Goal: Task Accomplishment & Management: Manage account settings

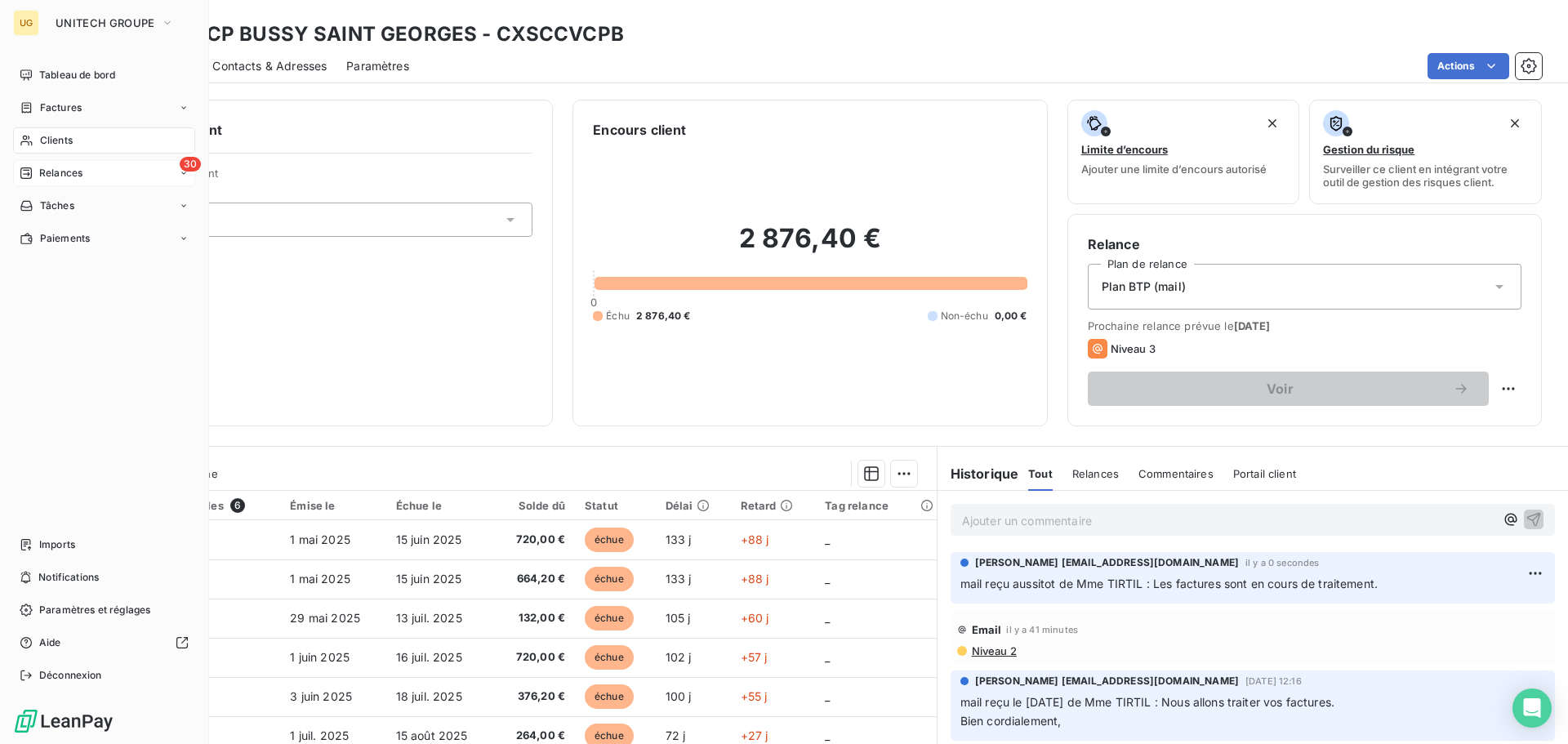
click at [48, 173] on span "Relances" at bounding box center [60, 173] width 43 height 14
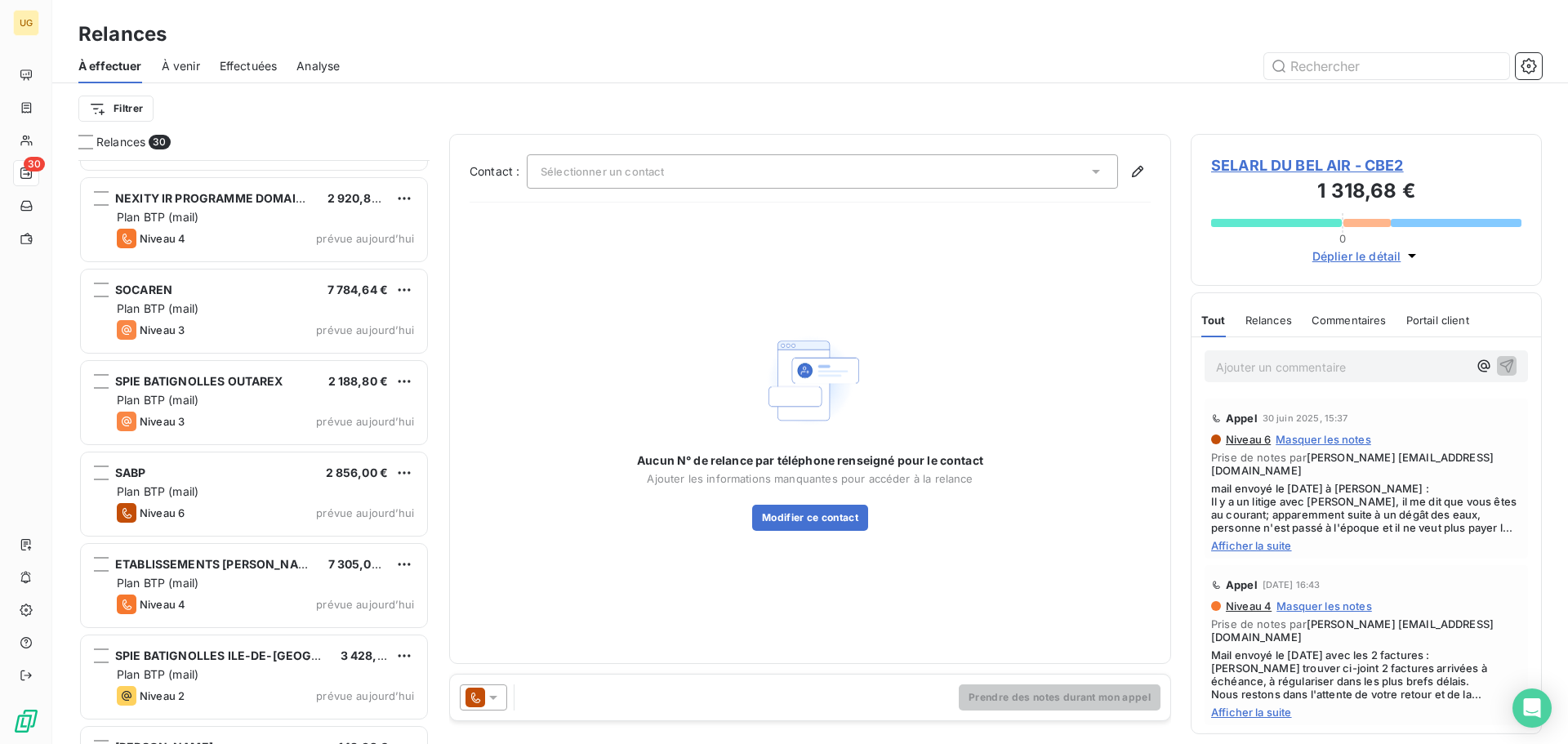
scroll to position [735, 0]
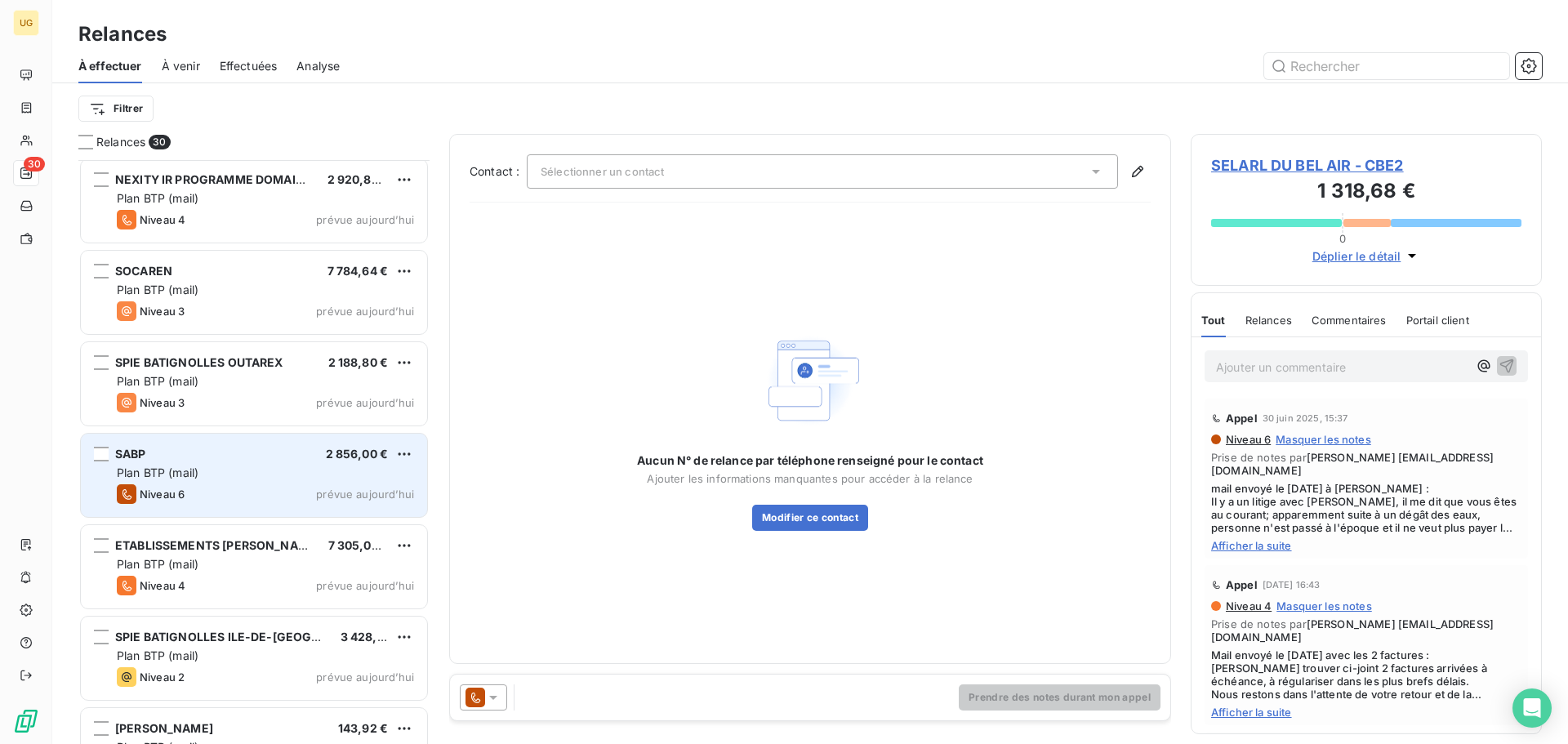
click at [315, 460] on div "SABP 2 856,00 €" at bounding box center [265, 453] width 298 height 14
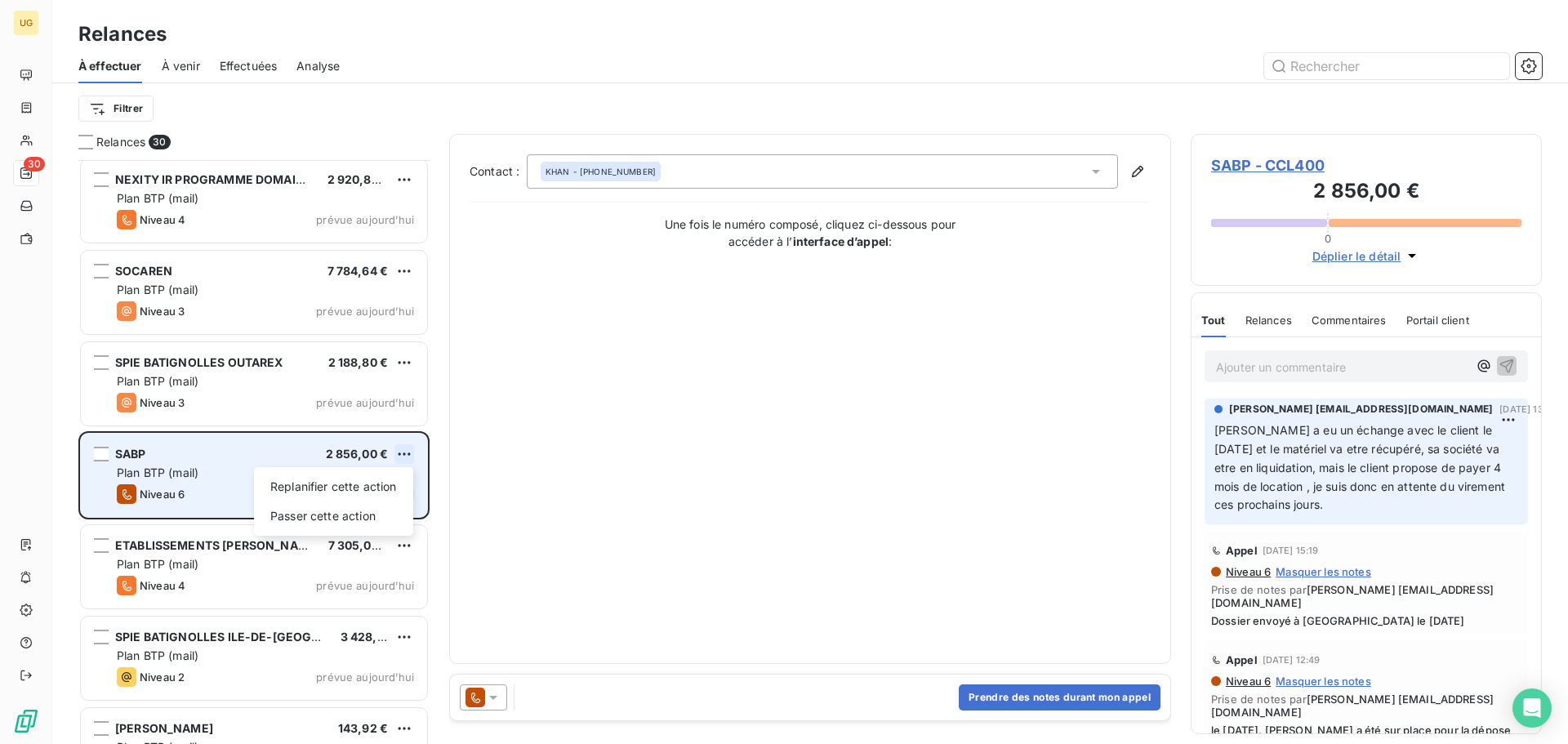
click at [403, 457] on html "UG 30 Relances À effectuer À venir Effectuées Analyse Filtrer Relances 30 BALAS…" at bounding box center [784, 372] width 1568 height 744
click at [361, 511] on div "Passer cette action" at bounding box center [333, 515] width 146 height 26
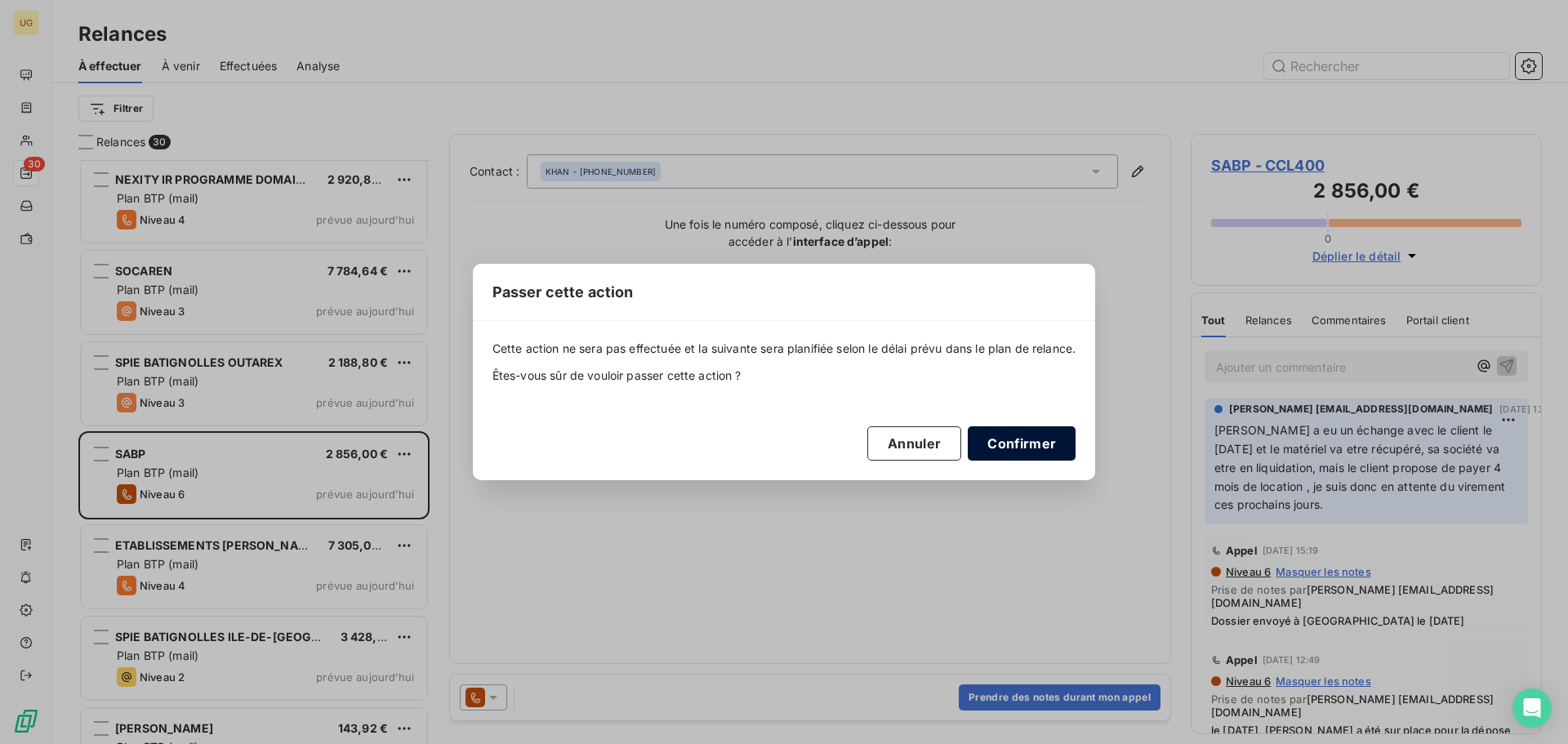
click at [1027, 451] on button "Confirmer" at bounding box center [1021, 443] width 108 height 34
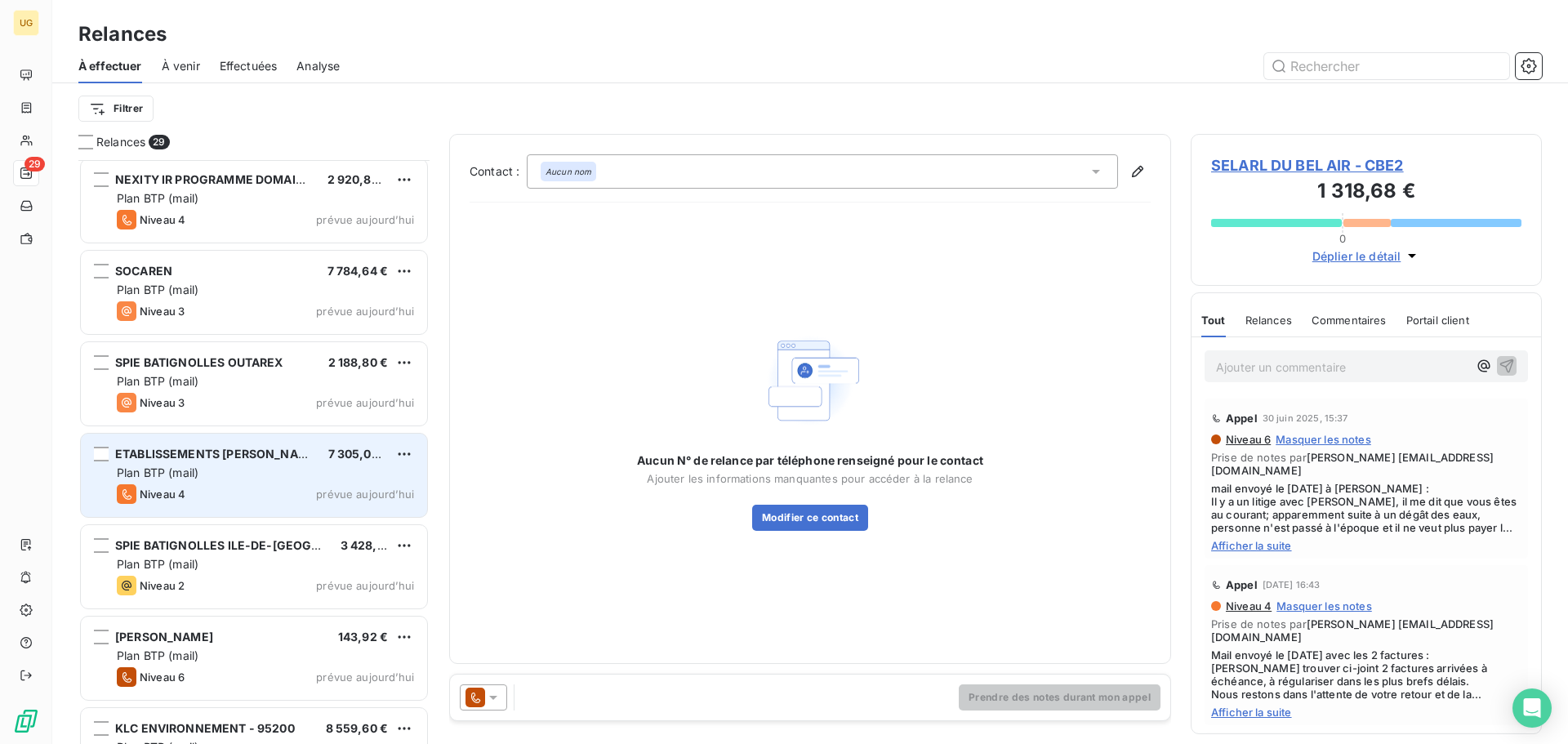
click at [301, 468] on div "Plan BTP (mail)" at bounding box center [265, 472] width 298 height 16
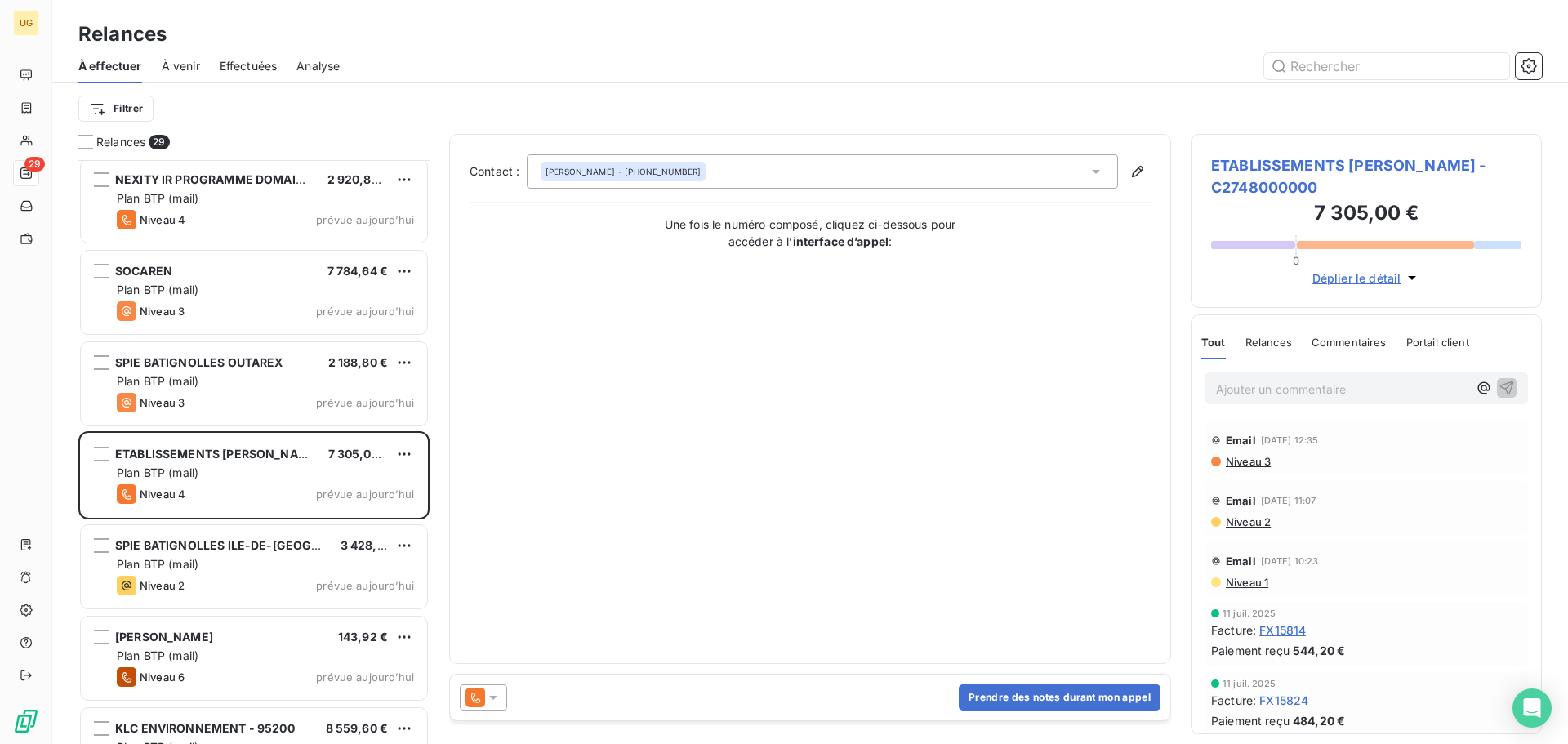
click at [499, 697] on icon at bounding box center [492, 696] width 16 height 16
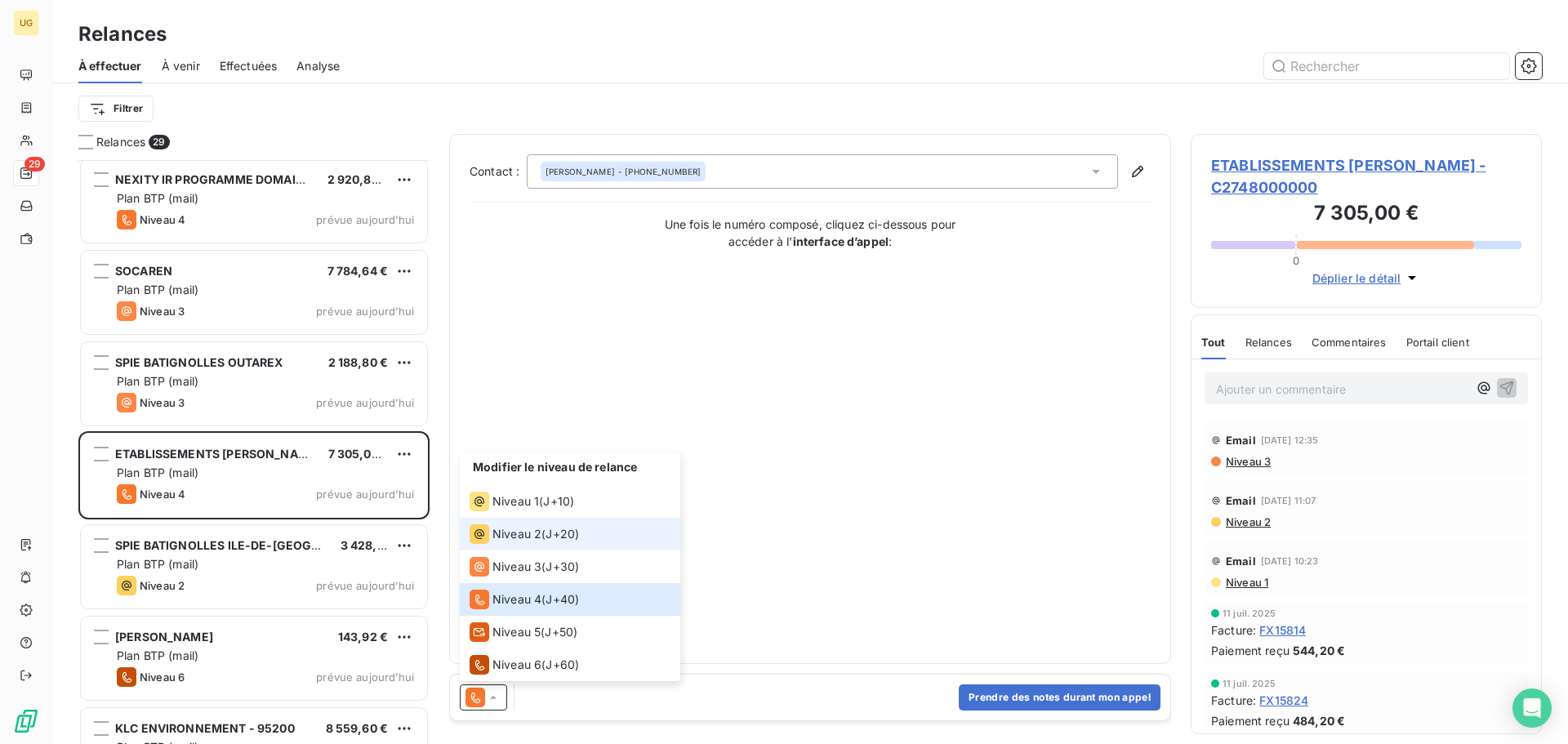
click at [531, 529] on span "Niveau 2" at bounding box center [517, 533] width 49 height 16
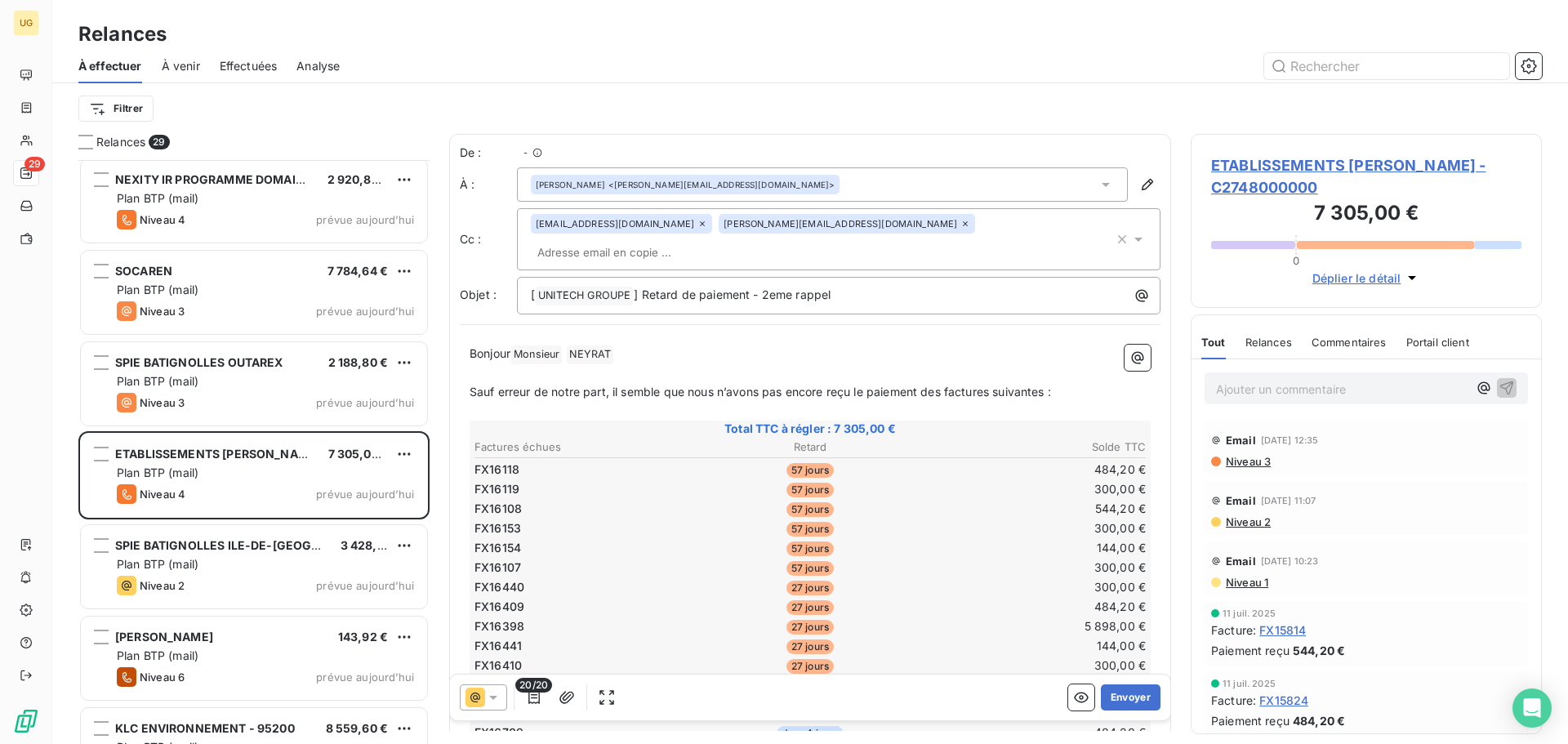
scroll to position [571, 338]
drag, startPoint x: 531, startPoint y: 529, endPoint x: 636, endPoint y: 559, distance: 109.2
click at [636, 578] on td "FX16440" at bounding box center [585, 587] width 223 height 18
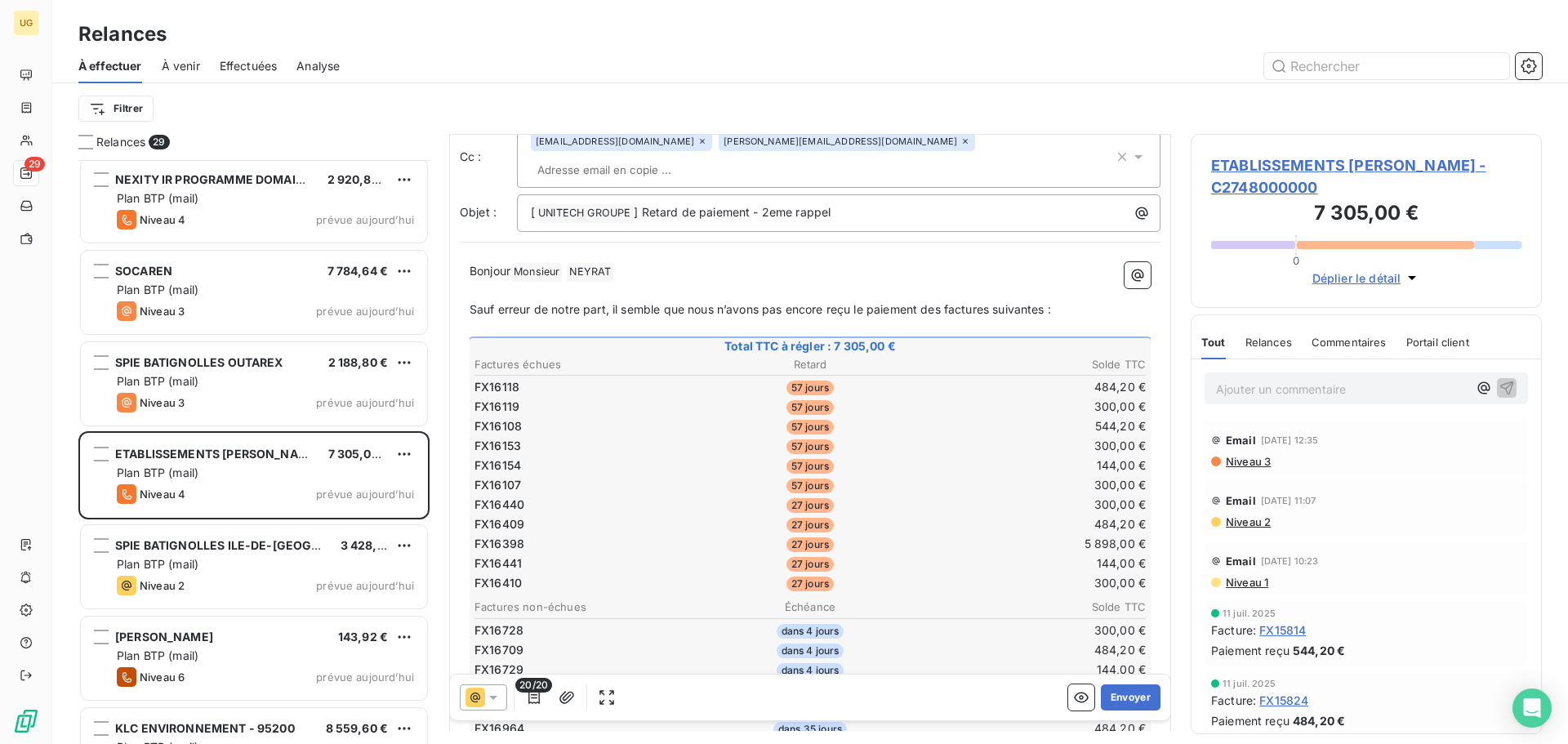
scroll to position [82, 0]
drag, startPoint x: 763, startPoint y: 190, endPoint x: 869, endPoint y: 190, distance: 106.0
click at [869, 204] on p "[ UNITECH GROUPE ﻿ ] Retard de paiement - 2eme rappel" at bounding box center [843, 213] width 624 height 20
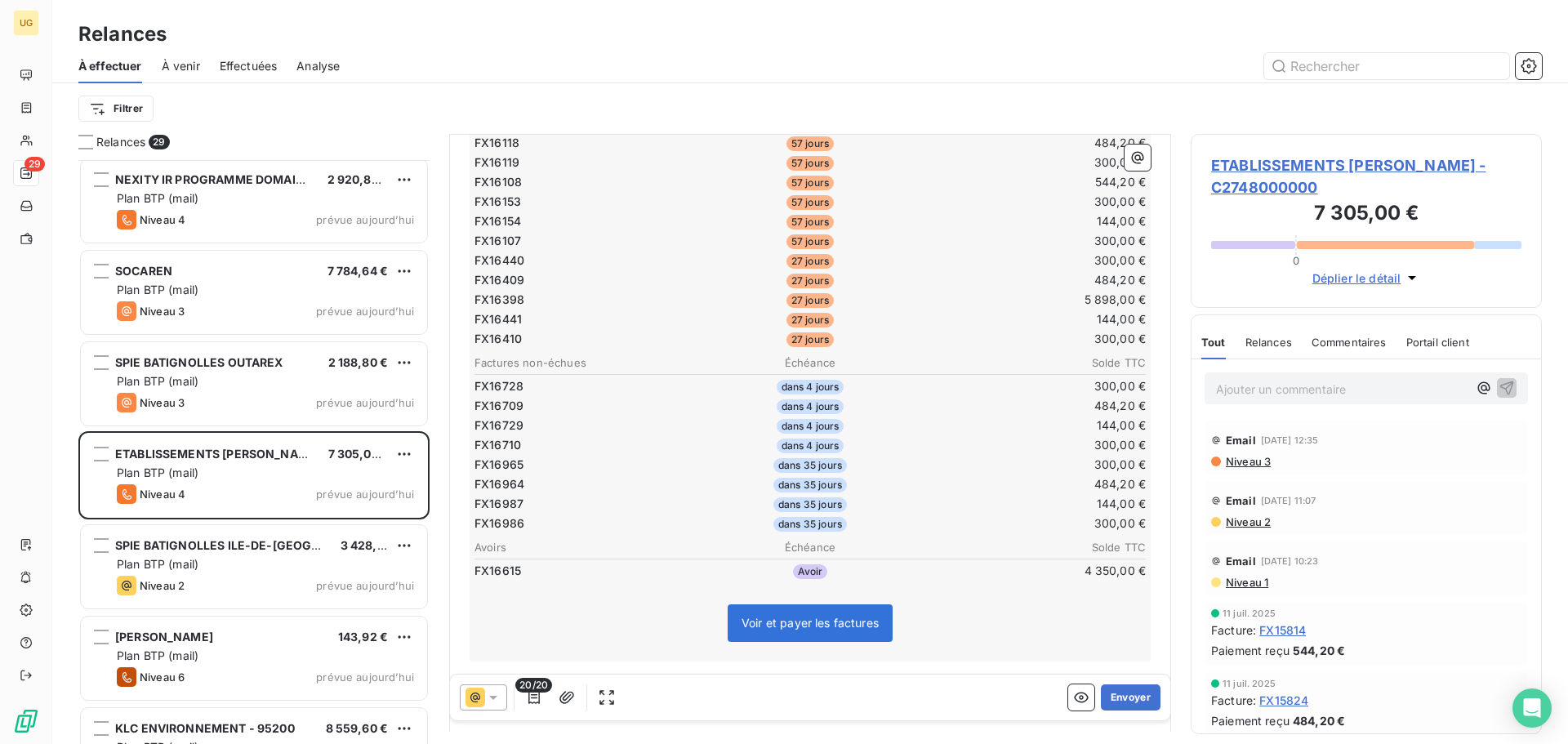
scroll to position [328, 0]
click at [542, 700] on icon "button" at bounding box center [533, 696] width 16 height 16
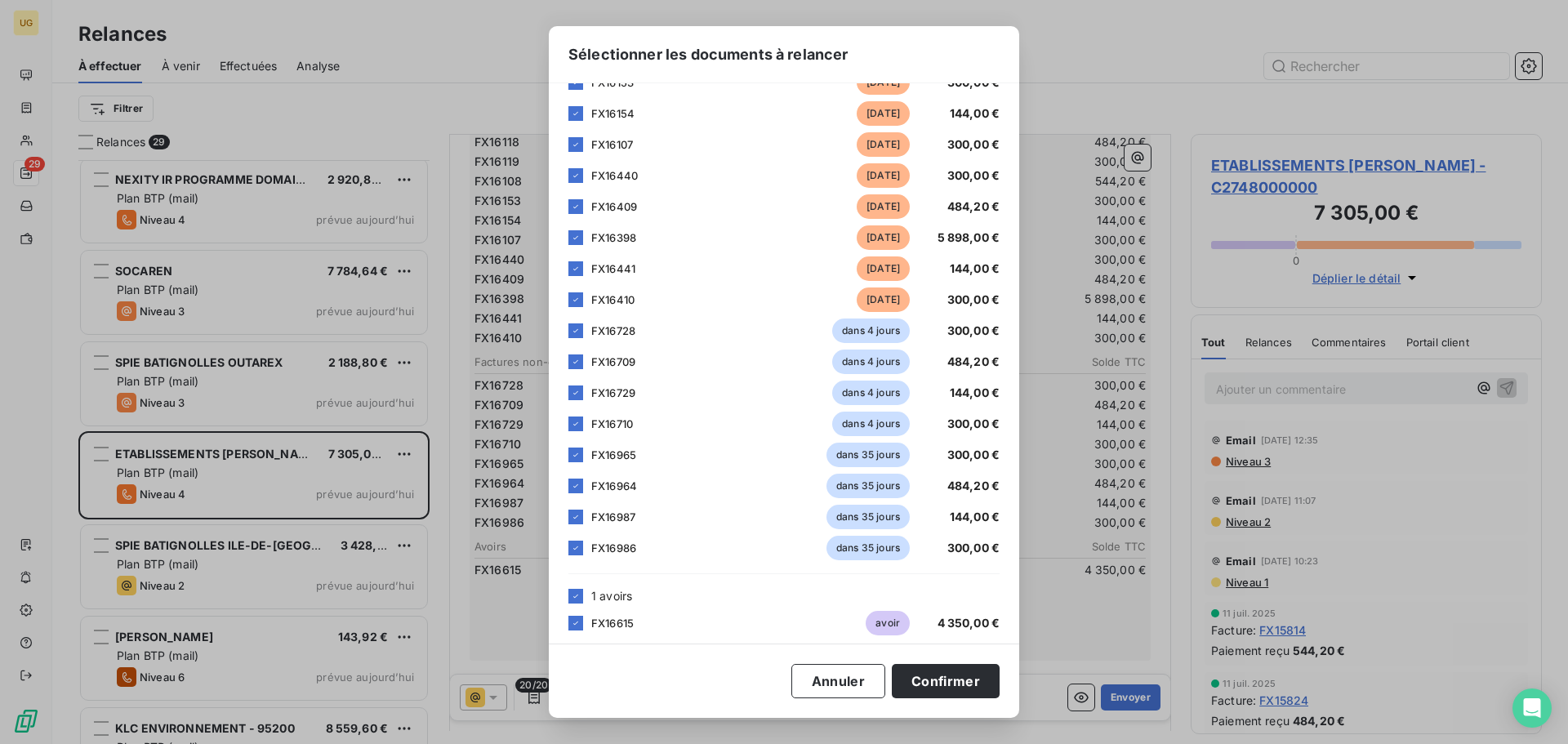
scroll to position [225, 0]
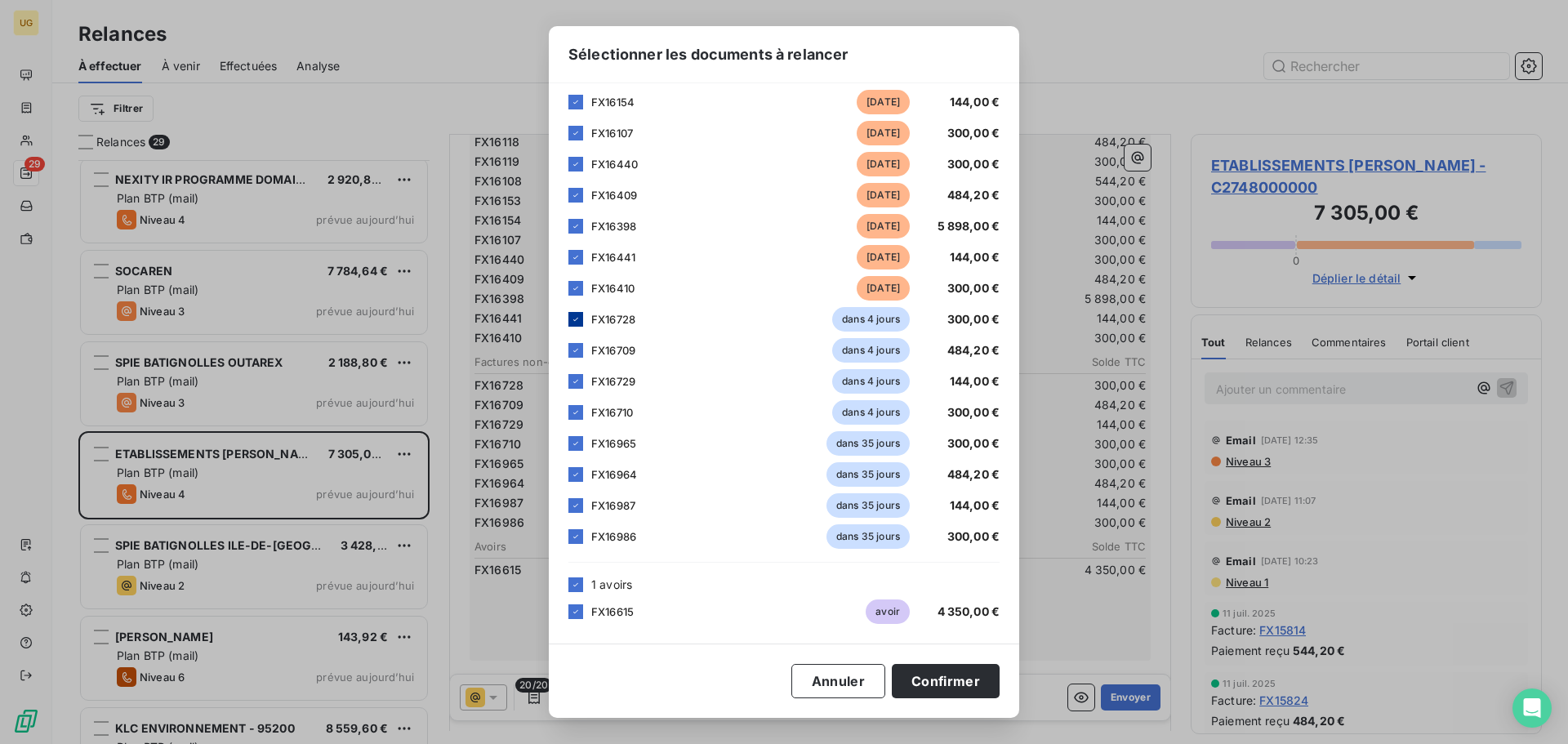
click at [577, 316] on icon at bounding box center [576, 320] width 10 height 10
click at [575, 352] on icon at bounding box center [576, 350] width 5 height 3
click at [574, 385] on icon at bounding box center [576, 382] width 10 height 10
click at [573, 415] on icon at bounding box center [576, 412] width 10 height 10
click at [576, 442] on icon at bounding box center [576, 444] width 10 height 10
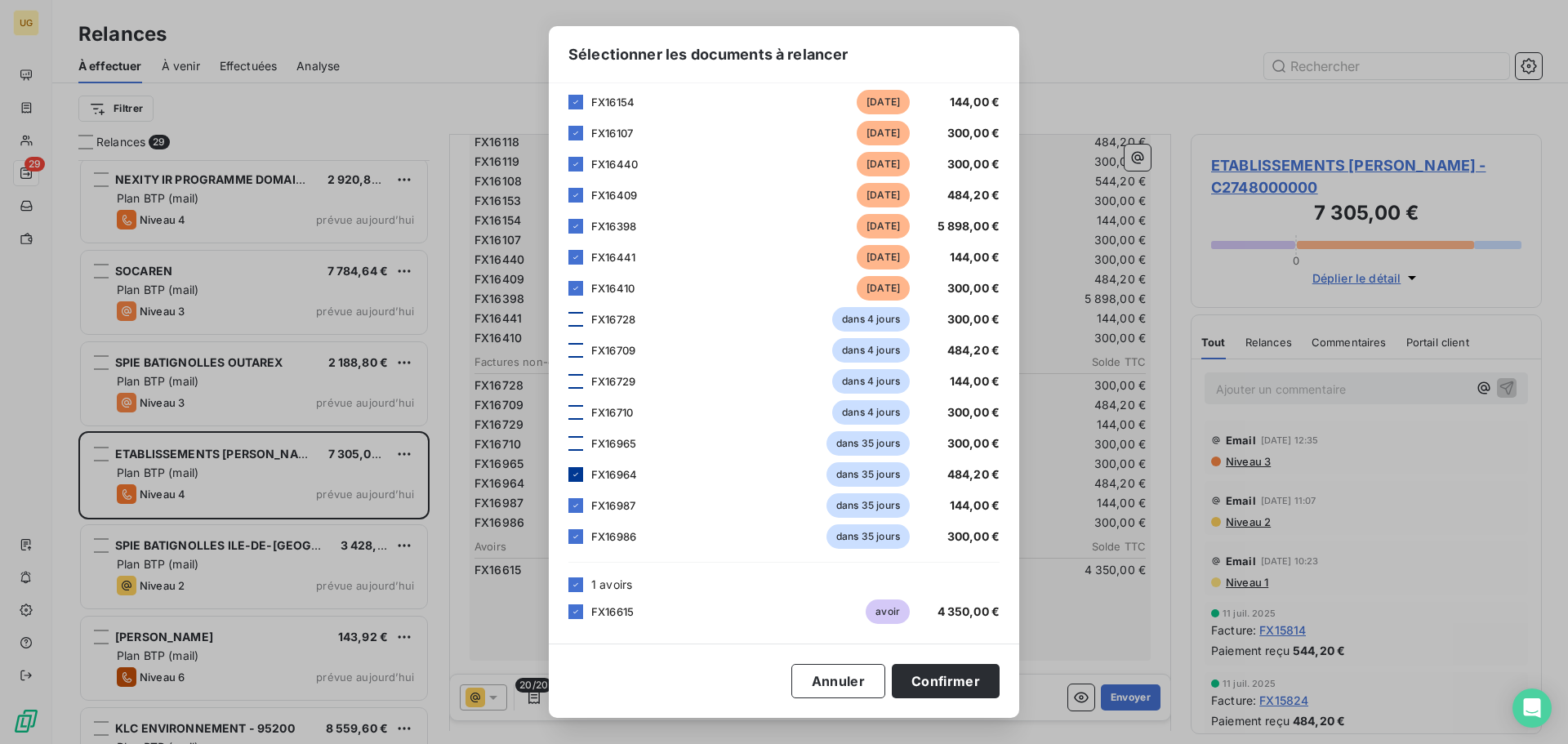
click at [576, 469] on icon at bounding box center [576, 474] width 10 height 10
click at [577, 504] on icon at bounding box center [576, 505] width 5 height 3
click at [577, 538] on icon at bounding box center [576, 537] width 10 height 10
click at [934, 684] on button "Confirmer" at bounding box center [946, 681] width 108 height 34
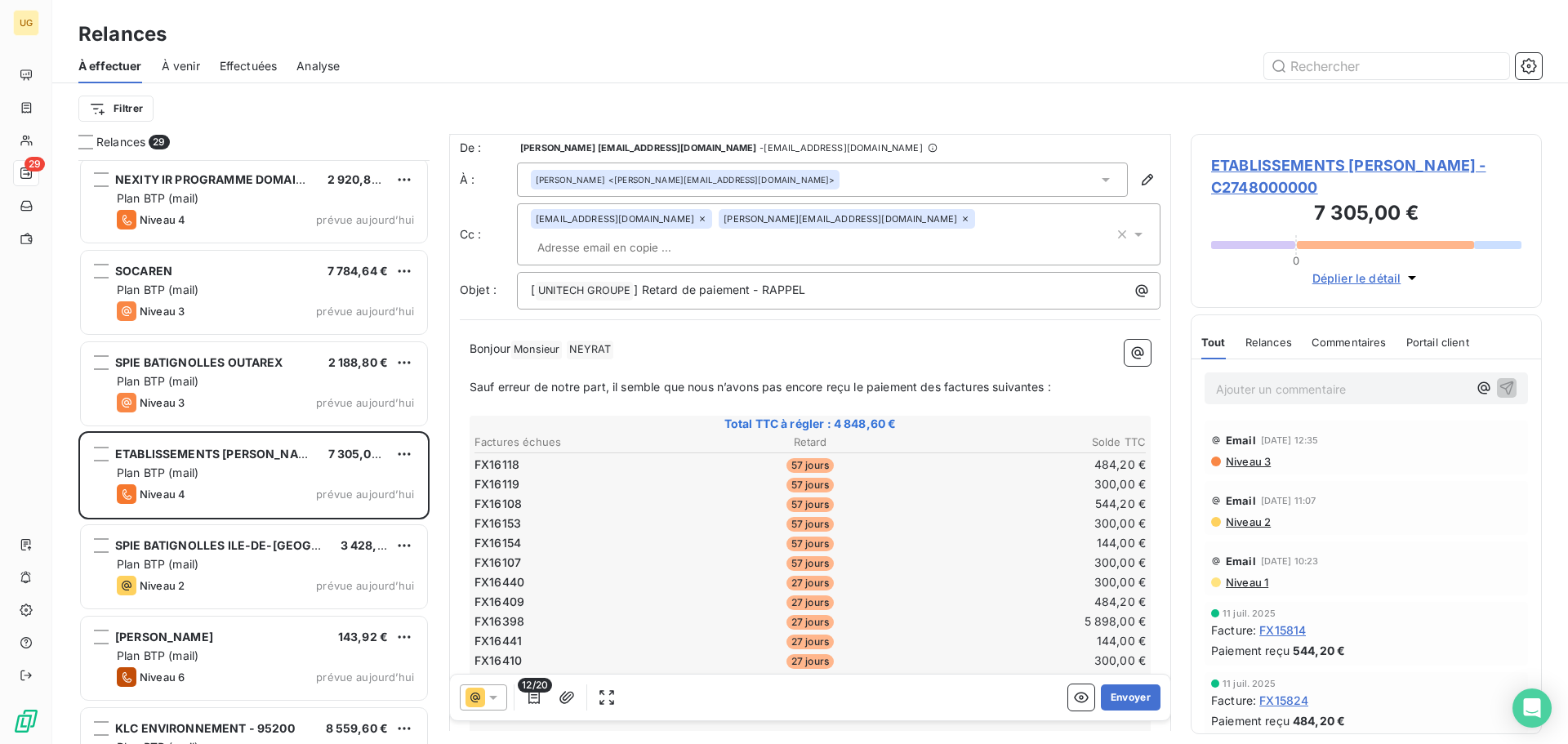
scroll to position [0, 0]
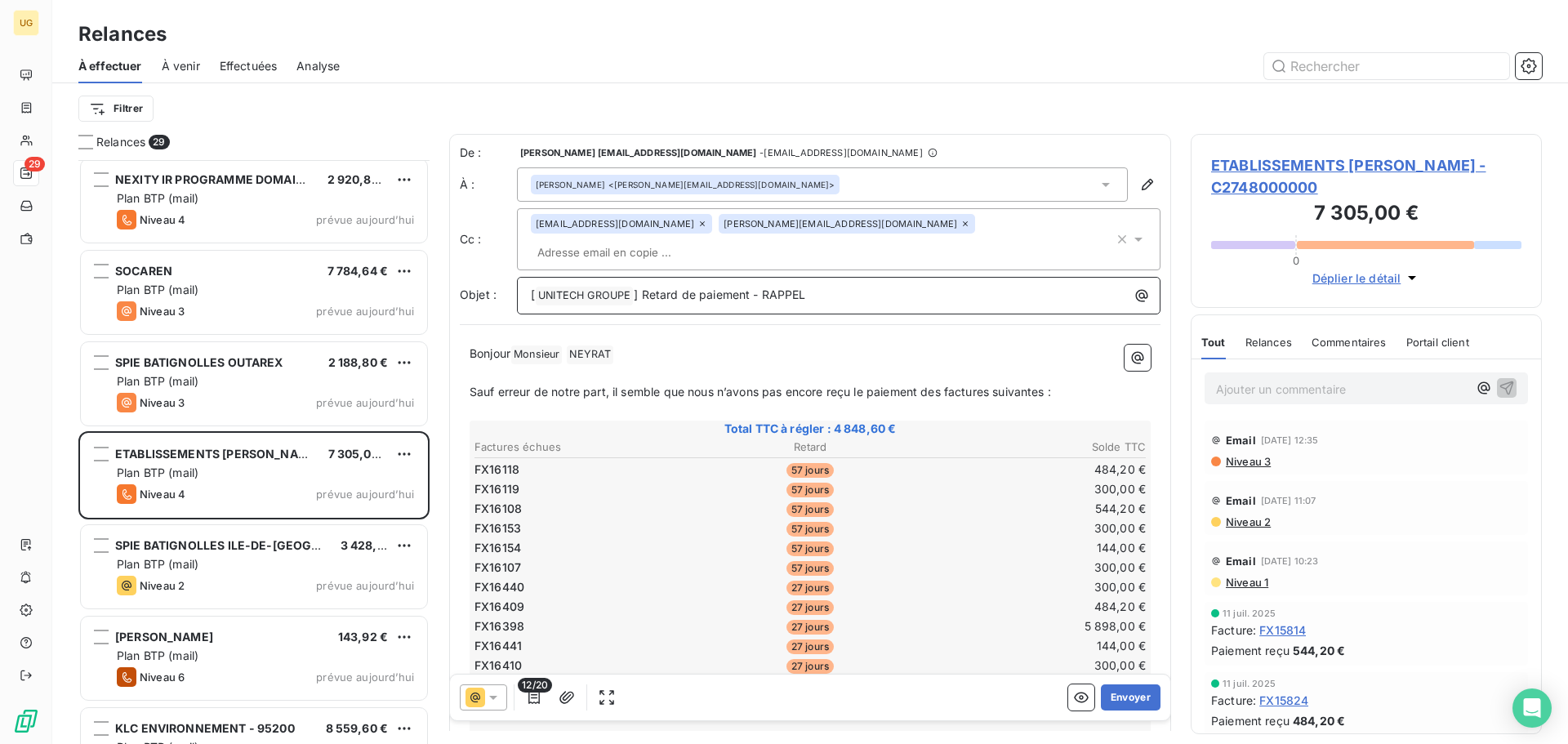
drag, startPoint x: 764, startPoint y: 275, endPoint x: 862, endPoint y: 270, distance: 98.1
click at [862, 286] on p "[ UNITECH GROUPE ﻿ ] Retard de paiement - RAPPEL" at bounding box center [843, 295] width 624 height 20
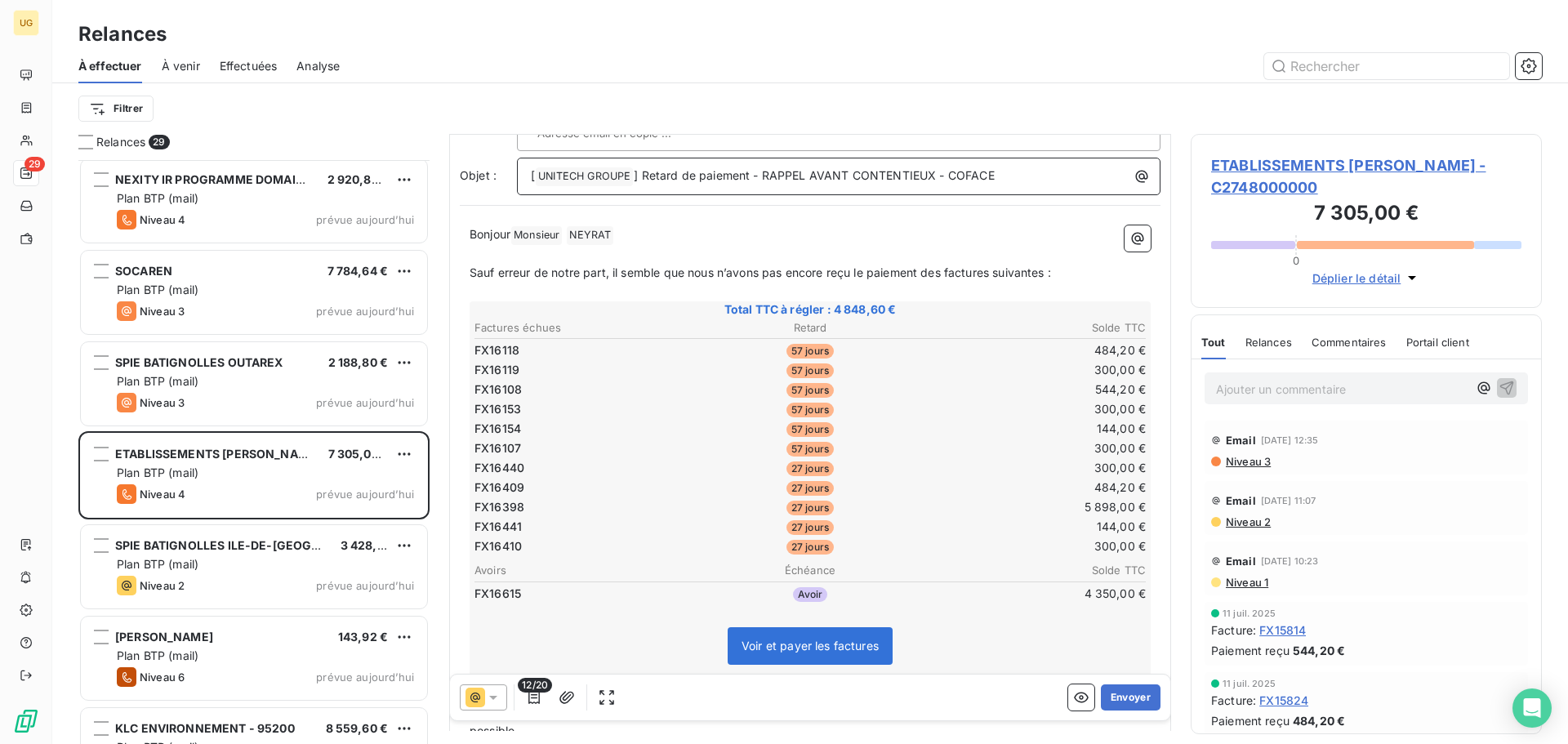
scroll to position [313, 0]
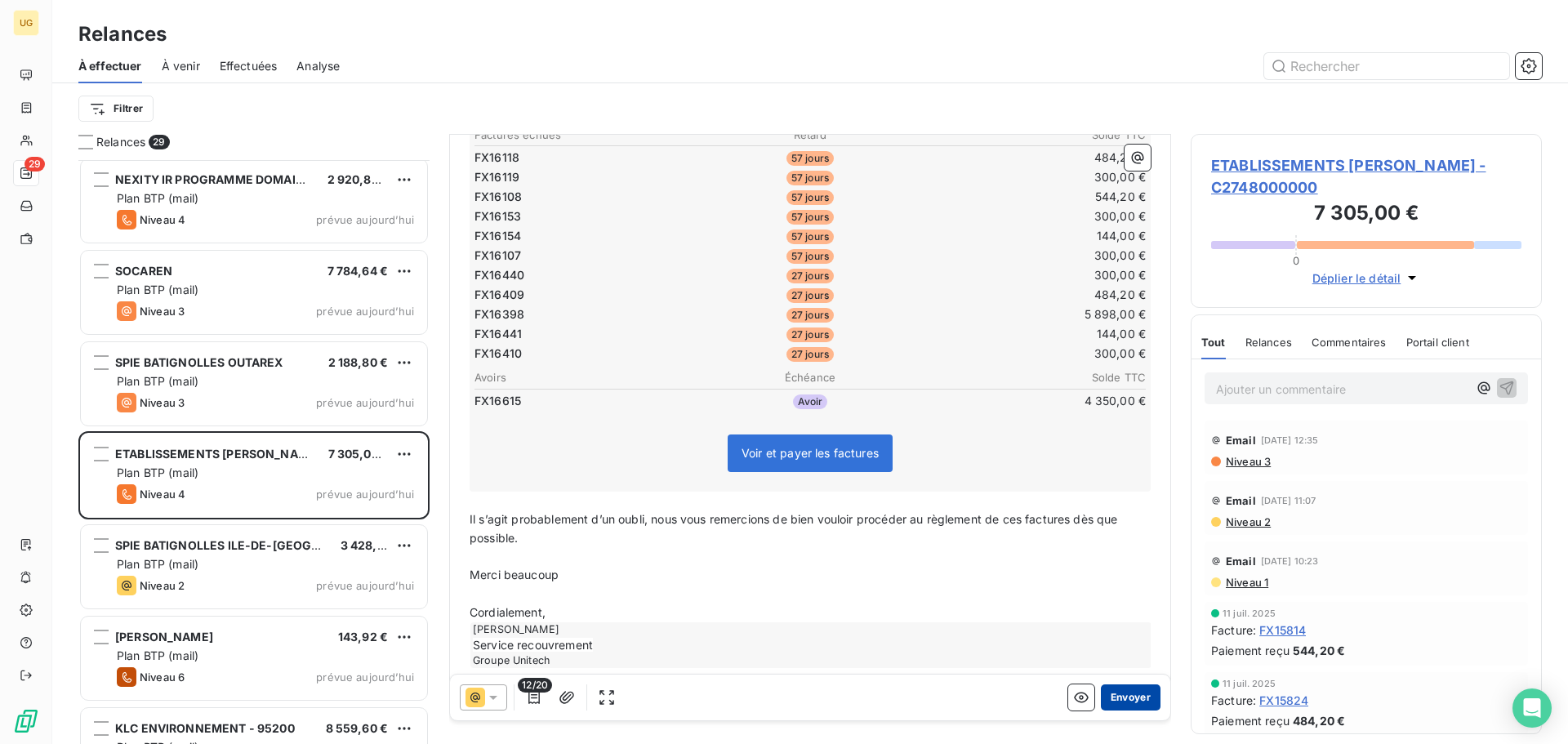
click at [1100, 690] on button "Envoyer" at bounding box center [1130, 697] width 60 height 26
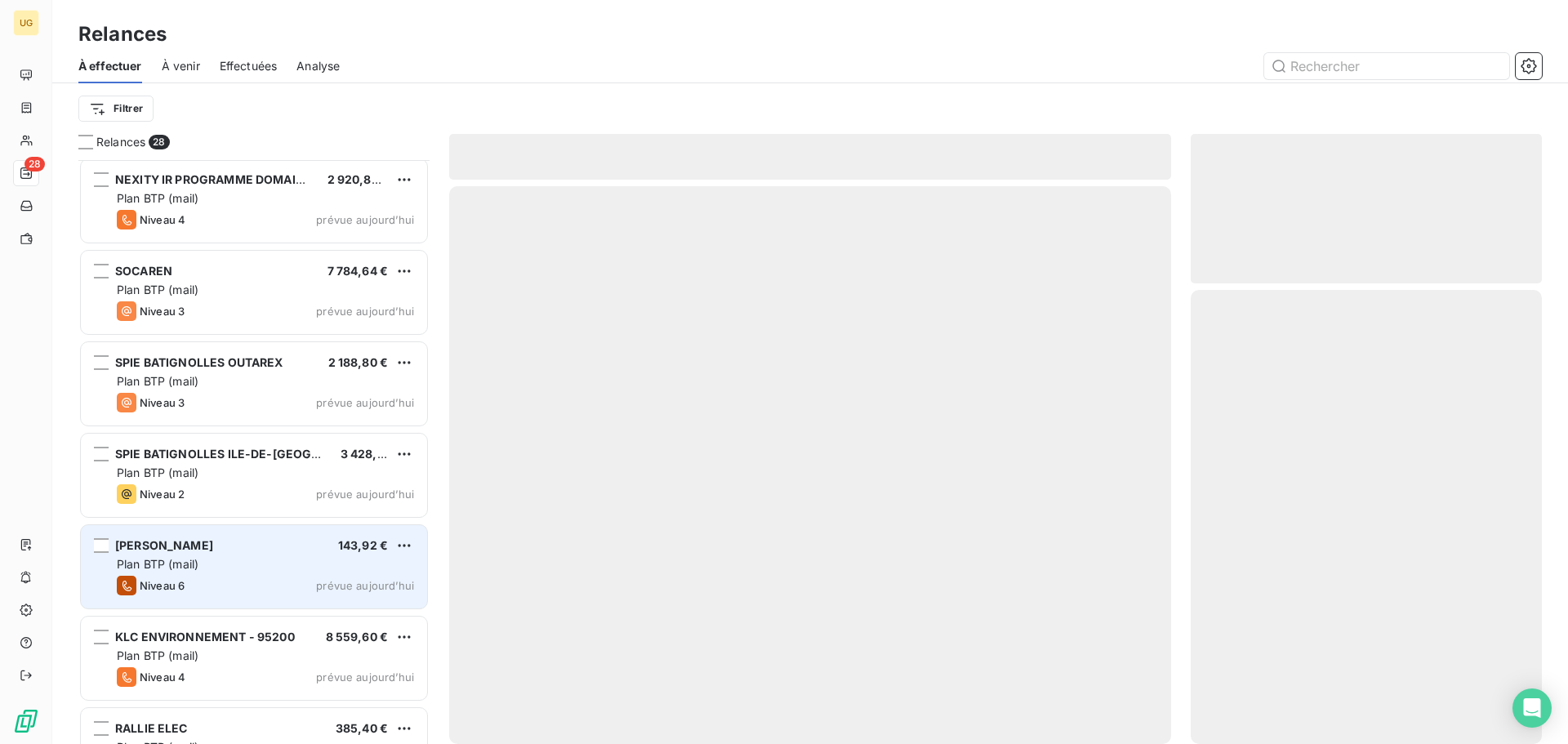
click at [213, 563] on div "Plan BTP (mail)" at bounding box center [265, 564] width 298 height 16
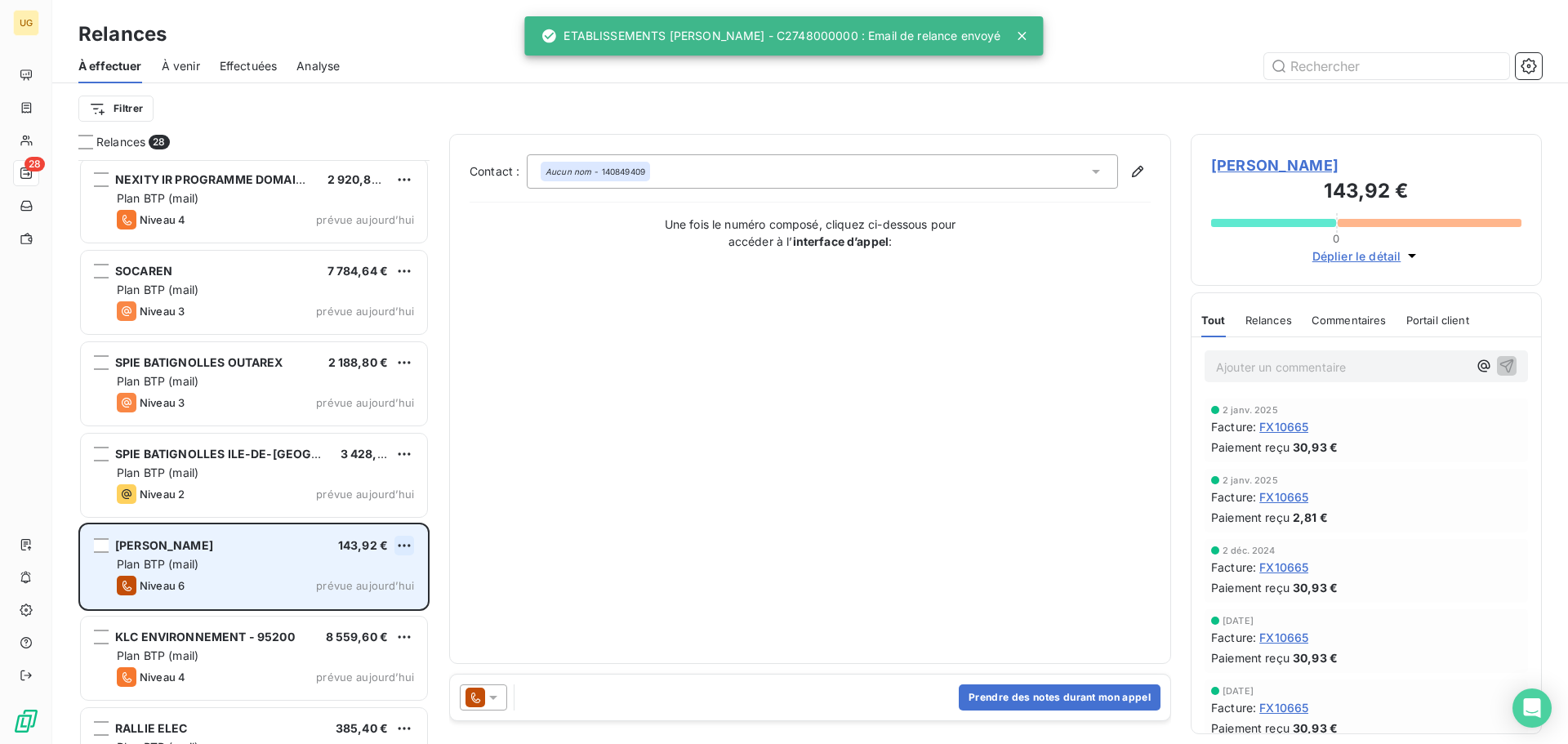
click at [398, 547] on html "UG 28 Relances À effectuer À venir Effectuées Analyse Filtrer Relances 28 BALAS…" at bounding box center [784, 372] width 1568 height 744
click at [359, 611] on div "Passer cette action" at bounding box center [333, 607] width 146 height 26
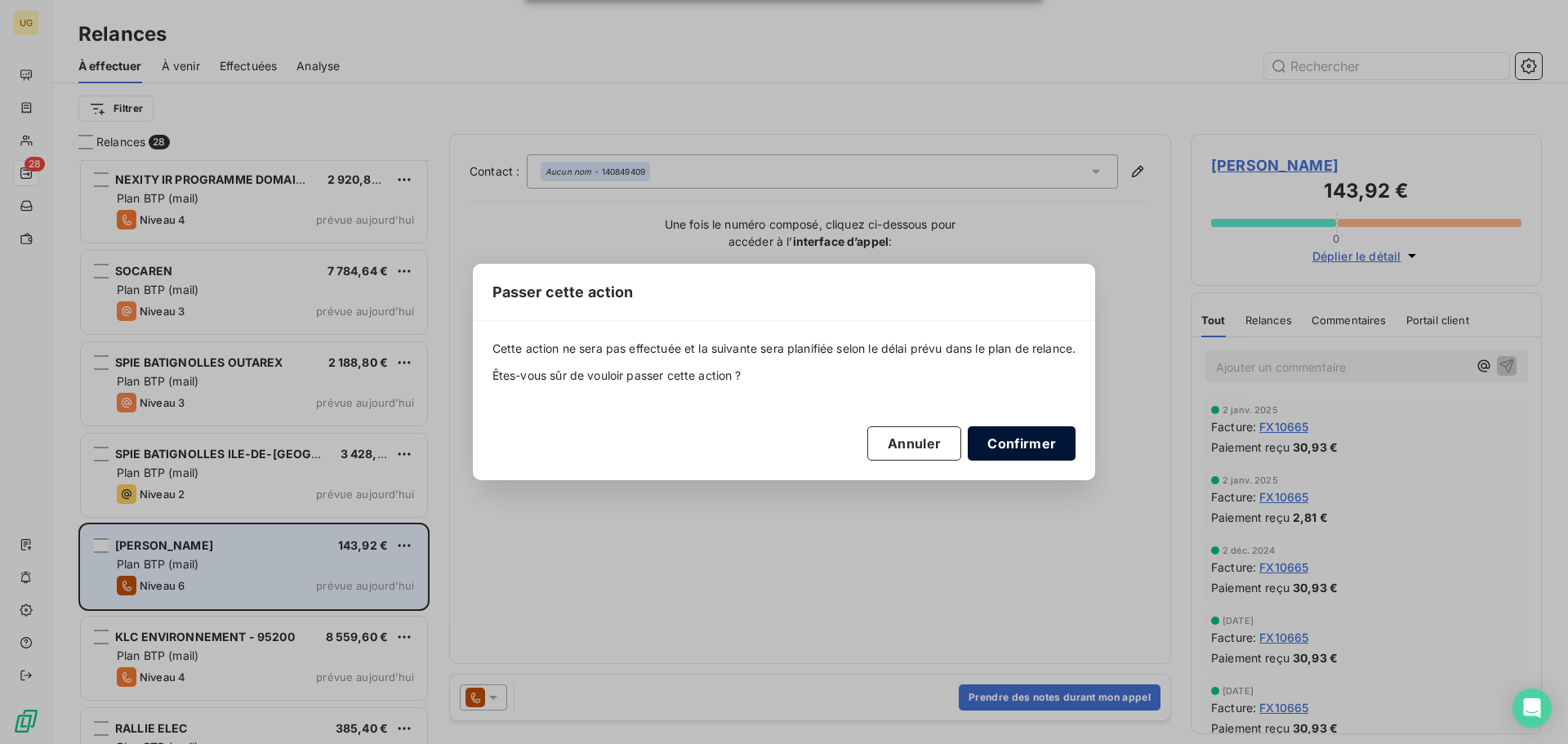
click at [986, 452] on button "Confirmer" at bounding box center [1021, 443] width 108 height 34
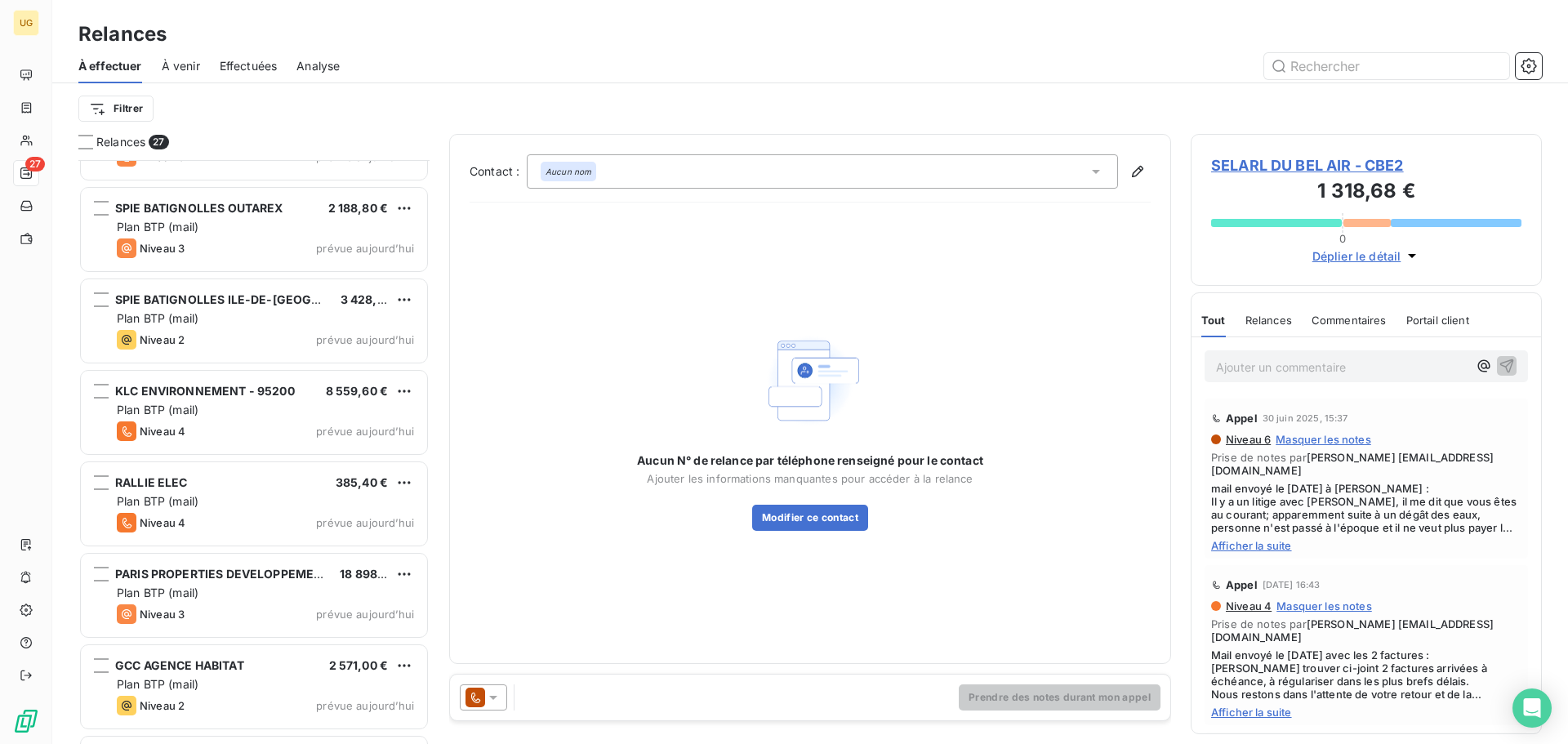
scroll to position [899, 0]
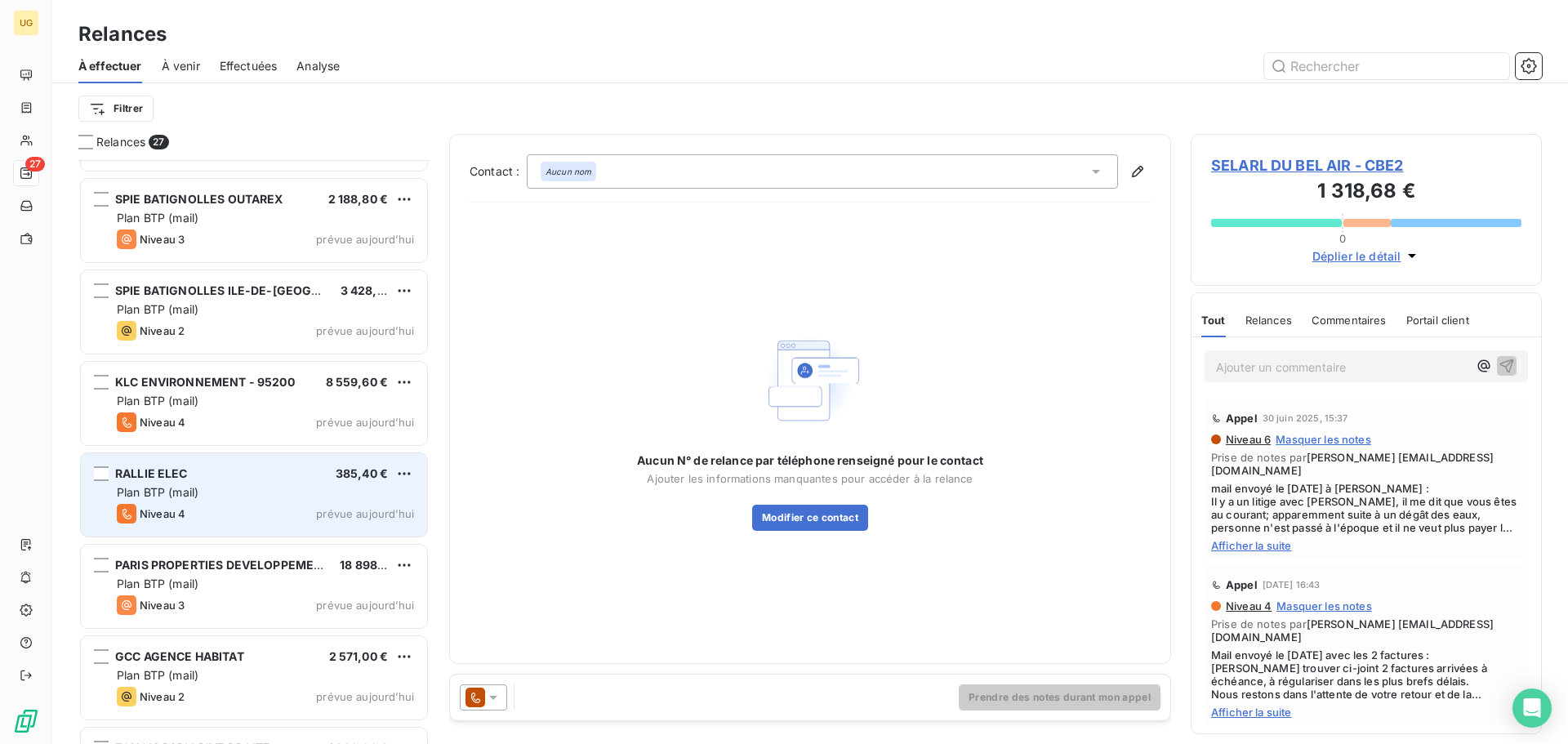
click at [263, 498] on div "Plan BTP (mail)" at bounding box center [265, 491] width 298 height 16
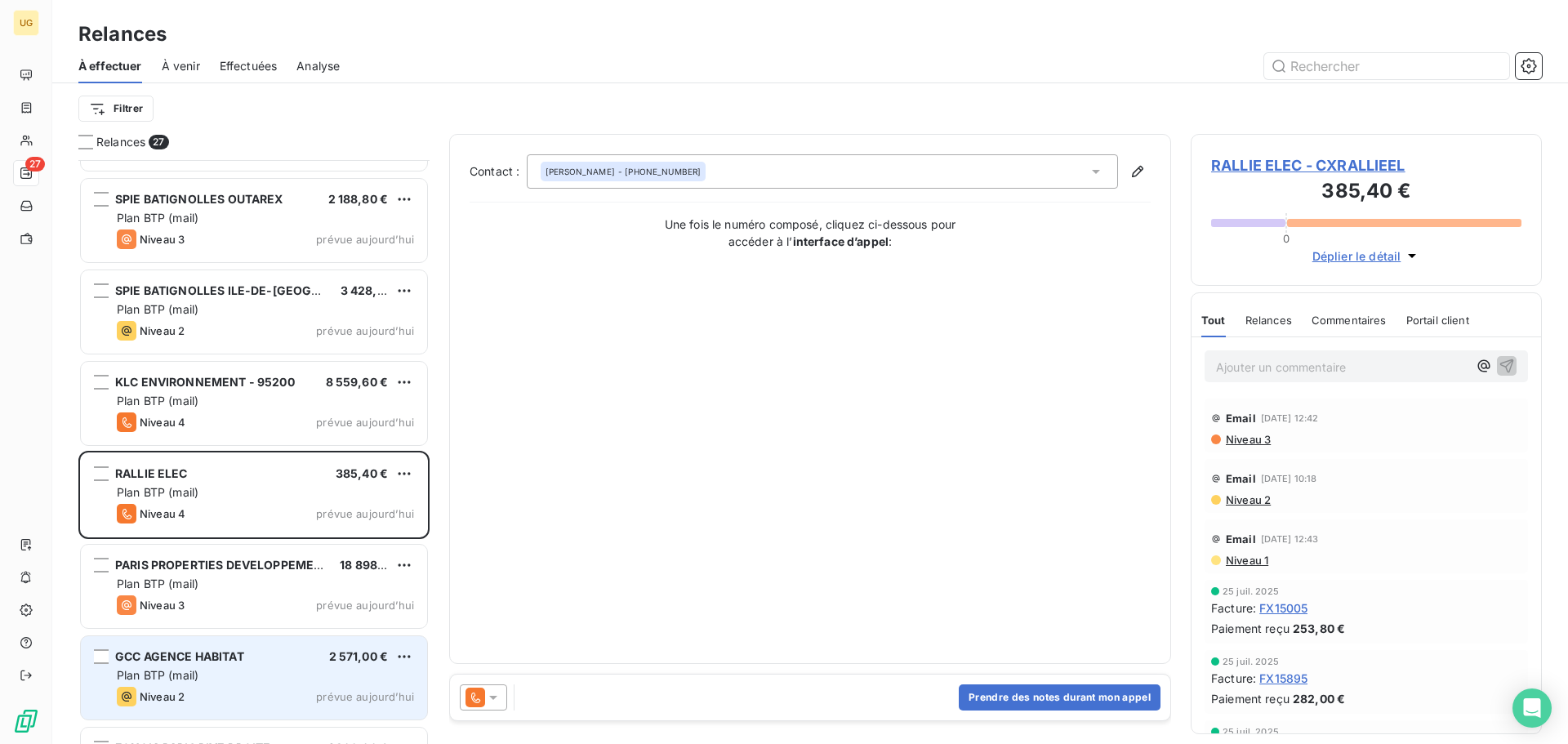
click at [288, 665] on div "GCC AGENCE HABITAT 2 571,00 € Plan BTP (mail) Niveau 2 prévue [DATE]" at bounding box center [253, 678] width 346 height 83
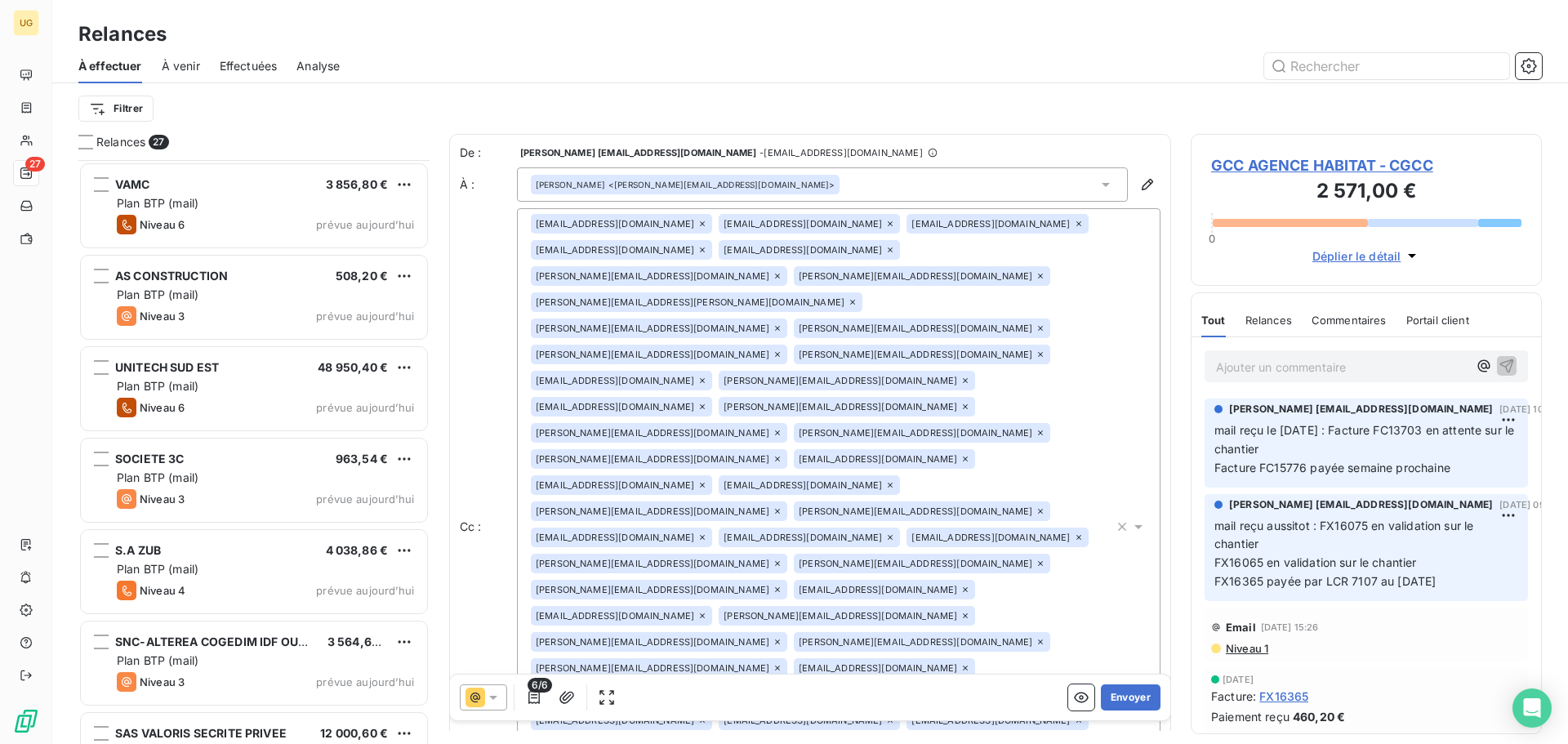
scroll to position [1878, 0]
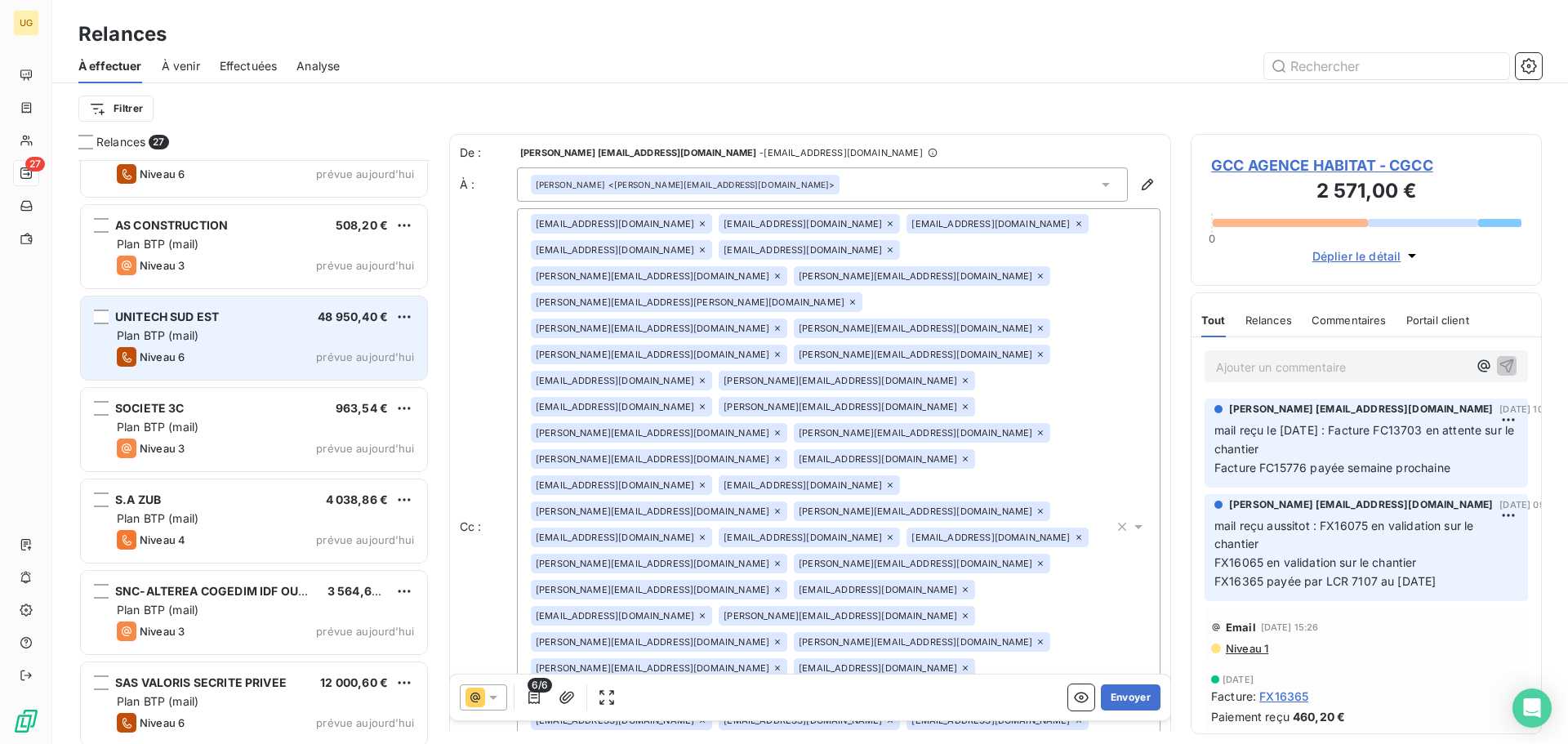
click at [284, 364] on div "Niveau 6 prévue [DATE]" at bounding box center [265, 356] width 298 height 20
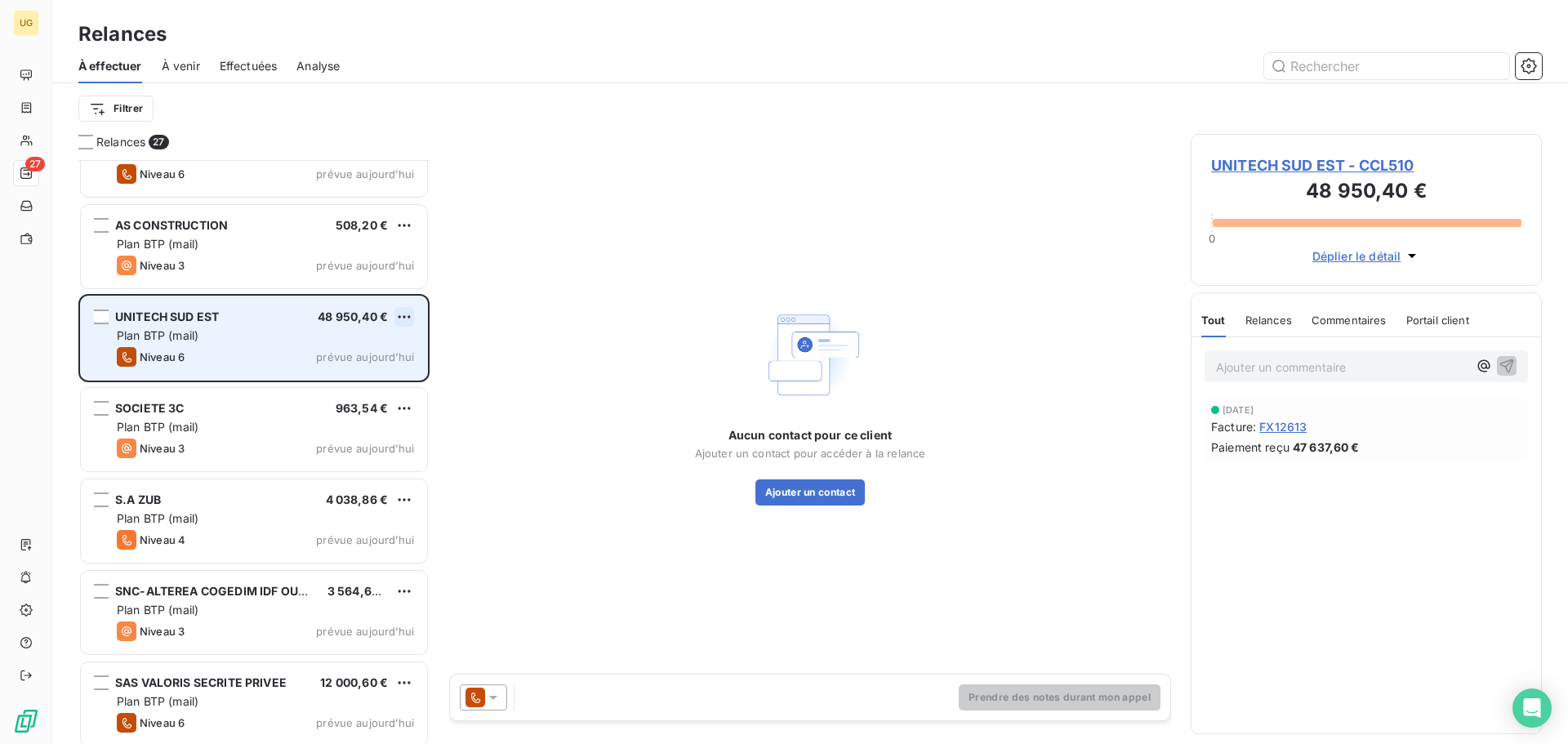
click at [404, 315] on html "UG 27 Relances À effectuer À venir Effectuées Analyse Filtrer Relances 27 CRC M…" at bounding box center [784, 372] width 1568 height 744
click at [359, 379] on div "Passer cette action" at bounding box center [333, 378] width 146 height 26
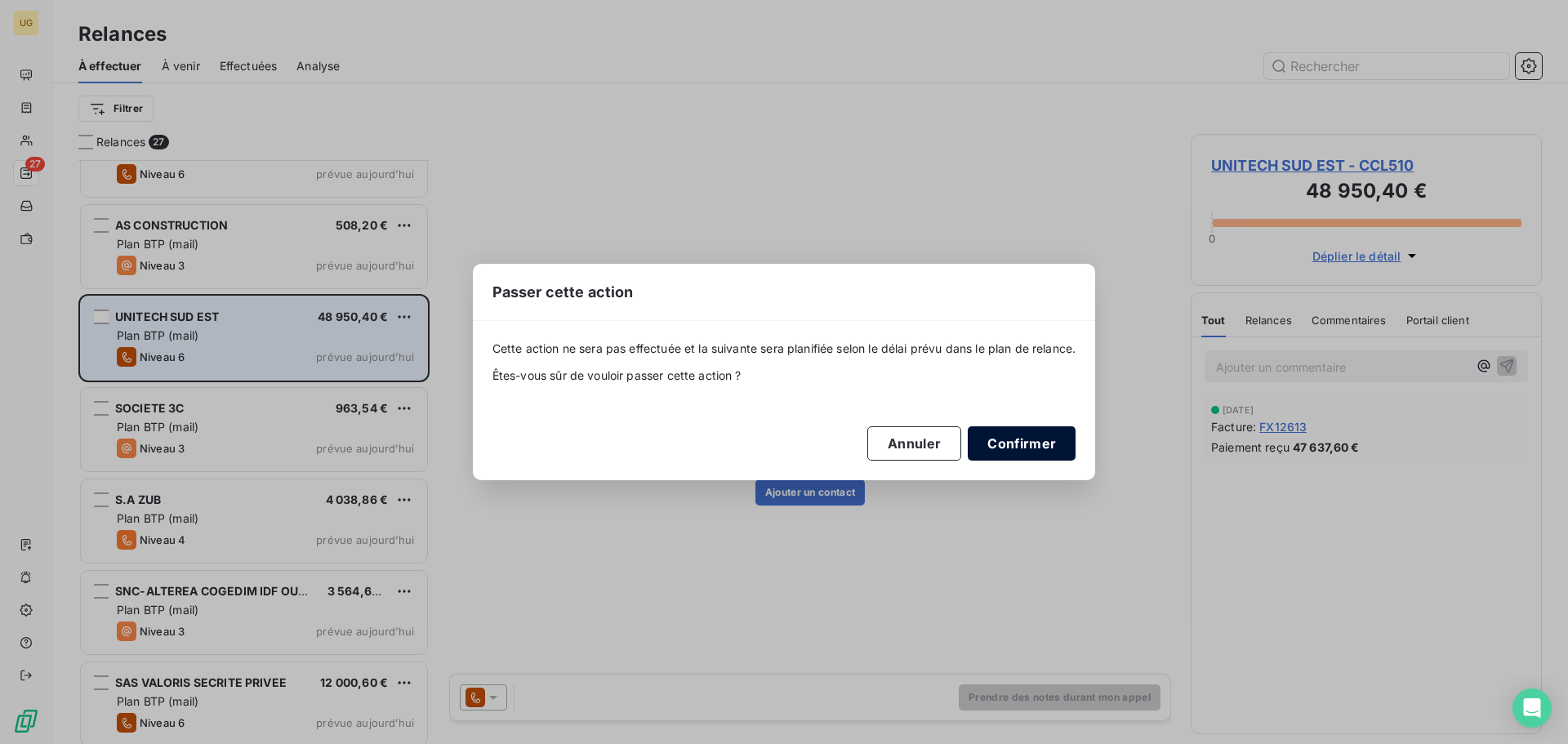
click at [991, 446] on button "Confirmer" at bounding box center [1021, 443] width 108 height 34
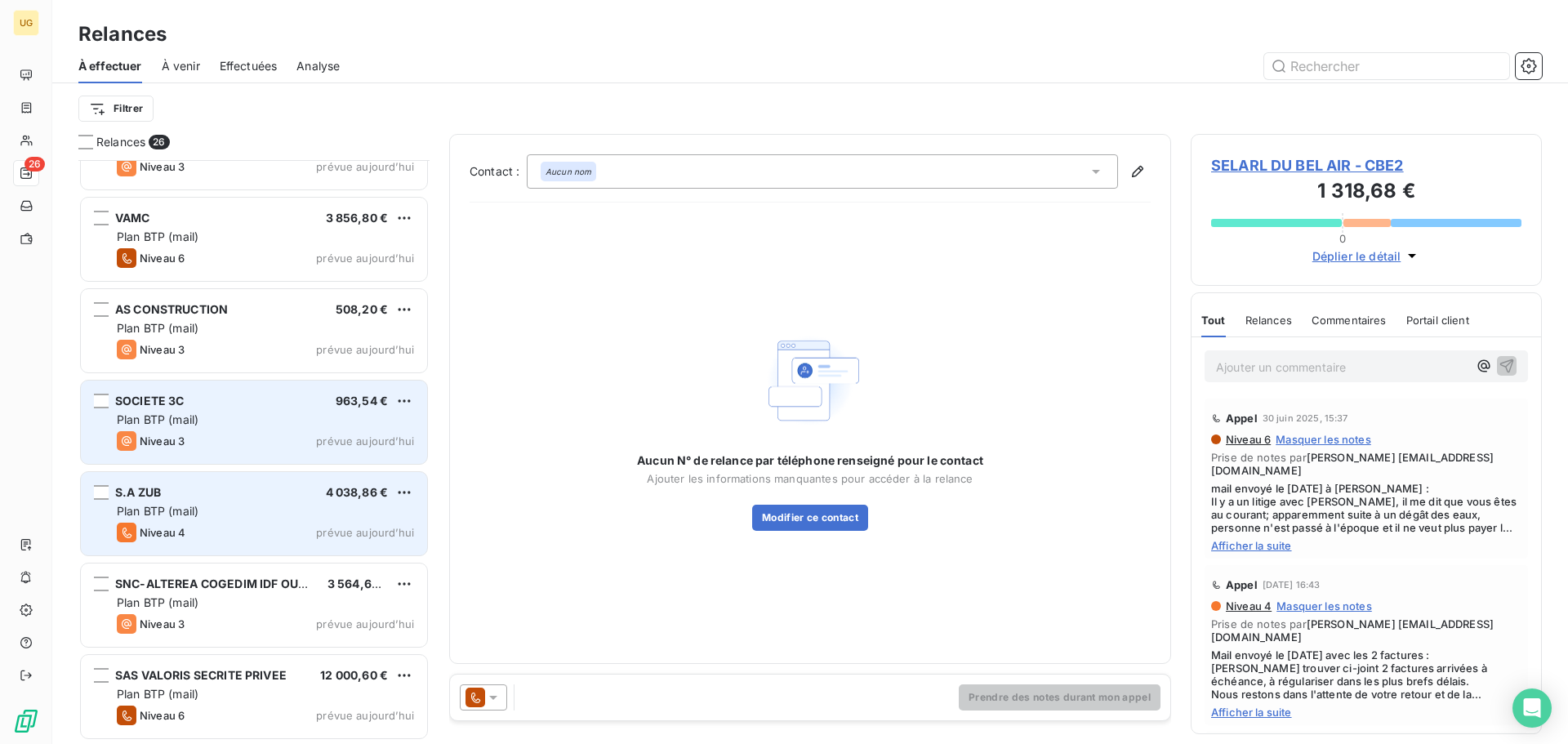
scroll to position [1793, 0]
click at [232, 526] on div "Niveau 4 prévue aujourd’hui" at bounding box center [265, 532] width 298 height 20
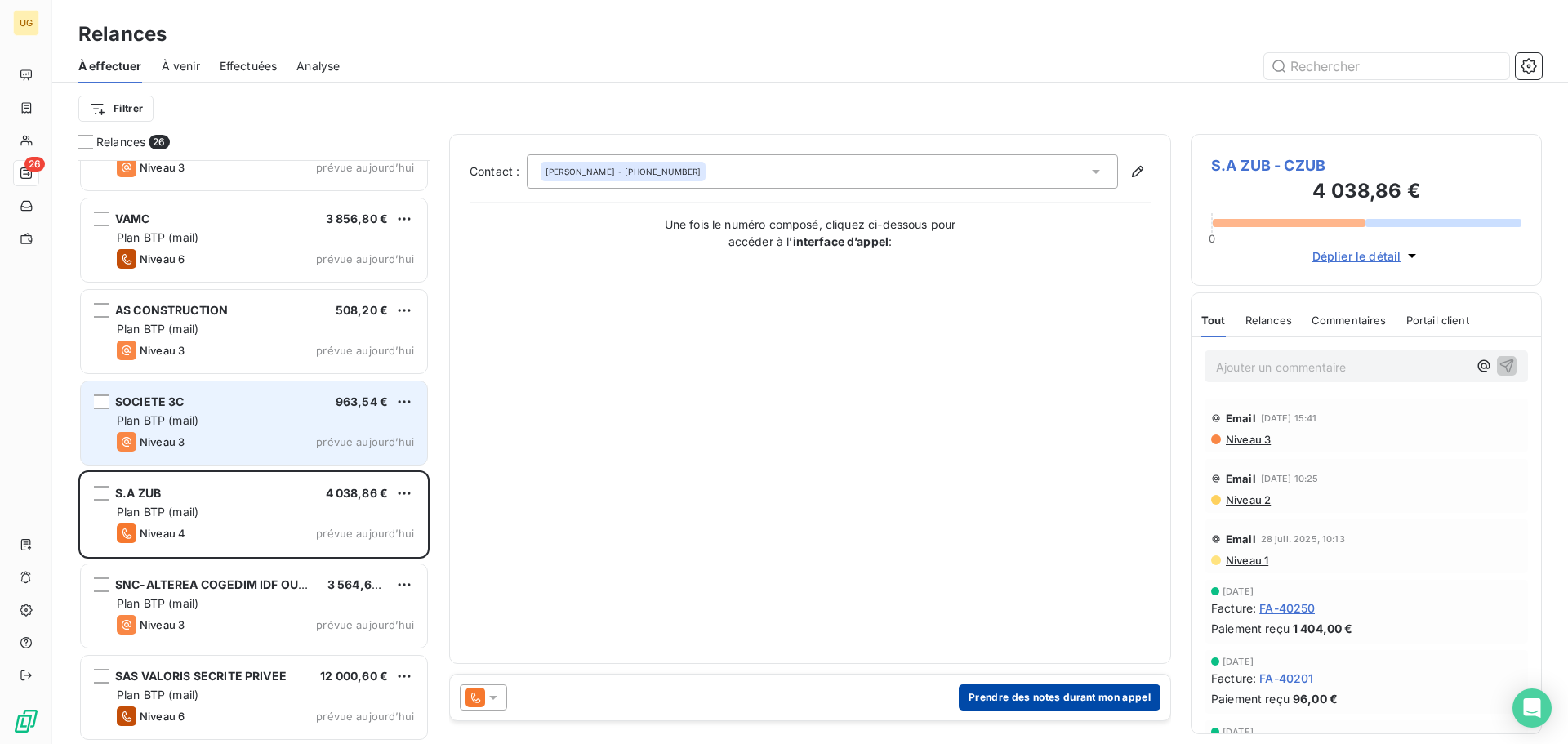
click at [990, 701] on button "Prendre des notes durant mon appel" at bounding box center [1059, 697] width 202 height 26
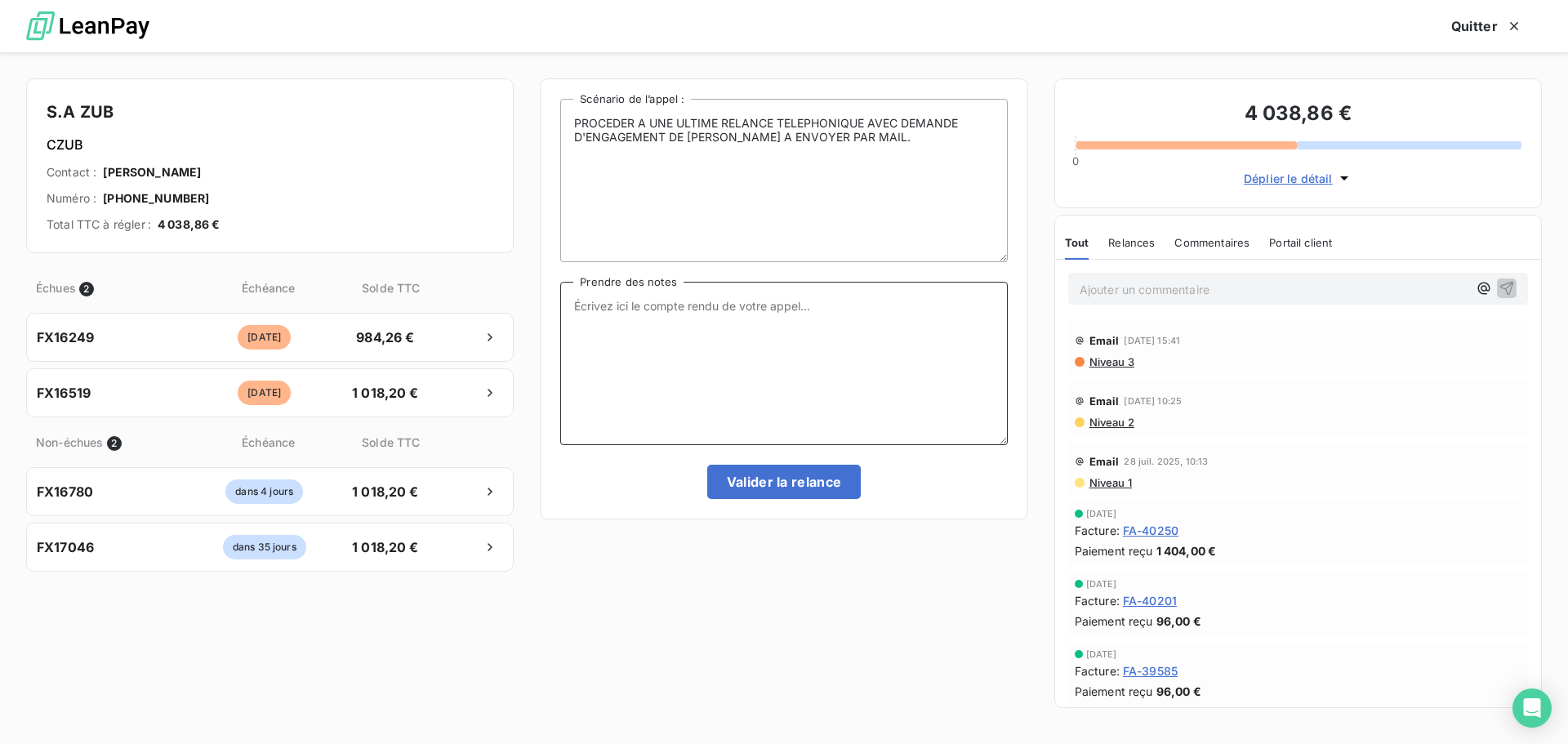
click at [656, 340] on textarea "Prendre des notes" at bounding box center [783, 363] width 446 height 163
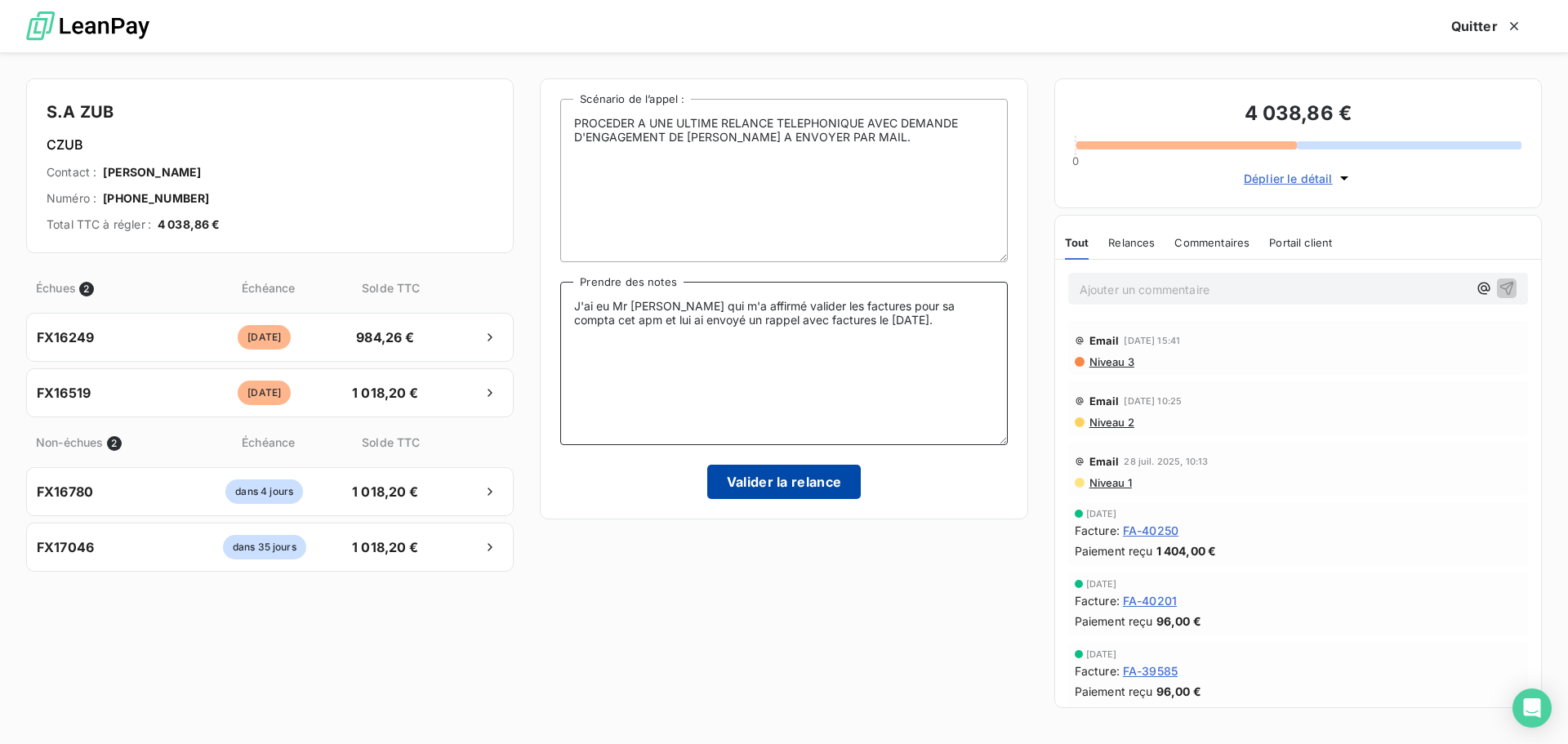
type textarea "J'ai eu Mr [PERSON_NAME] qui m'a affirmé valider les factures pour sa compta ce…"
click at [764, 494] on button "Valider la relance" at bounding box center [784, 481] width 154 height 34
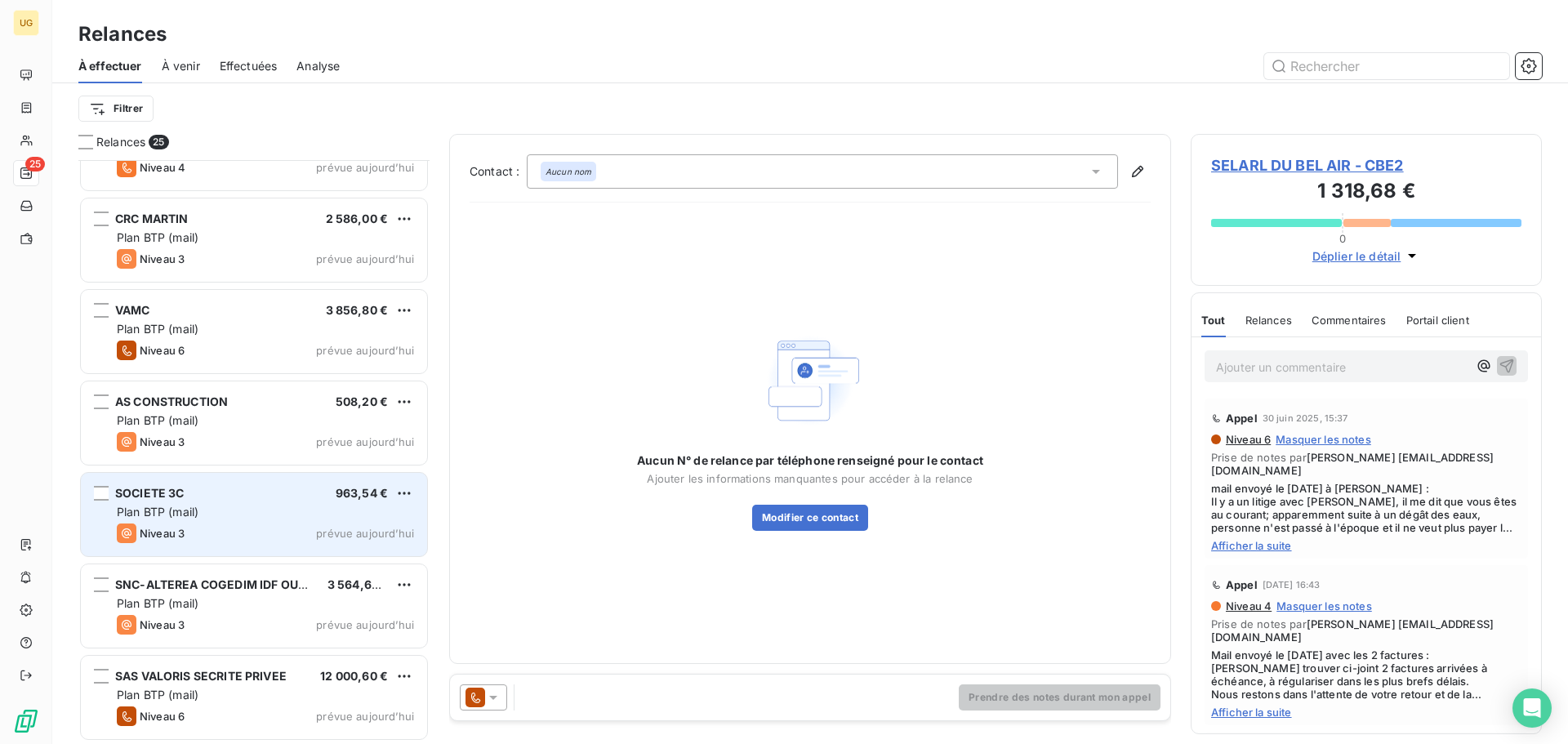
scroll to position [1703, 0]
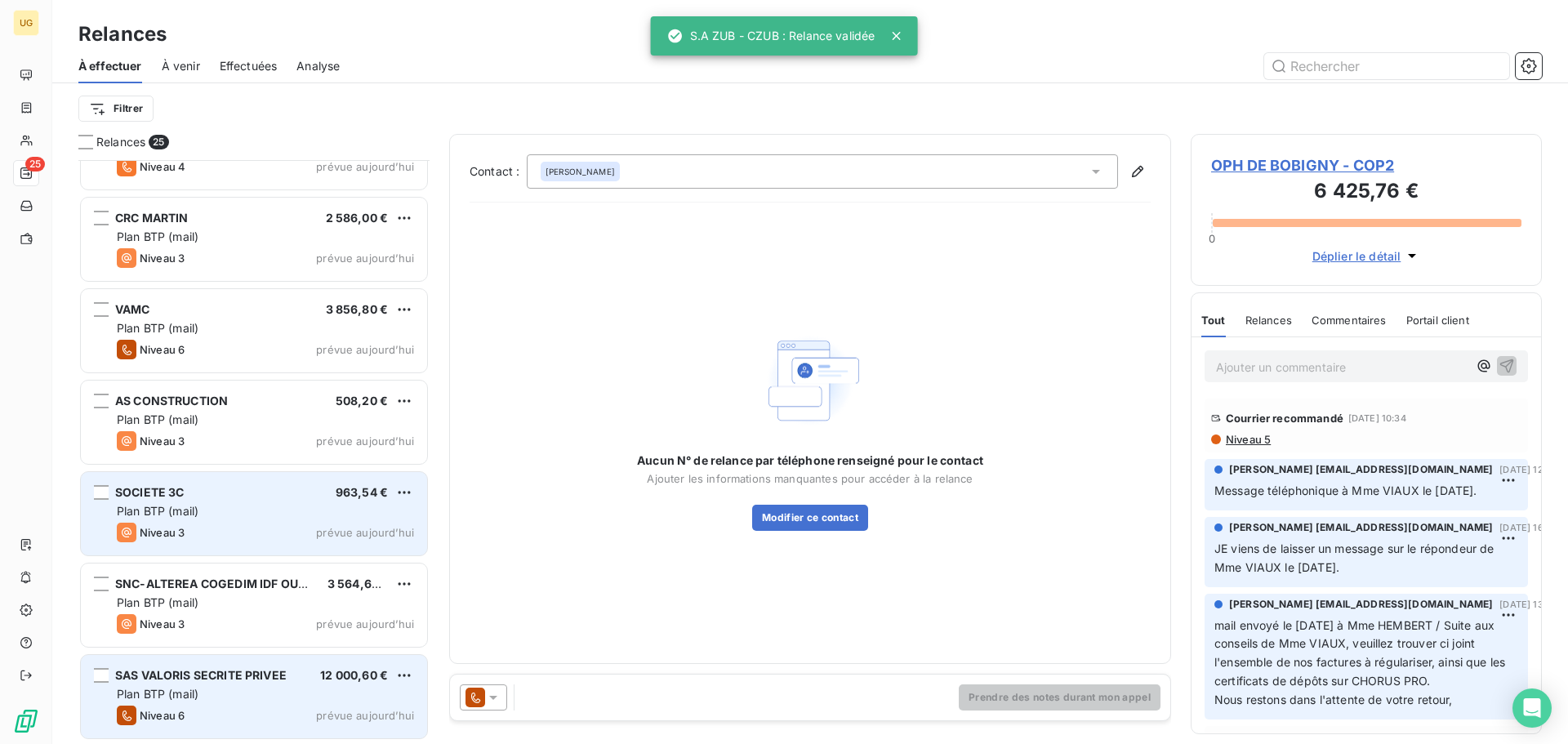
click at [297, 706] on div "Niveau 6 prévue [DATE]" at bounding box center [265, 715] width 298 height 20
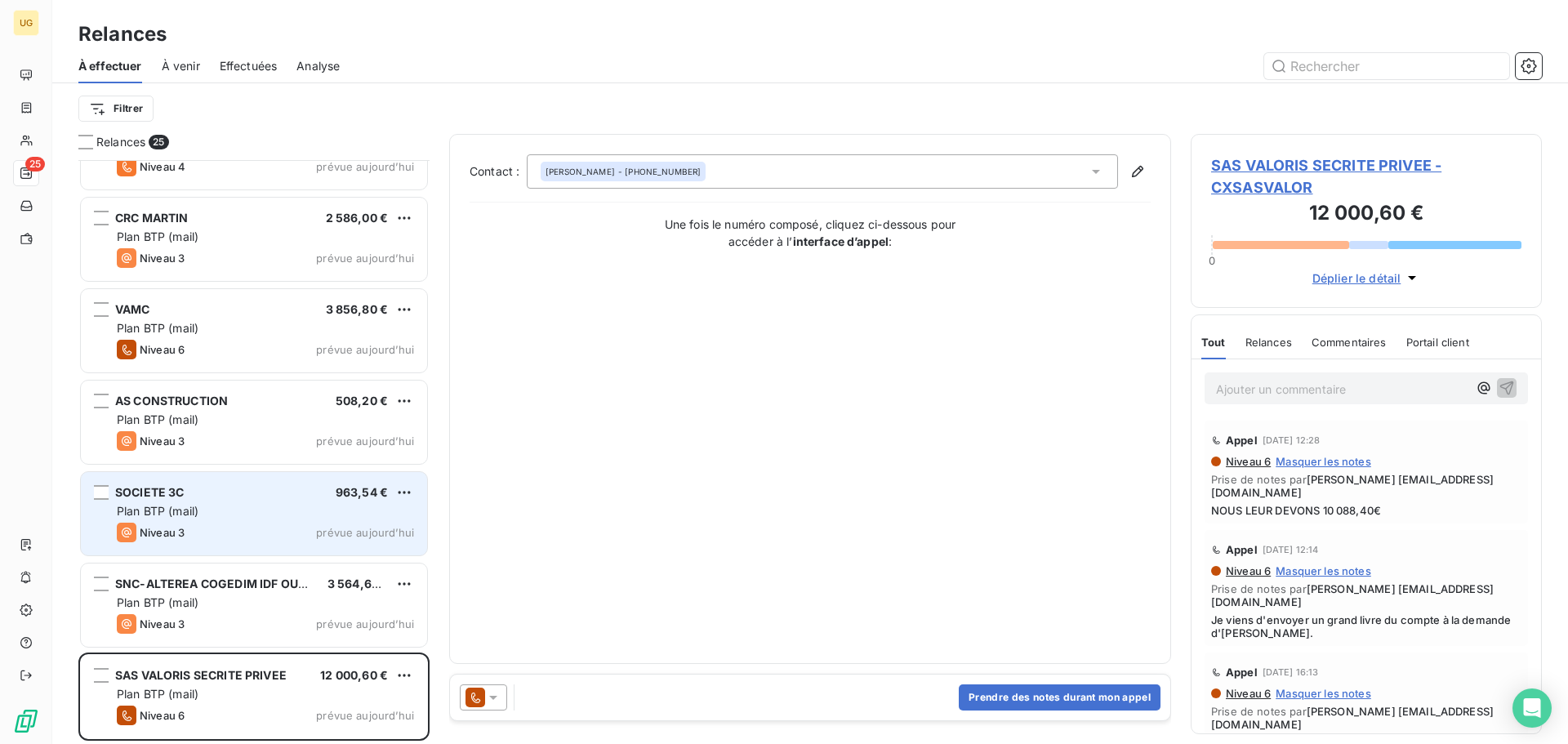
click at [490, 699] on icon at bounding box center [492, 696] width 16 height 16
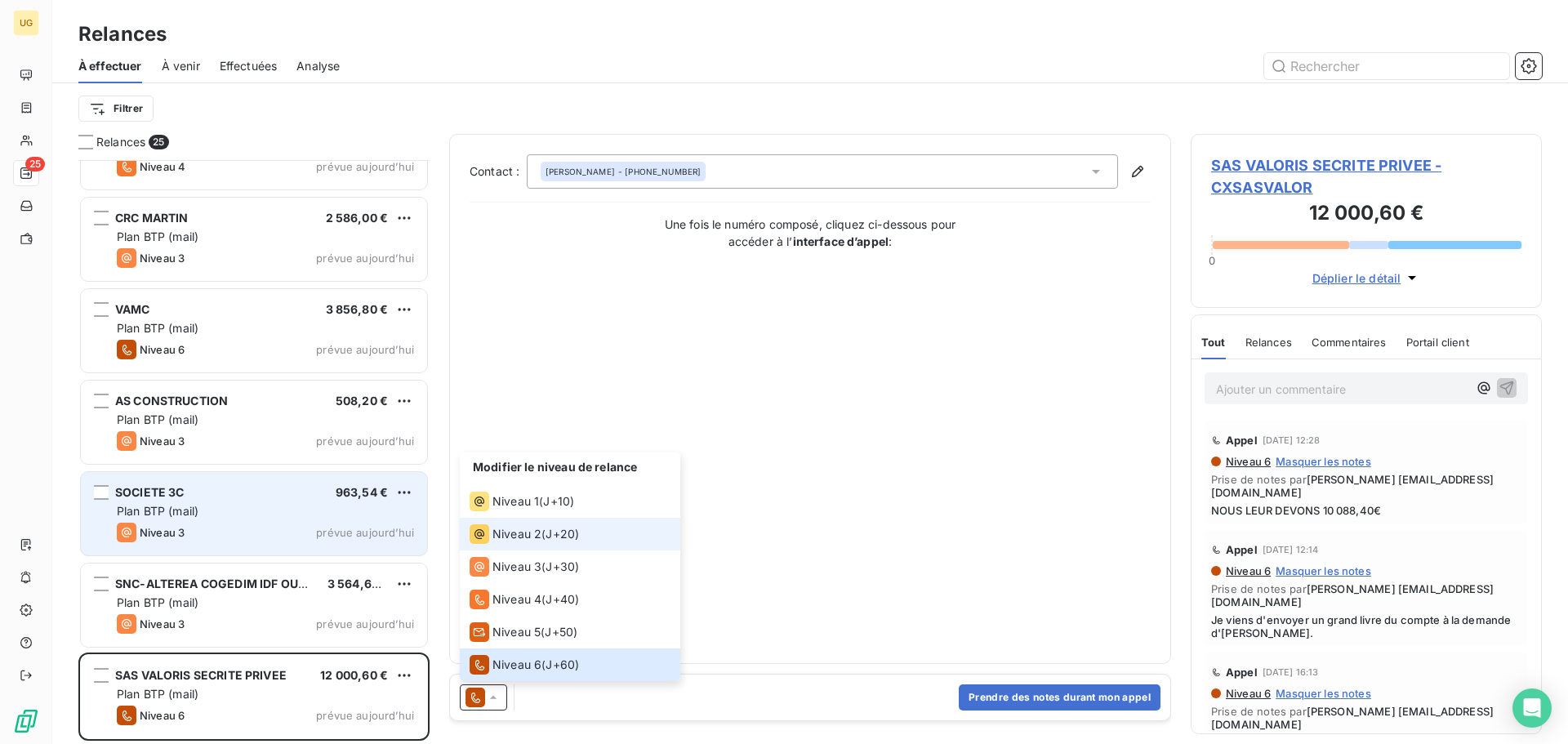
click at [511, 531] on span "Niveau 2" at bounding box center [517, 533] width 49 height 16
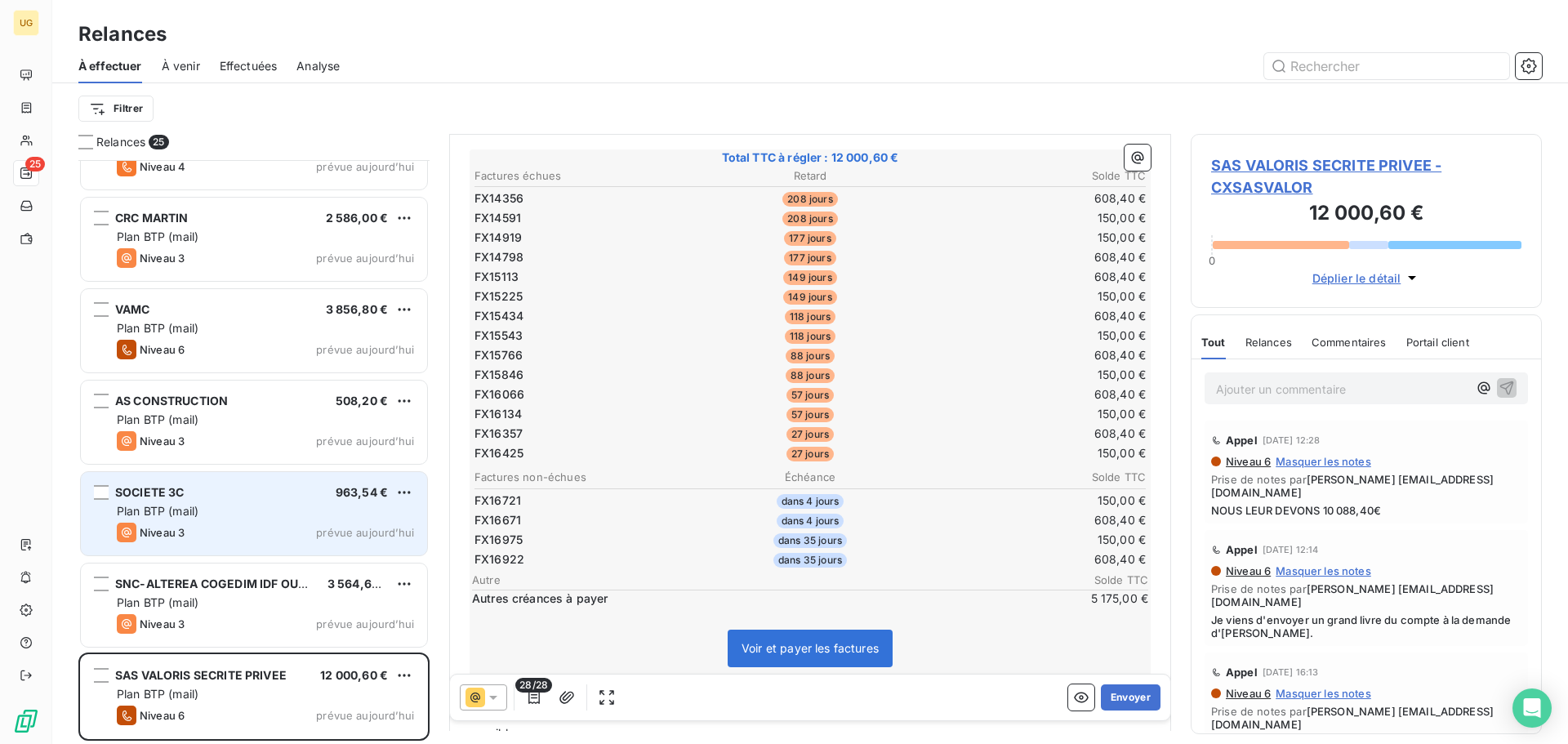
scroll to position [164, 0]
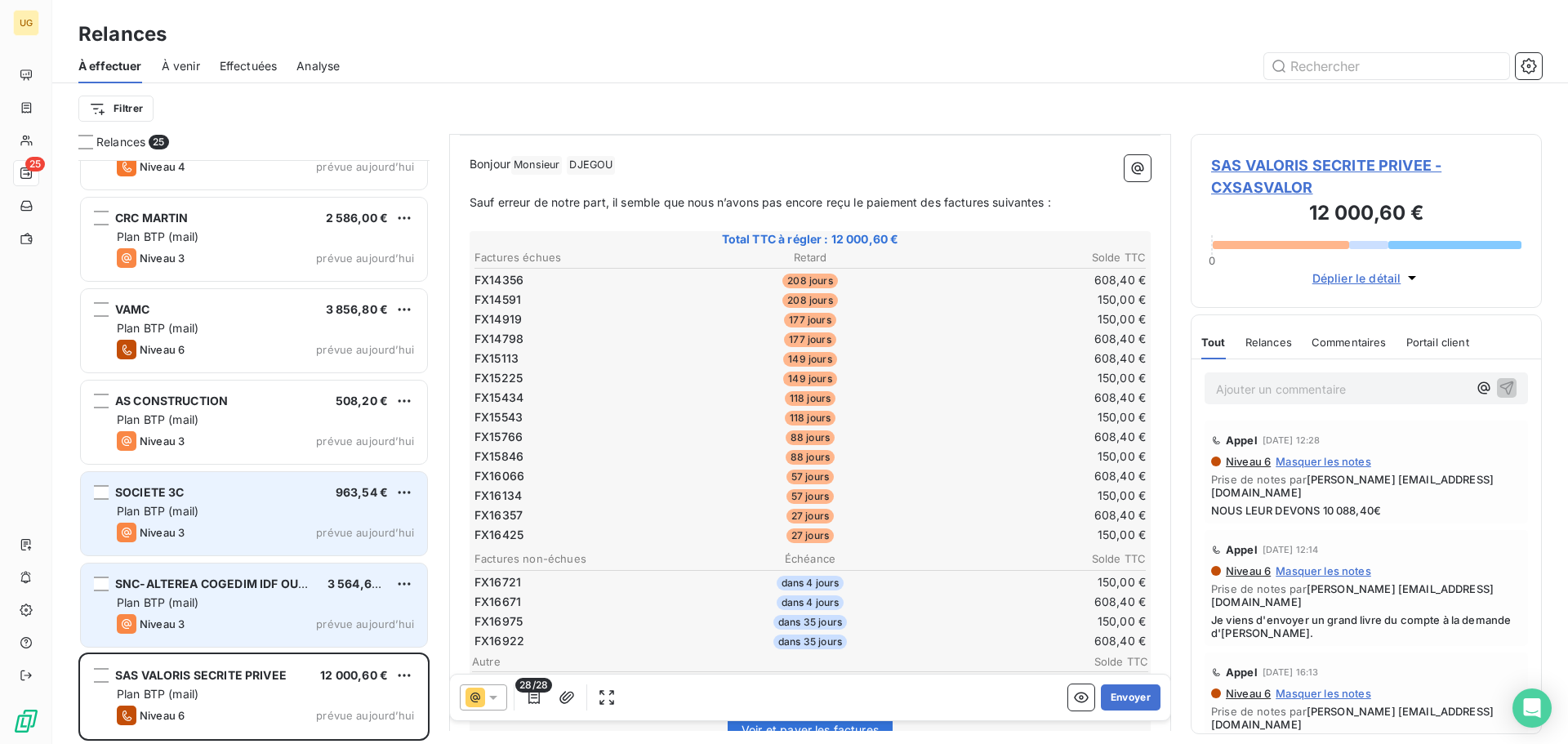
click at [298, 623] on div "Niveau 3 prévue aujourd’hui" at bounding box center [265, 623] width 298 height 20
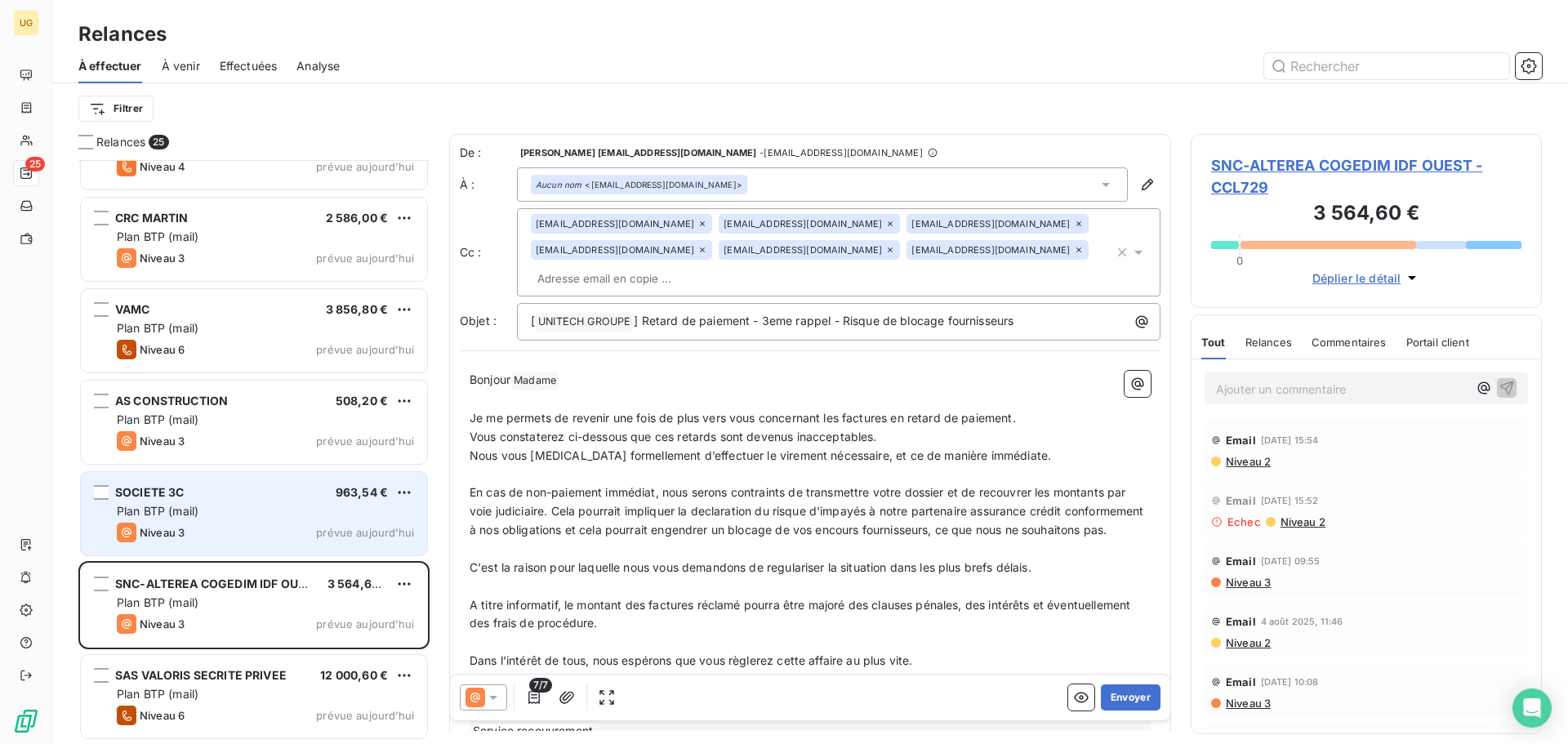
click at [1260, 457] on span "Niveau 2" at bounding box center [1247, 461] width 47 height 13
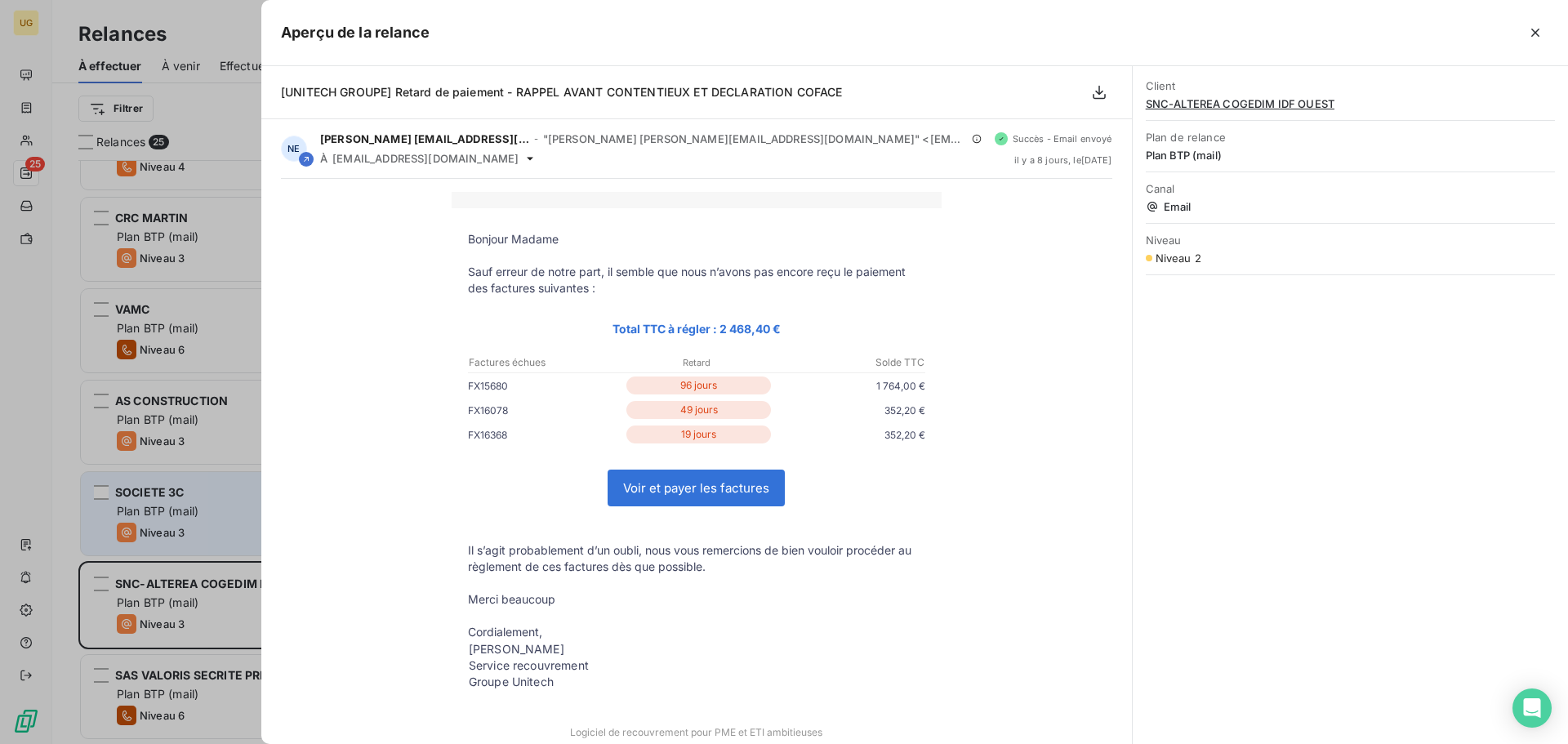
drag, startPoint x: 1537, startPoint y: 30, endPoint x: 1492, endPoint y: 37, distance: 45.5
click at [1536, 30] on icon "button" at bounding box center [1535, 32] width 16 height 16
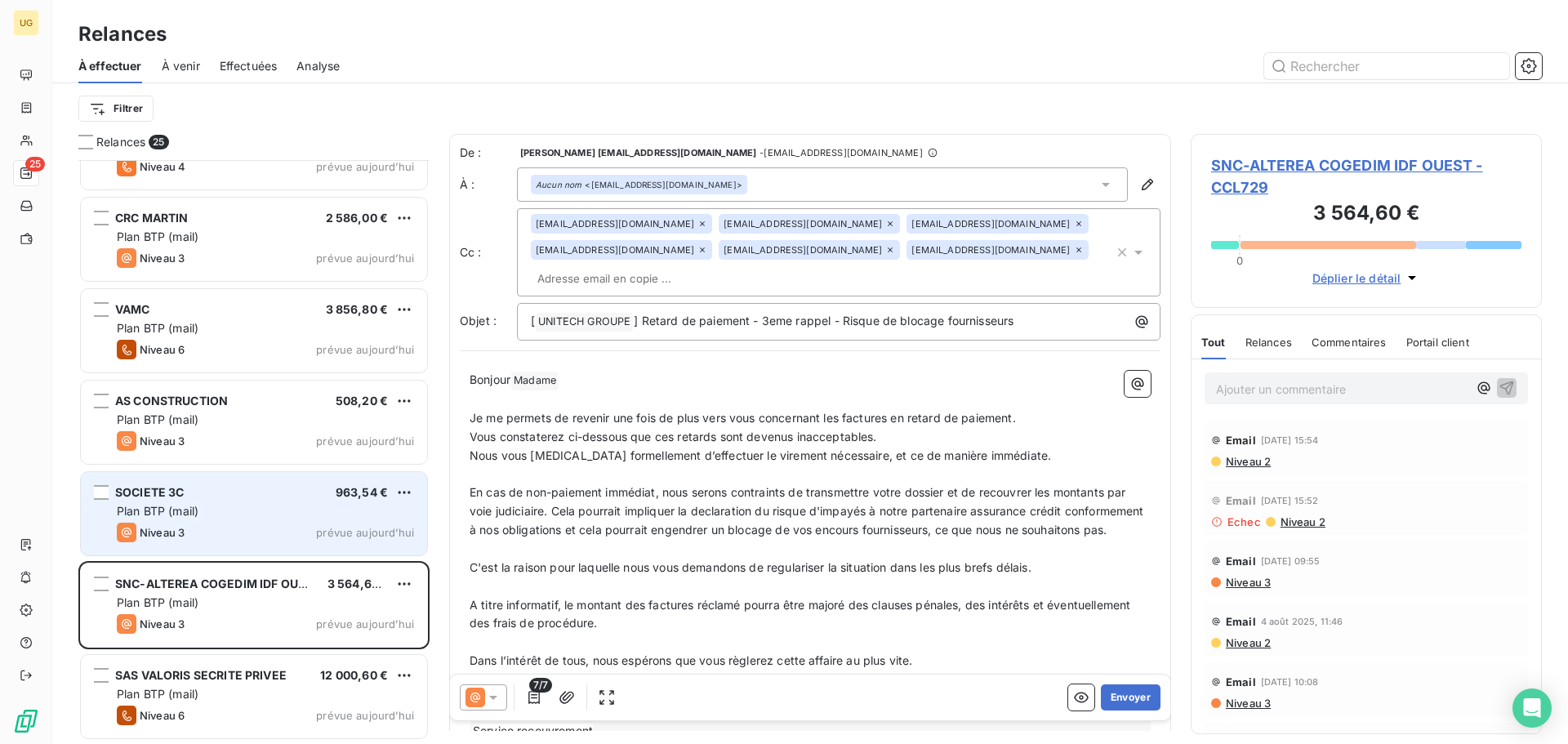
click at [719, 185] on div "Aucun nom <[EMAIL_ADDRESS][DOMAIN_NAME]>" at bounding box center [639, 184] width 207 height 11
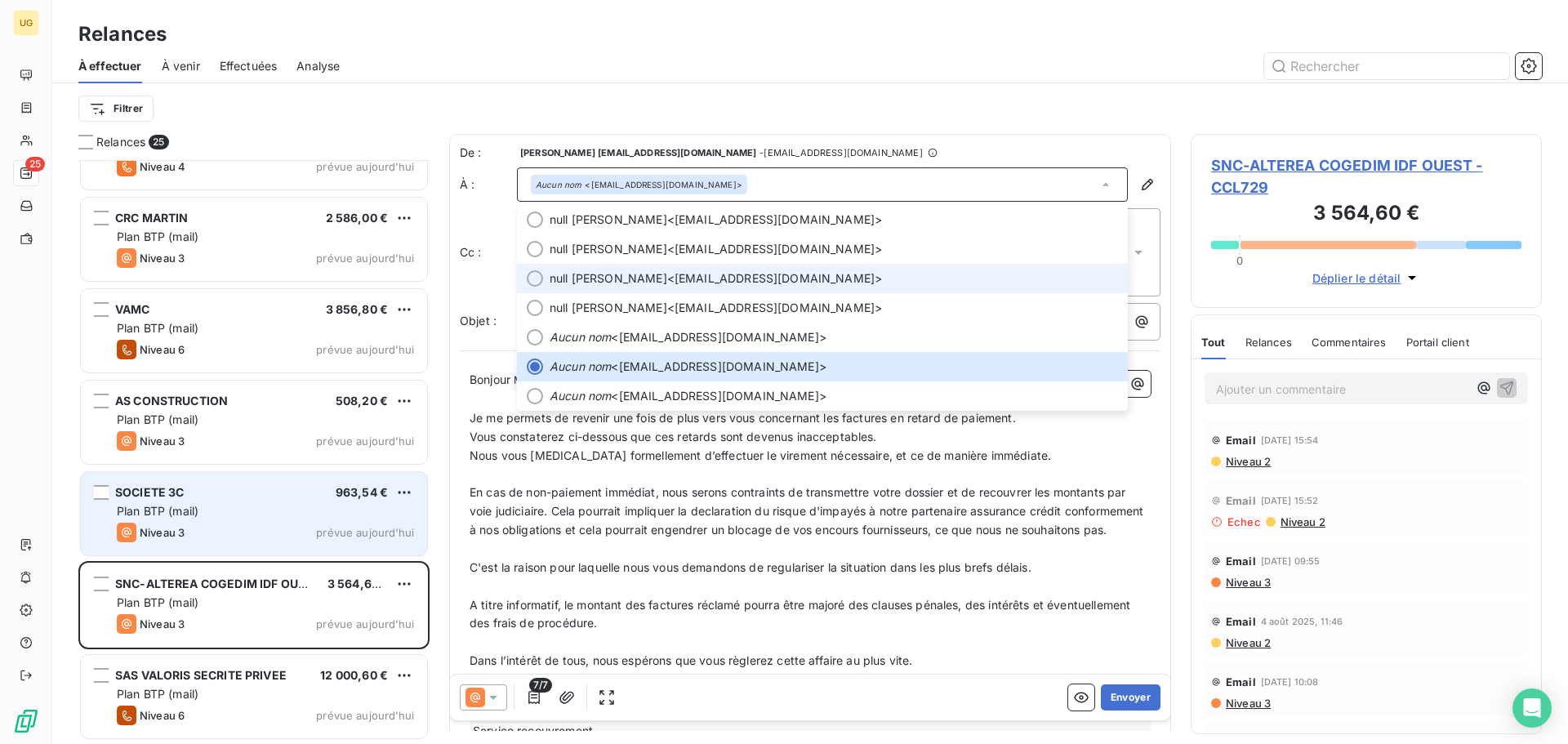
scroll to position [3, 0]
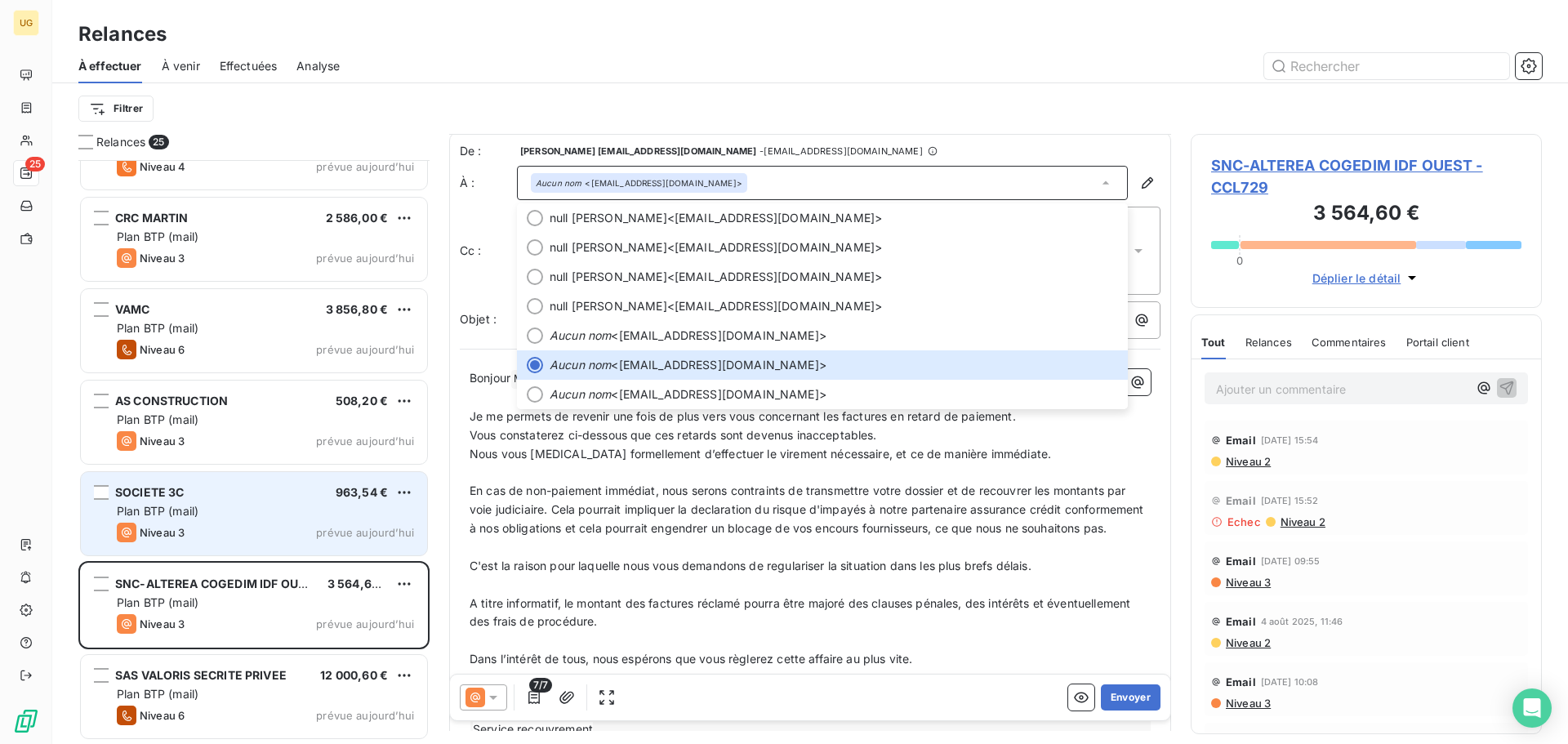
click at [918, 88] on div "Filtrer" at bounding box center [810, 109] width 1463 height 51
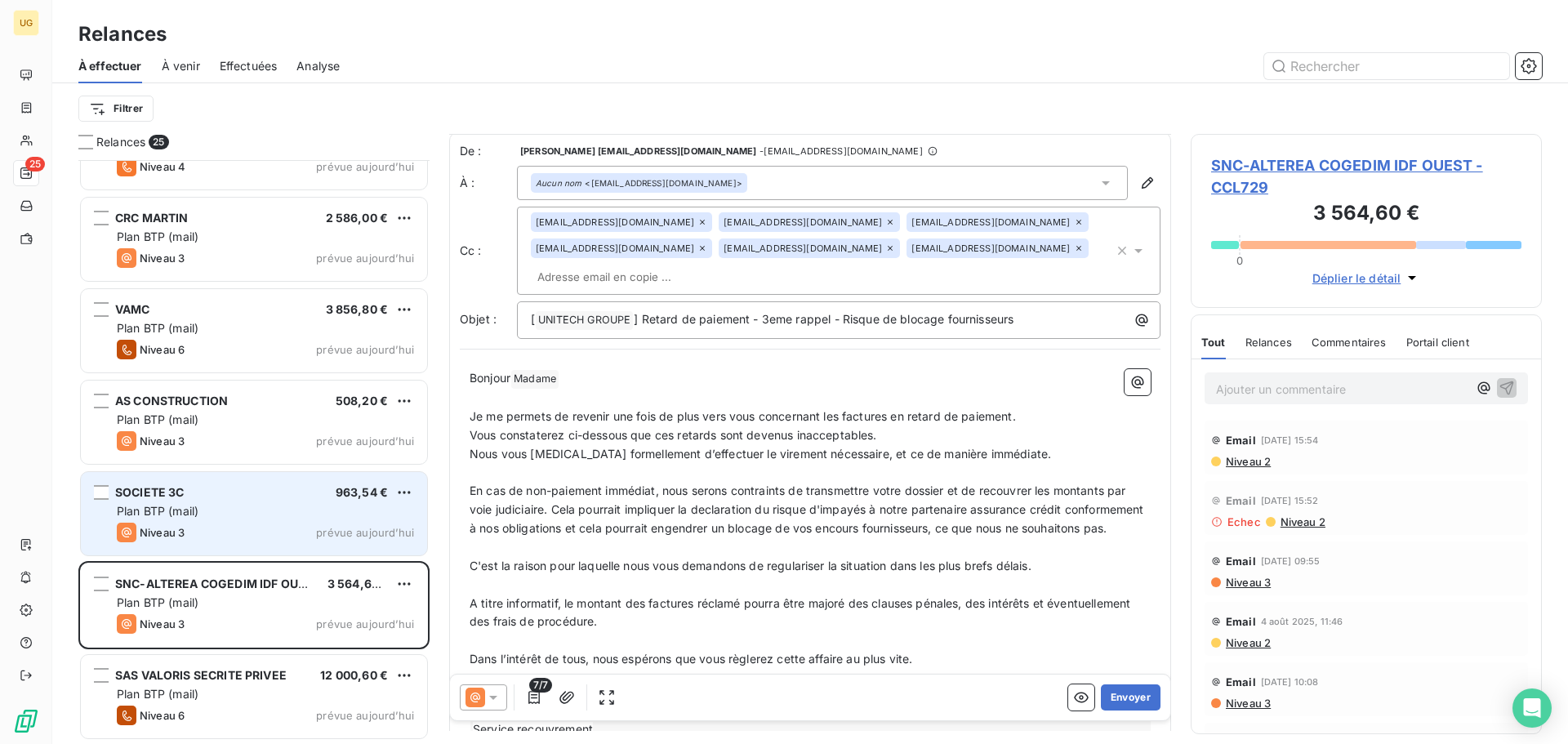
click at [1278, 171] on span "SNC-ALTEREA COGEDIM IDF OUEST - CCL729" at bounding box center [1366, 176] width 310 height 44
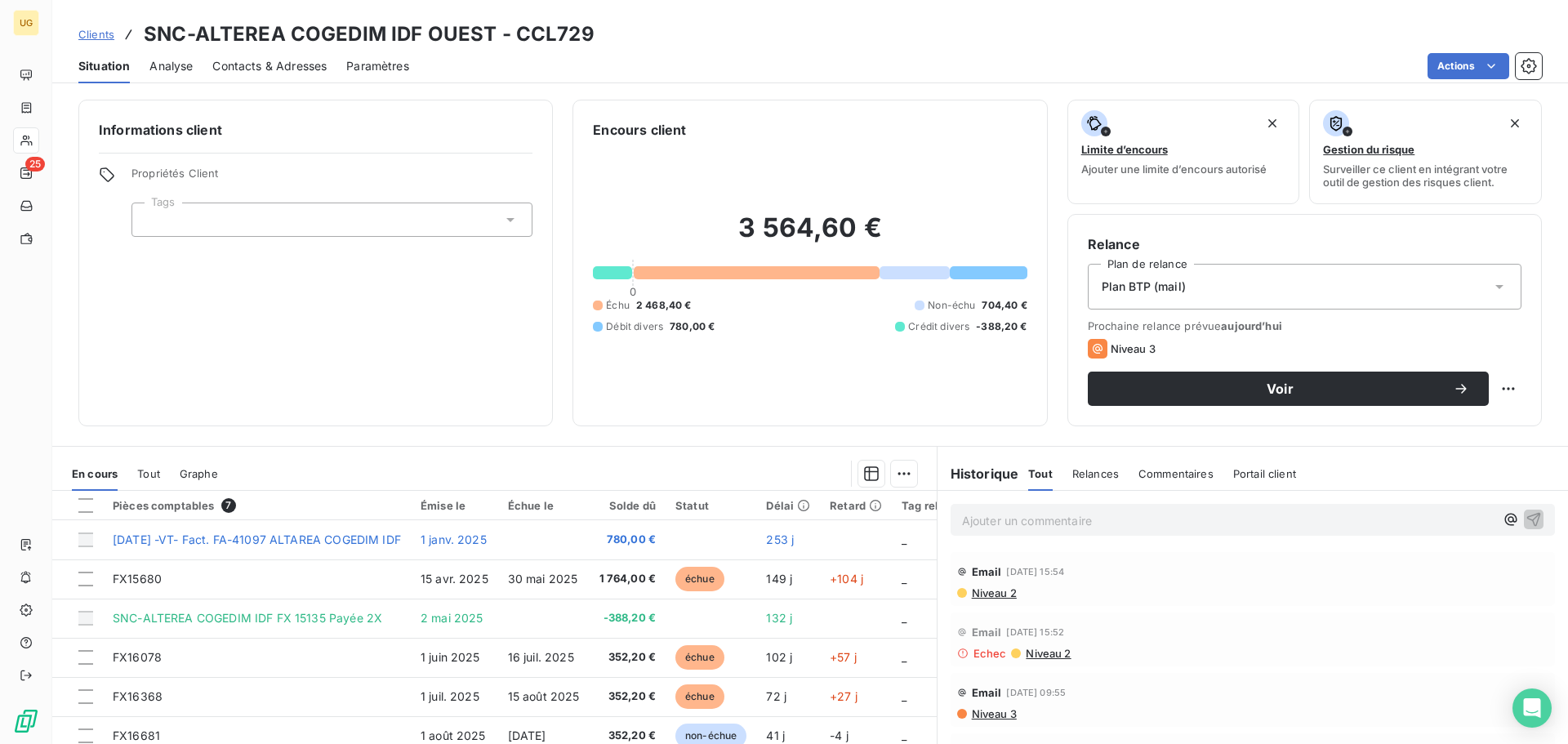
click at [323, 69] on span "Contacts & Adresses" at bounding box center [270, 65] width 114 height 16
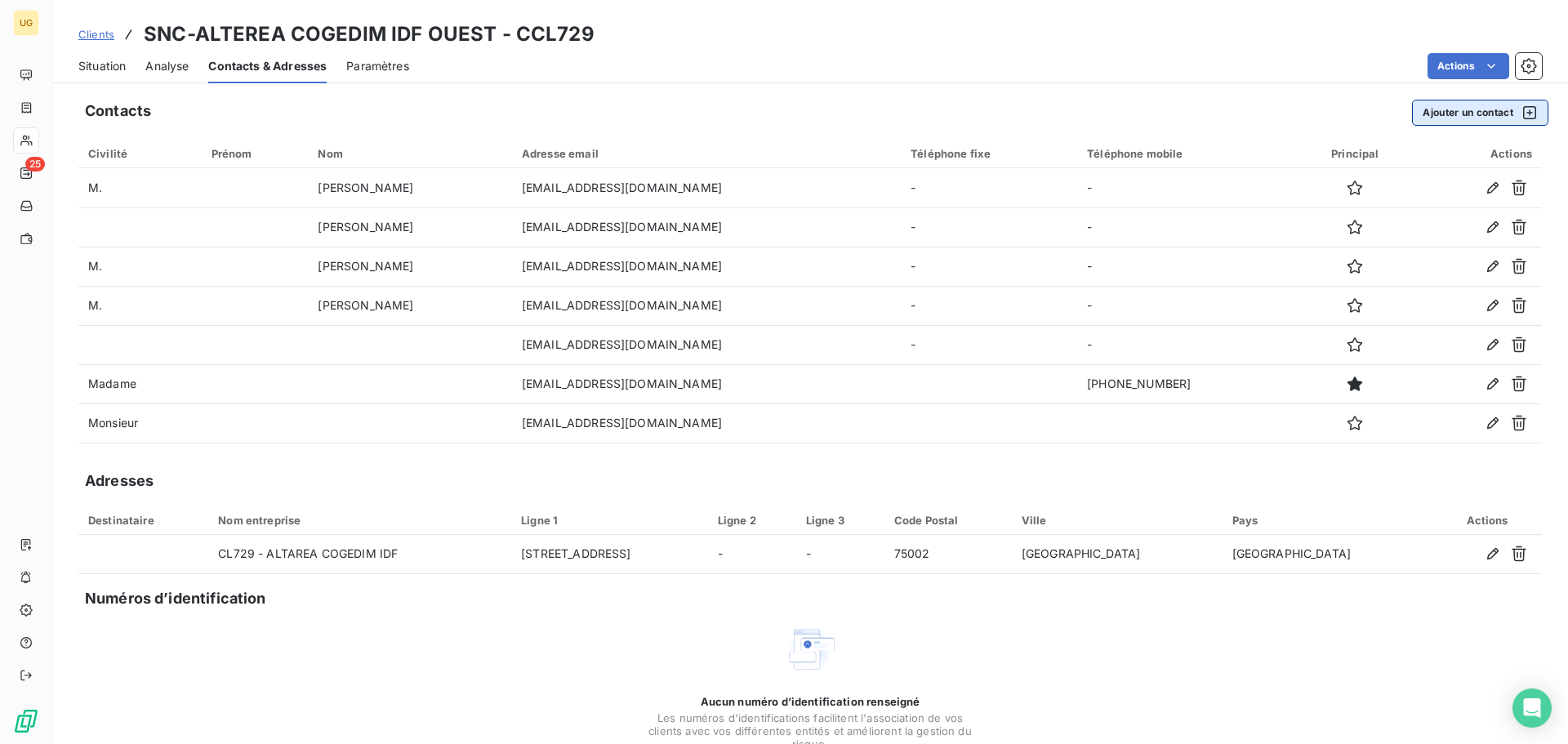
click at [1463, 113] on button "Ajouter un contact" at bounding box center [1480, 112] width 136 height 26
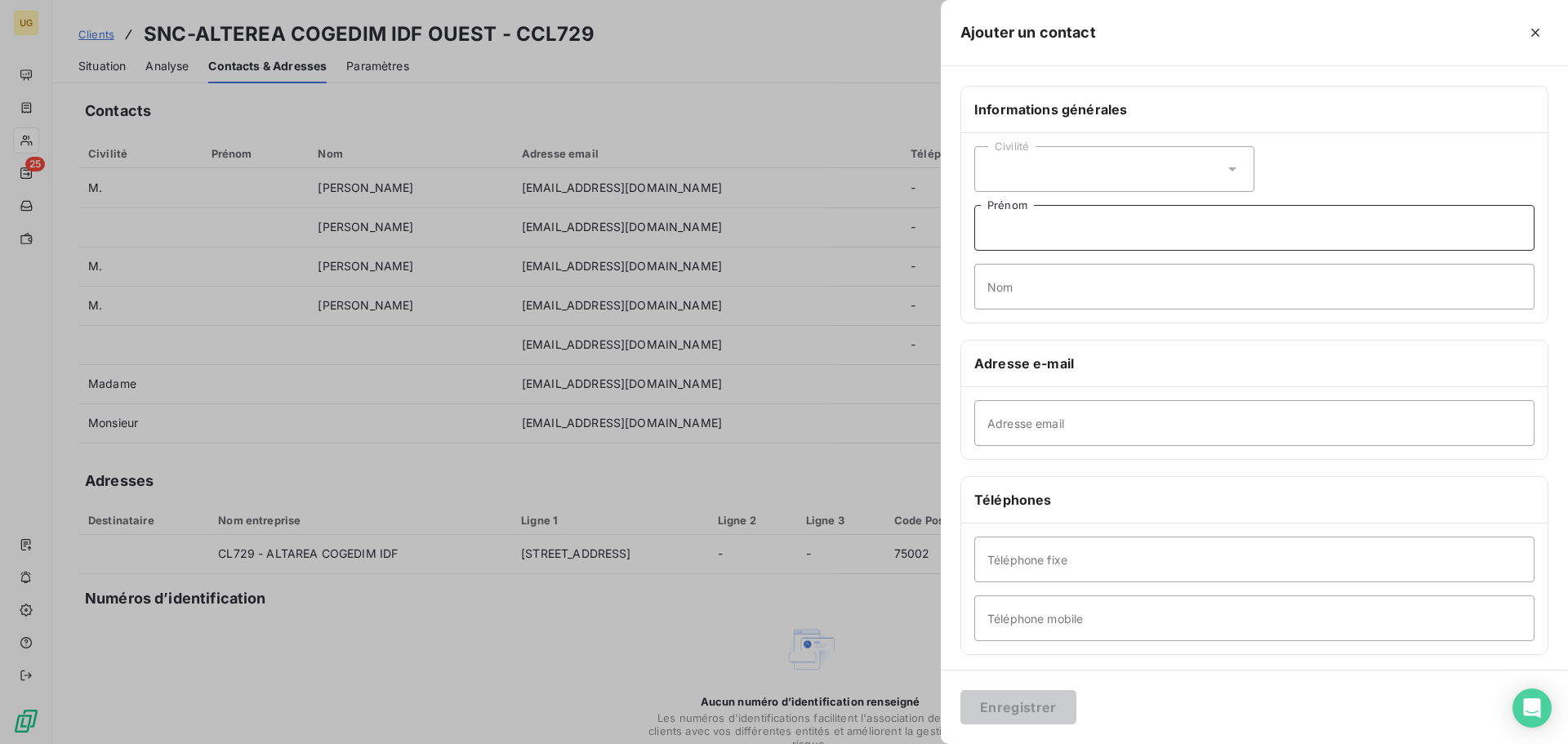
click at [997, 231] on input "Prénom" at bounding box center [1253, 228] width 560 height 46
click at [999, 430] on input "Adresse email" at bounding box center [1253, 423] width 560 height 46
paste input "[EMAIL_ADDRESS][DOMAIN_NAME]"
type input "[EMAIL_ADDRESS][DOMAIN_NAME]"
click at [1032, 185] on div "Civilité" at bounding box center [1113, 169] width 280 height 46
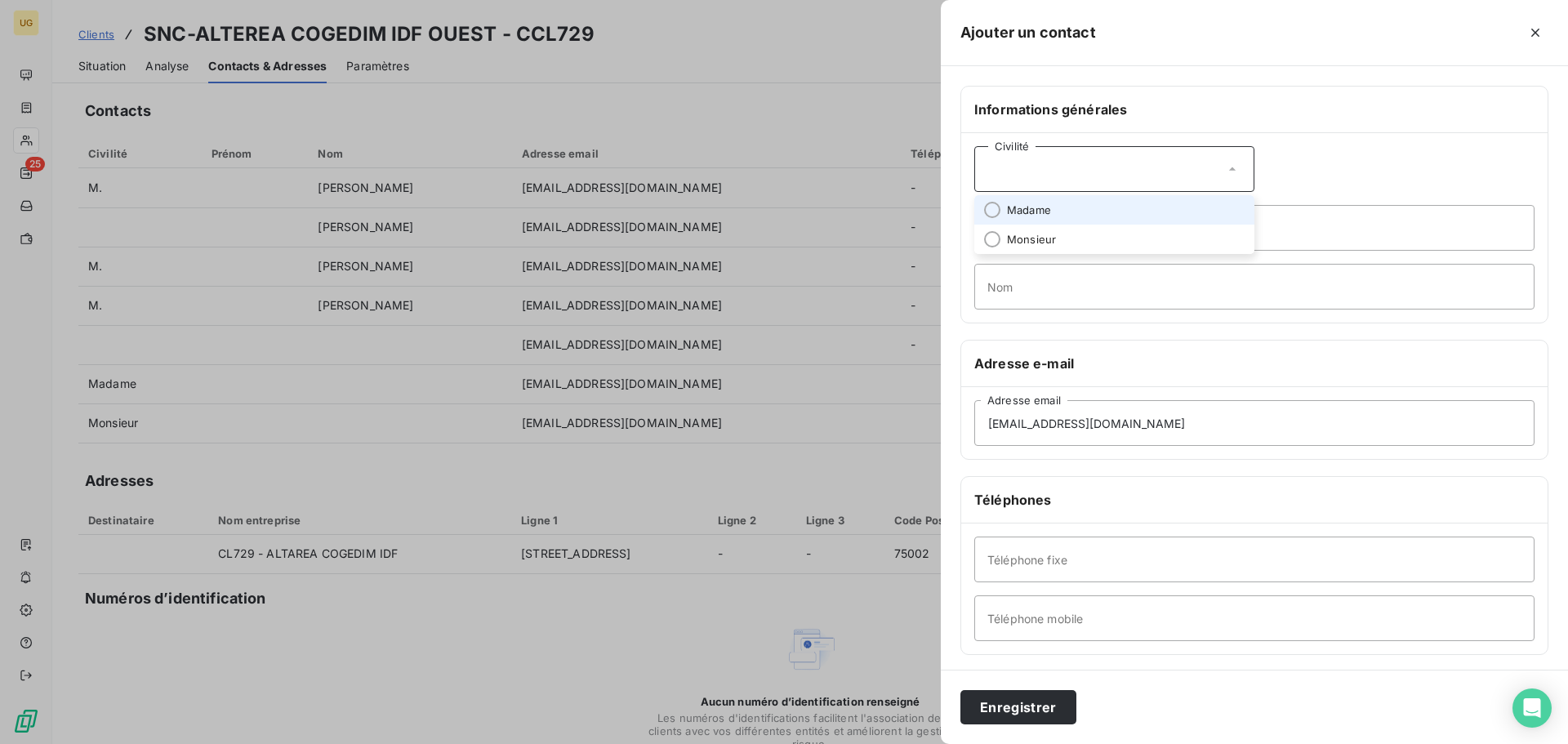
click at [1022, 215] on span "Madame" at bounding box center [1029, 210] width 44 height 15
click at [1008, 241] on input "Prénom" at bounding box center [1253, 228] width 560 height 46
type input "[PERSON_NAME]"
click at [1020, 620] on input "Téléphone mobile" at bounding box center [1253, 618] width 560 height 46
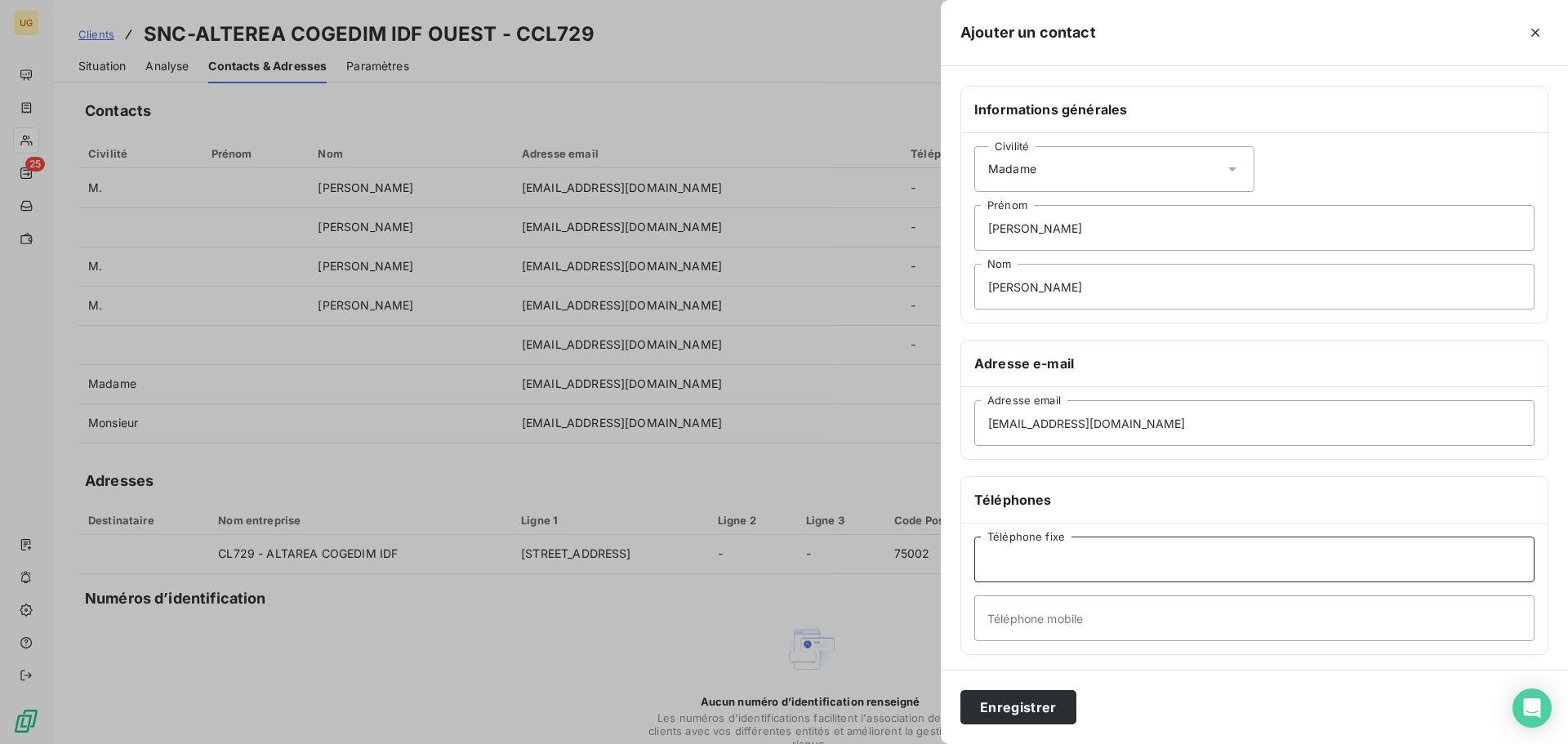
click at [1011, 554] on input "Téléphone fixe" at bounding box center [1253, 559] width 560 height 46
click at [1001, 620] on input "Téléphone mobile" at bounding box center [1253, 618] width 560 height 46
paste input "07 63 54 80 36"
type input "07 63 54 80 36"
click at [1019, 707] on button "Enregistrer" at bounding box center [1018, 707] width 116 height 34
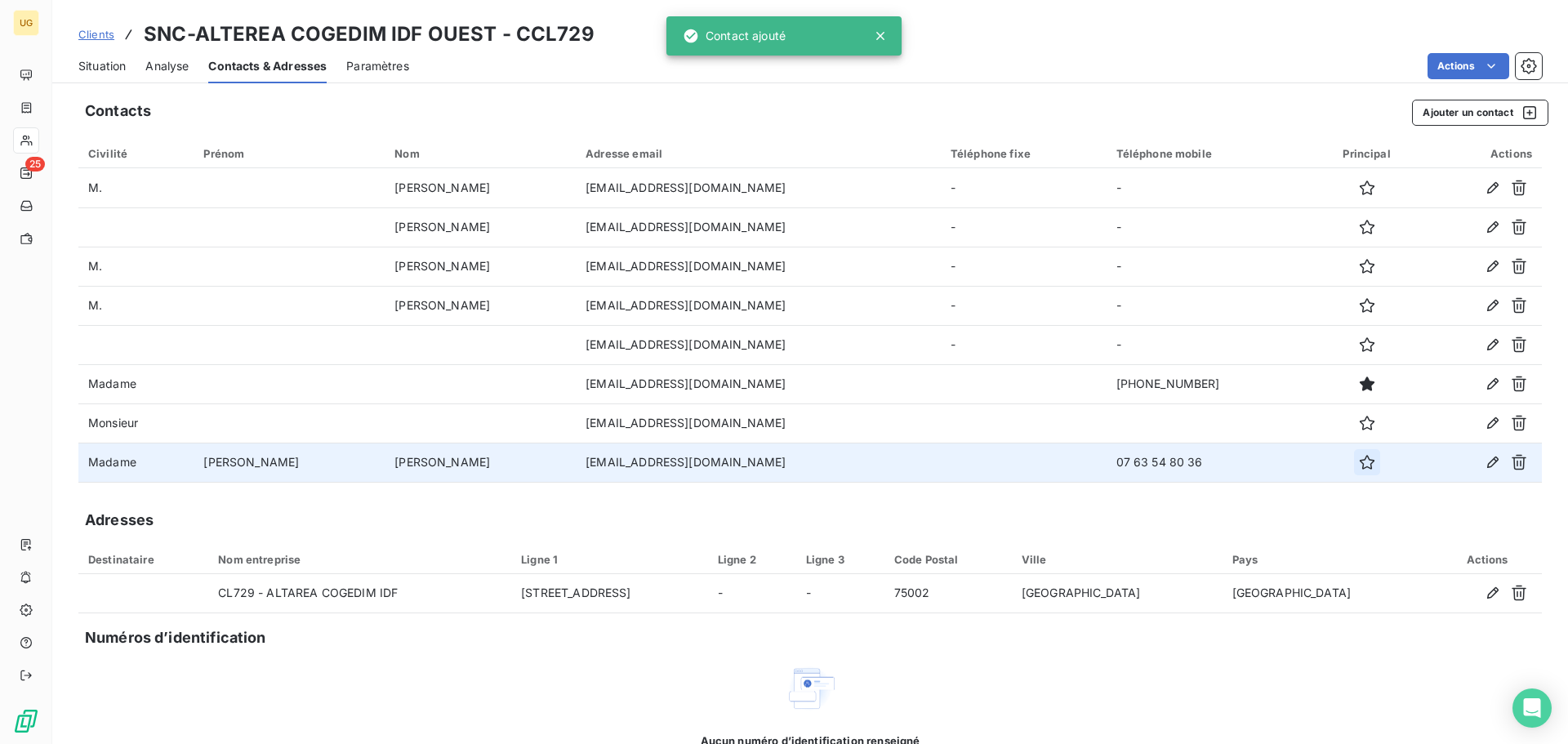
click at [1359, 461] on icon "button" at bounding box center [1366, 462] width 16 height 16
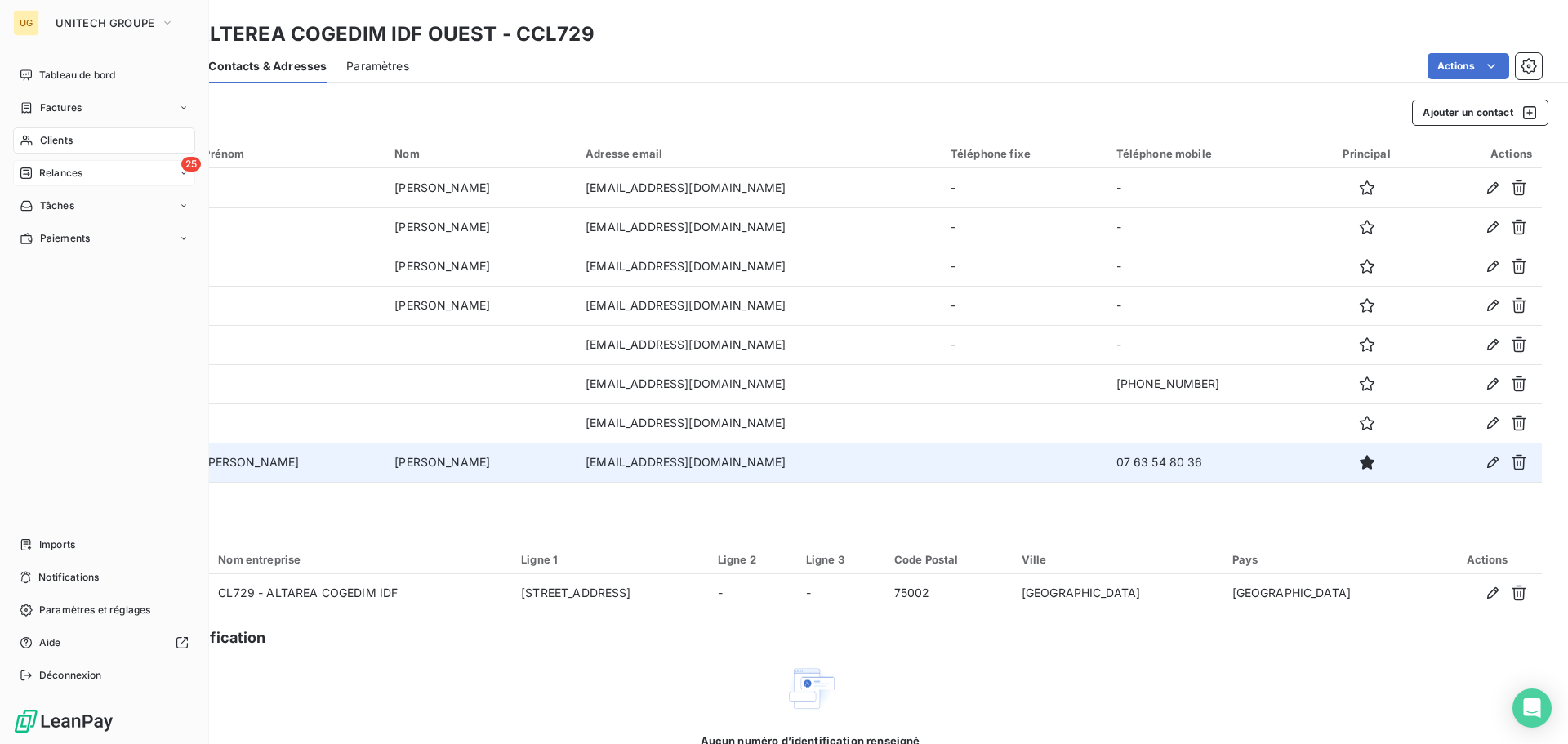
click at [51, 171] on span "Relances" at bounding box center [60, 173] width 43 height 14
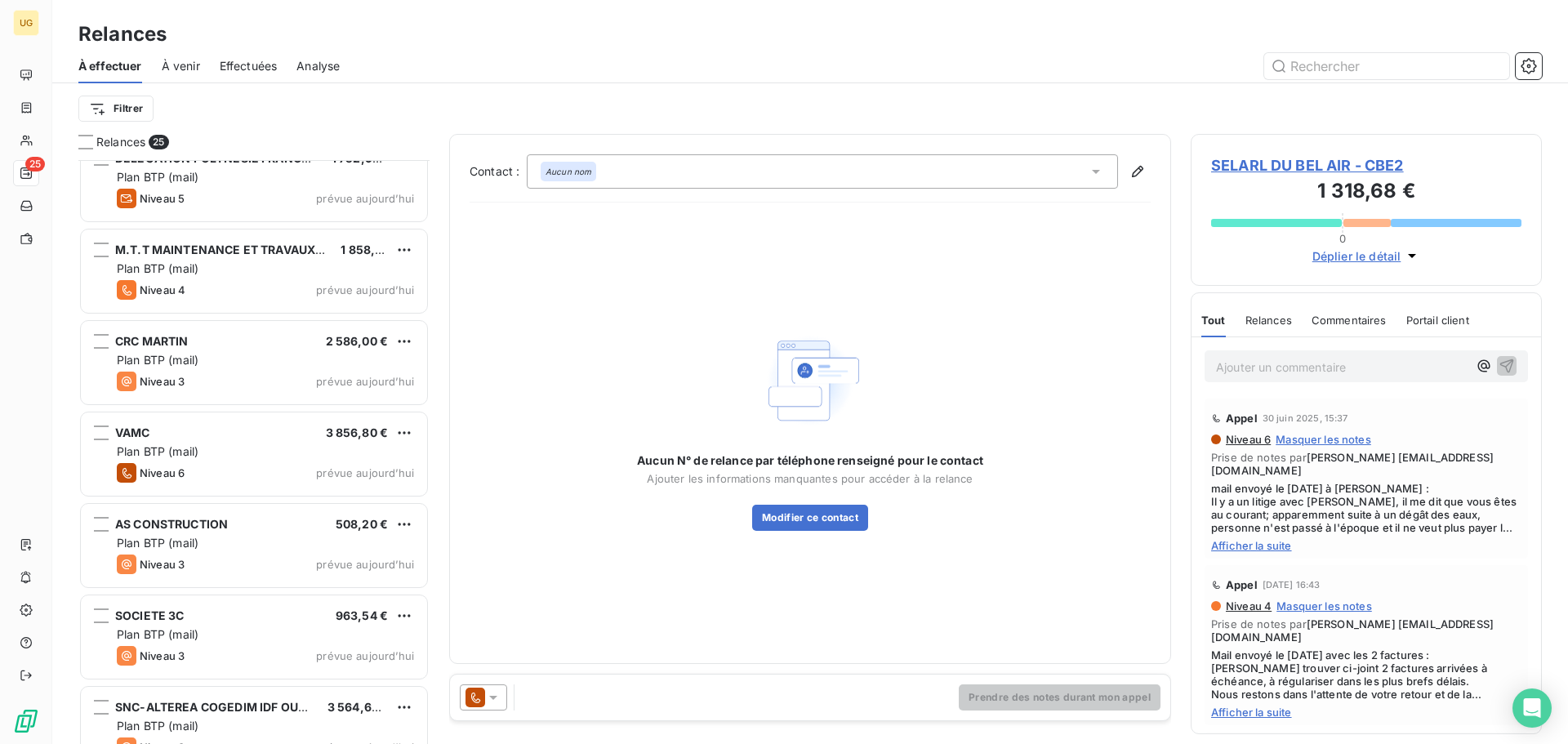
scroll to position [1703, 0]
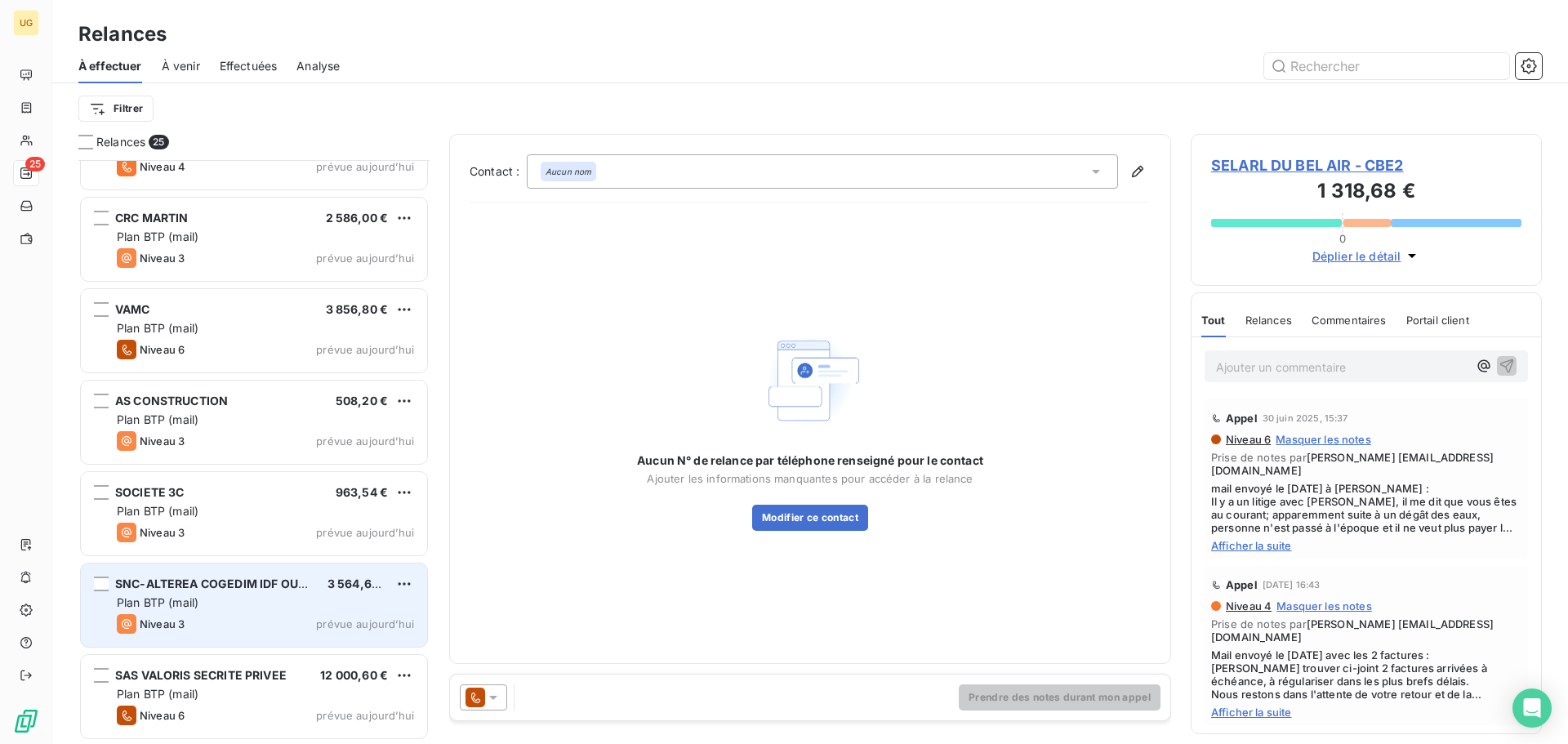
click at [240, 600] on div "Plan BTP (mail)" at bounding box center [265, 602] width 298 height 16
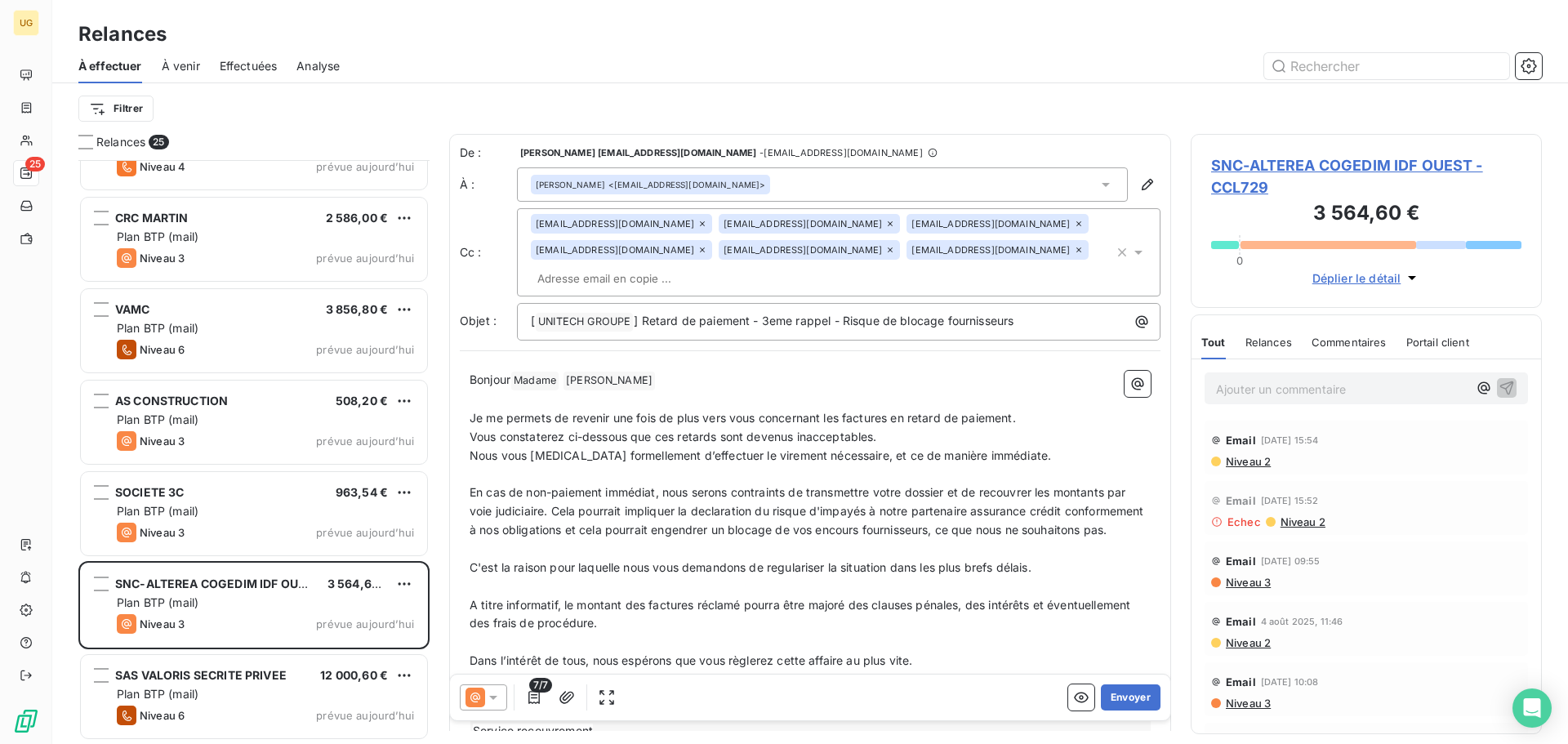
click at [1099, 249] on div "[EMAIL_ADDRESS][DOMAIN_NAME] [EMAIL_ADDRESS][DOMAIN_NAME] [EMAIL_ADDRESS][DOMAI…" at bounding box center [822, 253] width 583 height 77
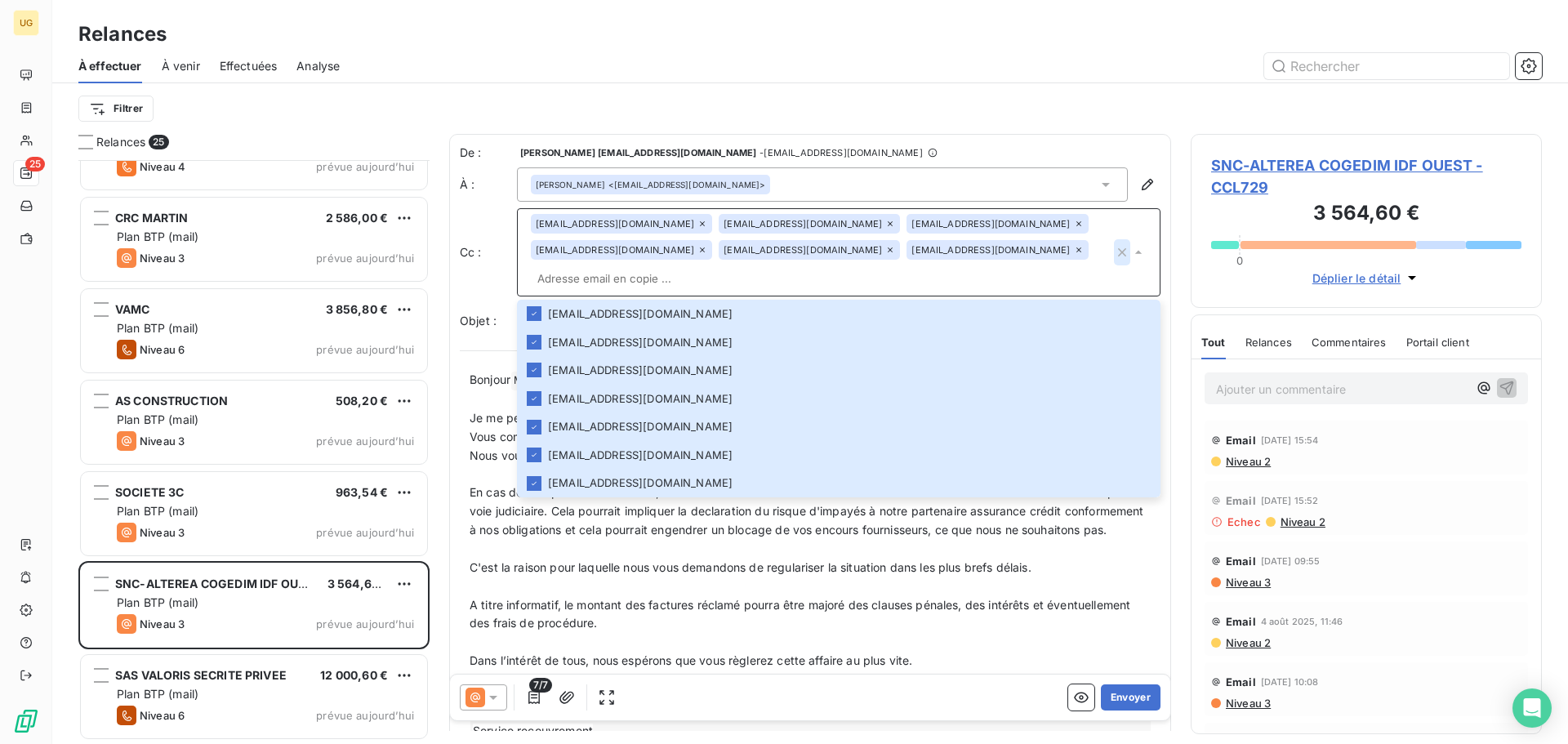
click at [1114, 253] on icon "button" at bounding box center [1122, 252] width 16 height 16
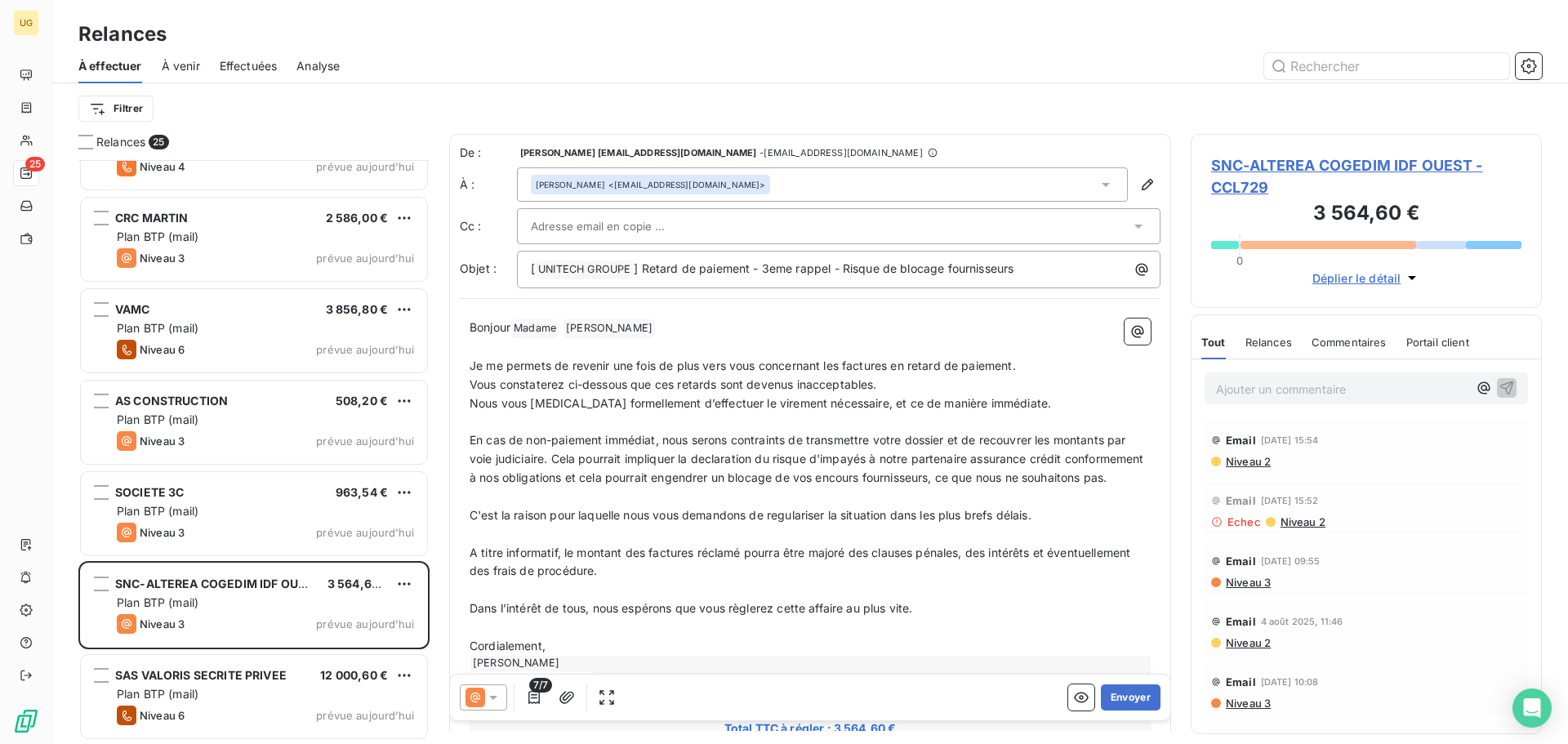
click at [1061, 230] on div at bounding box center [830, 226] width 599 height 25
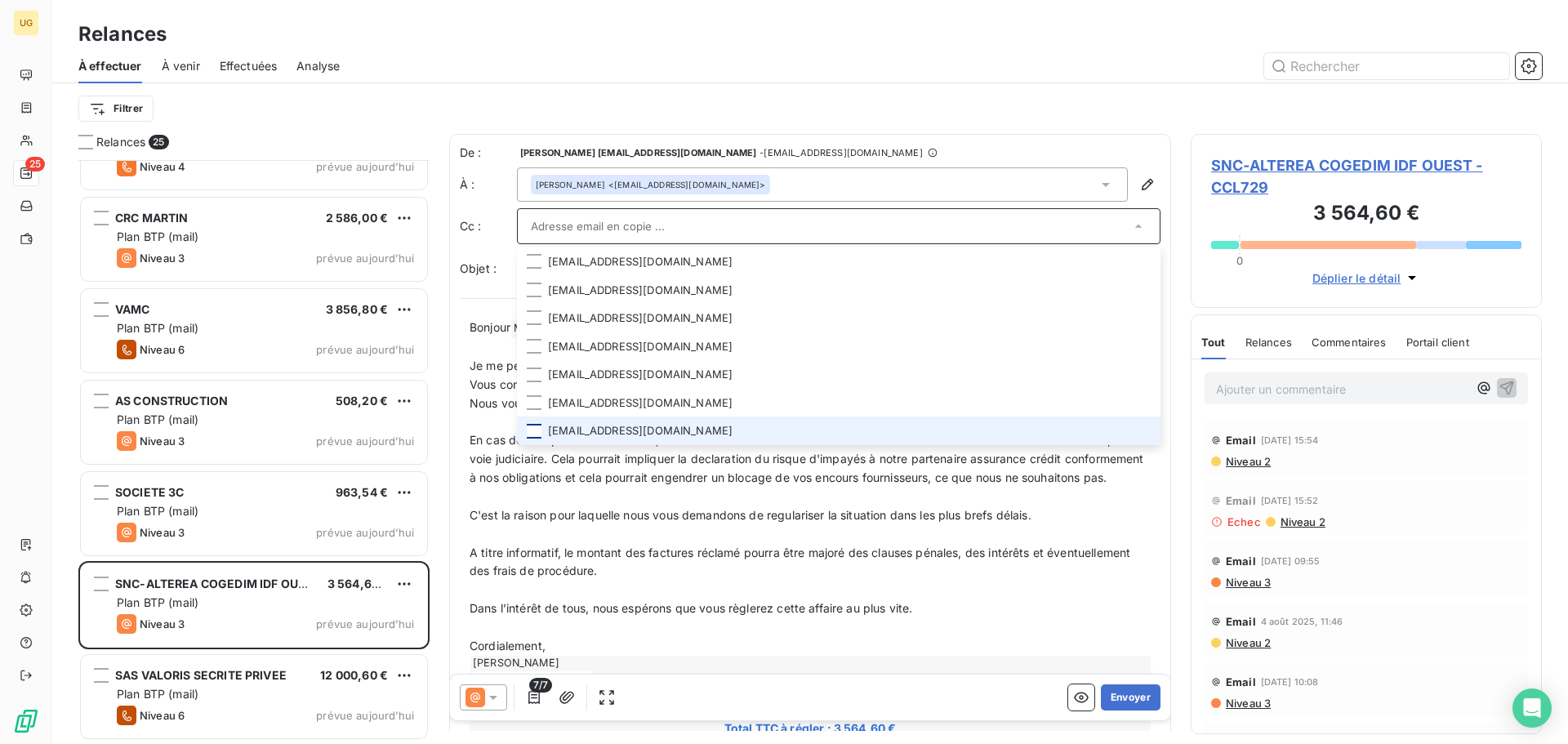
click at [531, 429] on div at bounding box center [533, 430] width 14 height 14
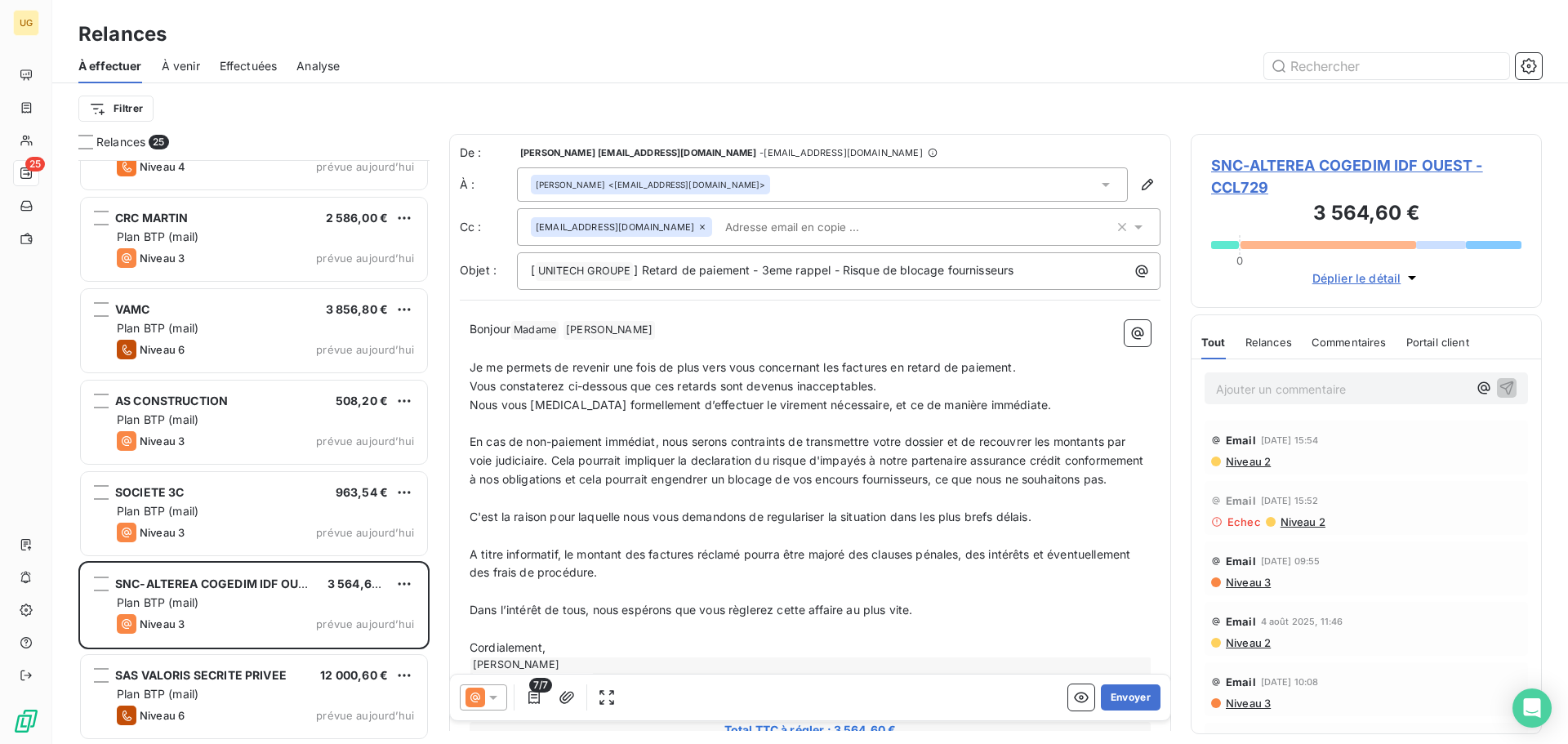
click at [992, 87] on div "Filtrer" at bounding box center [810, 109] width 1463 height 51
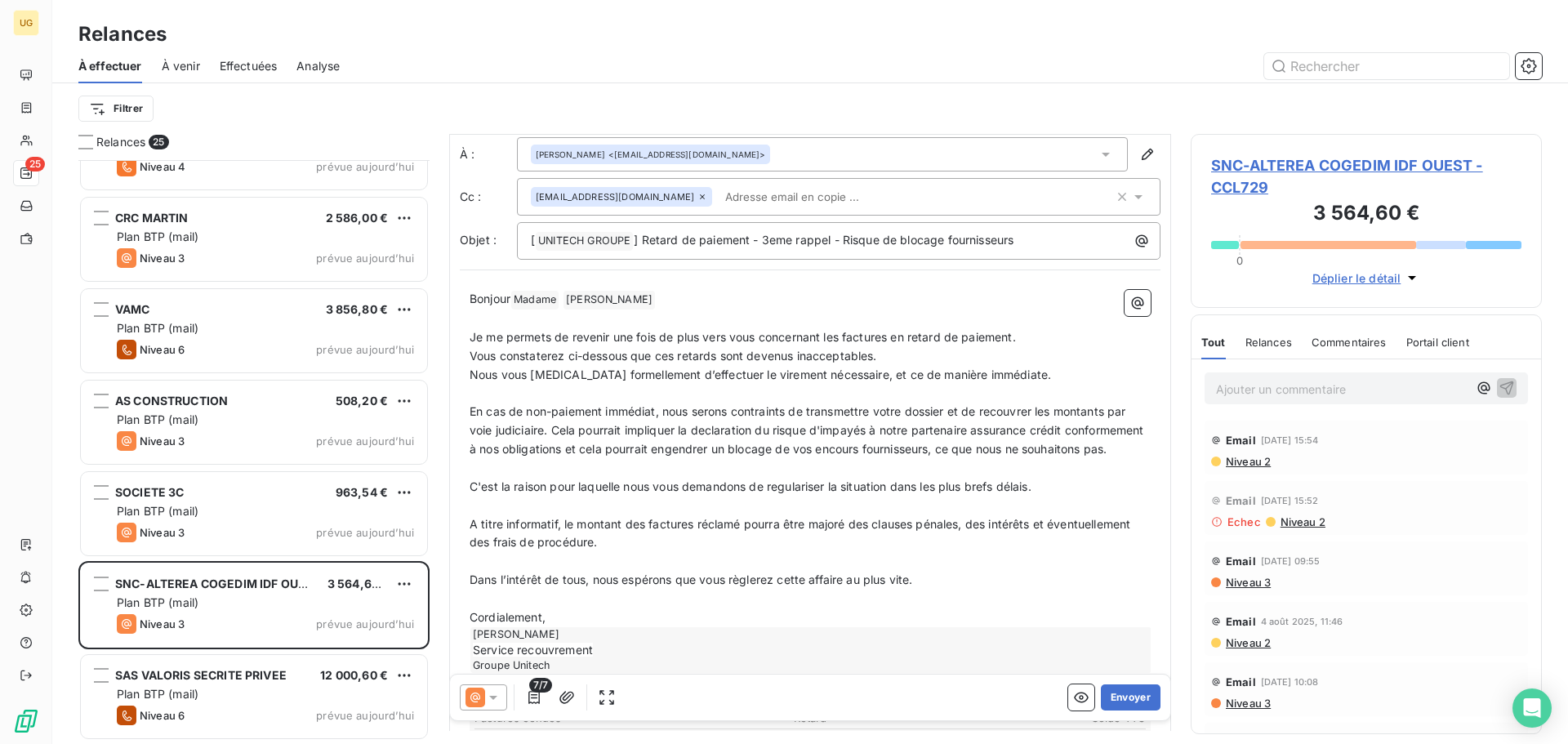
scroll to position [3, 0]
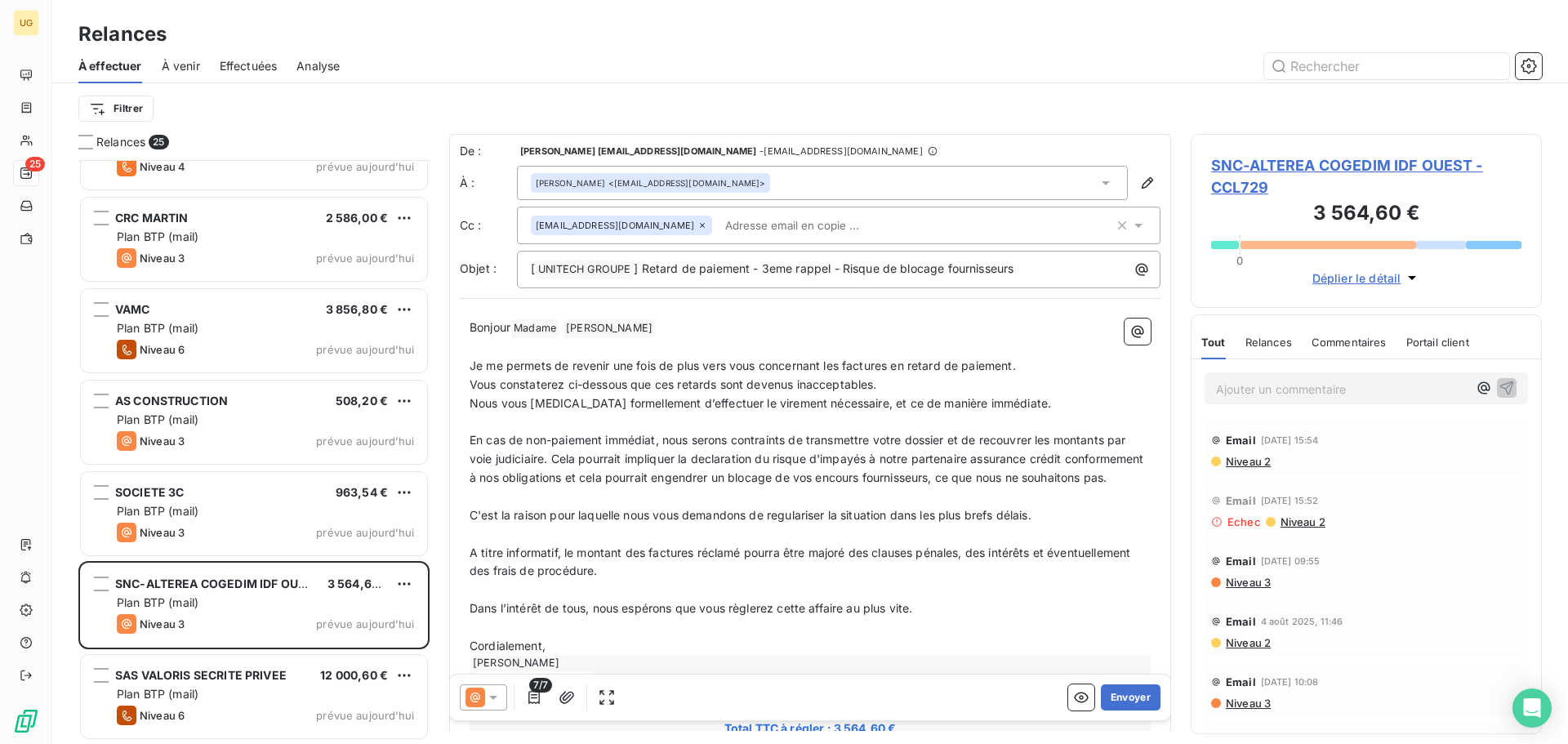
click at [696, 334] on p "Bonjour Madame ﻿ [PERSON_NAME] ﻿ ﻿" at bounding box center [810, 327] width 681 height 20
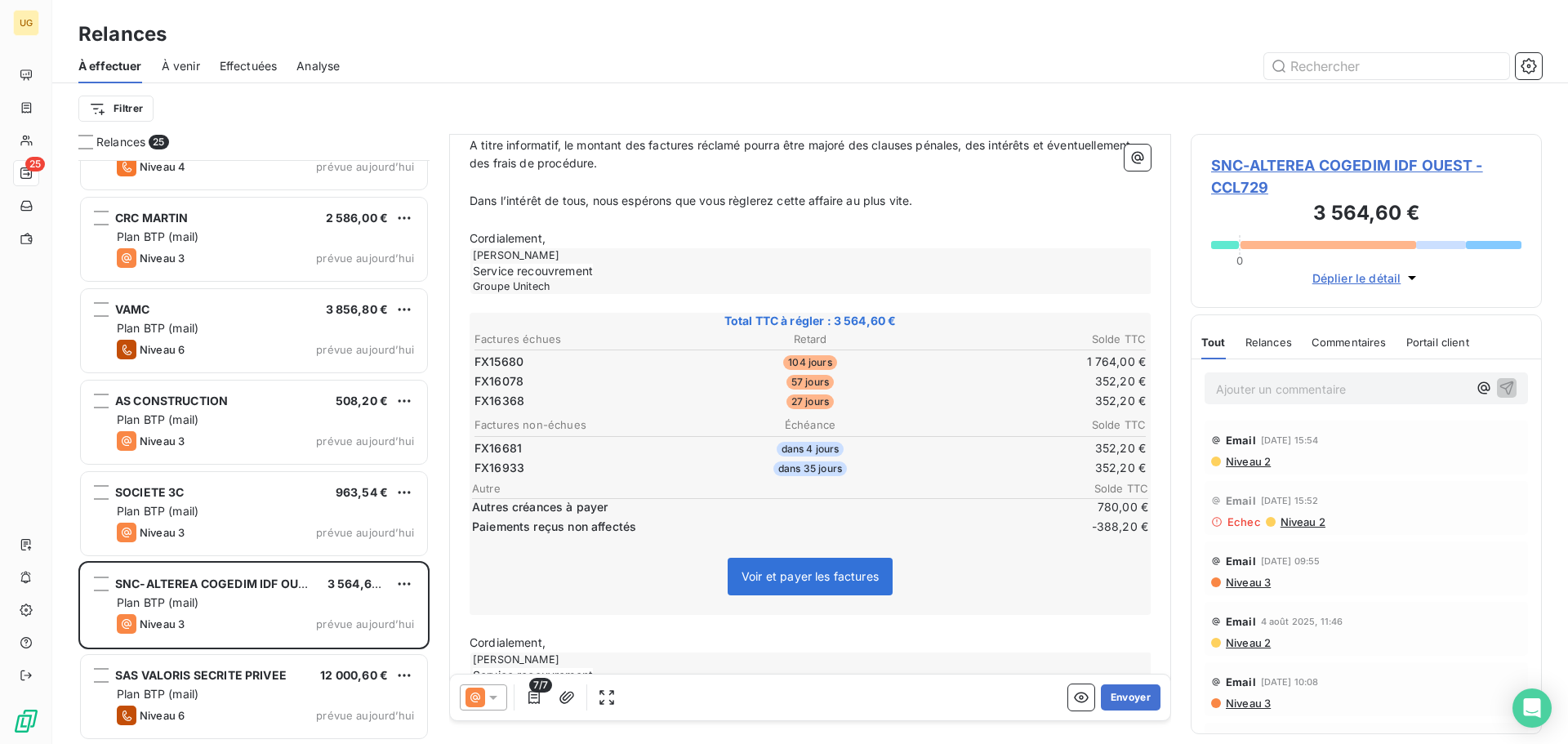
scroll to position [411, 0]
click at [536, 699] on icon "button" at bounding box center [533, 696] width 16 height 16
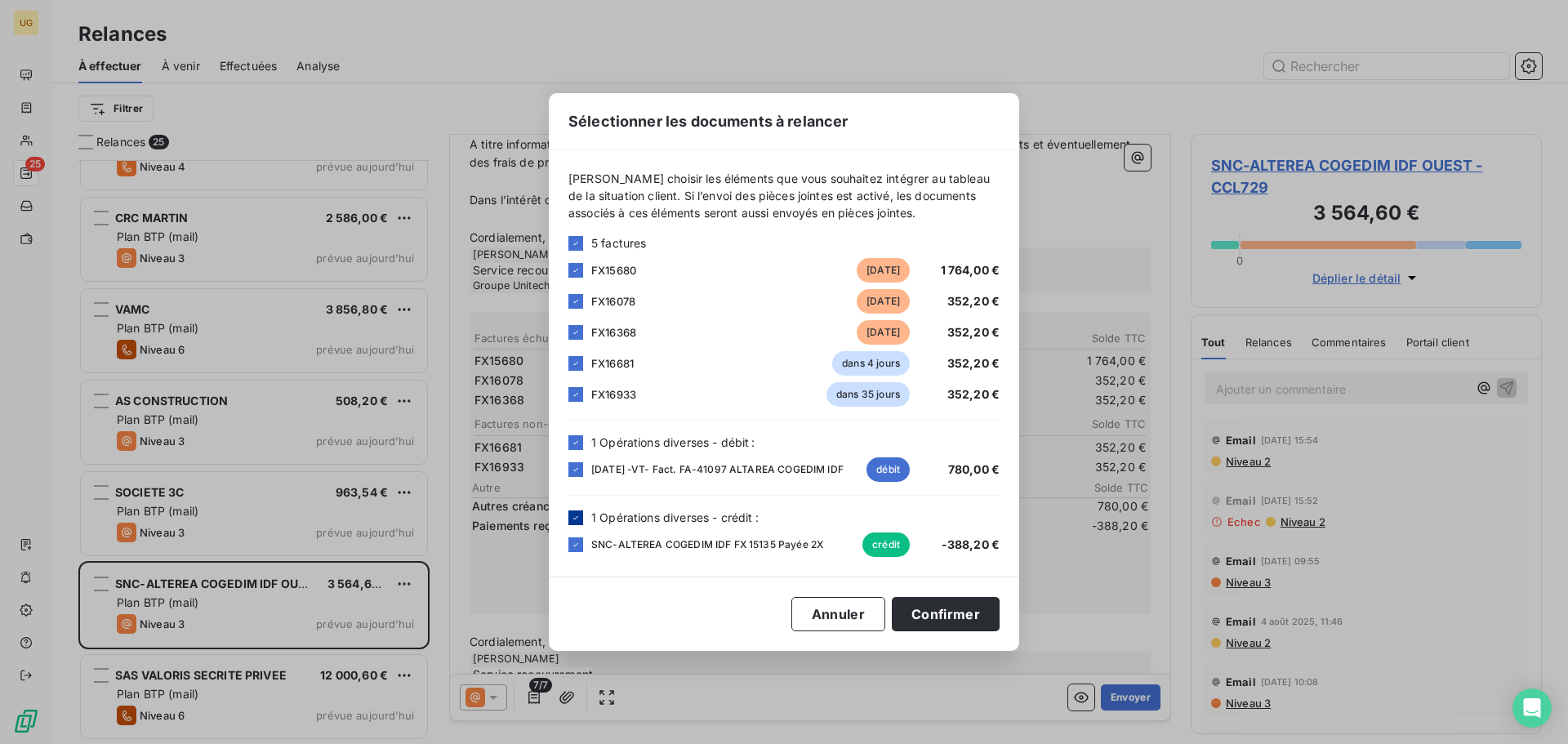
click at [578, 519] on icon at bounding box center [576, 518] width 10 height 10
click at [577, 438] on icon at bounding box center [576, 443] width 10 height 10
click at [575, 359] on icon at bounding box center [576, 364] width 10 height 10
click at [581, 388] on div at bounding box center [575, 394] width 14 height 14
click at [980, 613] on button "Confirmer" at bounding box center [946, 614] width 108 height 34
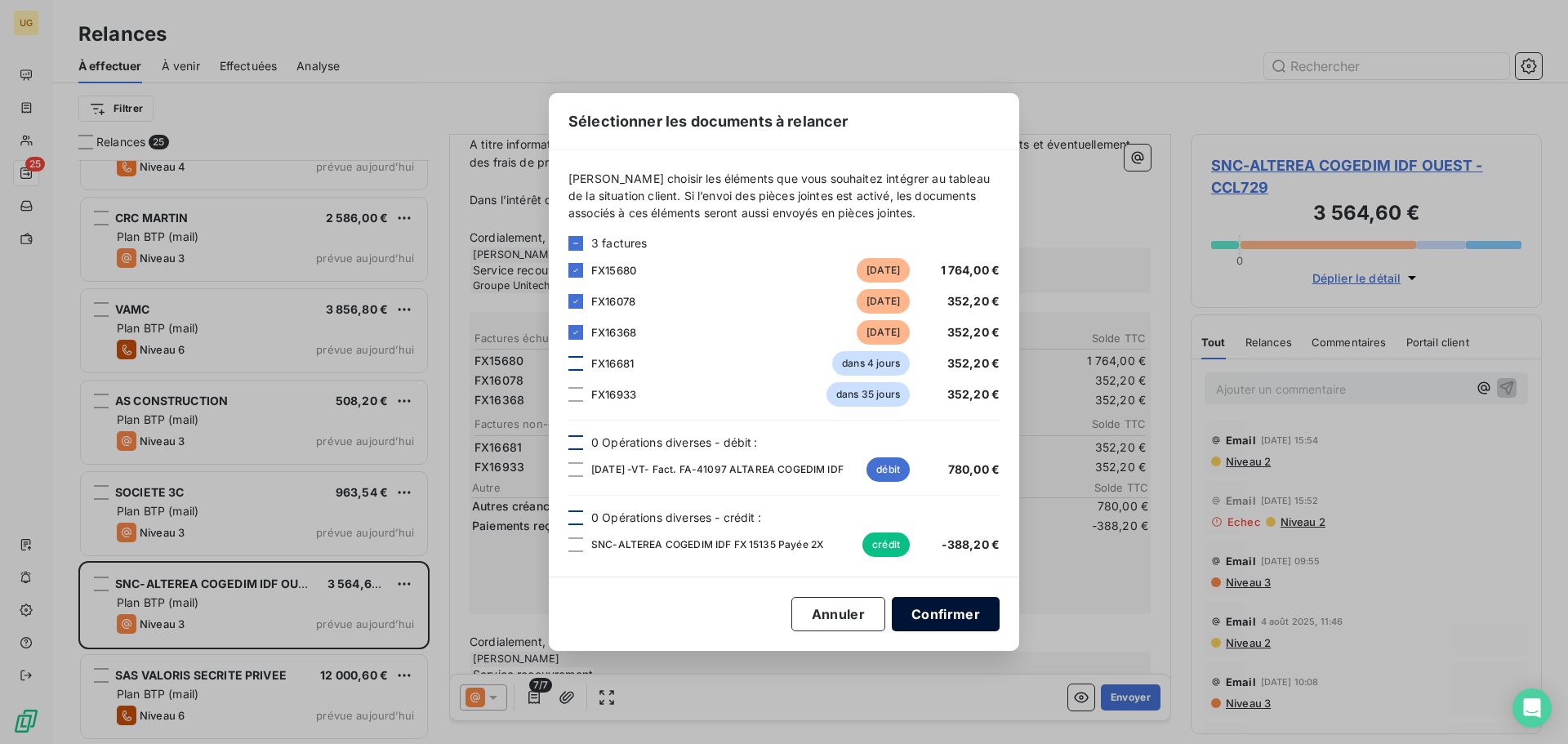
scroll to position [360, 0]
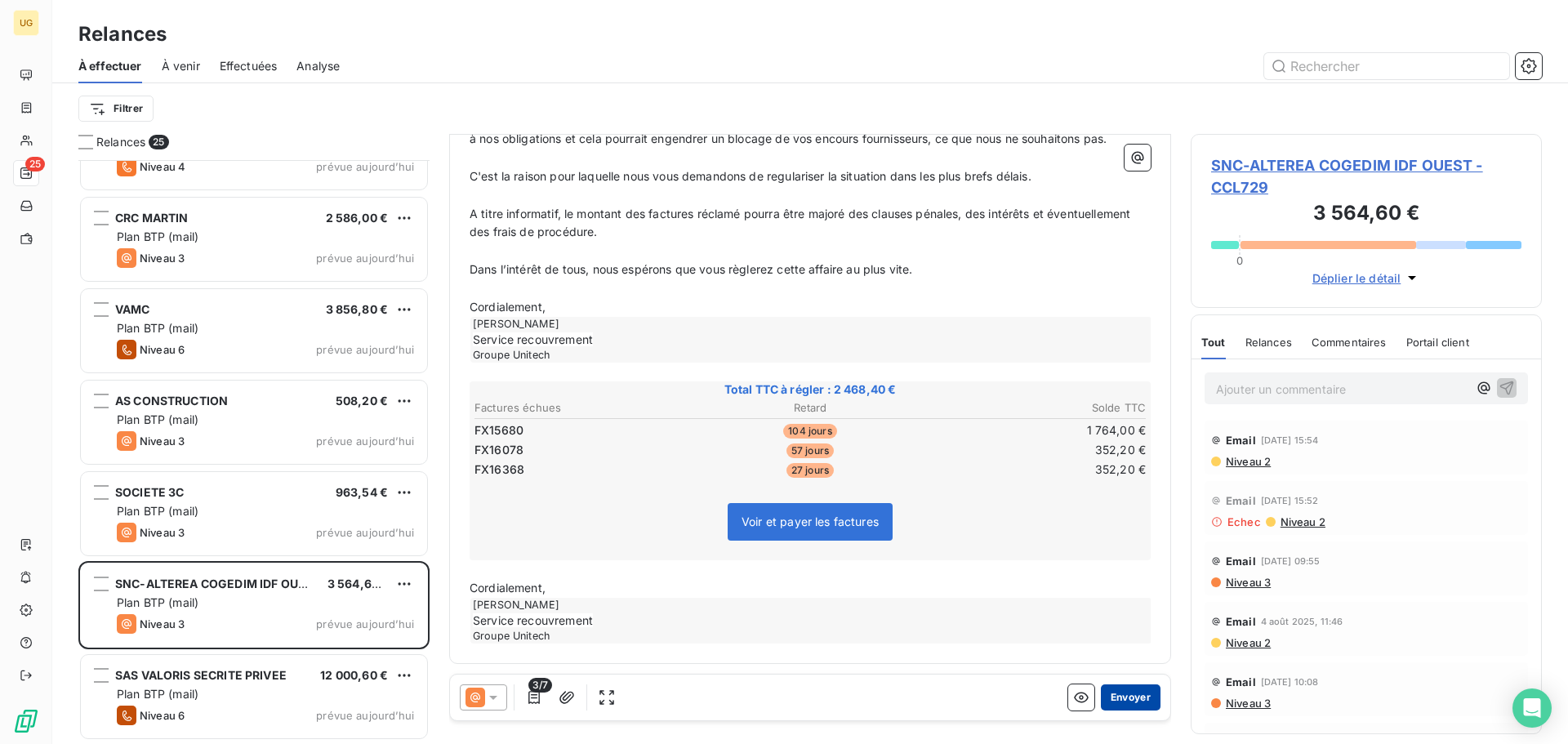
click at [1115, 692] on button "Envoyer" at bounding box center [1130, 697] width 60 height 26
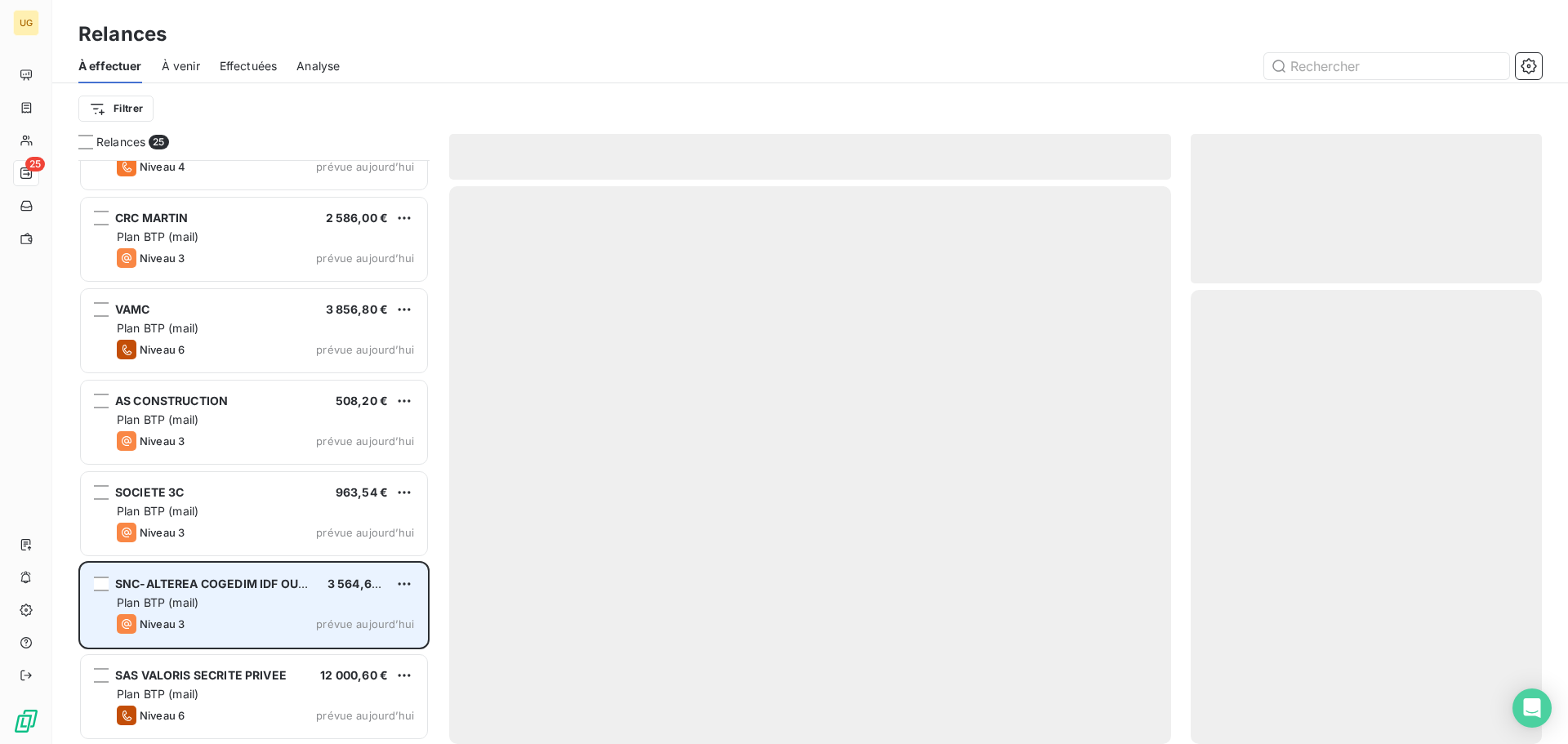
scroll to position [1610, 0]
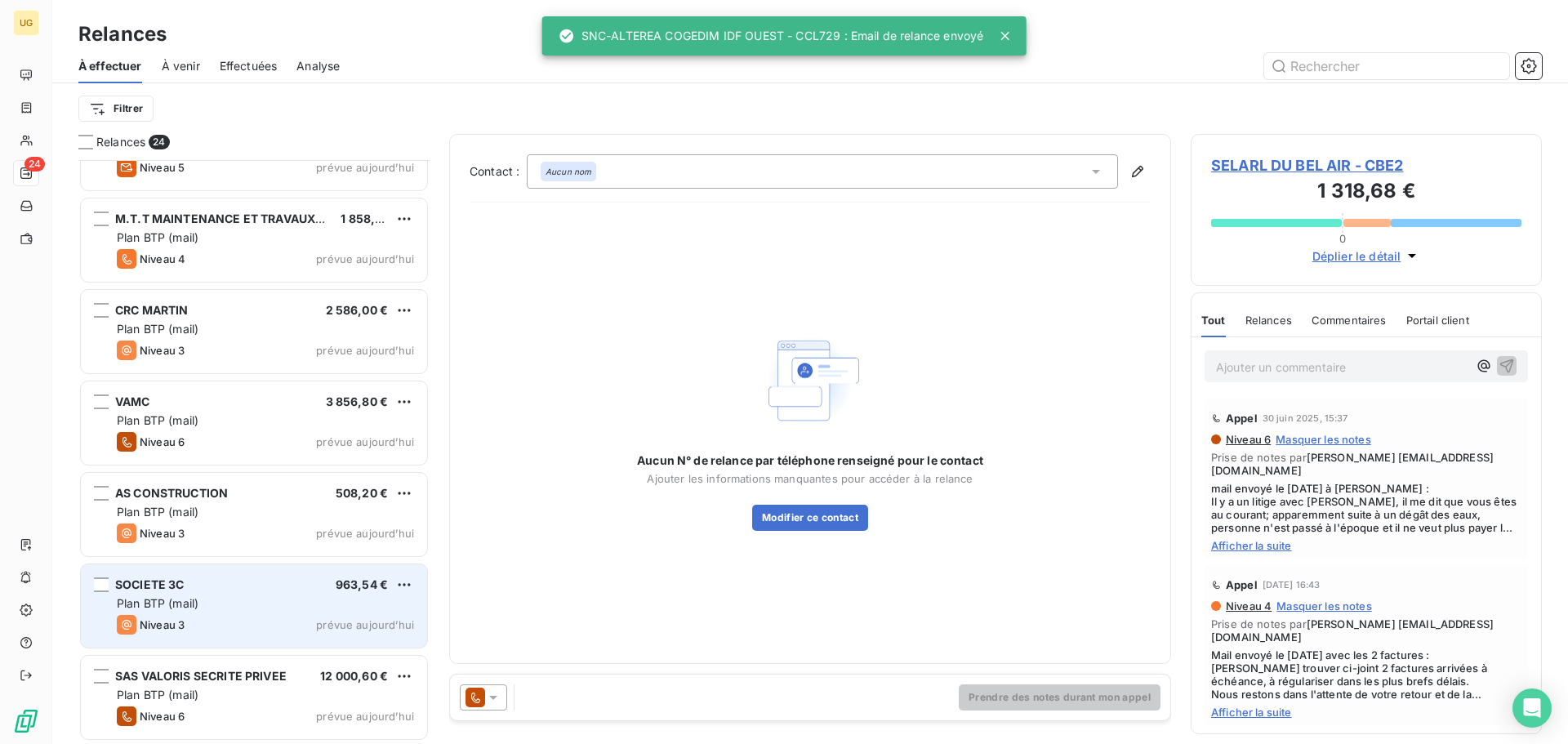
click at [224, 605] on div "Plan BTP (mail)" at bounding box center [265, 603] width 298 height 16
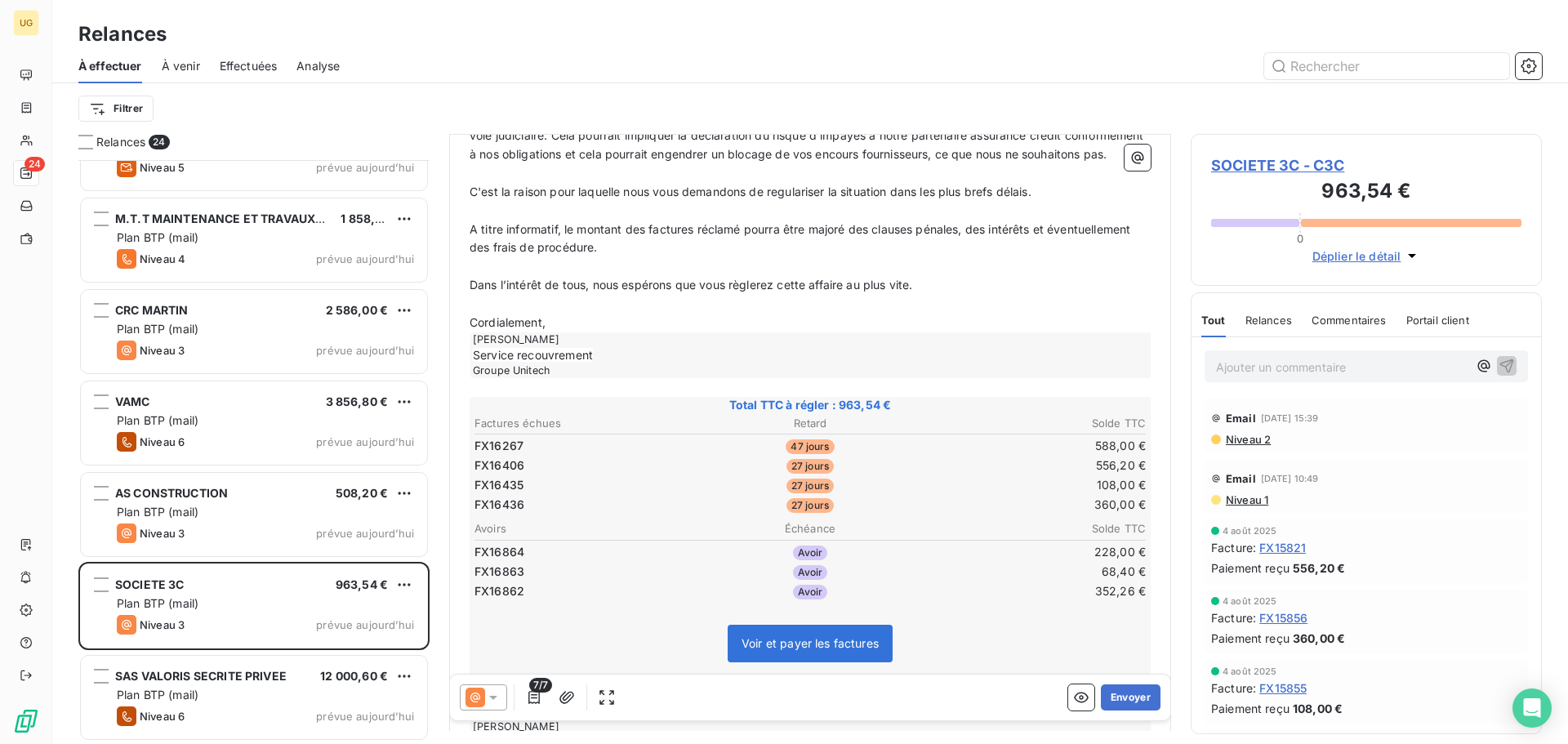
scroll to position [327, 0]
click at [1102, 706] on button "Envoyer" at bounding box center [1130, 697] width 60 height 26
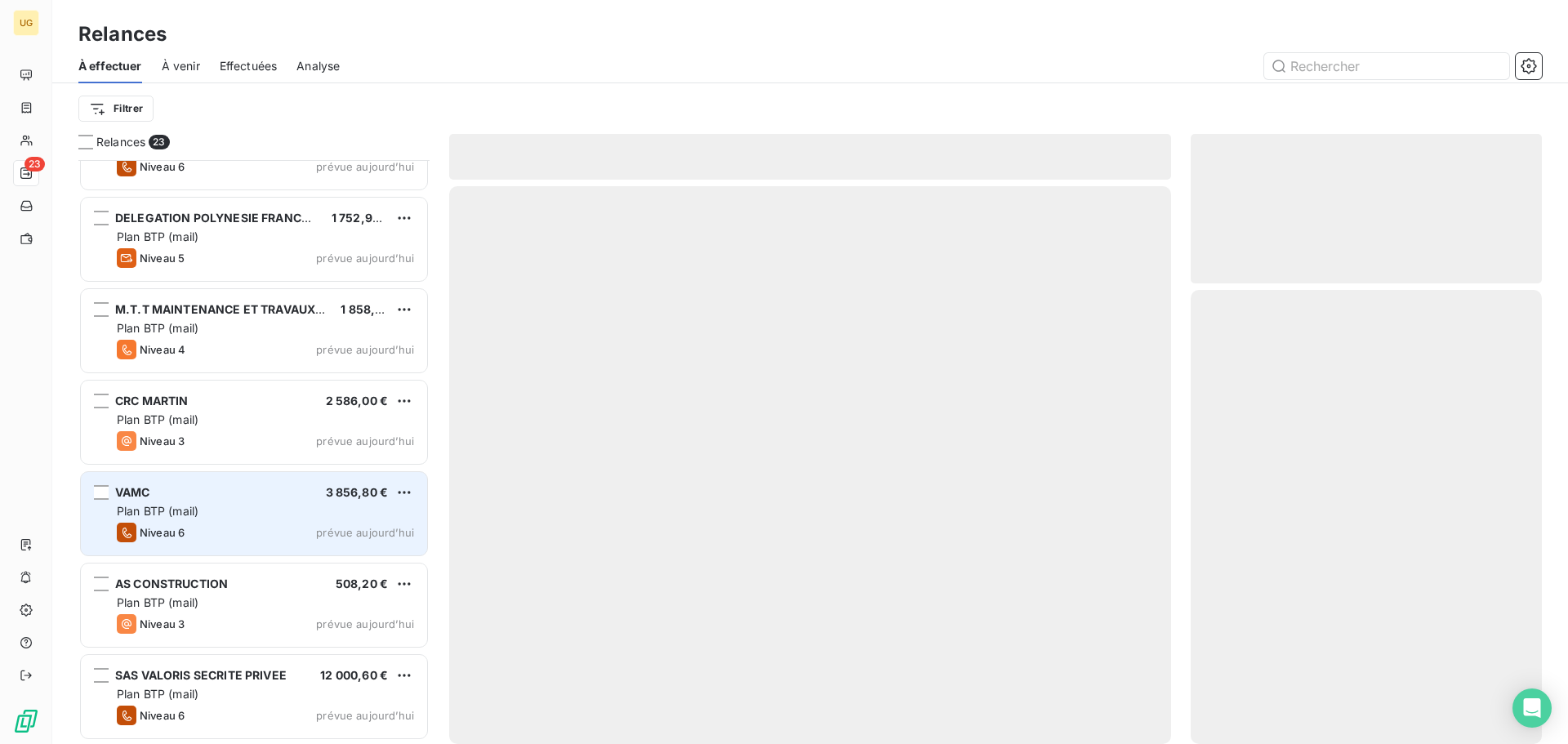
scroll to position [1519, 0]
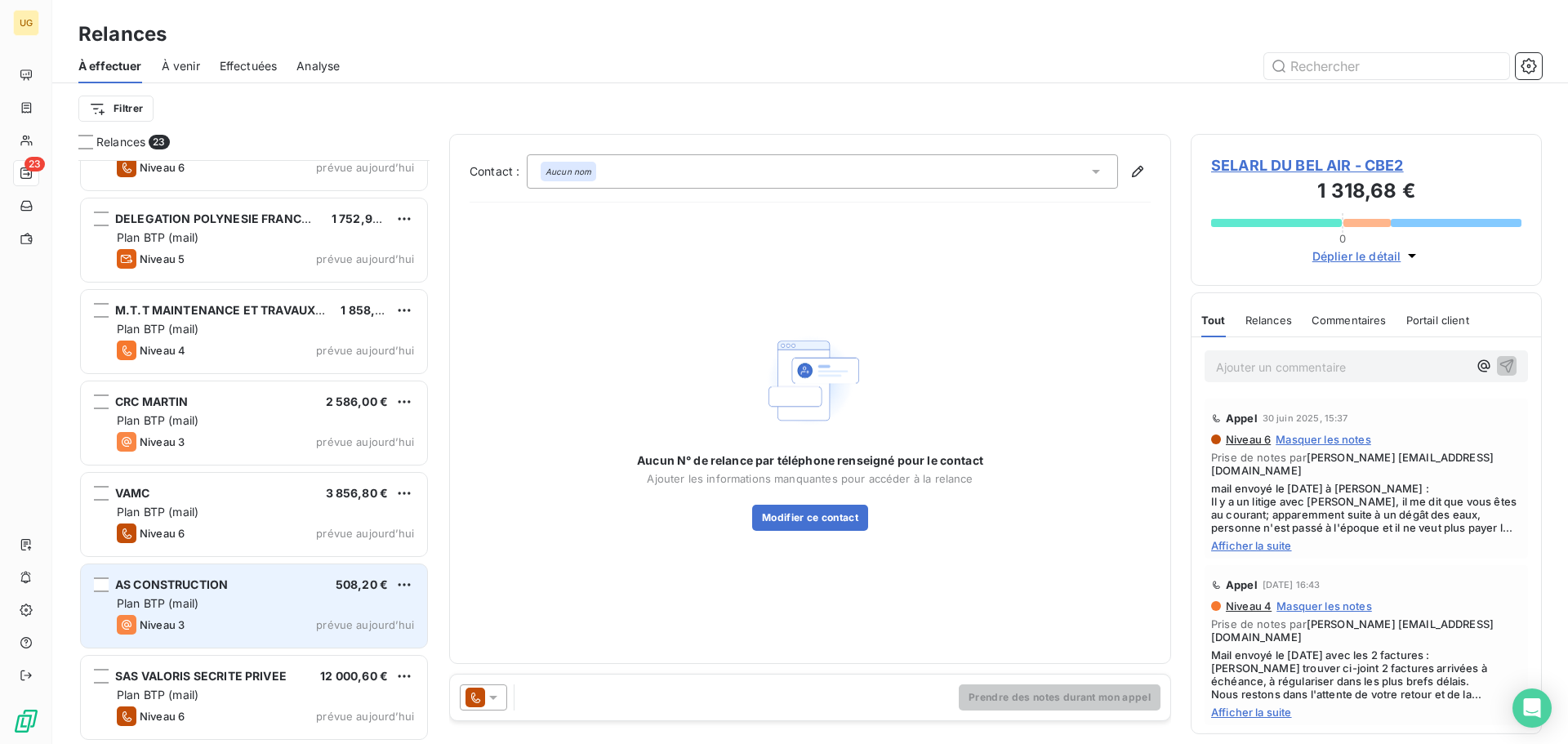
click at [249, 604] on div "Plan BTP (mail)" at bounding box center [265, 603] width 298 height 16
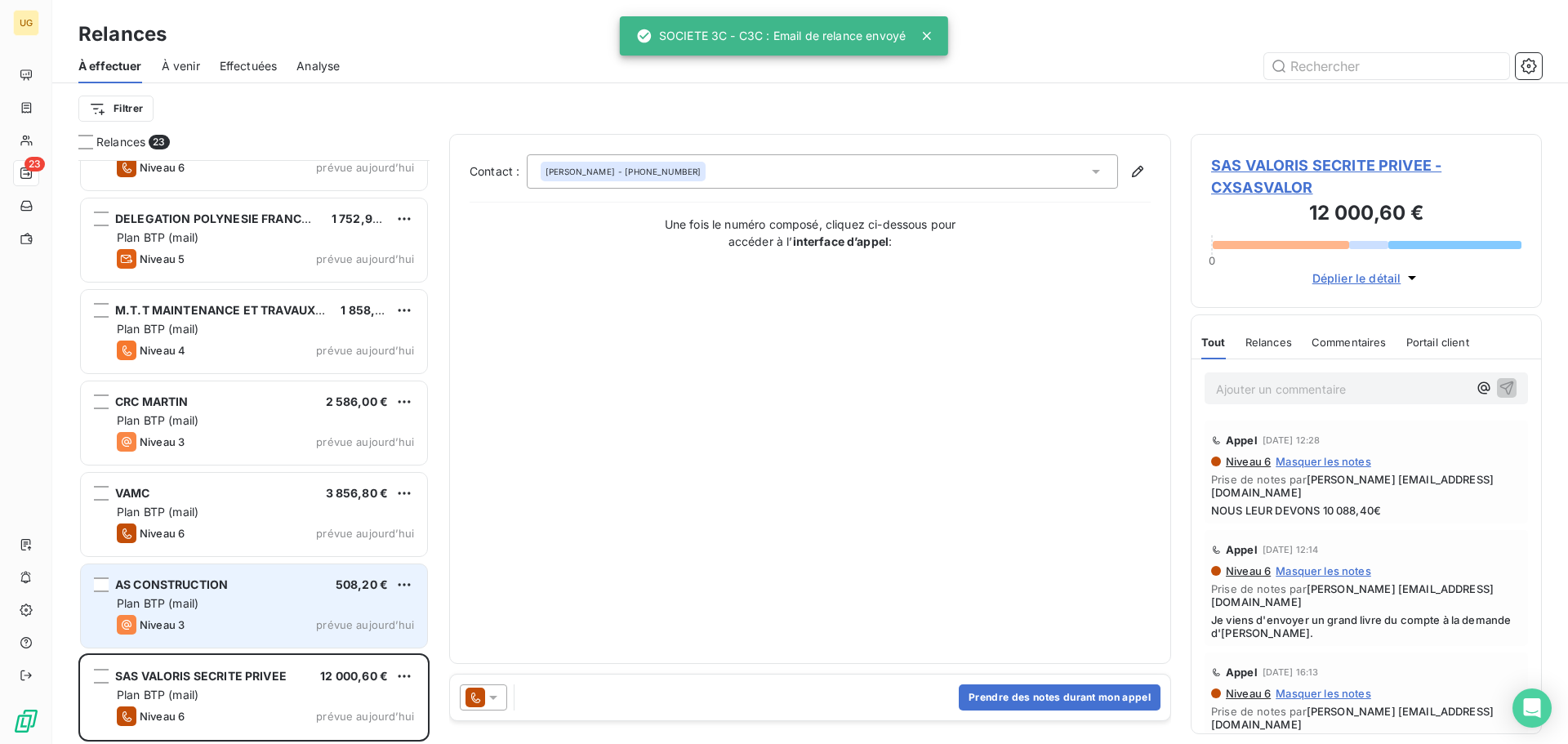
click at [296, 604] on div "Plan BTP (mail)" at bounding box center [265, 603] width 298 height 16
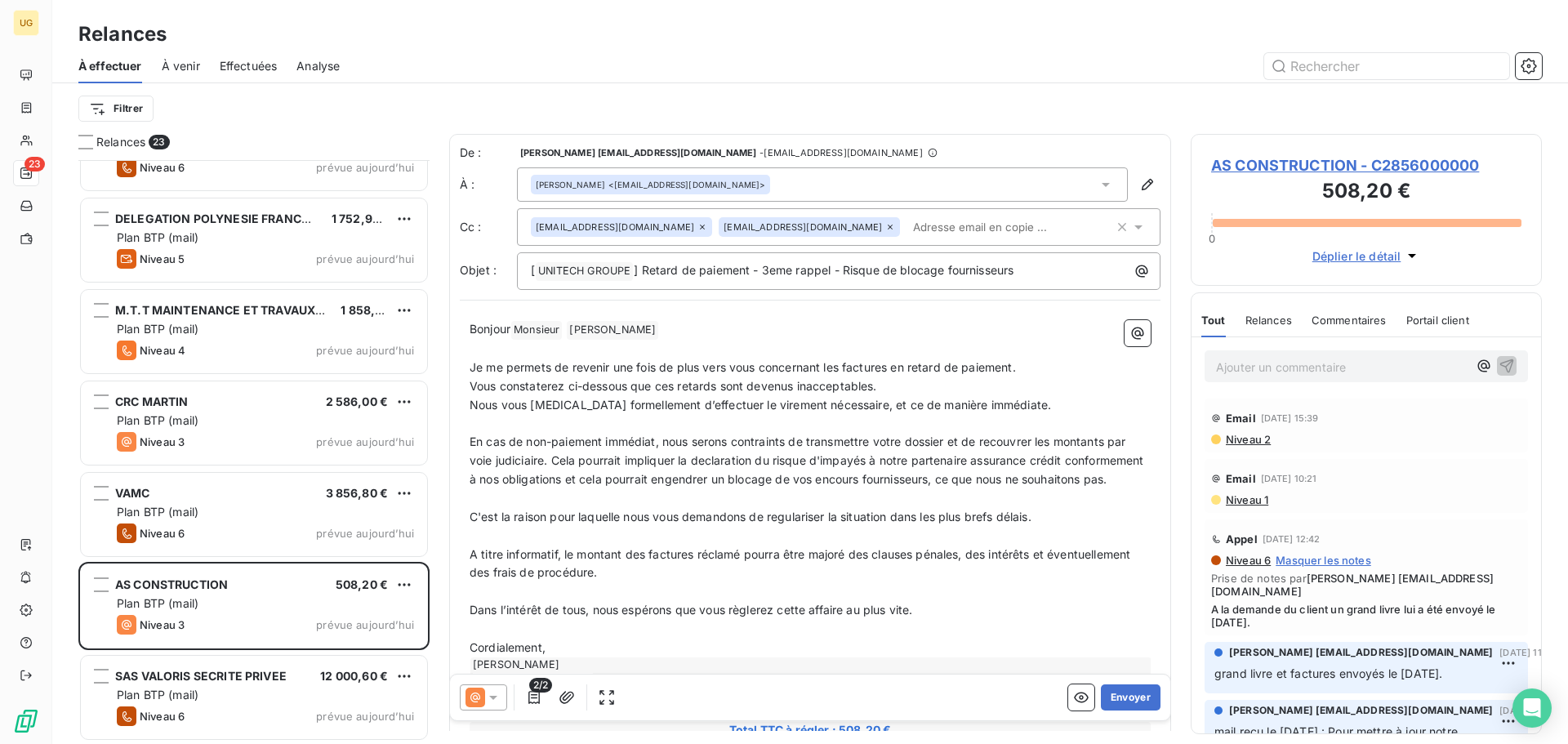
click at [906, 230] on input "text" at bounding box center [1001, 227] width 189 height 25
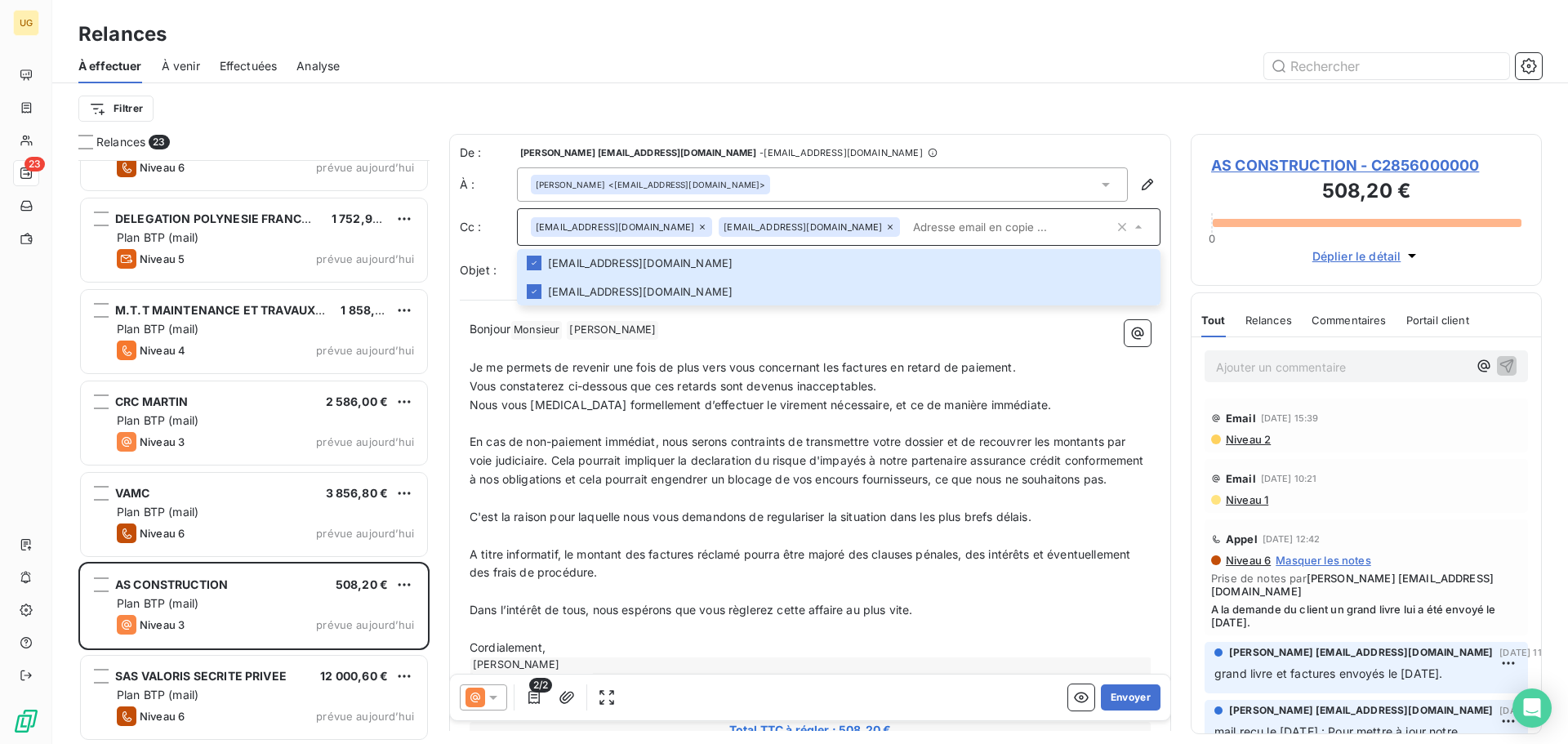
click at [873, 116] on div "Filtrer" at bounding box center [810, 108] width 1463 height 31
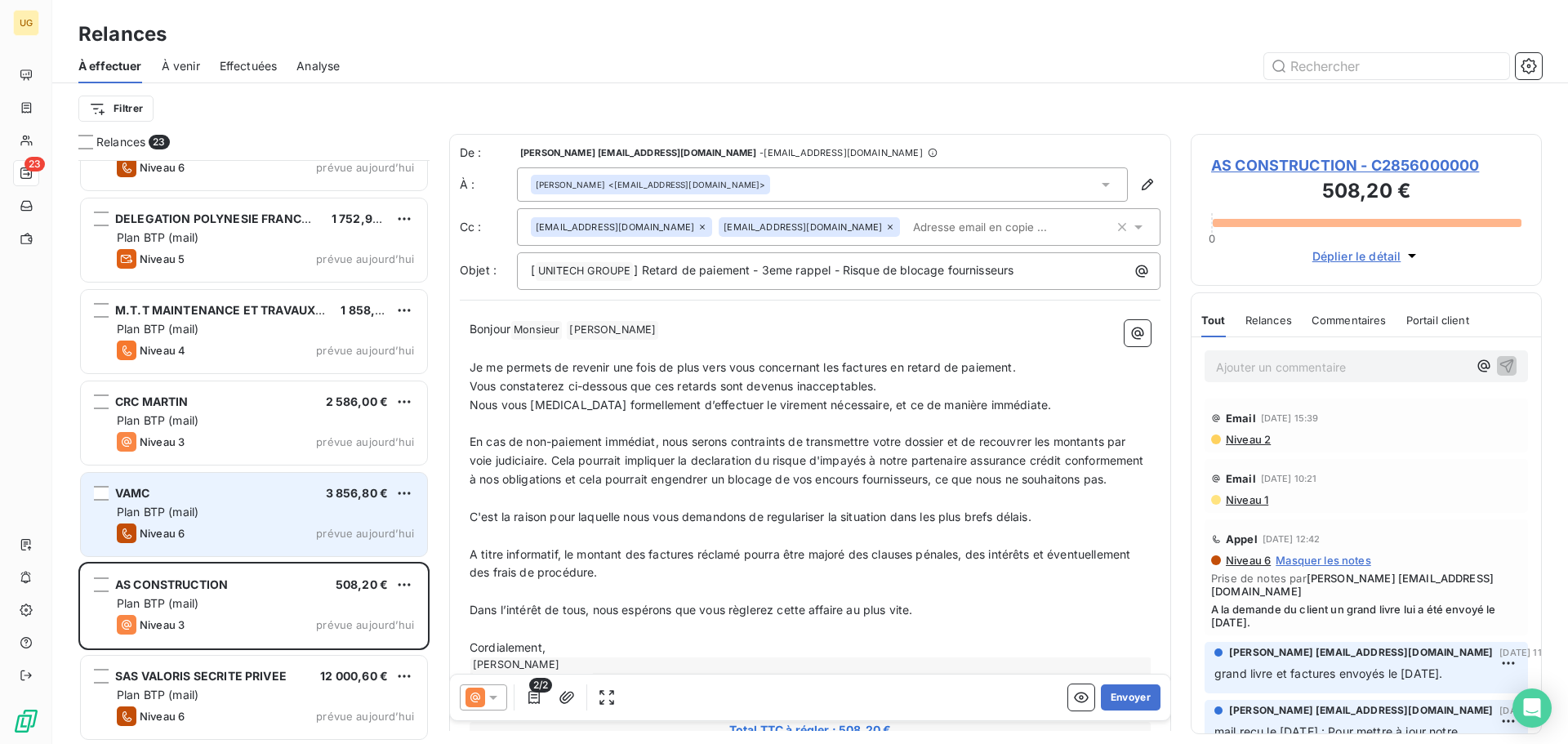
click at [211, 487] on div "VAMC 3 856,80 €" at bounding box center [265, 492] width 298 height 14
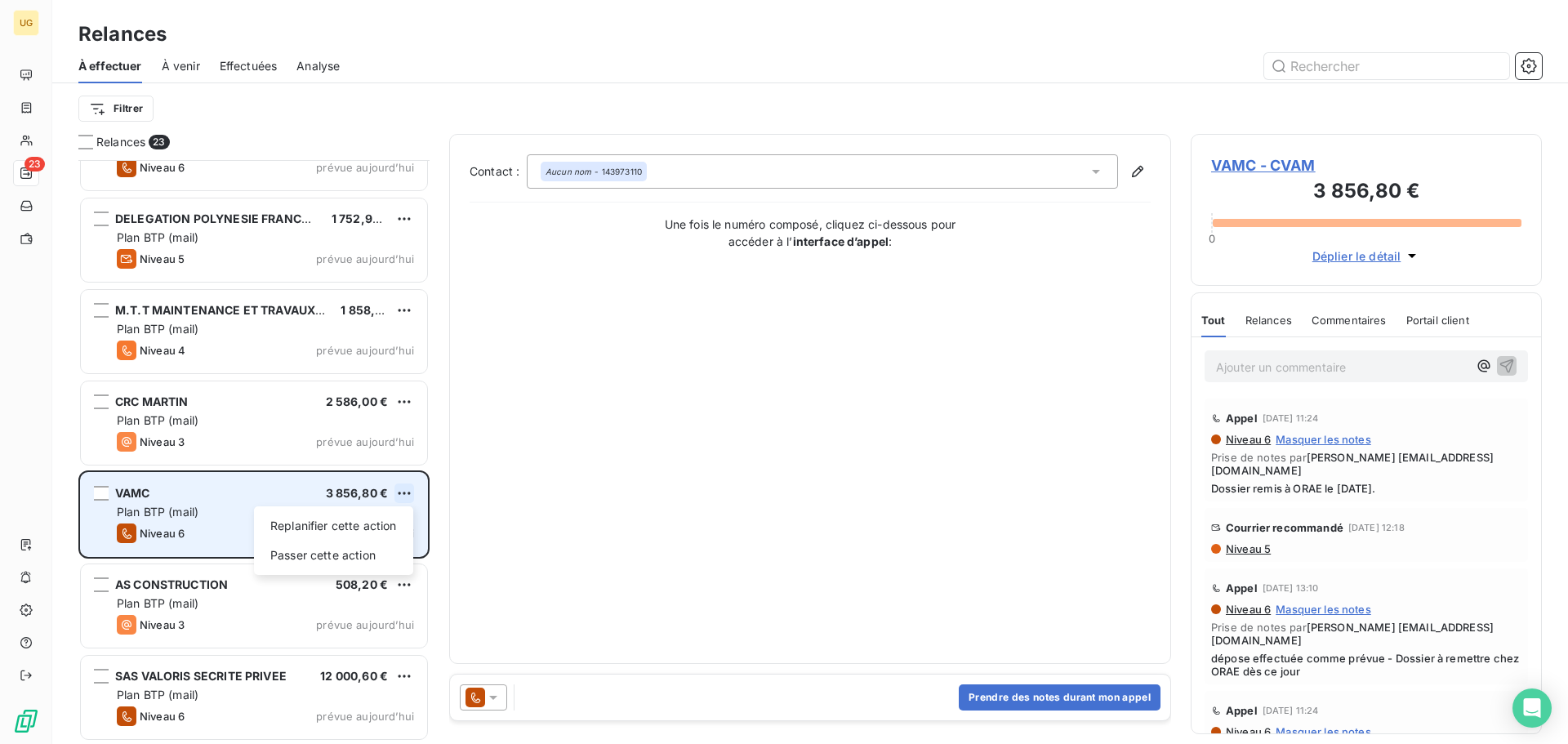
click at [399, 489] on html "UG 23 Relances À effectuer À venir Effectuées Analyse Filtrer Relances 23 DEMAT…" at bounding box center [784, 372] width 1568 height 744
click at [361, 552] on div "Passer cette action" at bounding box center [333, 555] width 146 height 26
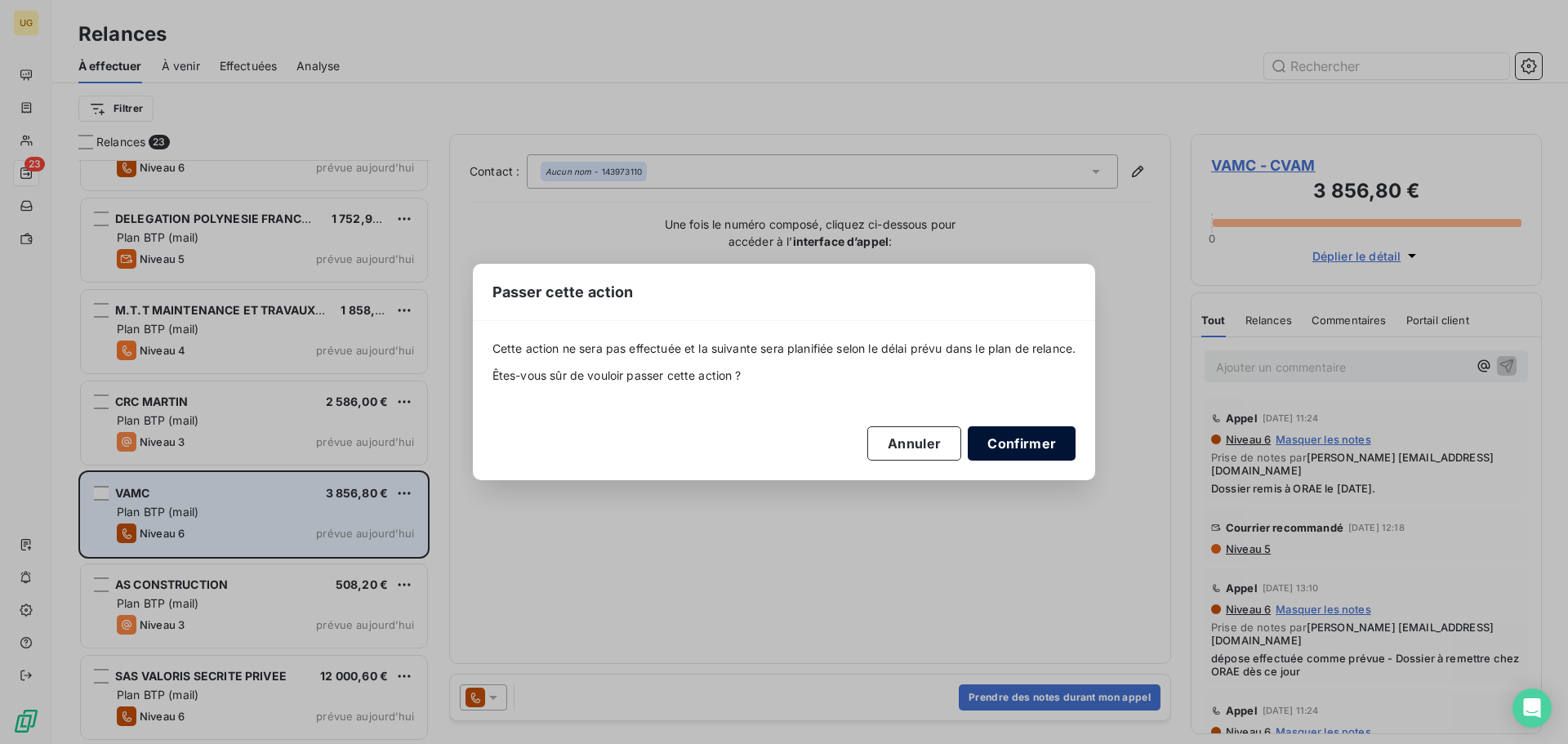
click at [1028, 450] on button "Confirmer" at bounding box center [1021, 443] width 108 height 34
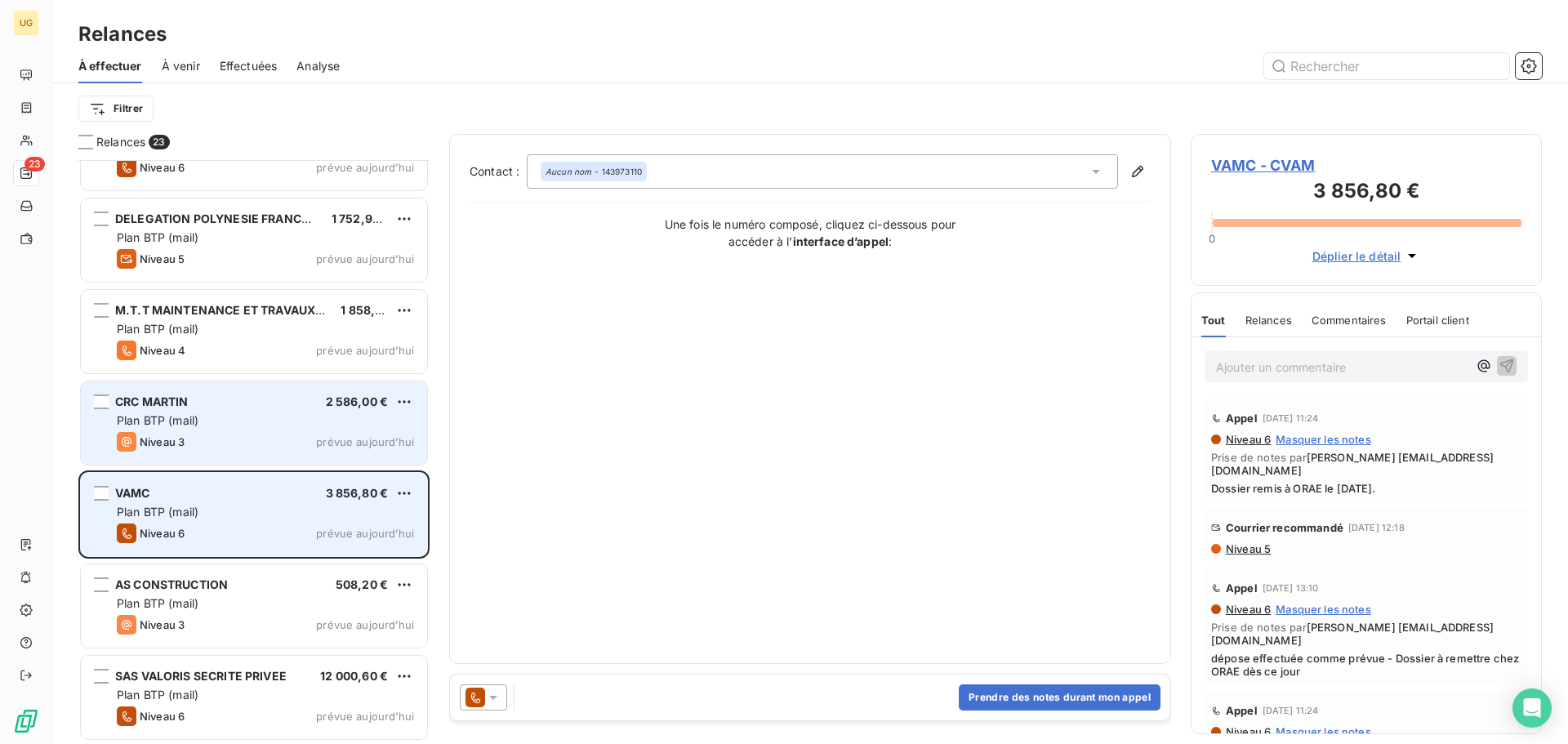
scroll to position [1428, 0]
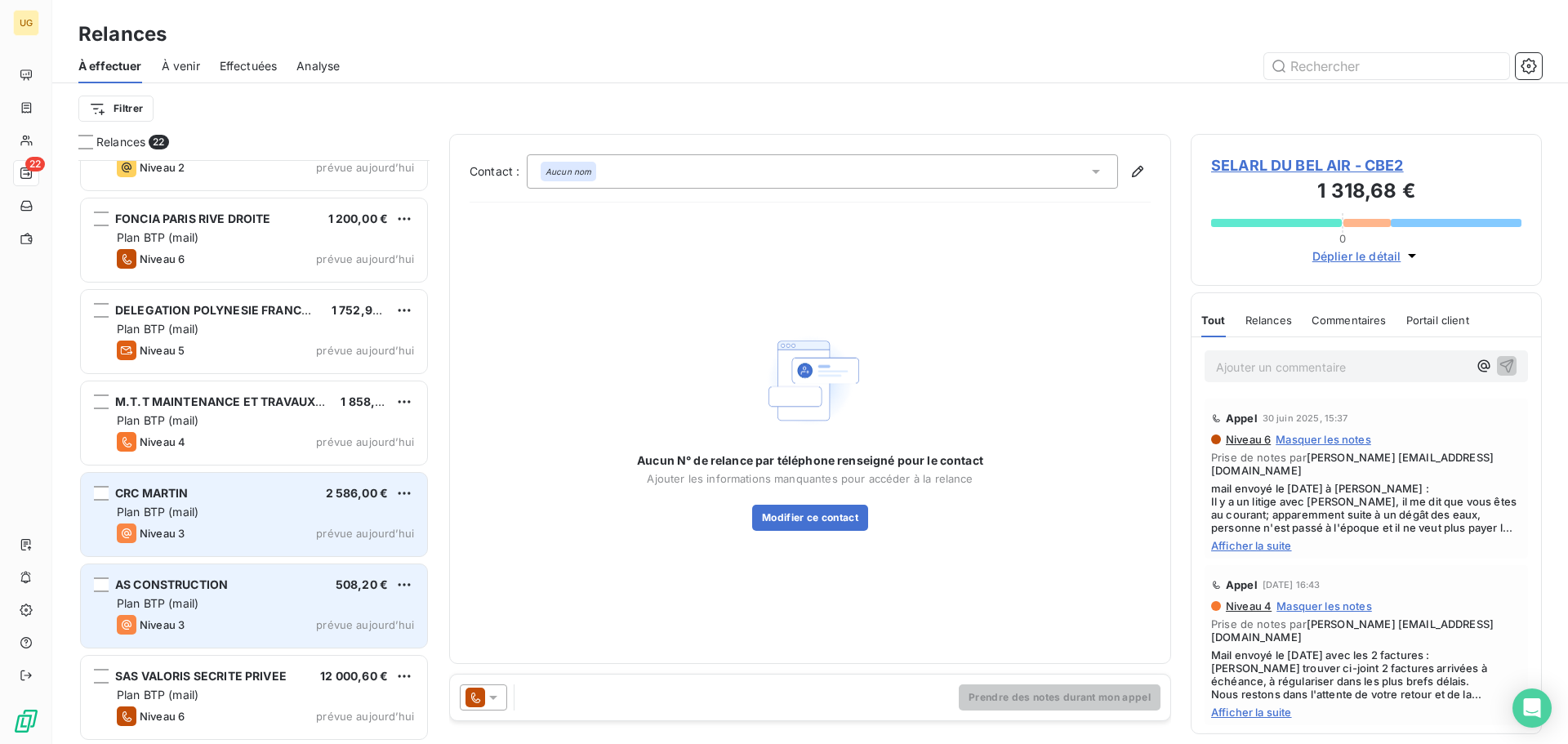
click at [236, 514] on div "Plan BTP (mail)" at bounding box center [265, 511] width 298 height 16
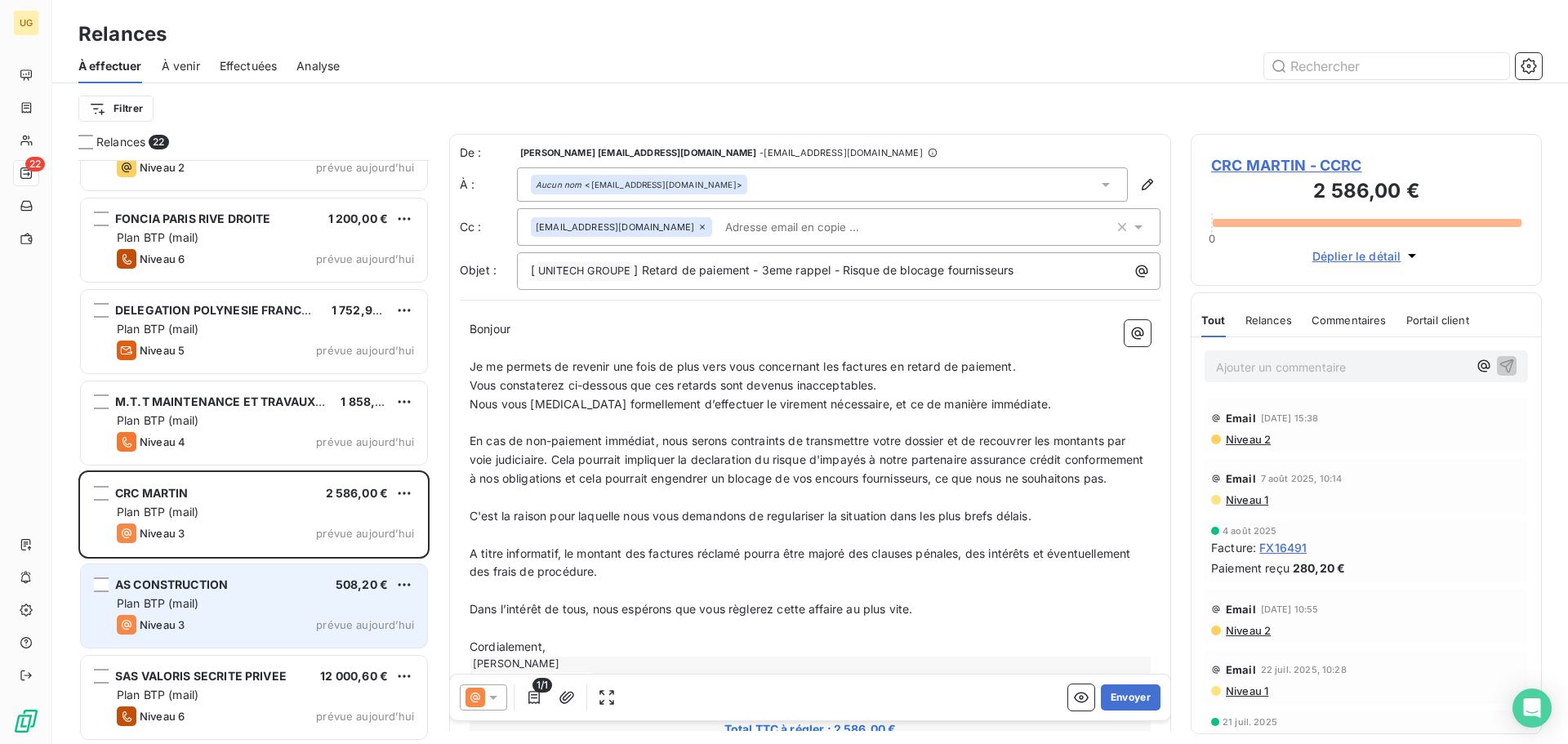
click at [656, 180] on div "Aucun nom <[EMAIL_ADDRESS][DOMAIN_NAME]>" at bounding box center [639, 184] width 207 height 11
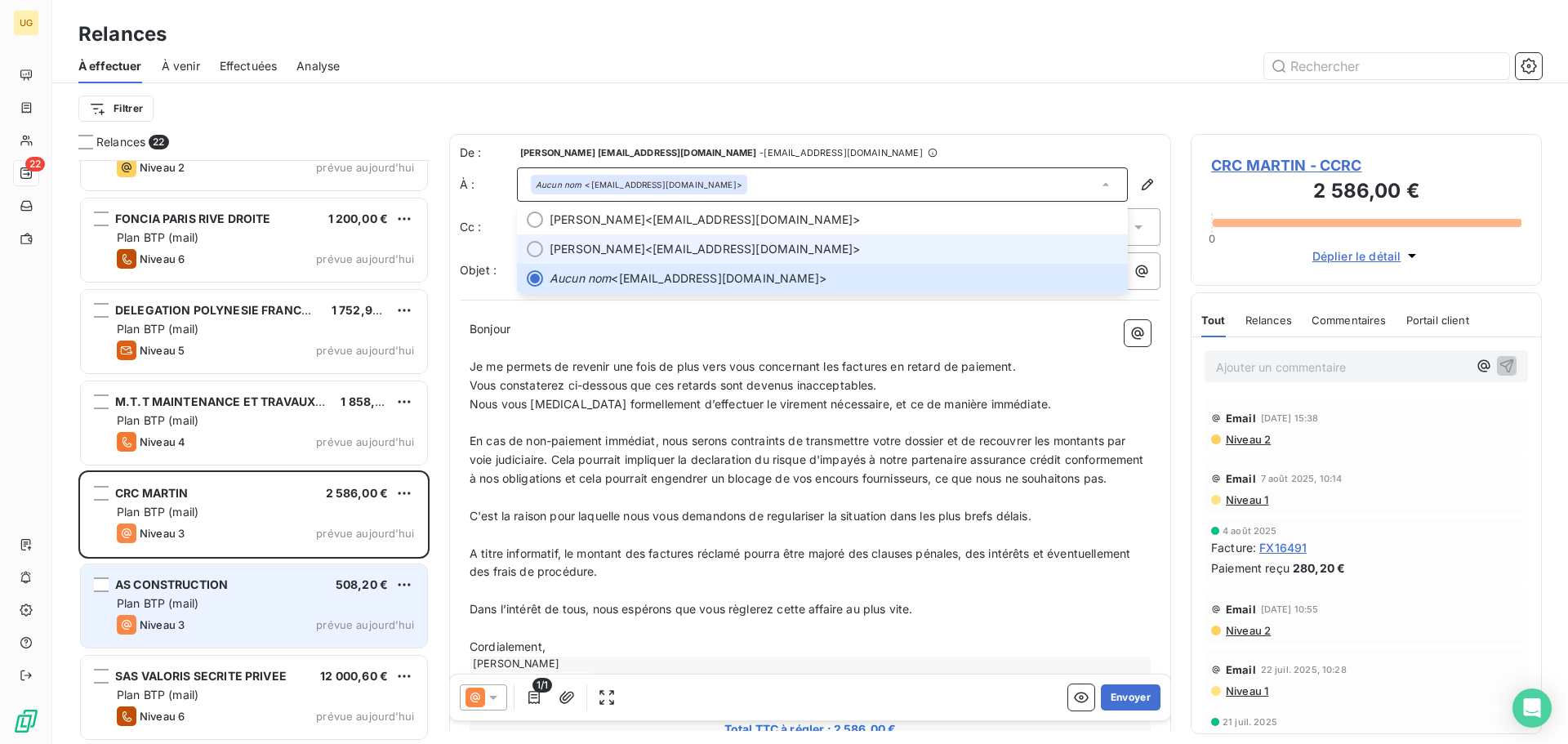
click at [660, 252] on span "[PERSON_NAME] <[EMAIL_ADDRESS][DOMAIN_NAME]>" at bounding box center [833, 248] width 568 height 16
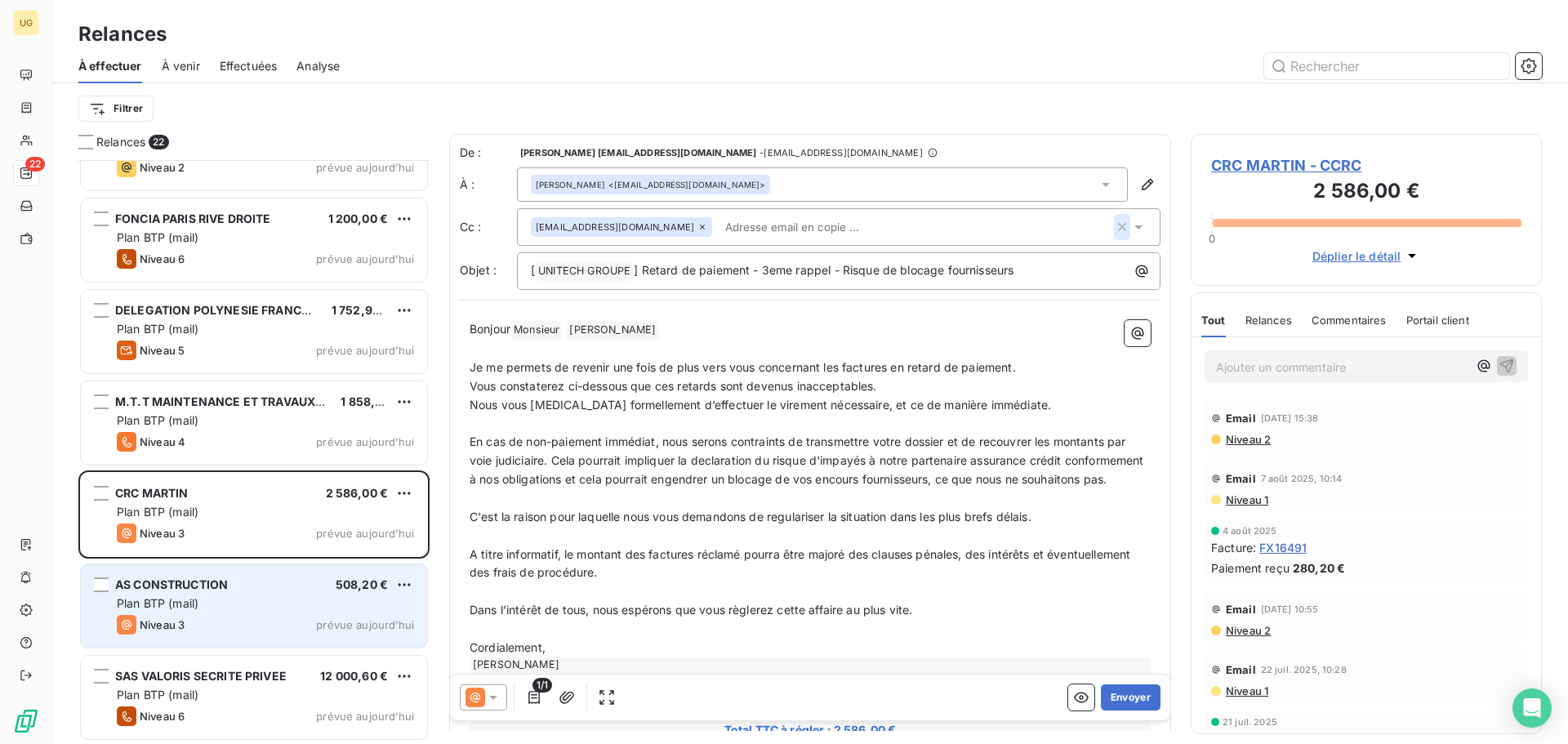
click at [1114, 230] on icon "button" at bounding box center [1122, 226] width 16 height 16
click at [966, 103] on div "Filtrer" at bounding box center [810, 108] width 1463 height 31
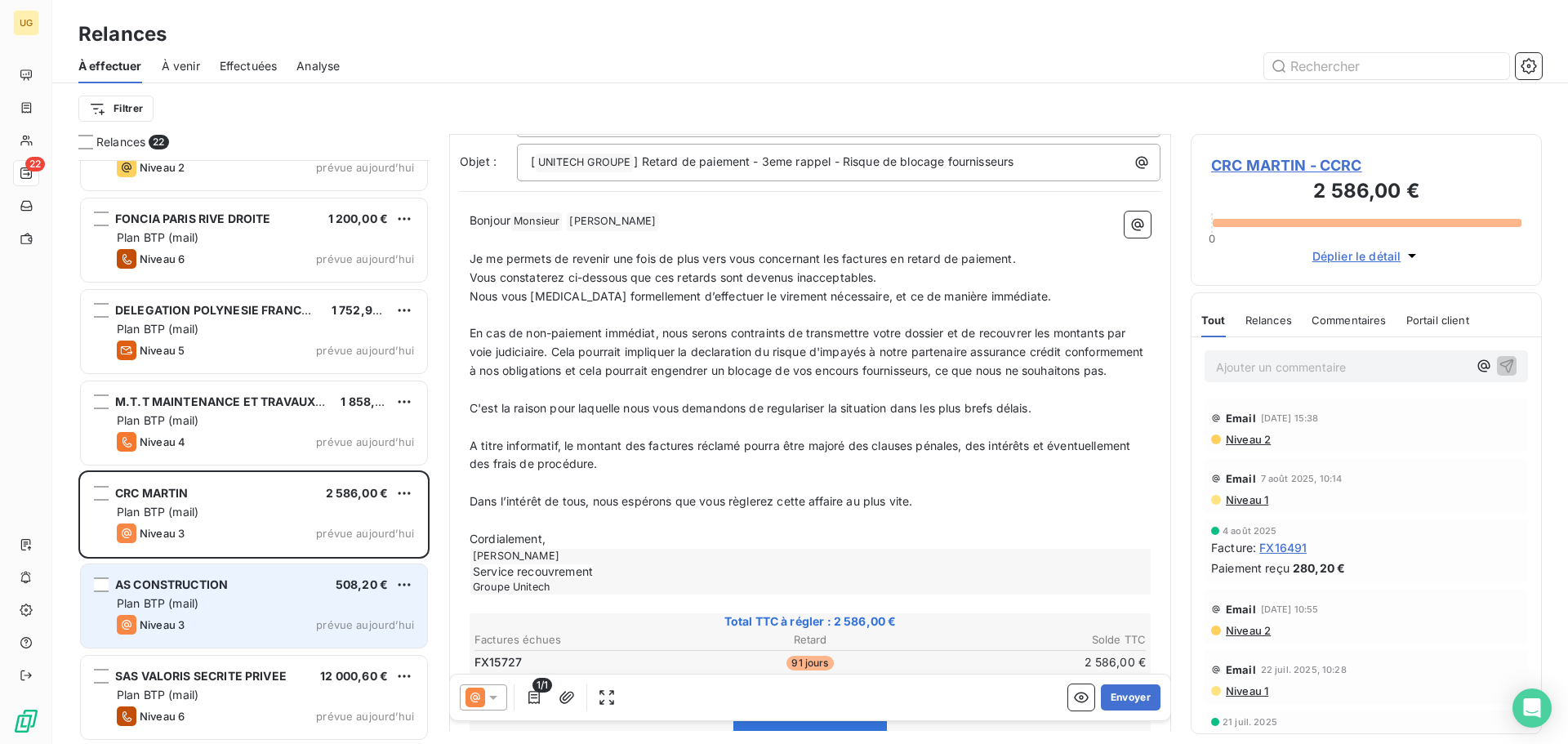
scroll to position [319, 0]
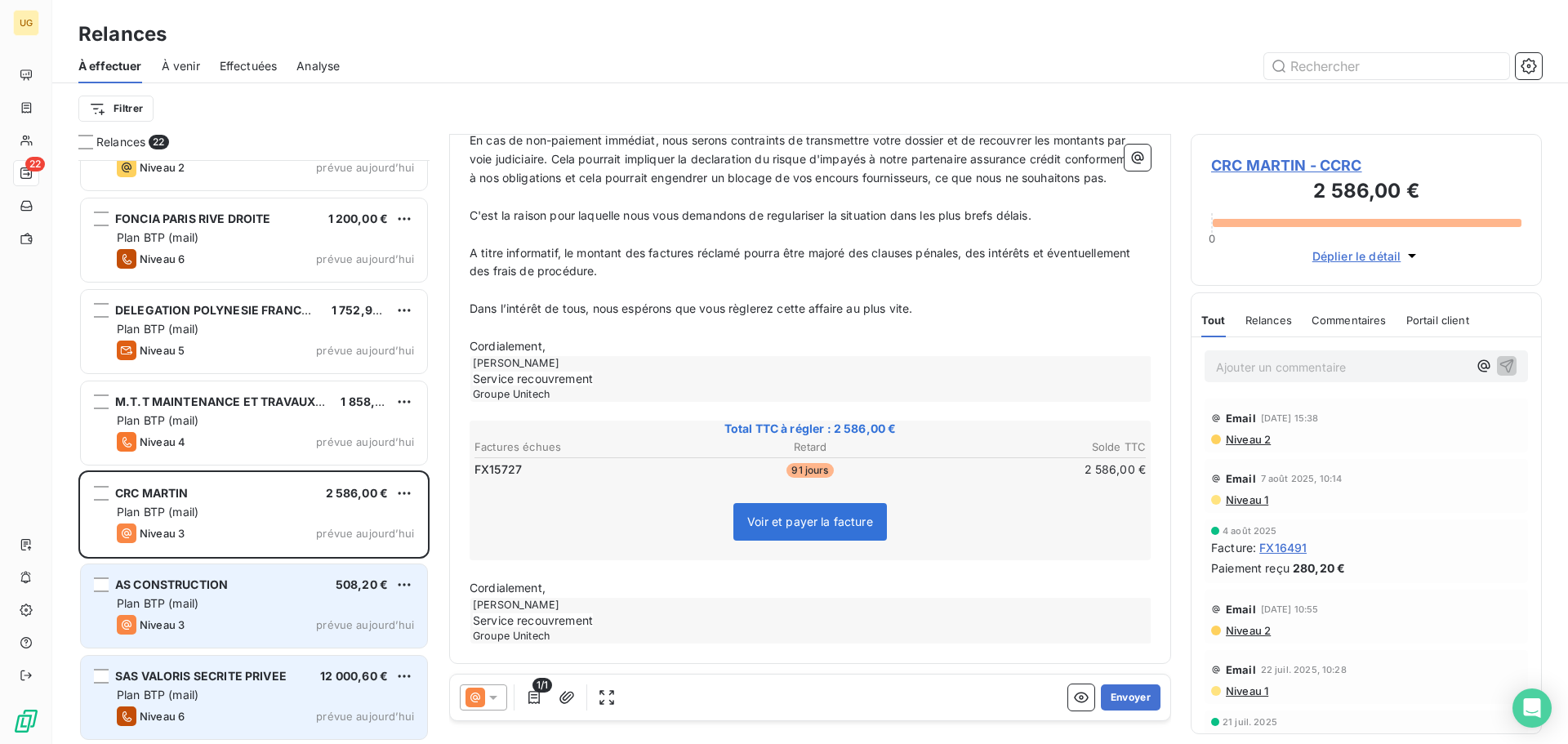
click at [305, 698] on div "Plan BTP (mail)" at bounding box center [265, 695] width 298 height 16
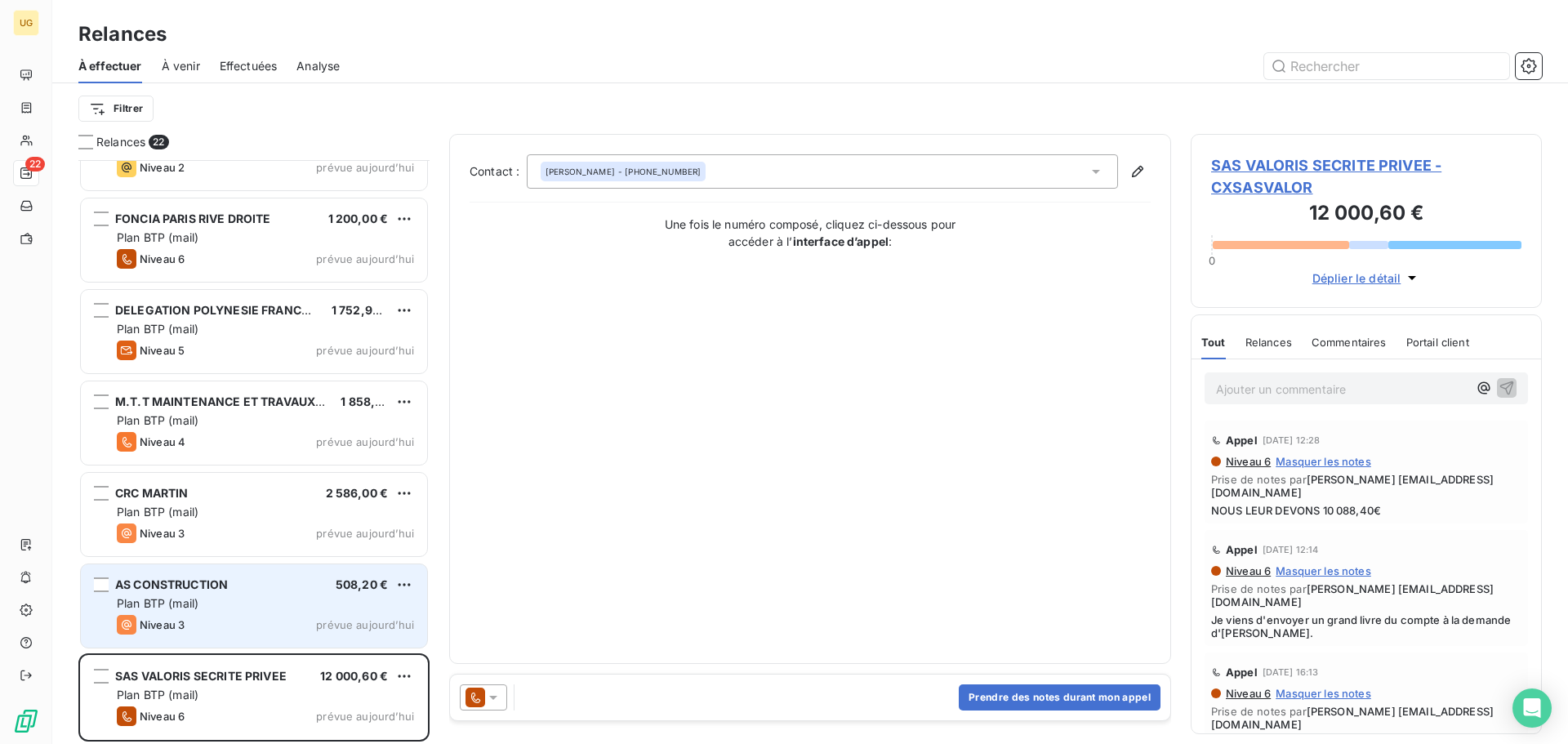
click at [498, 695] on icon at bounding box center [492, 696] width 16 height 16
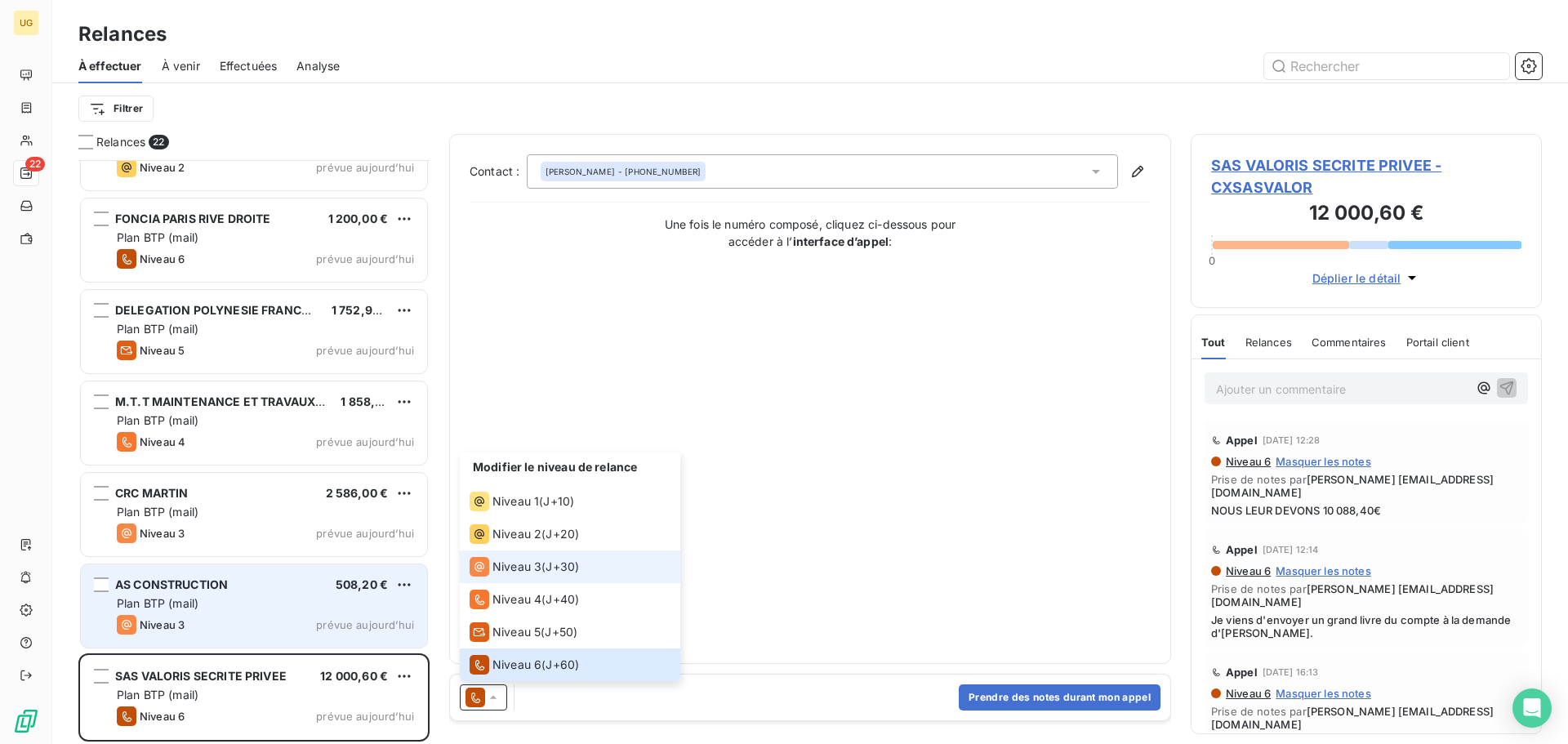
click at [512, 559] on span "Niveau 3" at bounding box center [517, 566] width 49 height 16
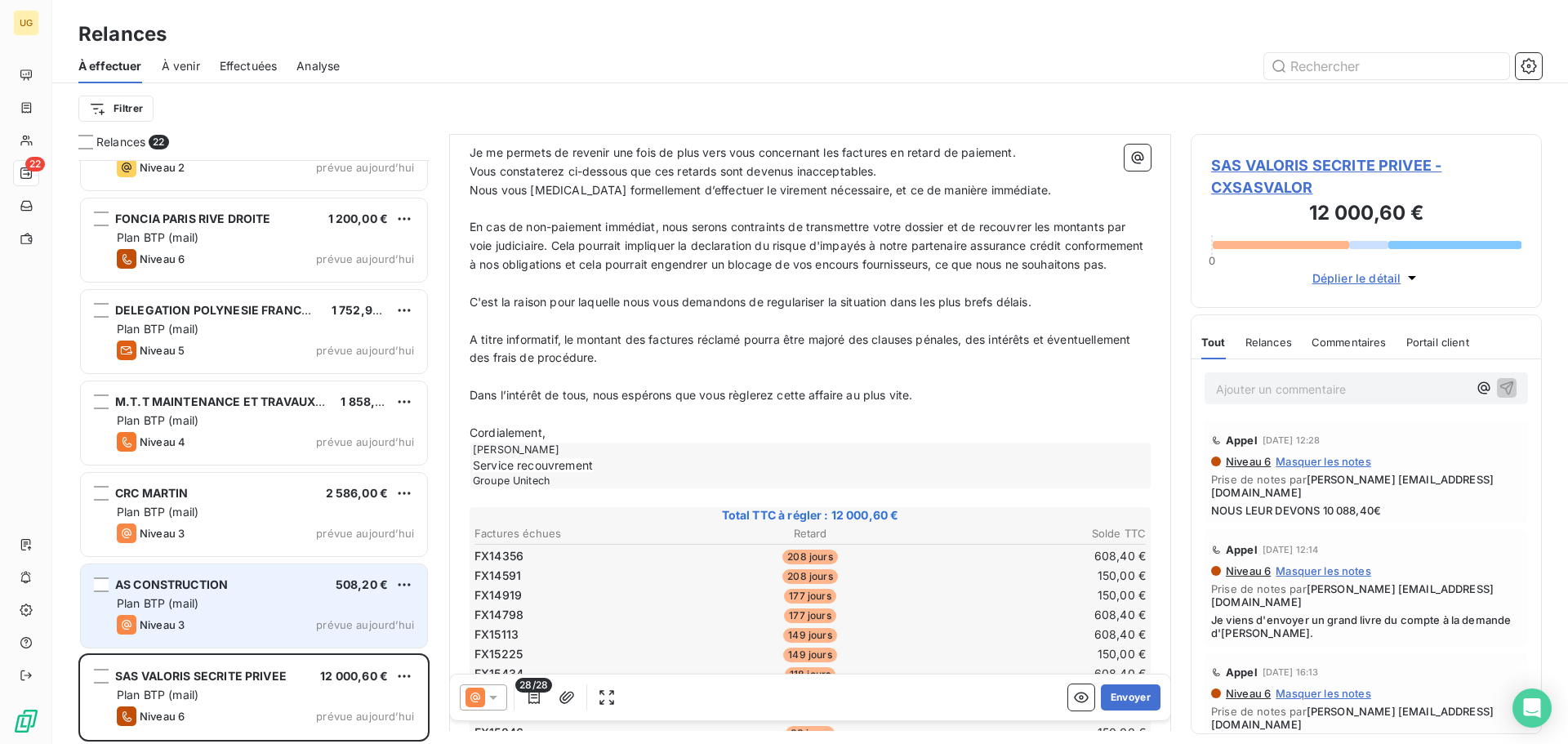
scroll to position [572, 0]
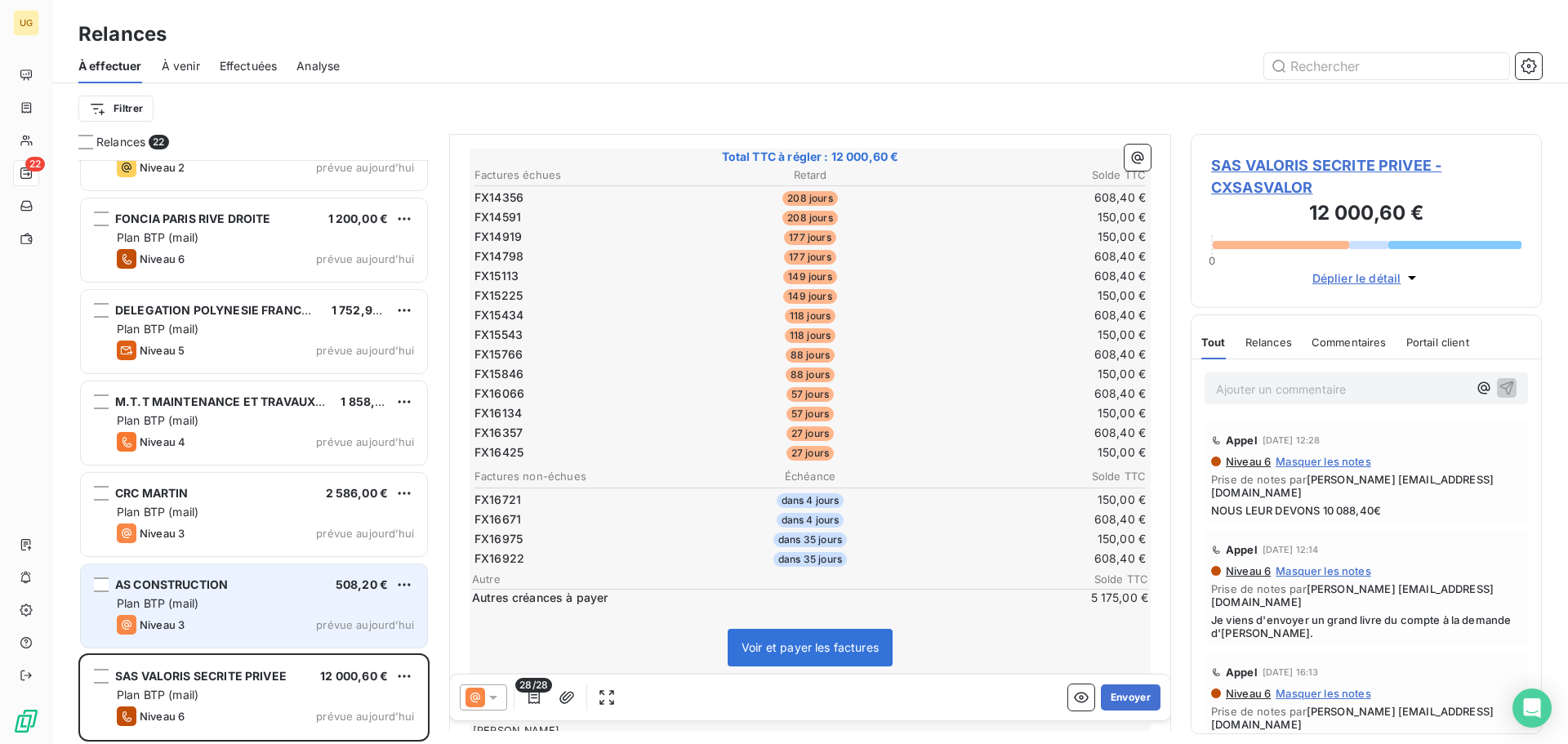
click at [289, 602] on div "Plan BTP (mail)" at bounding box center [265, 603] width 298 height 16
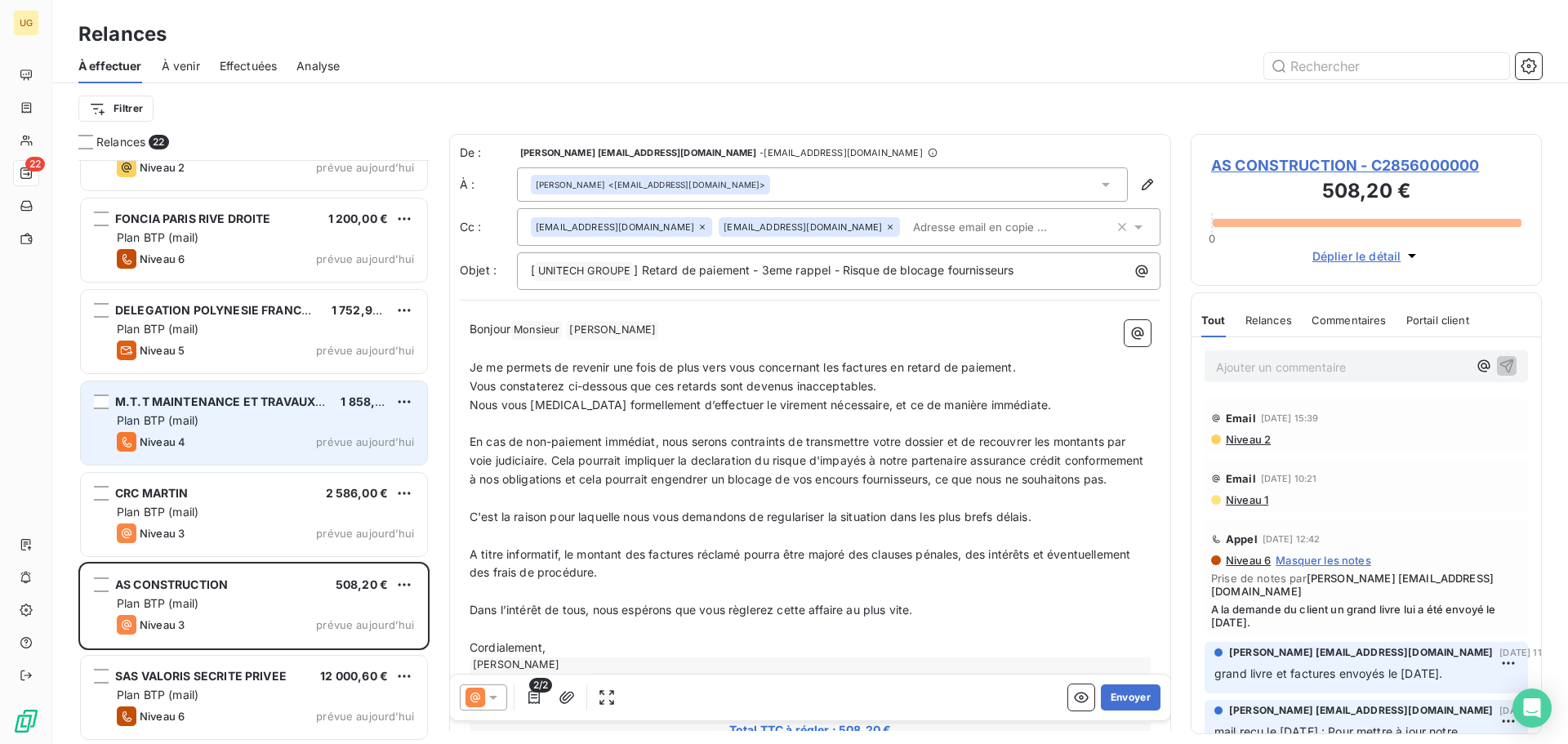
click at [239, 432] on div "Niveau 4 prévue aujourd’hui" at bounding box center [265, 441] width 298 height 20
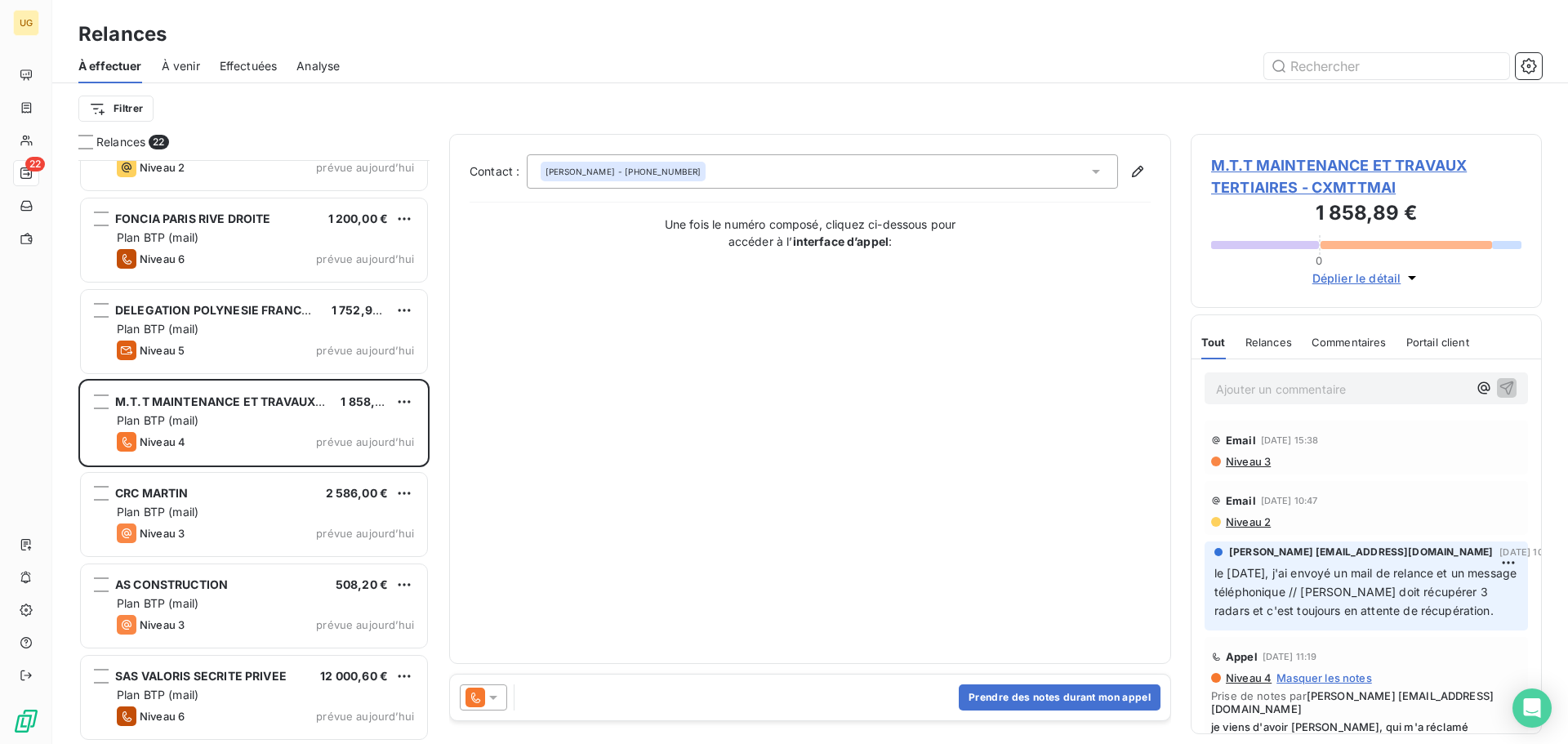
scroll to position [82, 0]
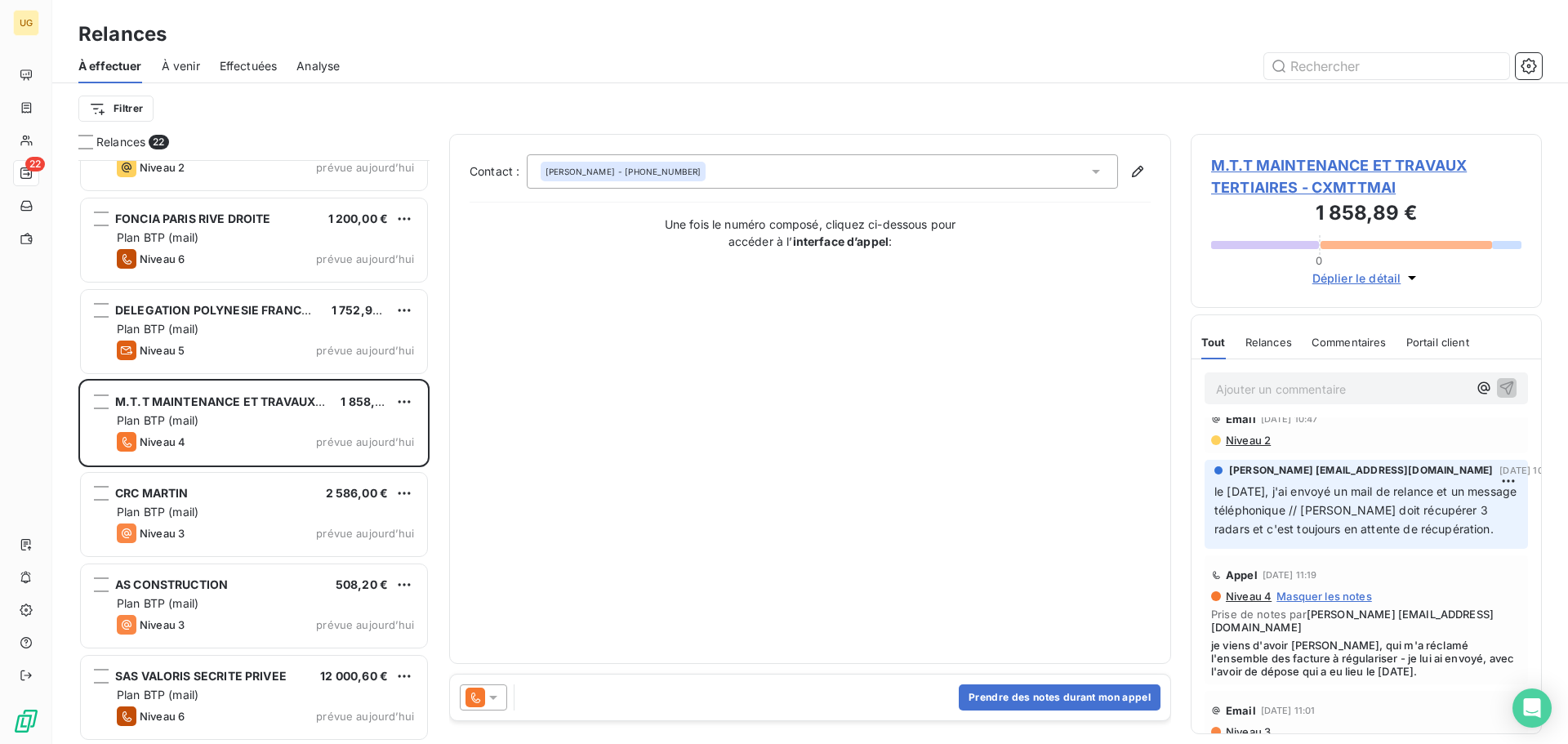
click at [503, 698] on div at bounding box center [484, 697] width 48 height 26
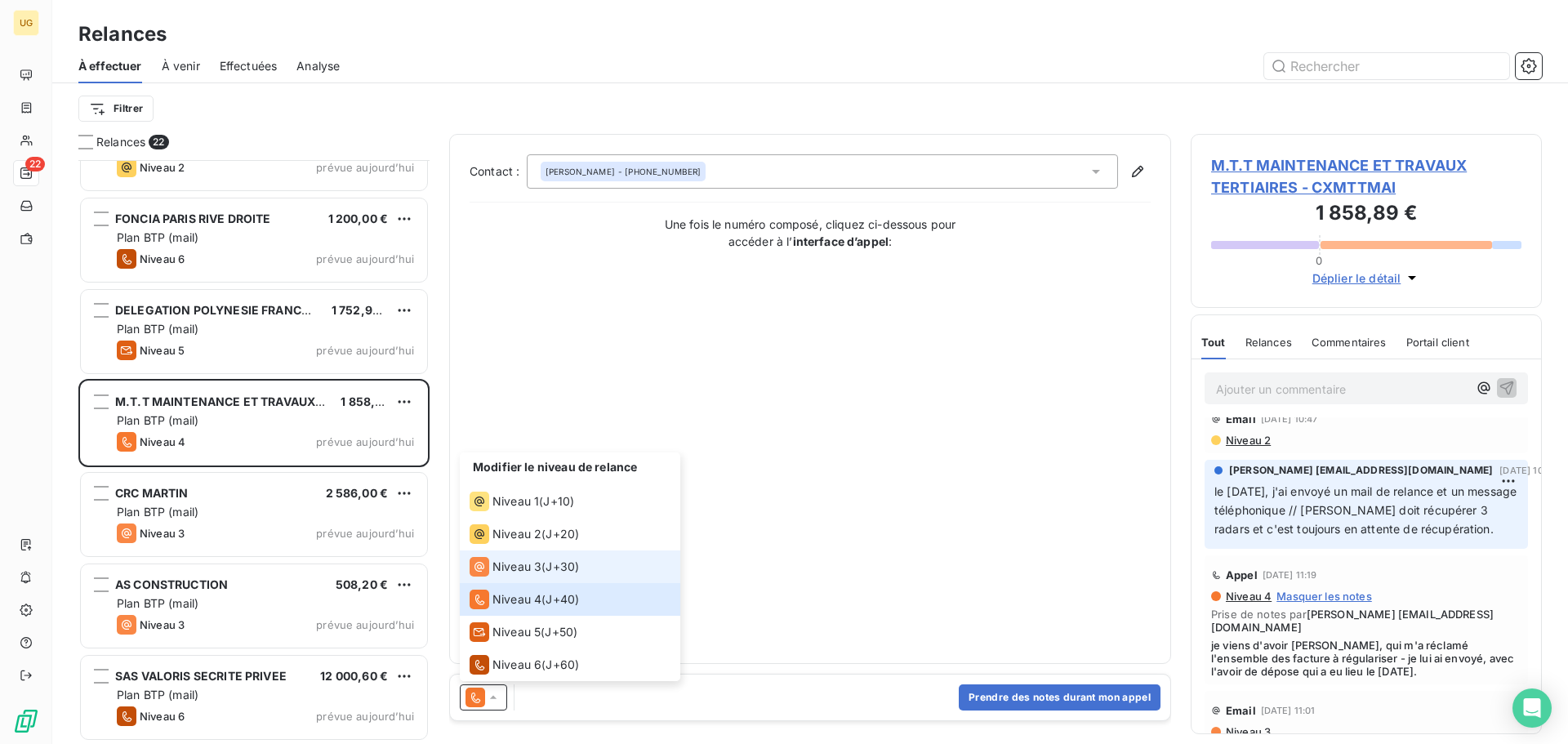
click at [523, 565] on span "Niveau 3" at bounding box center [517, 566] width 49 height 16
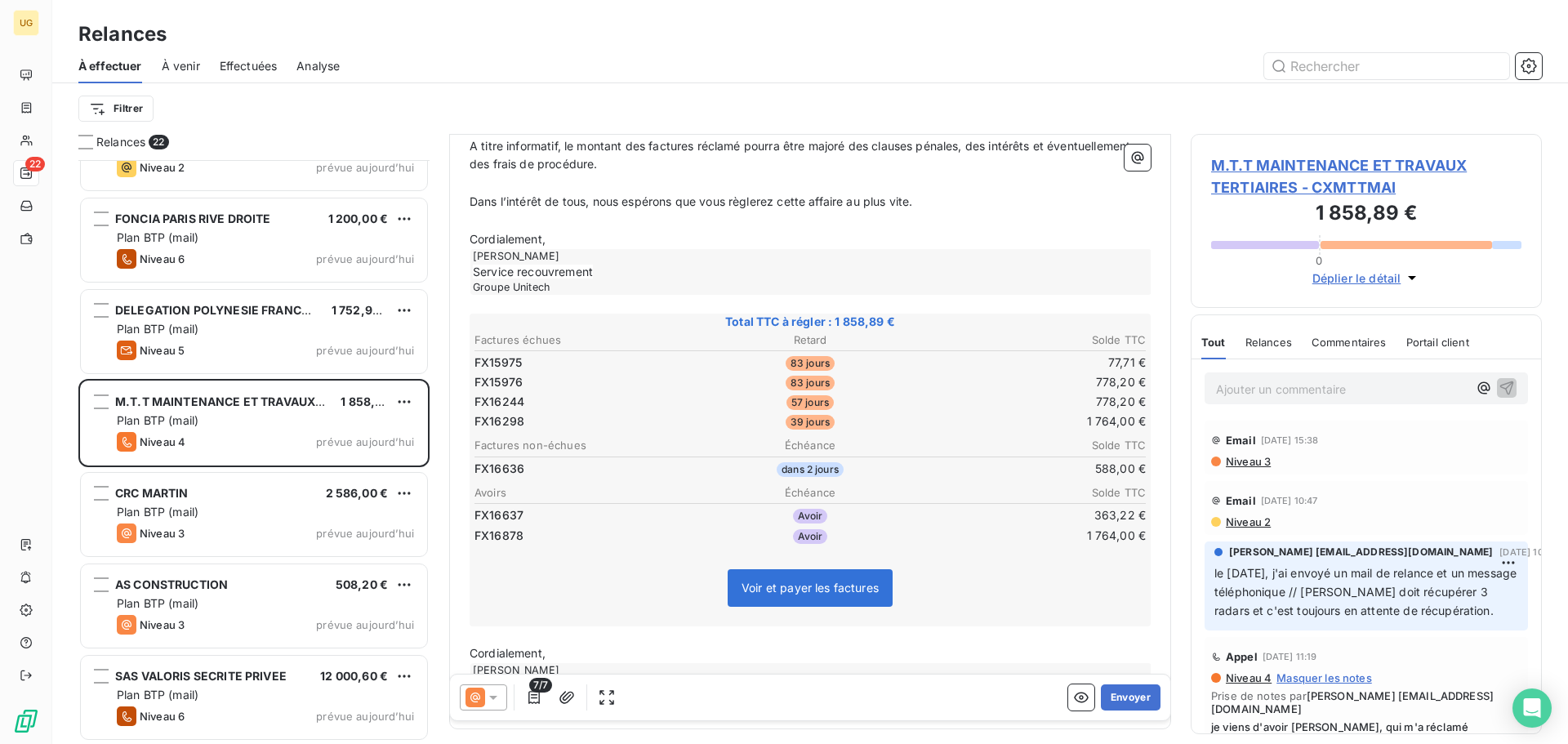
scroll to position [410, 0]
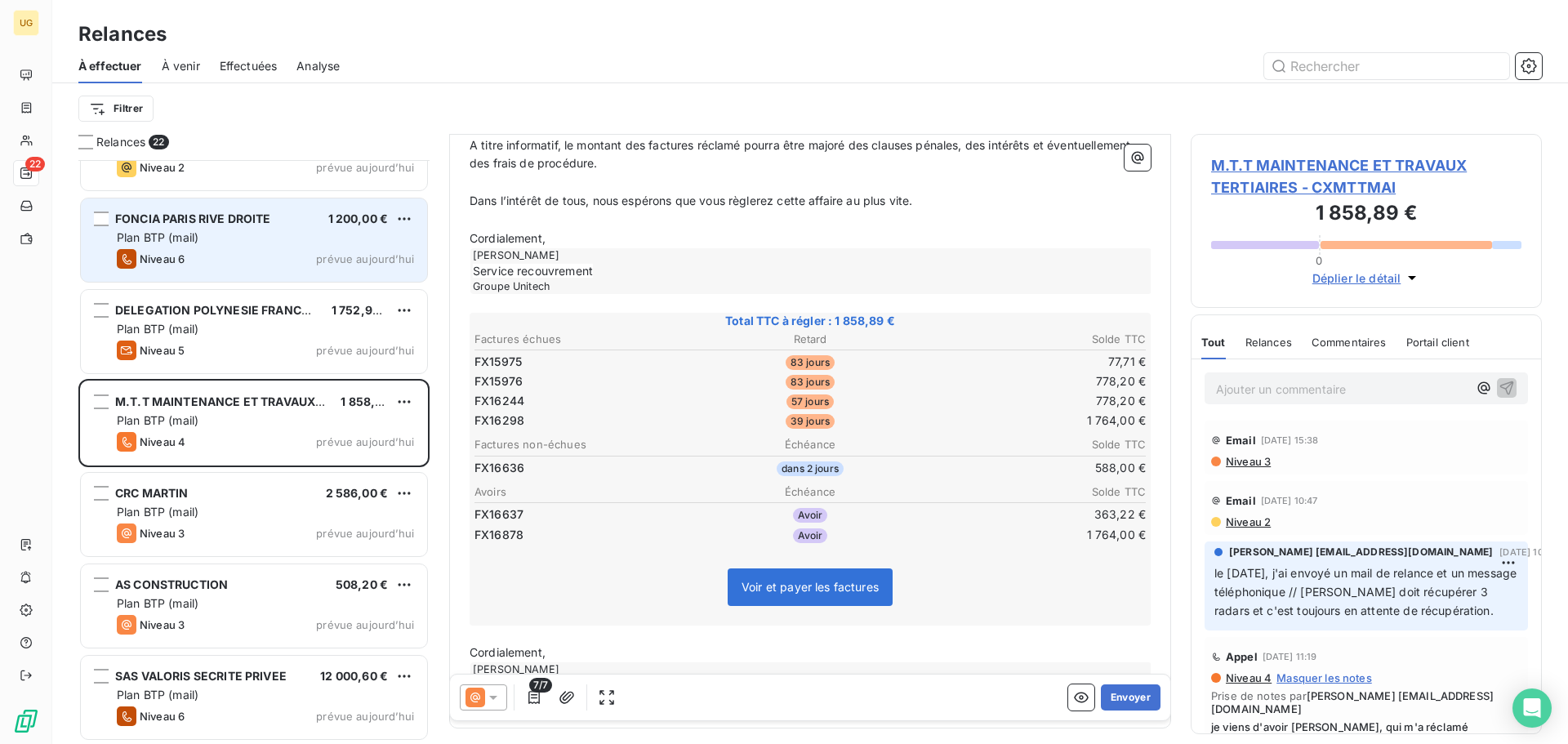
click at [296, 256] on div "Niveau 6 prévue [DATE]" at bounding box center [265, 258] width 298 height 20
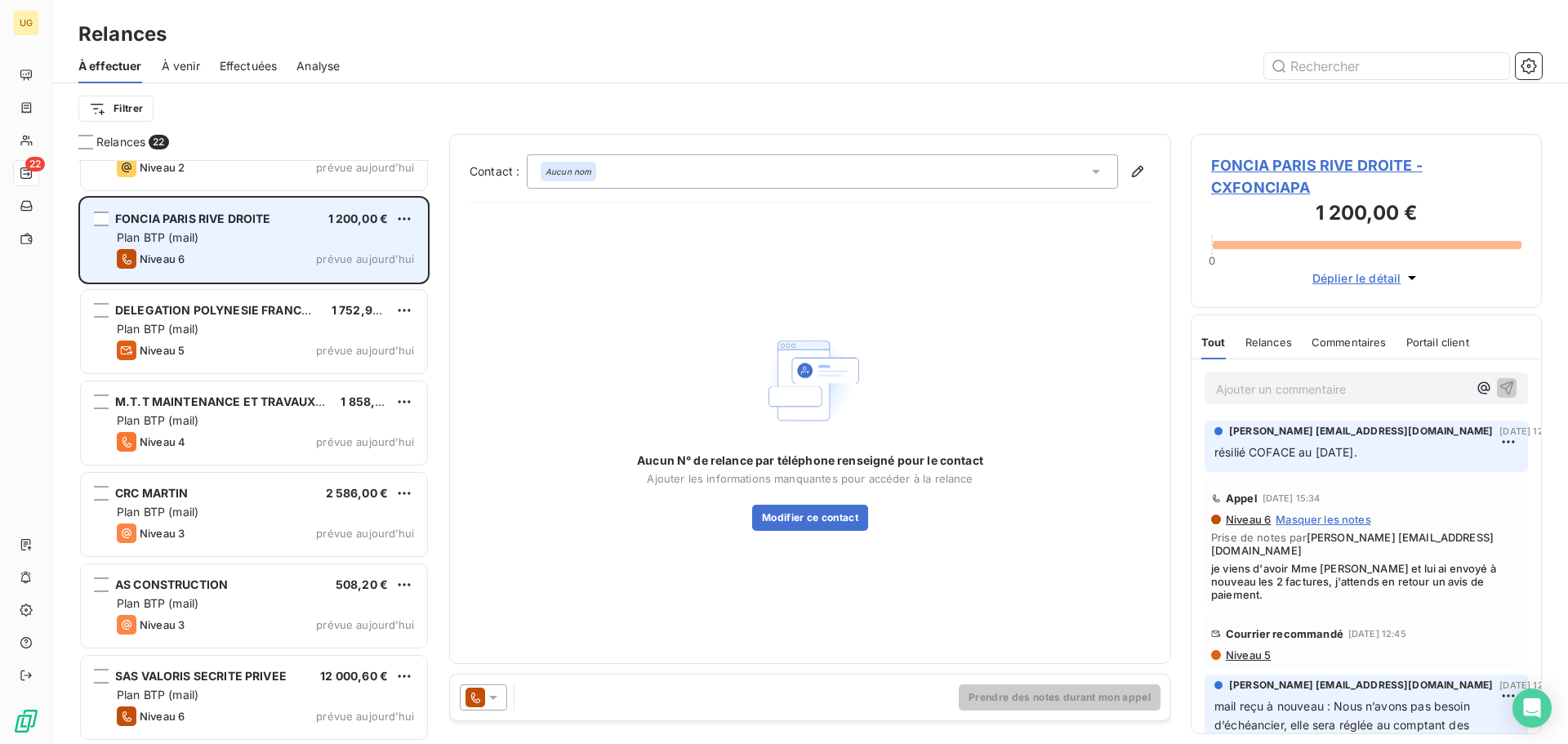
drag, startPoint x: 296, startPoint y: 256, endPoint x: 214, endPoint y: 242, distance: 83.2
click at [214, 242] on div "Plan BTP (mail)" at bounding box center [265, 237] width 298 height 16
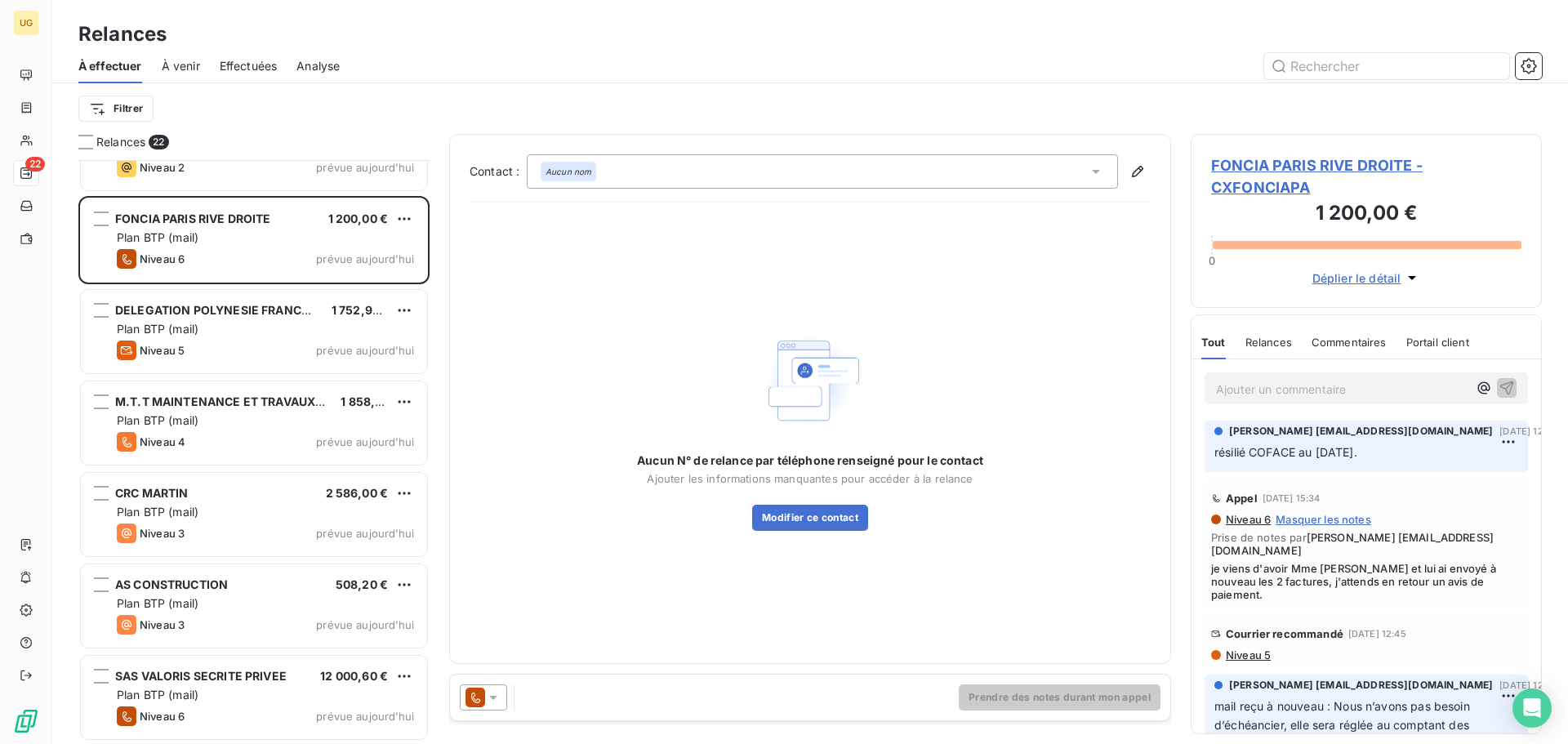
click at [486, 698] on icon at bounding box center [492, 696] width 16 height 16
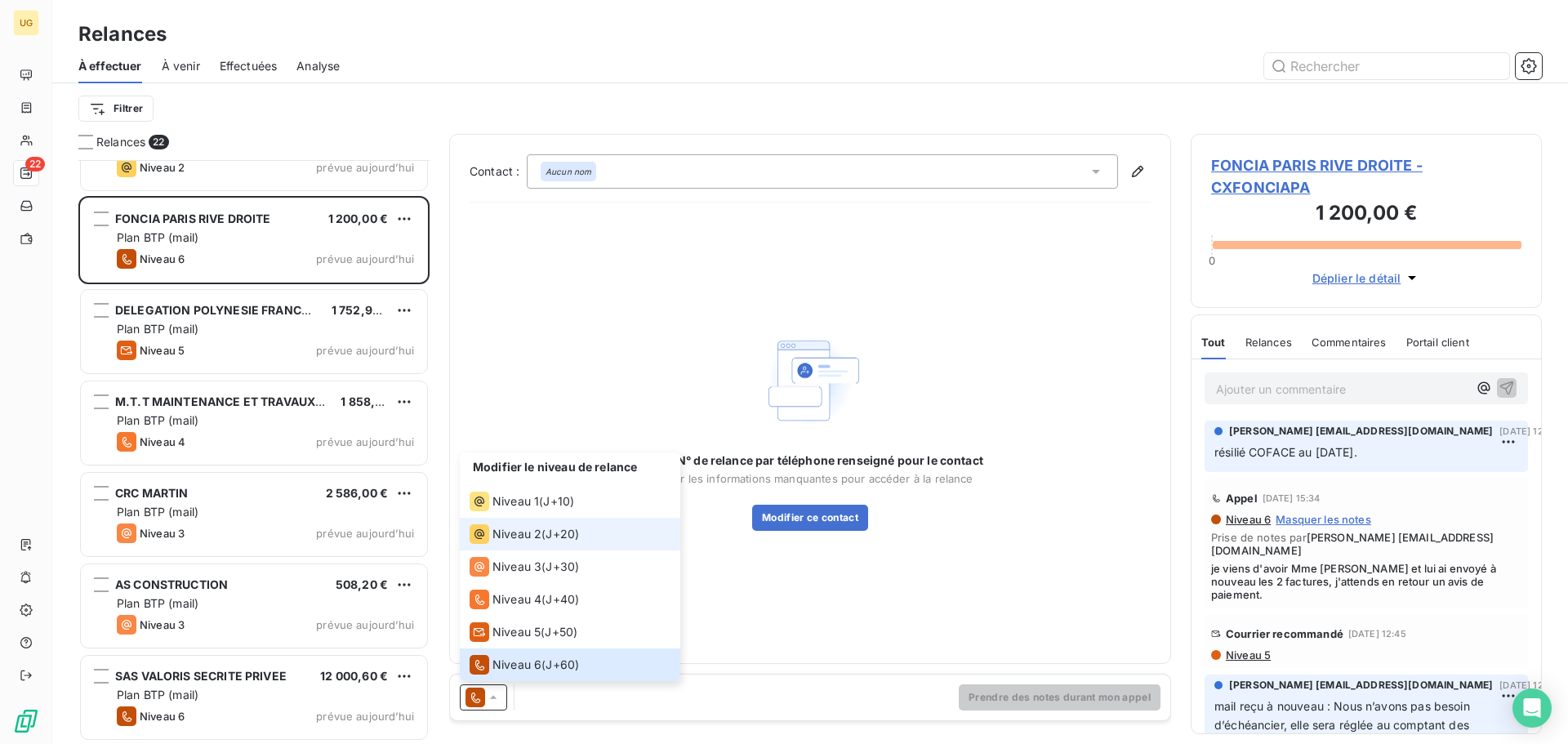
drag, startPoint x: 486, startPoint y: 698, endPoint x: 476, endPoint y: 525, distance: 173.3
click at [476, 525] on icon at bounding box center [479, 533] width 20 height 20
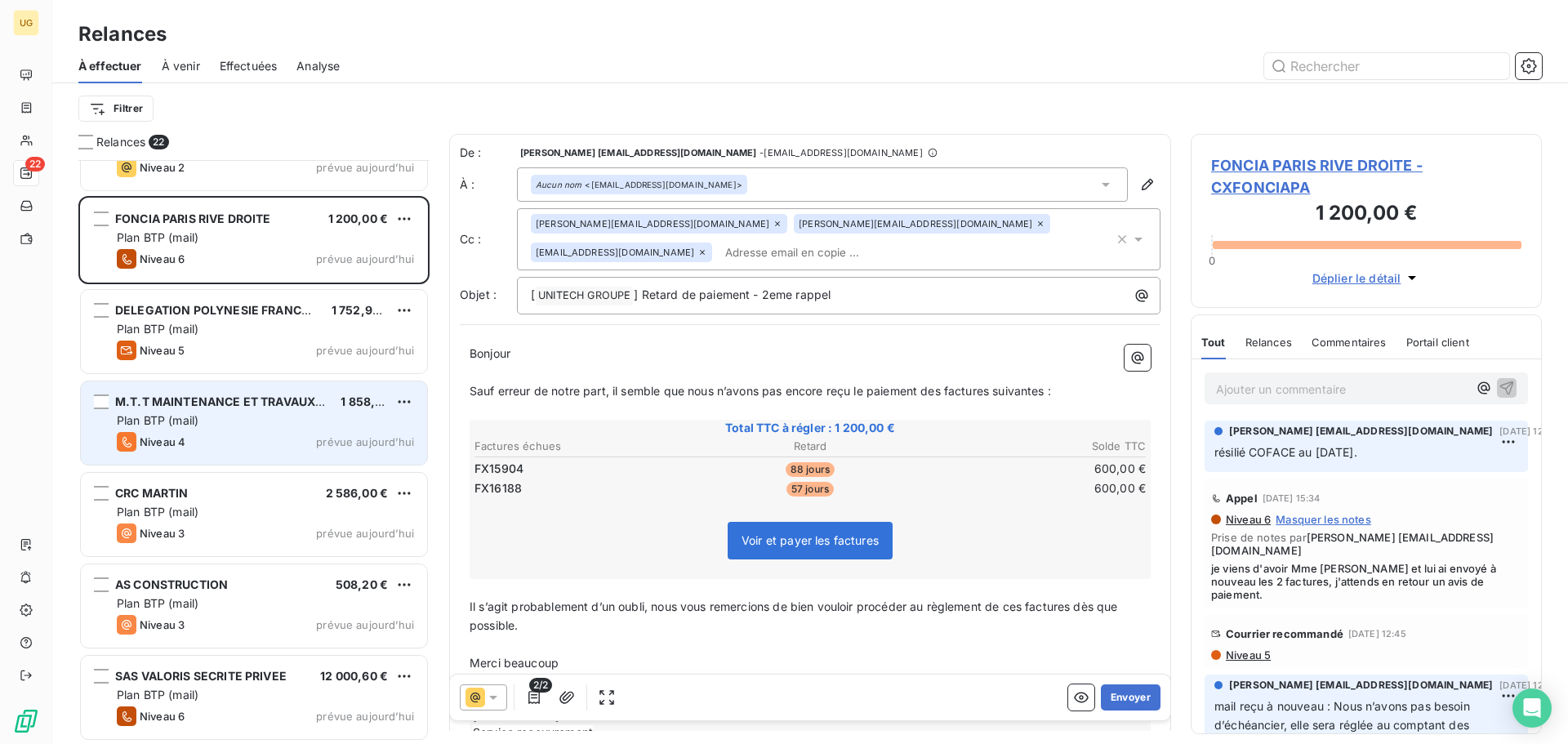
click at [242, 420] on div "Plan BTP (mail)" at bounding box center [265, 420] width 298 height 16
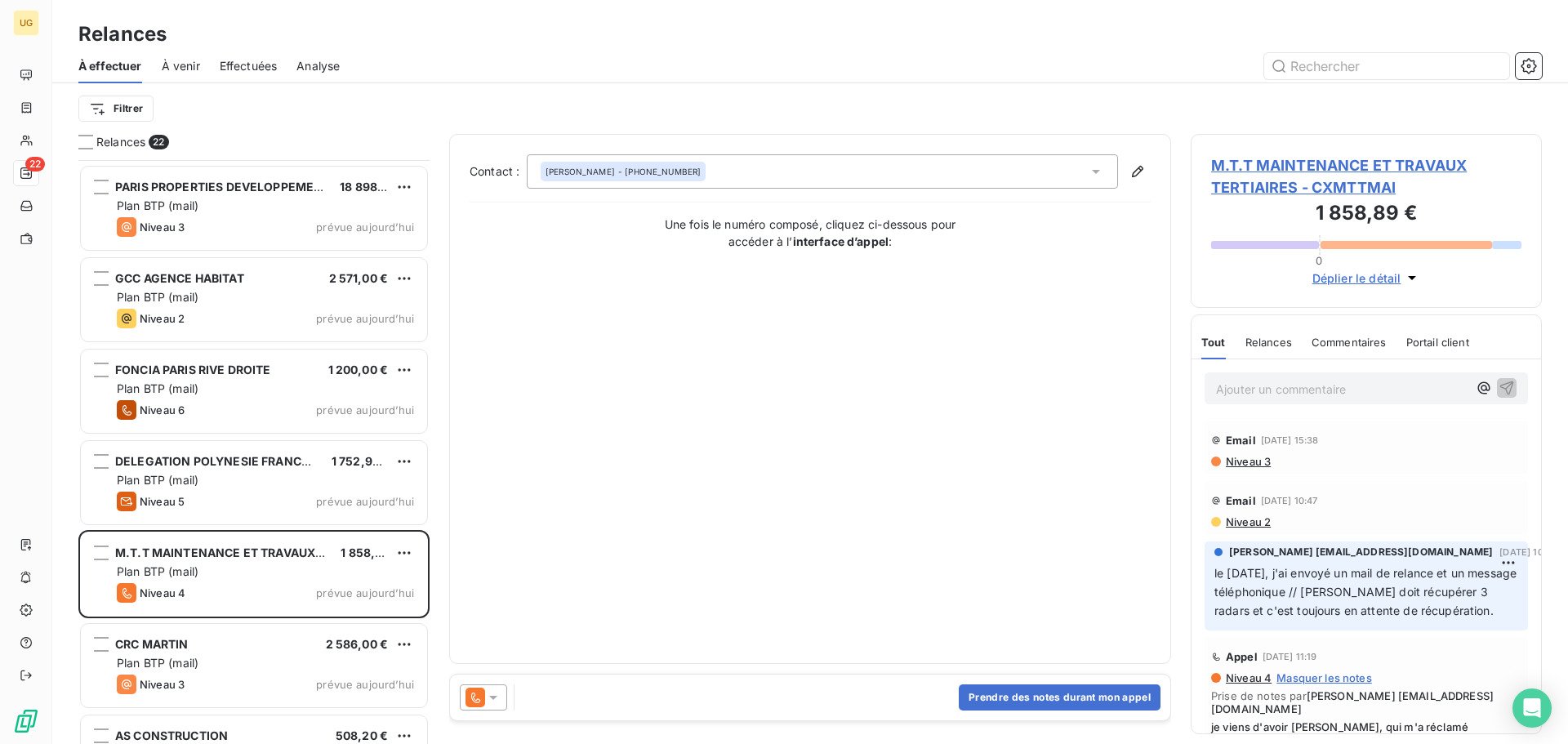
scroll to position [1264, 0]
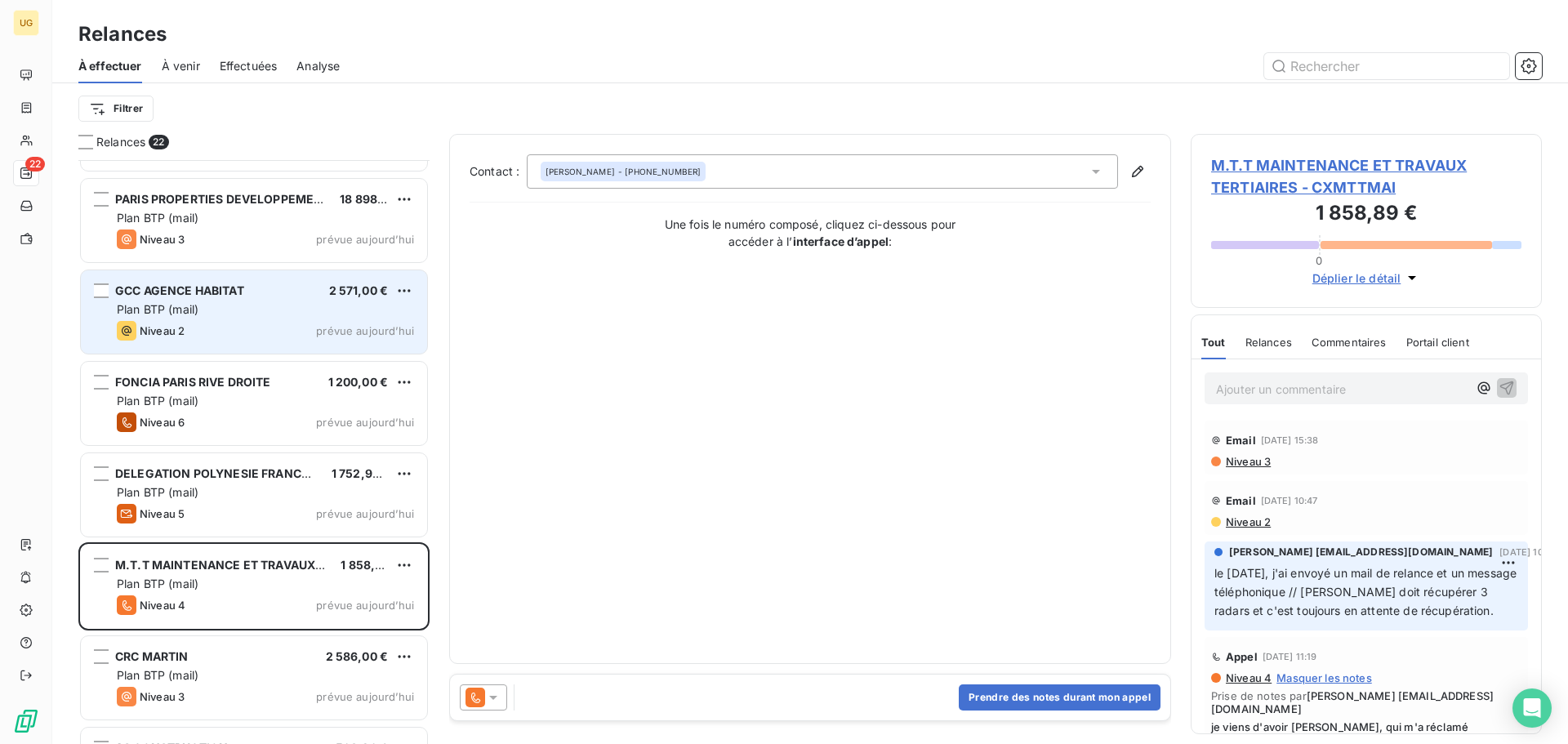
click at [227, 322] on div "Niveau 2 prévue aujourd’hui" at bounding box center [265, 330] width 298 height 20
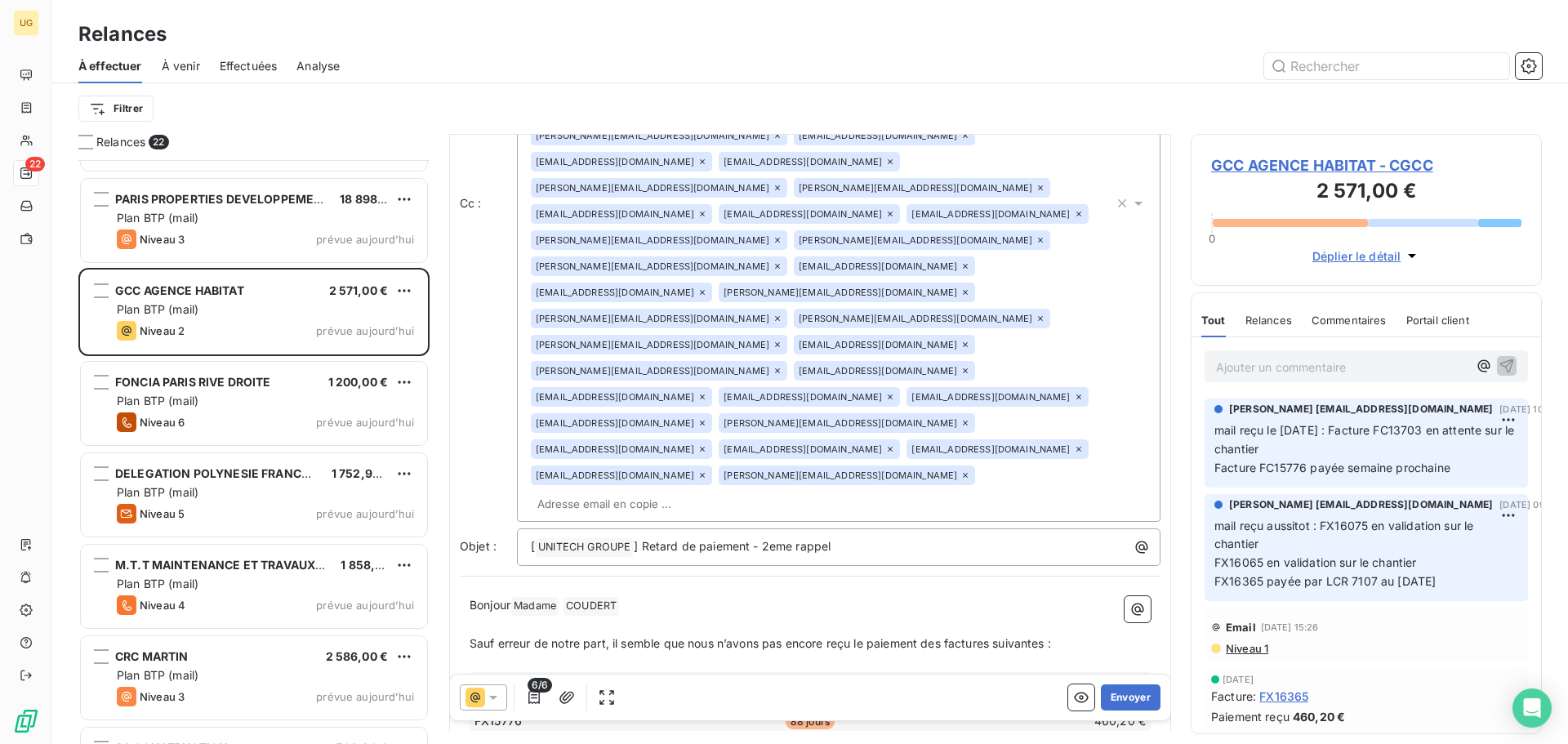
scroll to position [328, 0]
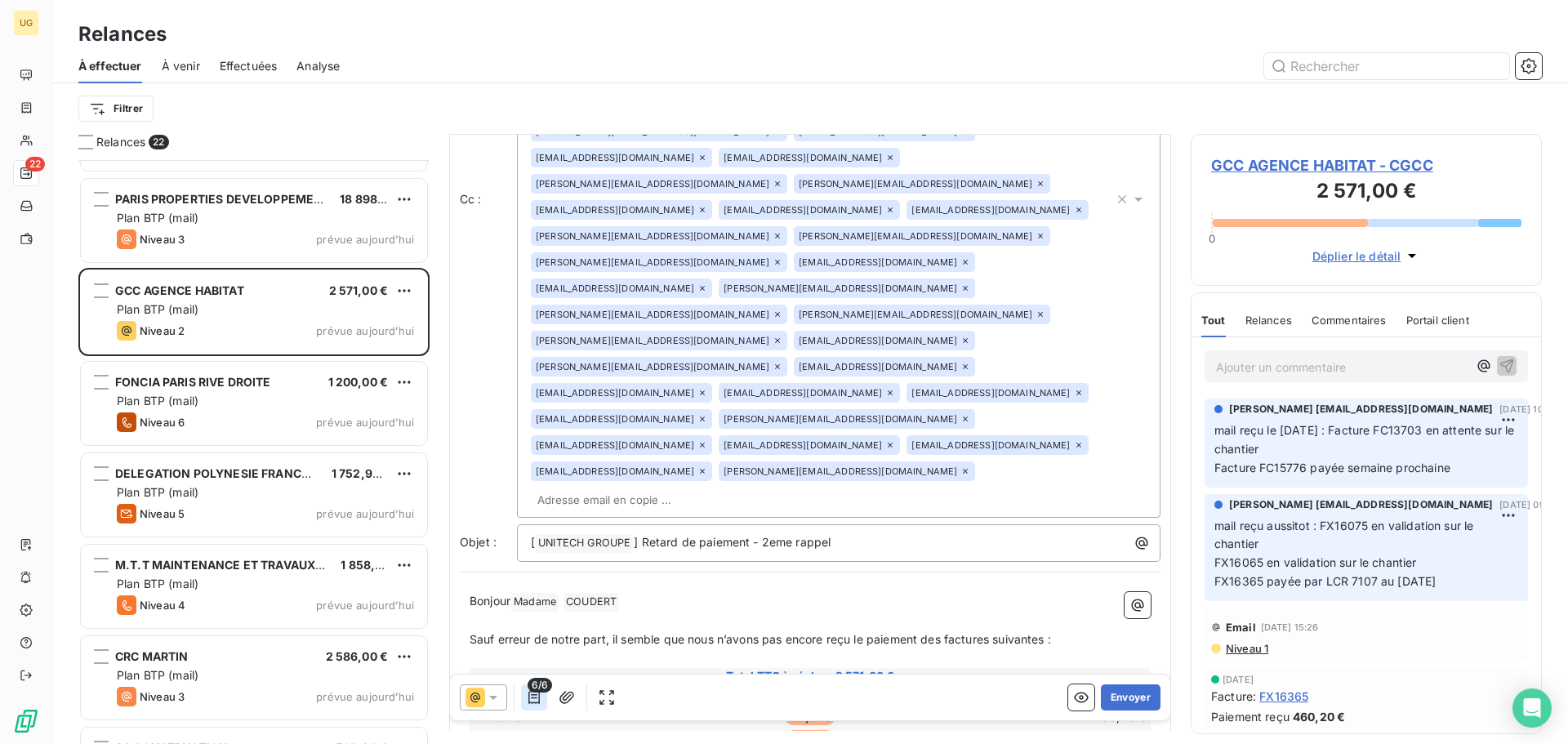
click at [532, 696] on icon "button" at bounding box center [533, 696] width 16 height 16
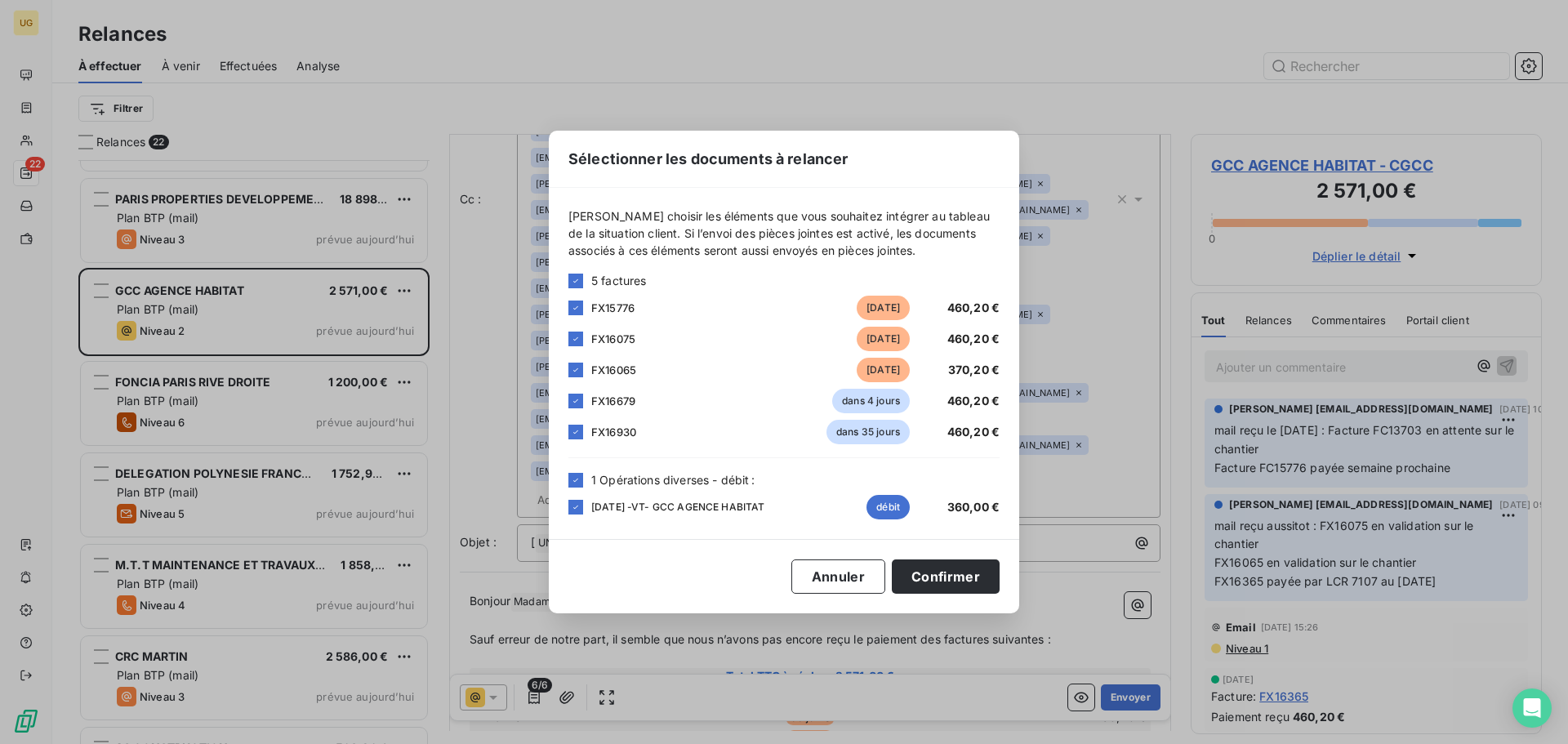
drag, startPoint x: 532, startPoint y: 696, endPoint x: 860, endPoint y: 709, distance: 328.3
click at [860, 709] on div "Sélectionner les documents à relancer [PERSON_NAME] choisir les éléments que vo…" at bounding box center [784, 372] width 1568 height 744
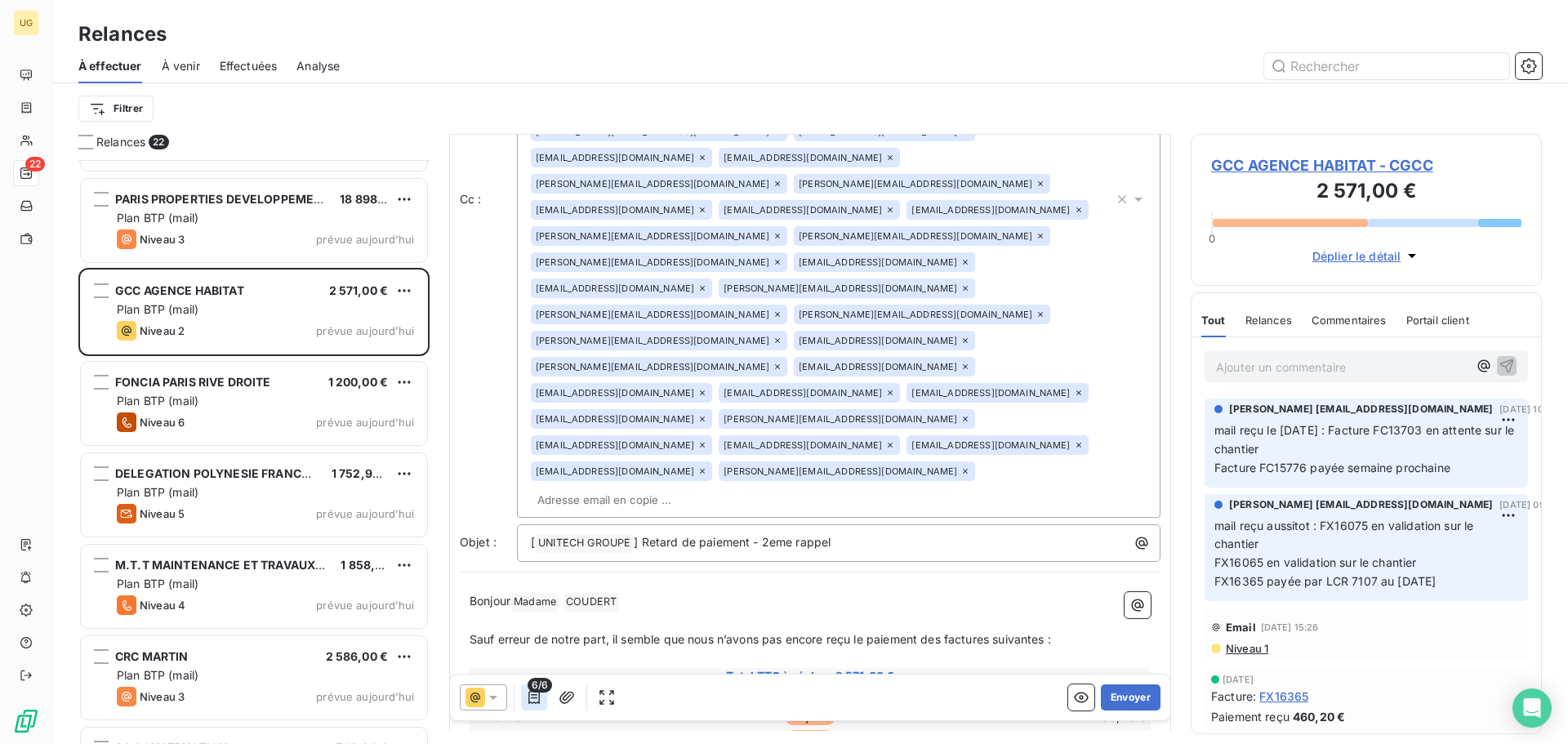
click at [537, 698] on icon "button" at bounding box center [533, 696] width 11 height 13
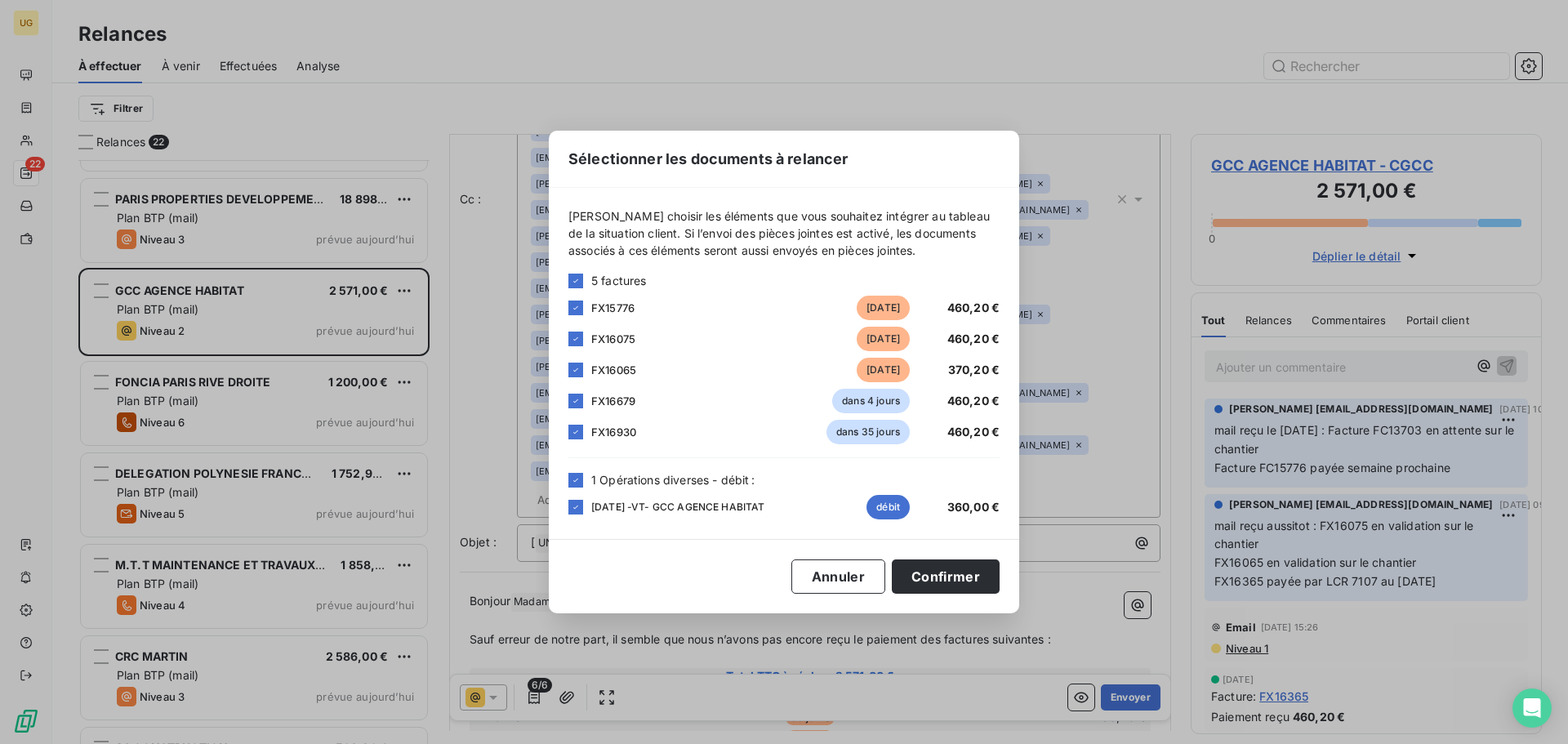
drag, startPoint x: 537, startPoint y: 698, endPoint x: 934, endPoint y: 651, distance: 399.8
click at [934, 651] on div "Sélectionner les documents à relancer [PERSON_NAME] choisir les éléments que vo…" at bounding box center [784, 372] width 1568 height 744
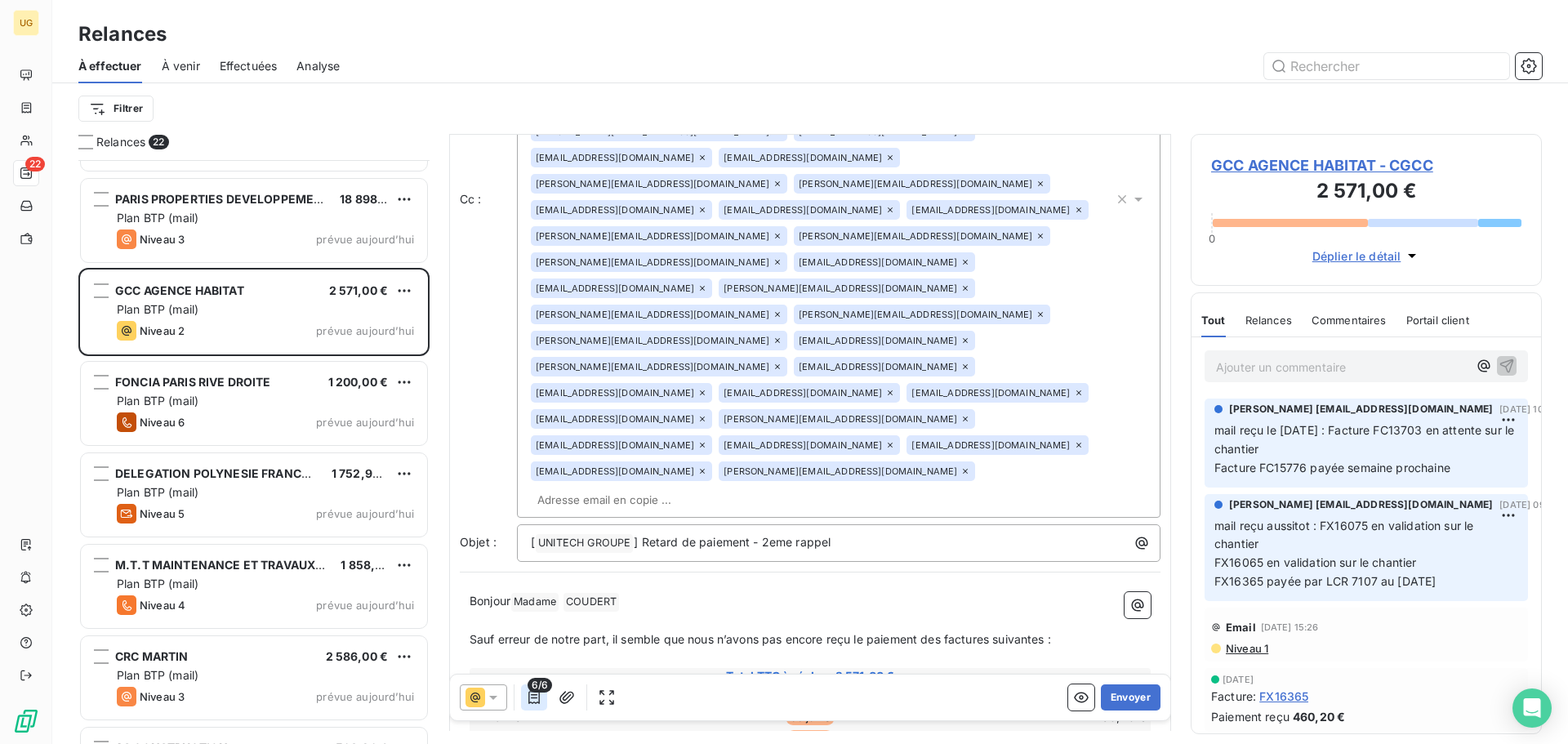
click at [527, 704] on icon "button" at bounding box center [533, 696] width 16 height 16
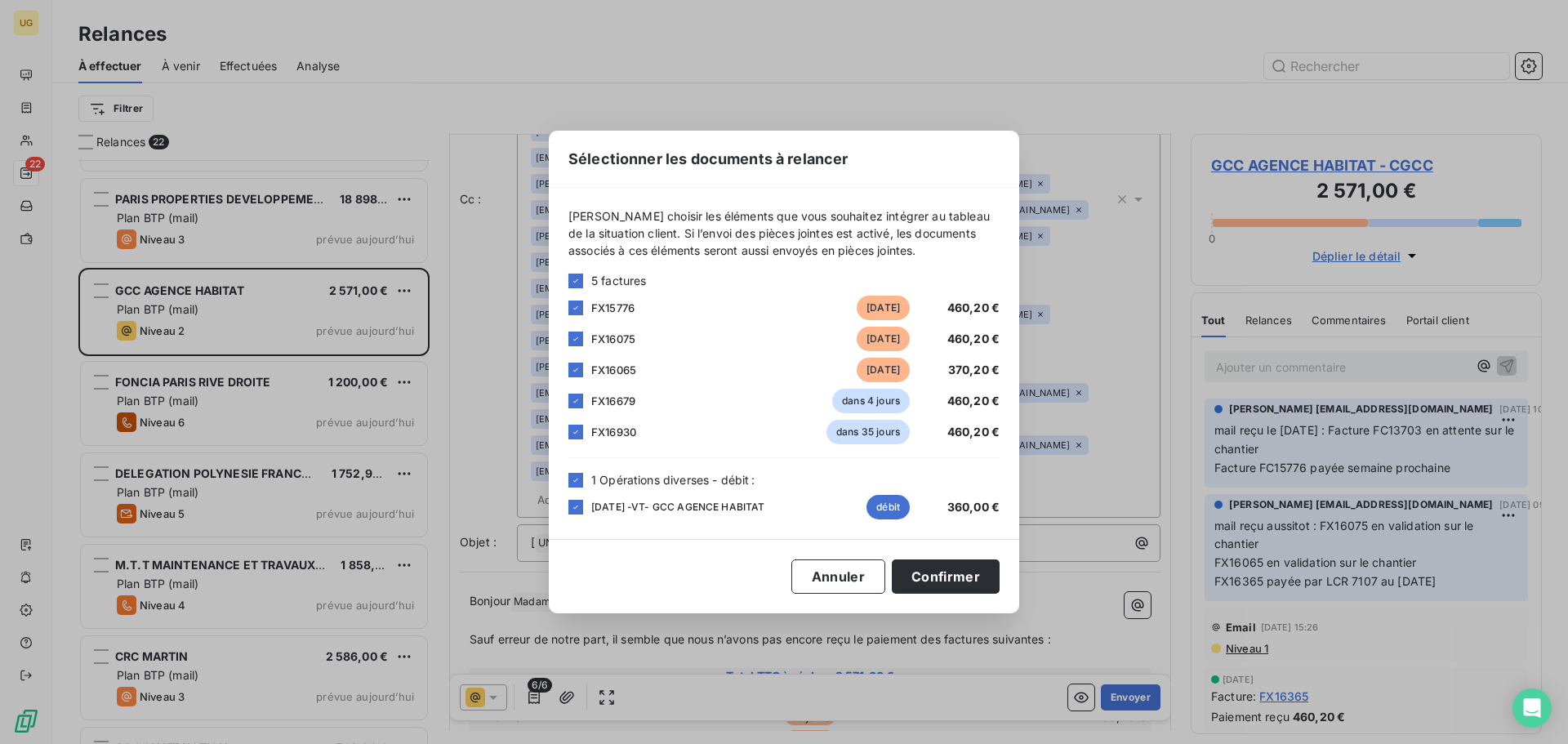
drag, startPoint x: 577, startPoint y: 433, endPoint x: 576, endPoint y: 410, distance: 23.0
click at [577, 432] on icon at bounding box center [576, 432] width 10 height 10
click at [576, 400] on icon at bounding box center [576, 401] width 10 height 10
click at [914, 577] on button "Confirmer" at bounding box center [946, 576] width 108 height 34
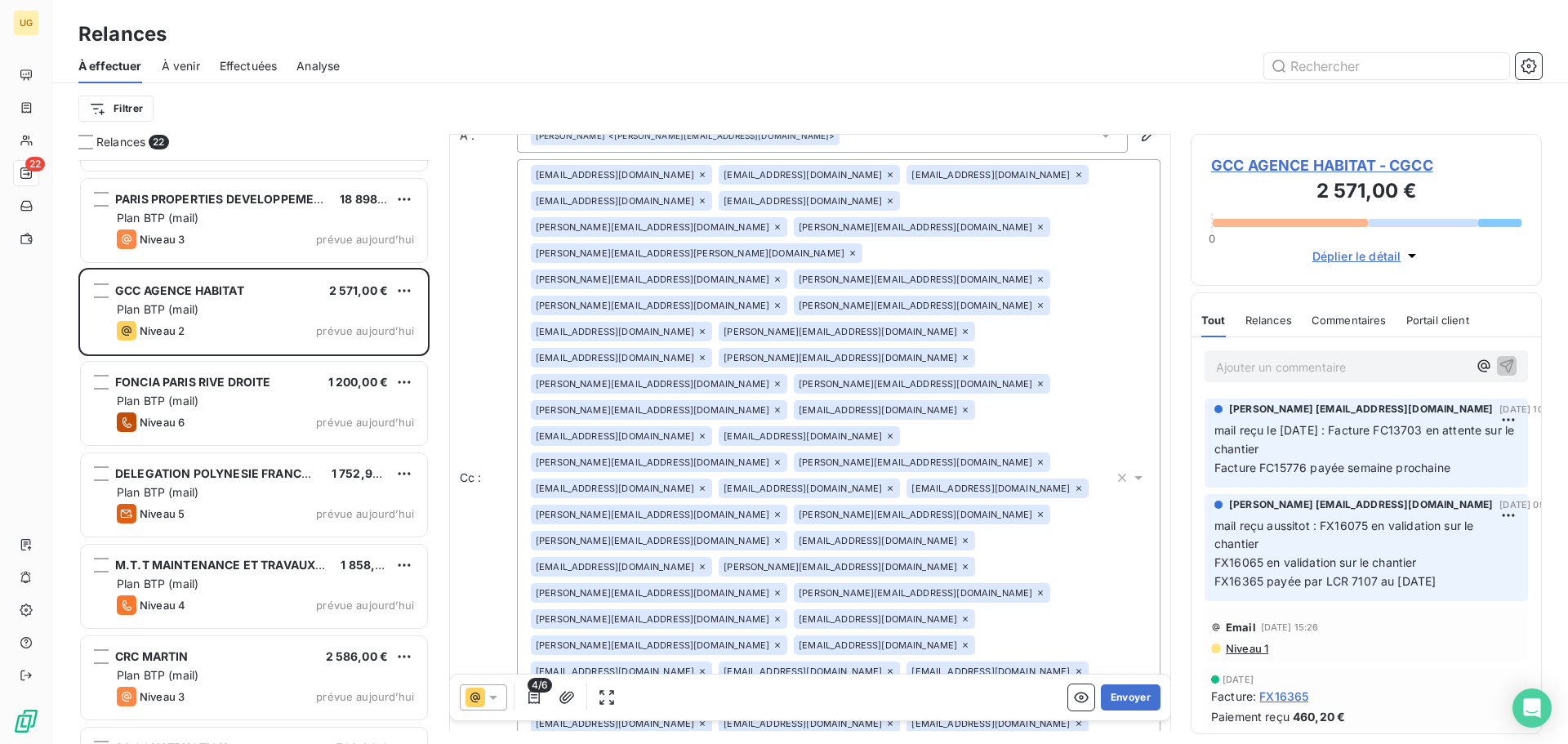
scroll to position [2, 0]
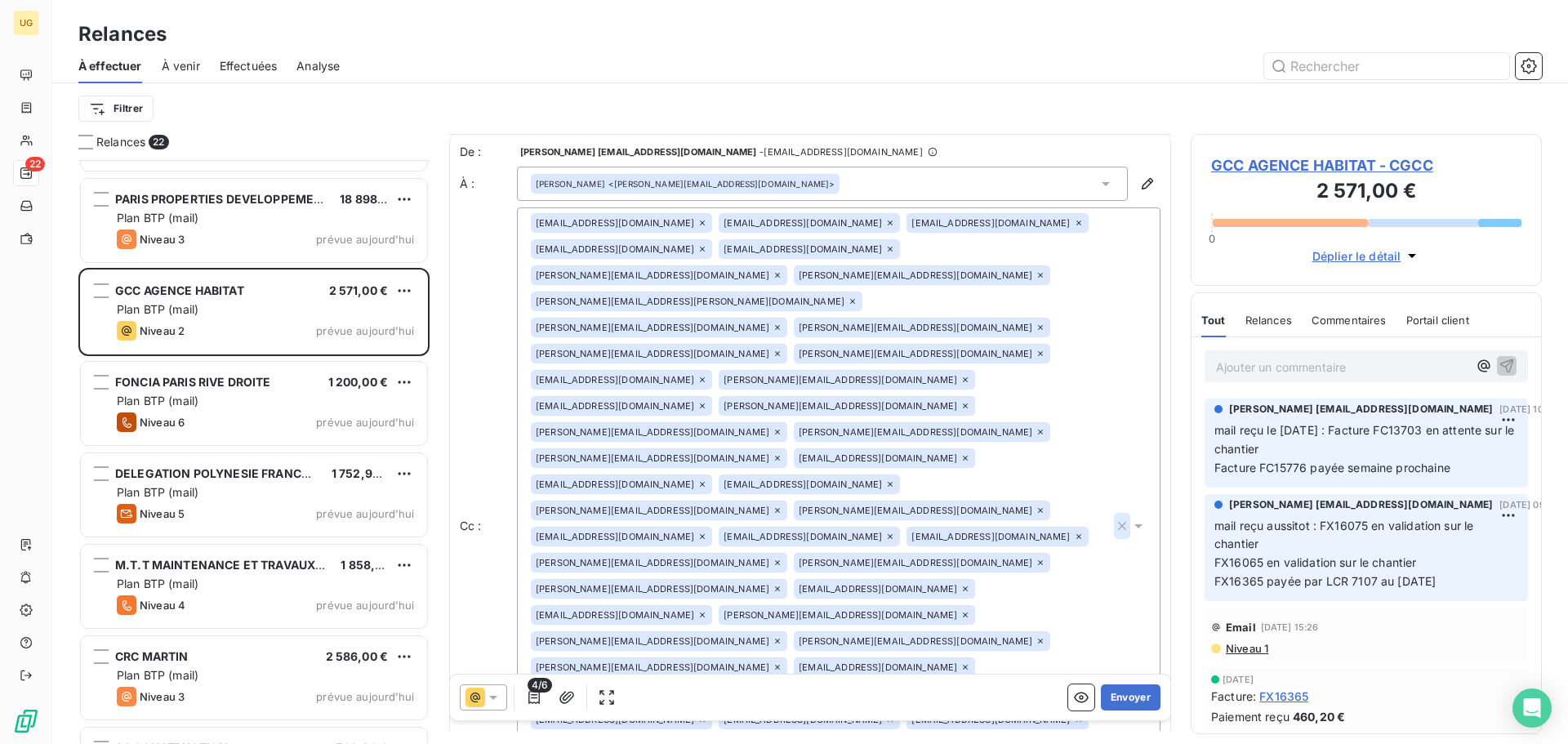
click at [1114, 518] on icon "button" at bounding box center [1122, 525] width 16 height 16
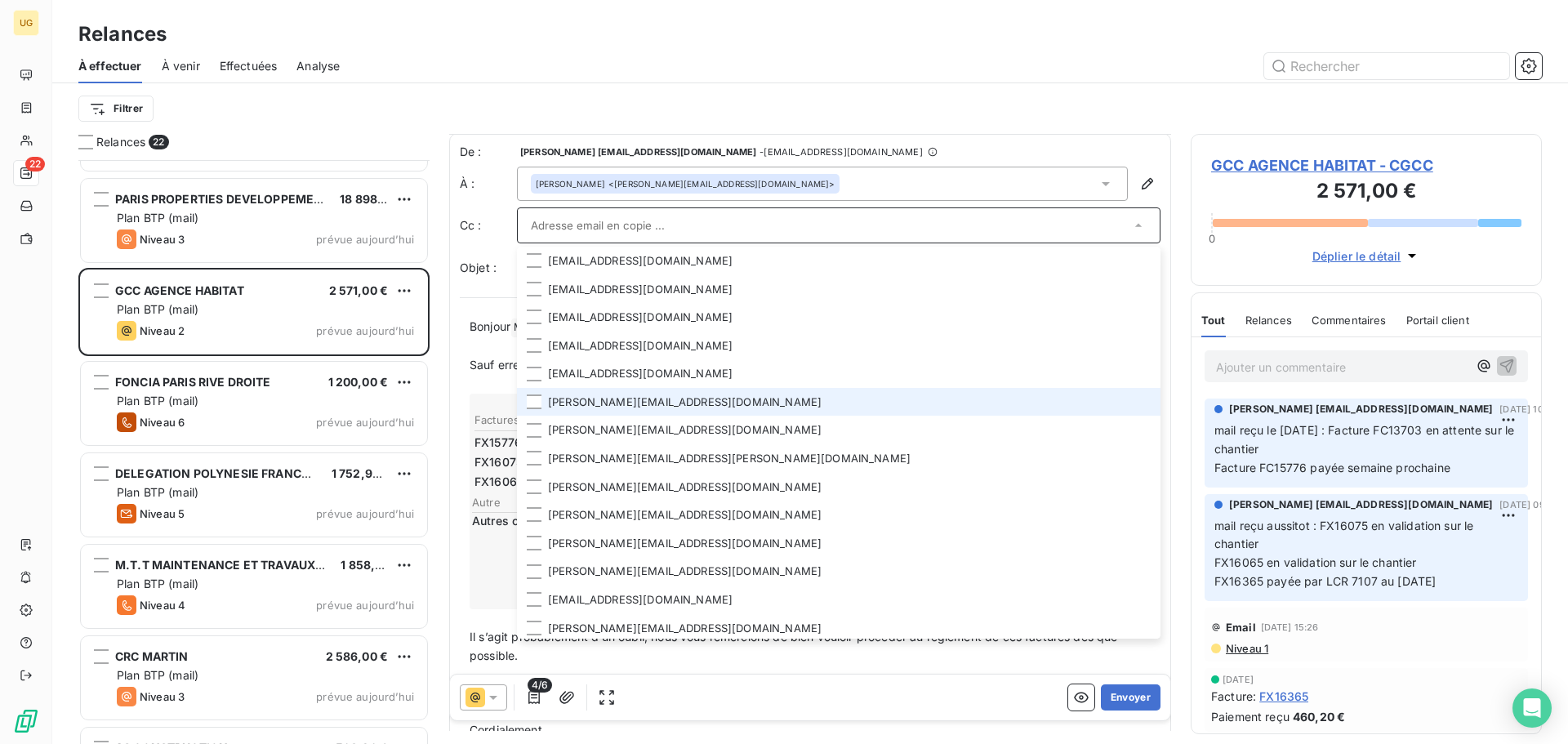
drag, startPoint x: 1111, startPoint y: 395, endPoint x: 972, endPoint y: 61, distance: 361.8
click at [972, 61] on div at bounding box center [950, 65] width 1182 height 26
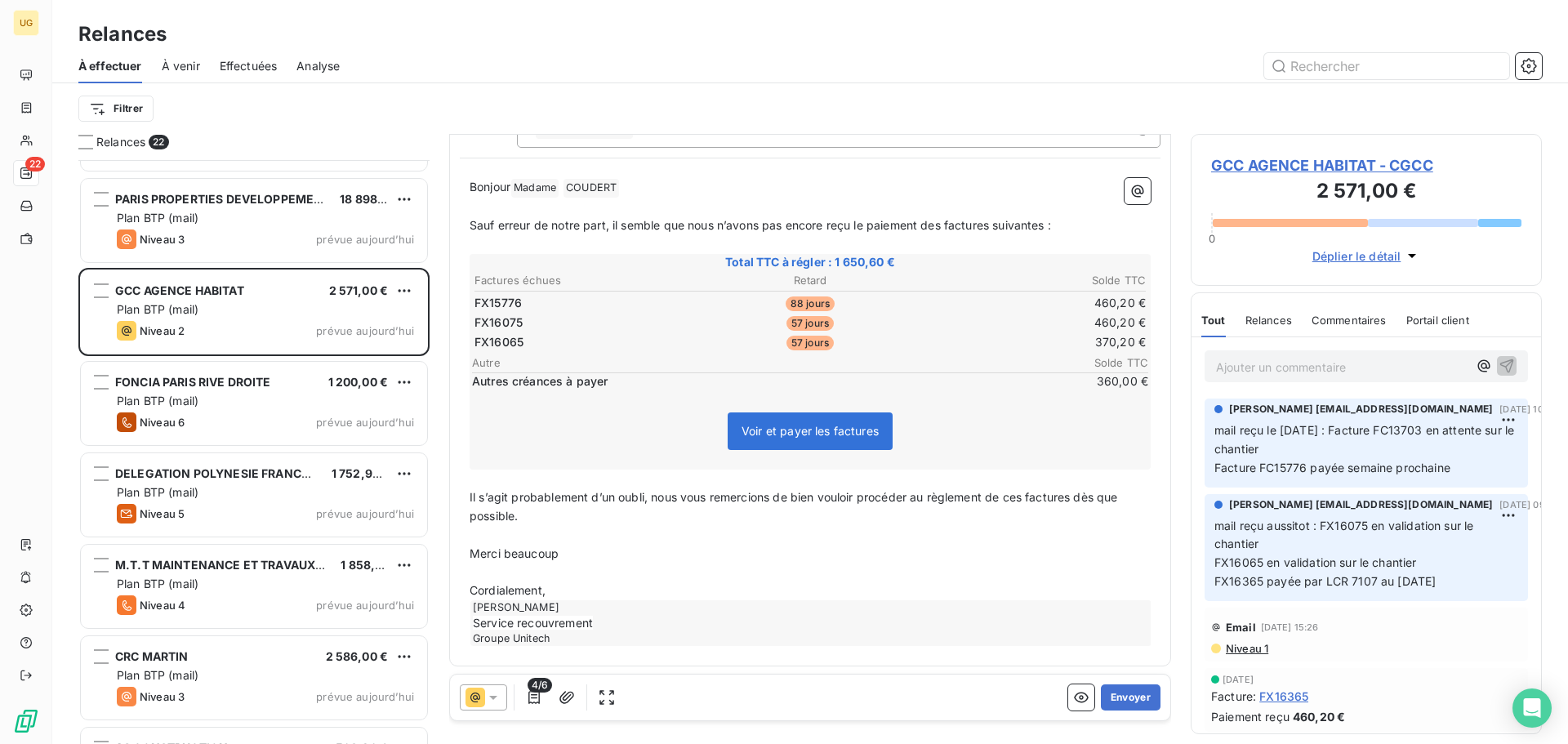
scroll to position [144, 0]
click at [1131, 699] on button "Envoyer" at bounding box center [1130, 697] width 60 height 26
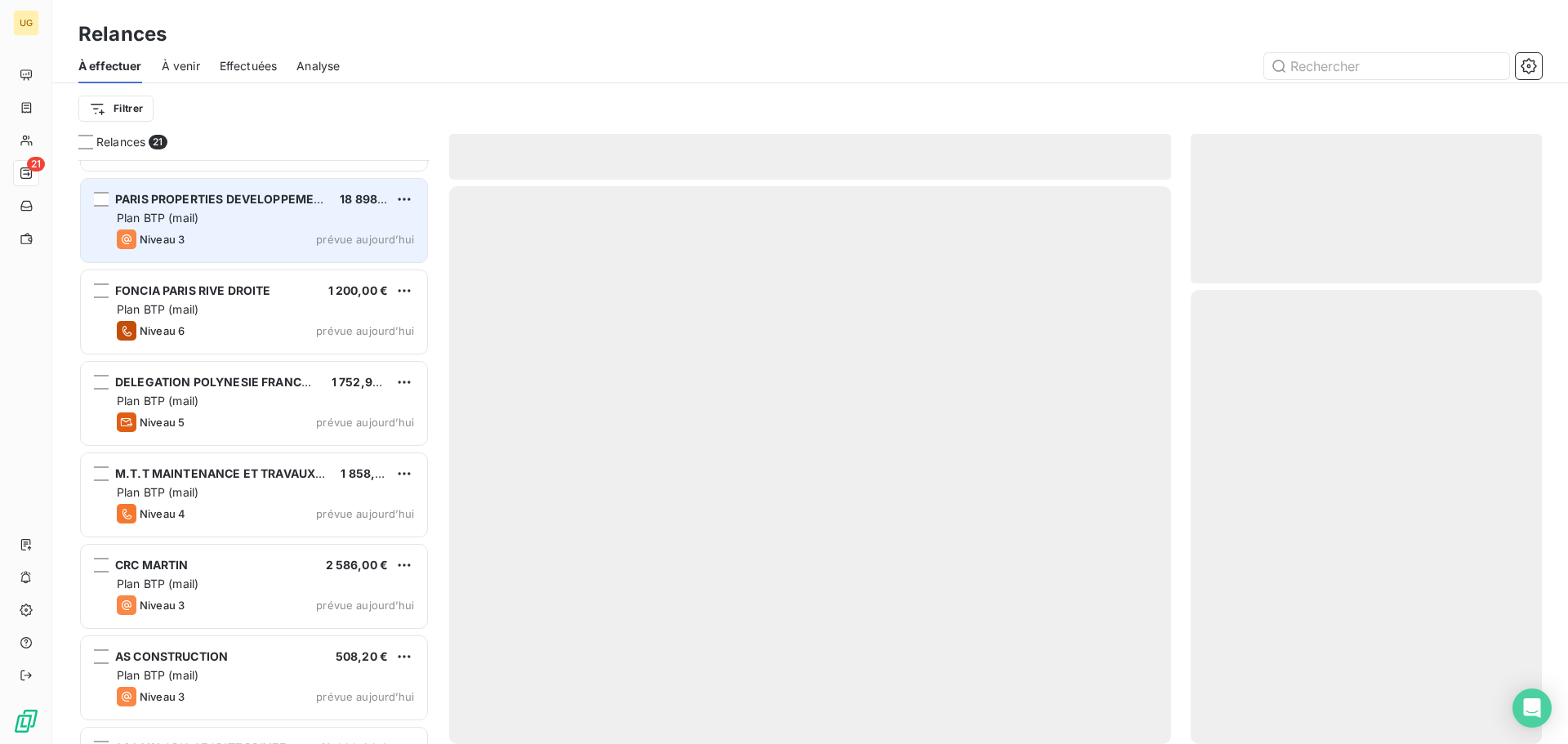
click at [178, 235] on span "Niveau 3" at bounding box center [162, 239] width 45 height 13
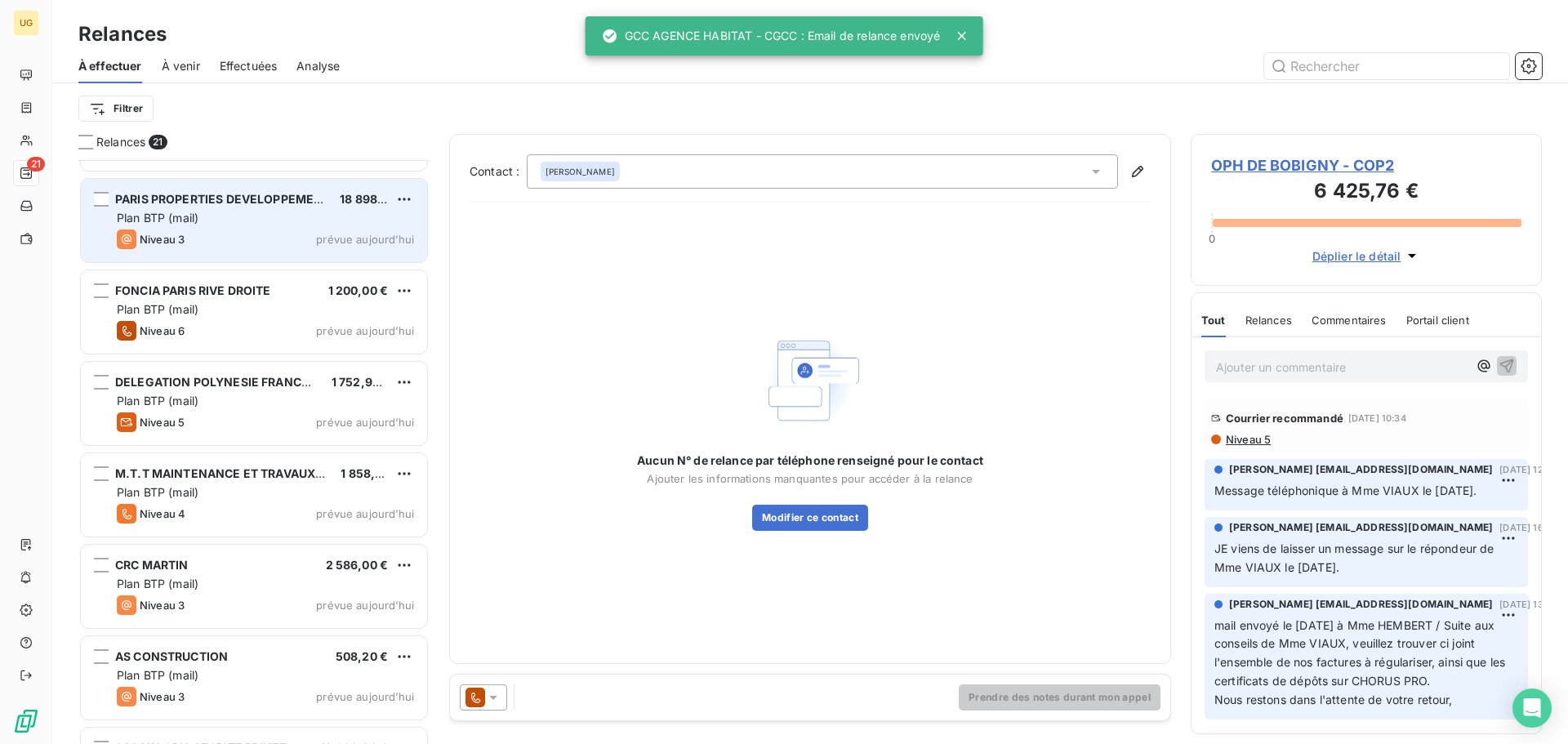
click at [162, 211] on span "Plan BTP (mail)" at bounding box center [157, 218] width 82 height 14
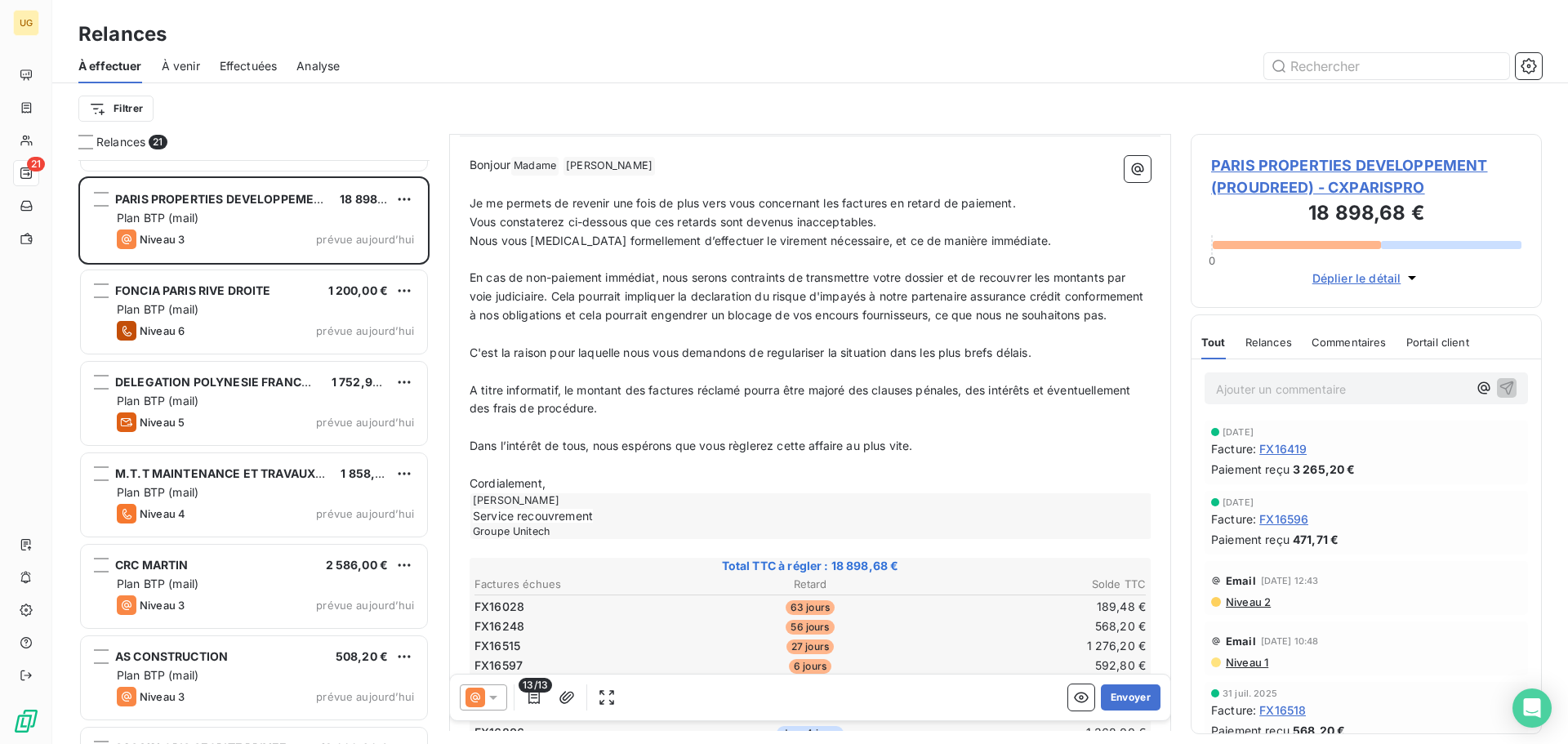
scroll to position [410, 0]
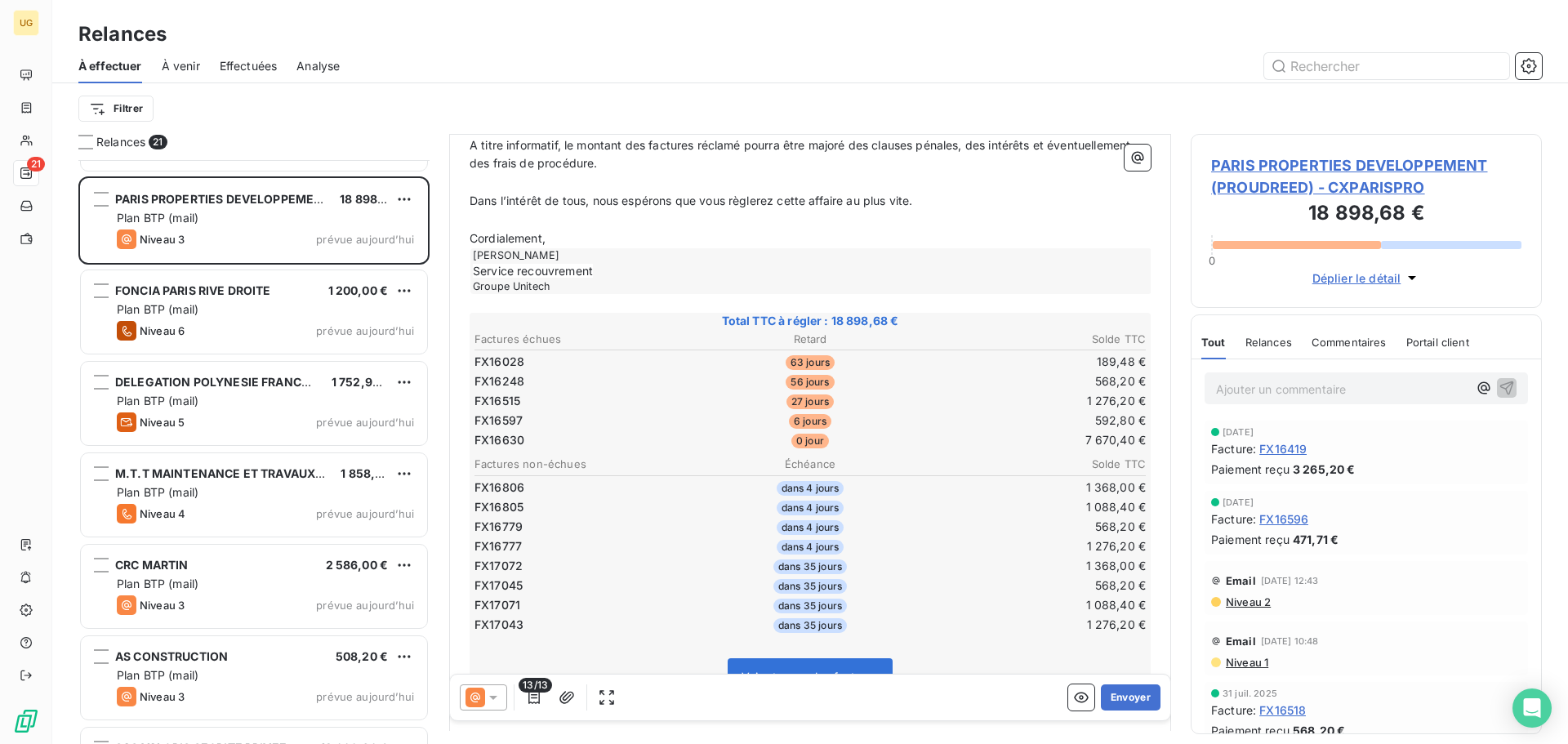
click at [496, 696] on icon at bounding box center [493, 697] width 9 height 4
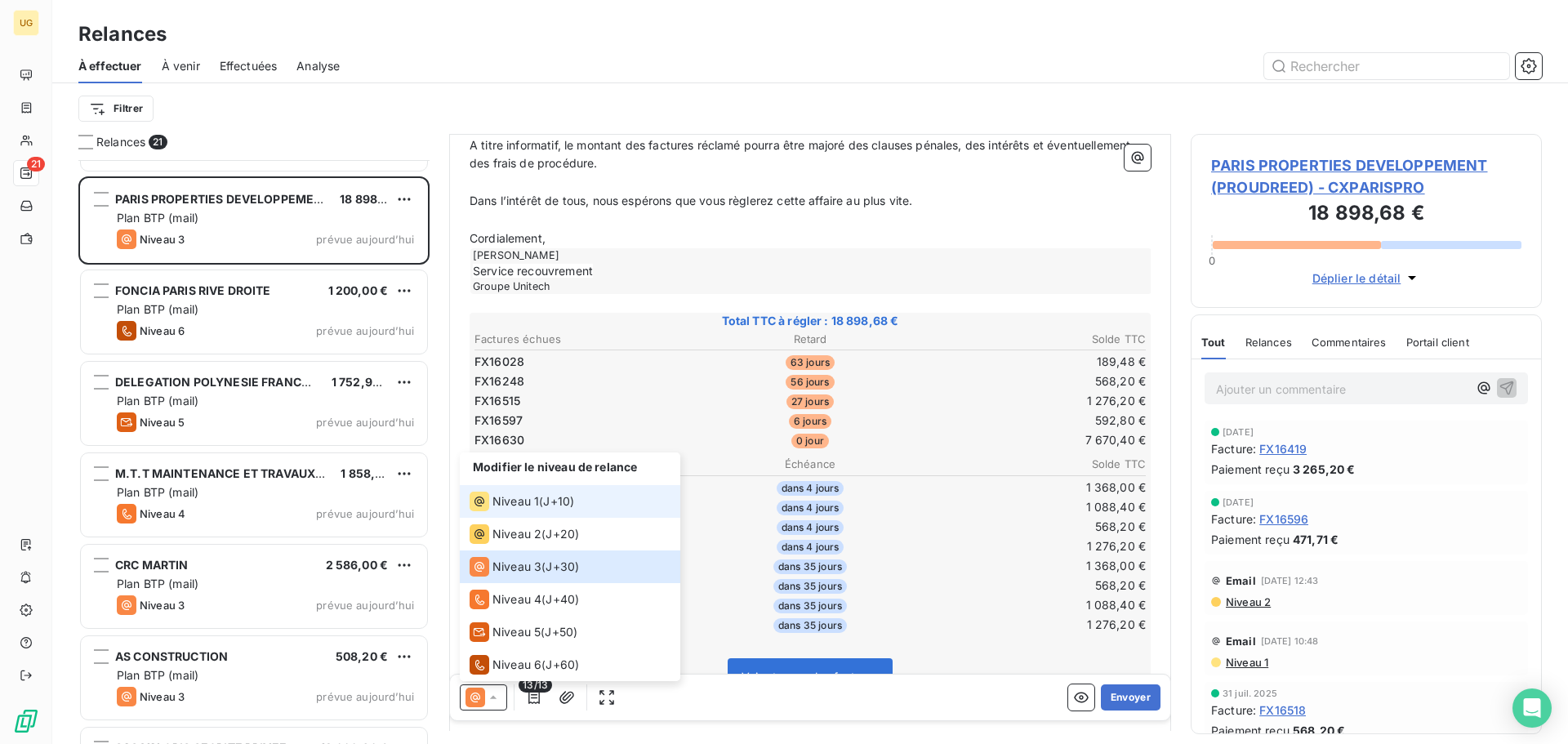
click at [535, 497] on span "Niveau 1" at bounding box center [515, 501] width 47 height 16
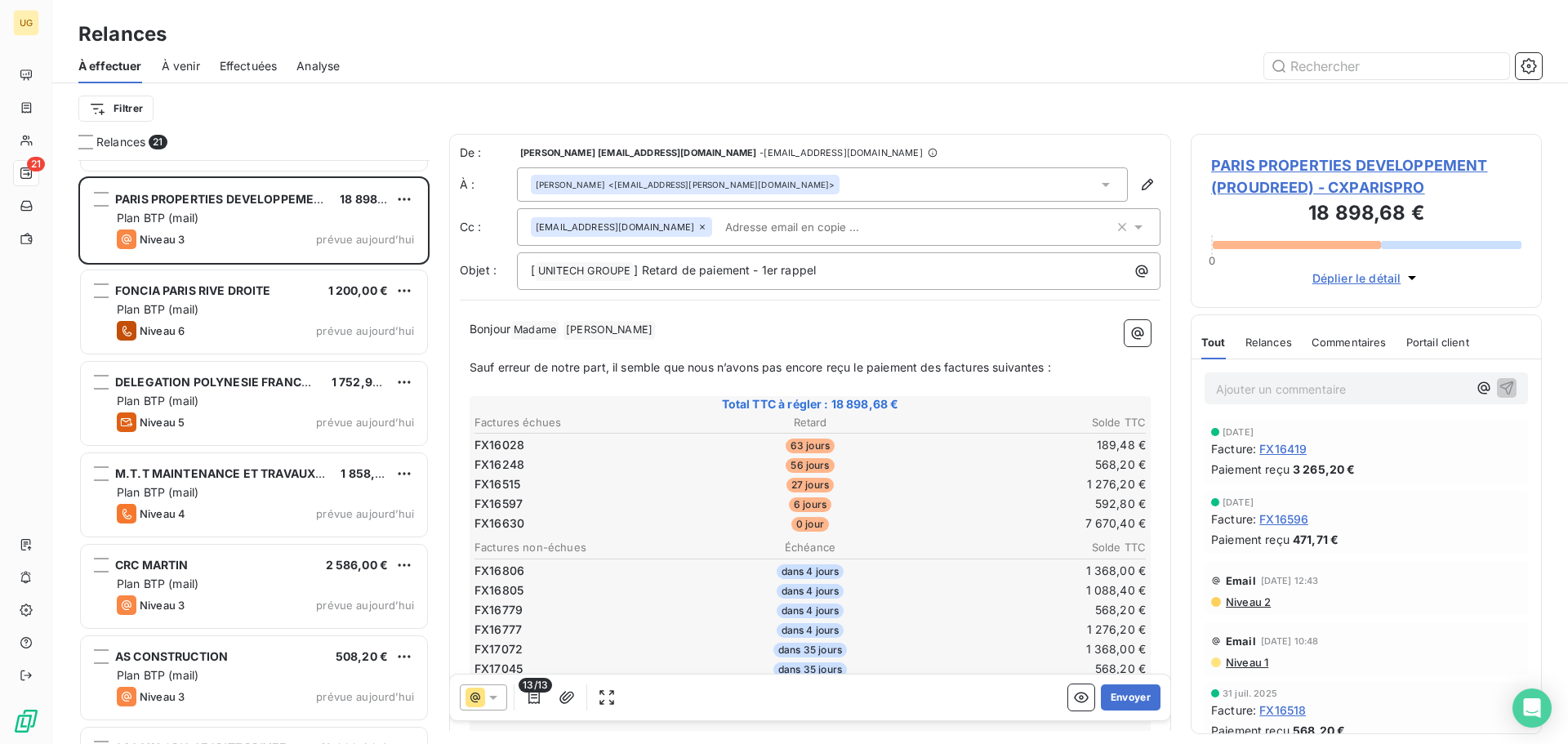
drag, startPoint x: 535, startPoint y: 497, endPoint x: 940, endPoint y: 324, distance: 440.4
click at [940, 324] on p "Bonjour Madame ﻿ [PERSON_NAME] ﻿ ﻿" at bounding box center [810, 329] width 681 height 20
click at [1114, 230] on icon "button" at bounding box center [1122, 226] width 16 height 16
click at [642, 186] on div "[PERSON_NAME] <[EMAIL_ADDRESS][PERSON_NAME][DOMAIN_NAME]>" at bounding box center [685, 184] width 298 height 11
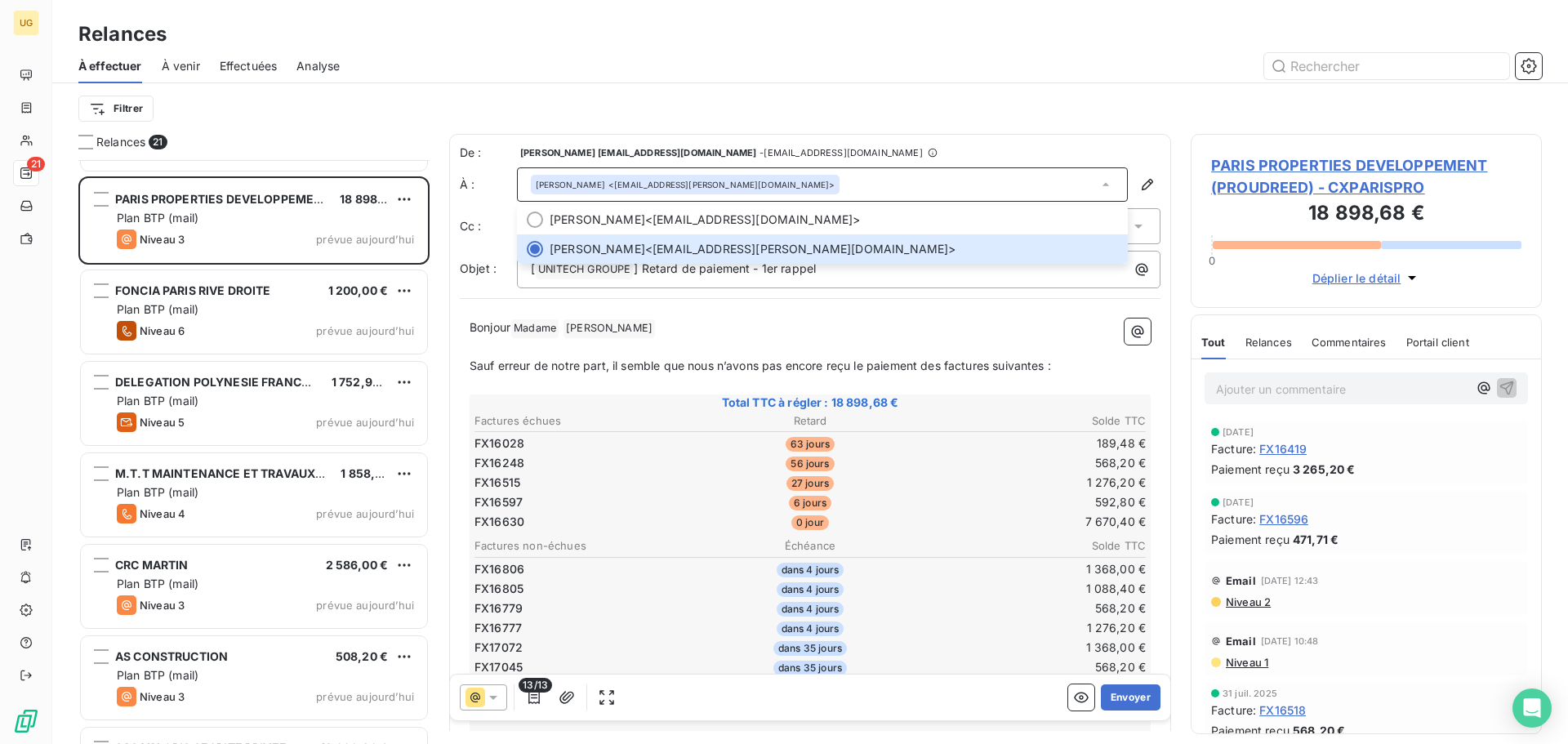
click at [662, 77] on div at bounding box center [950, 65] width 1182 height 26
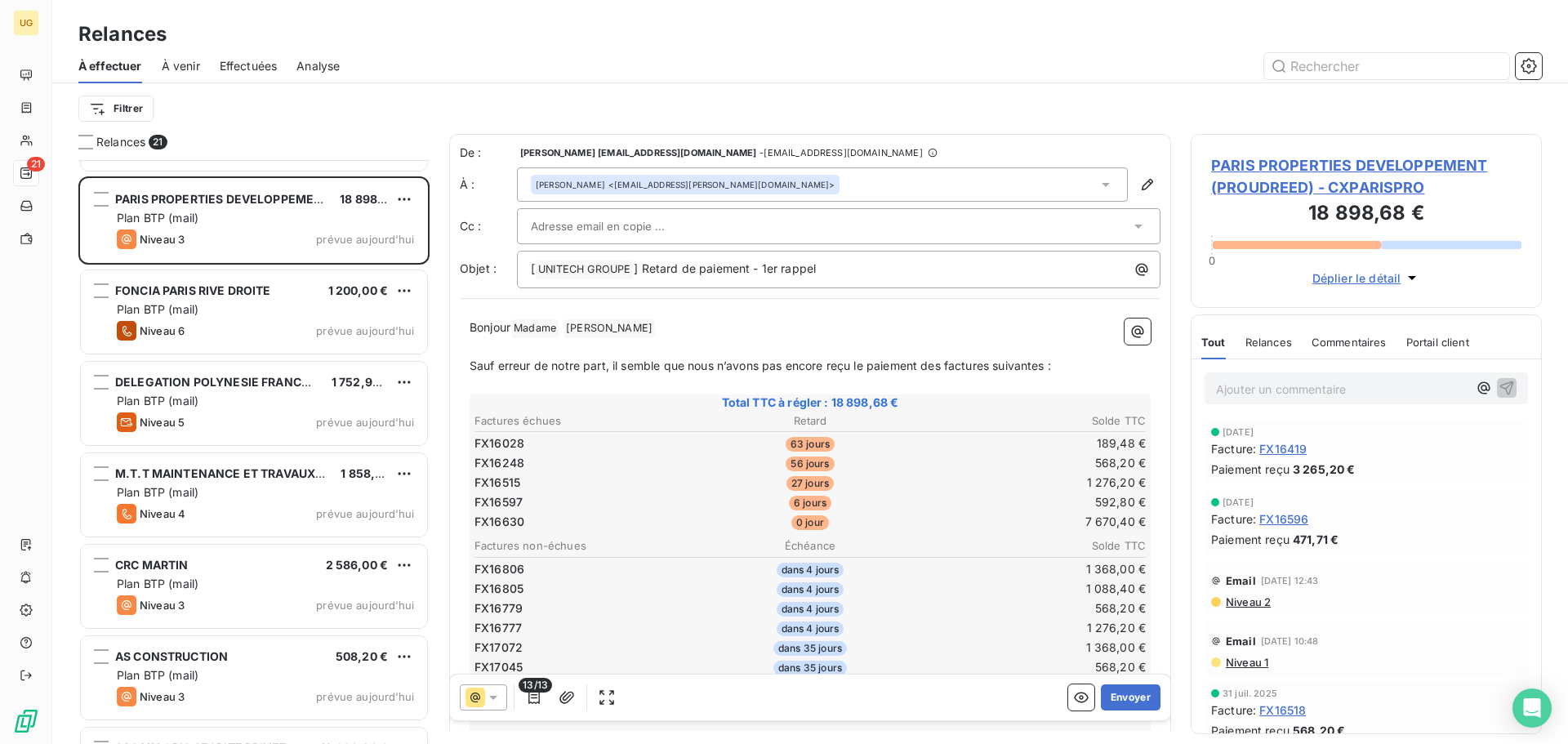
click at [1255, 175] on span "PARIS PROPERTIES DEVELOPPEMENT (PROUDREED) - CXPARISPRO" at bounding box center [1366, 176] width 310 height 44
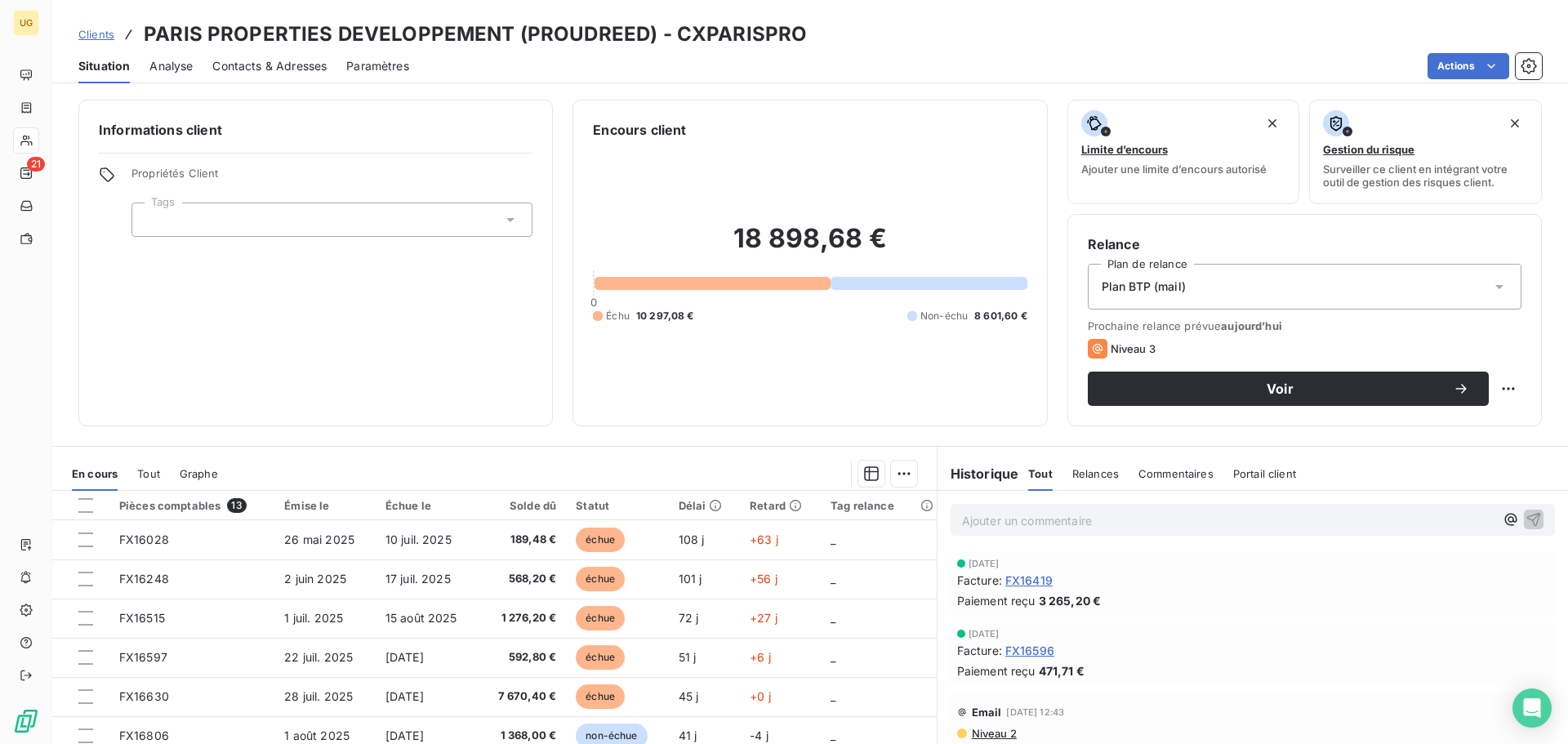
click at [288, 64] on span "Contacts & Adresses" at bounding box center [270, 65] width 114 height 16
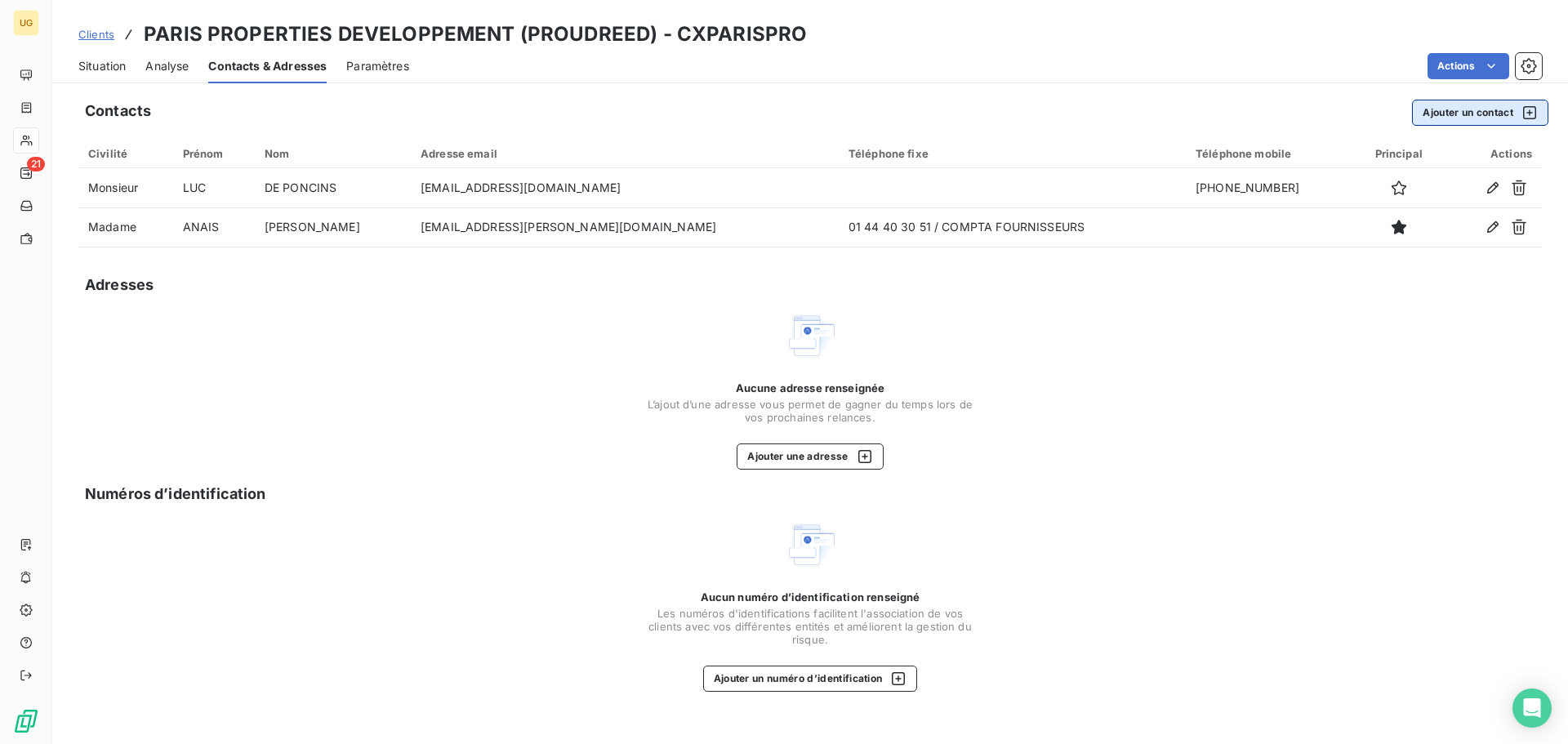
click at [1455, 105] on button "Ajouter un contact" at bounding box center [1480, 112] width 136 height 26
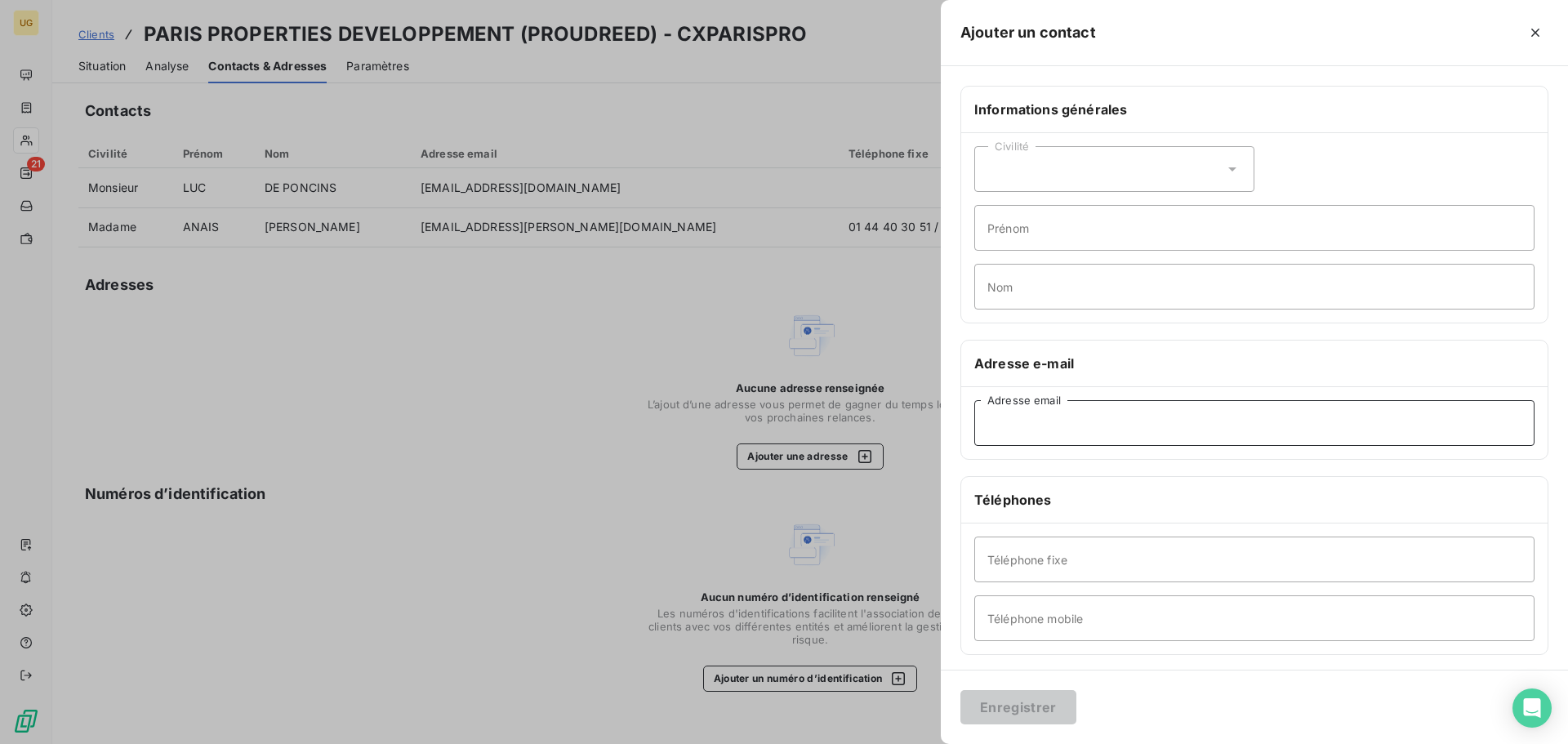
click at [1025, 418] on input "Adresse email" at bounding box center [1253, 423] width 560 height 46
paste input "[EMAIL_ADDRESS][DOMAIN_NAME]"
type input "[EMAIL_ADDRESS][DOMAIN_NAME]"
click at [1033, 701] on button "Enregistrer" at bounding box center [1018, 707] width 116 height 34
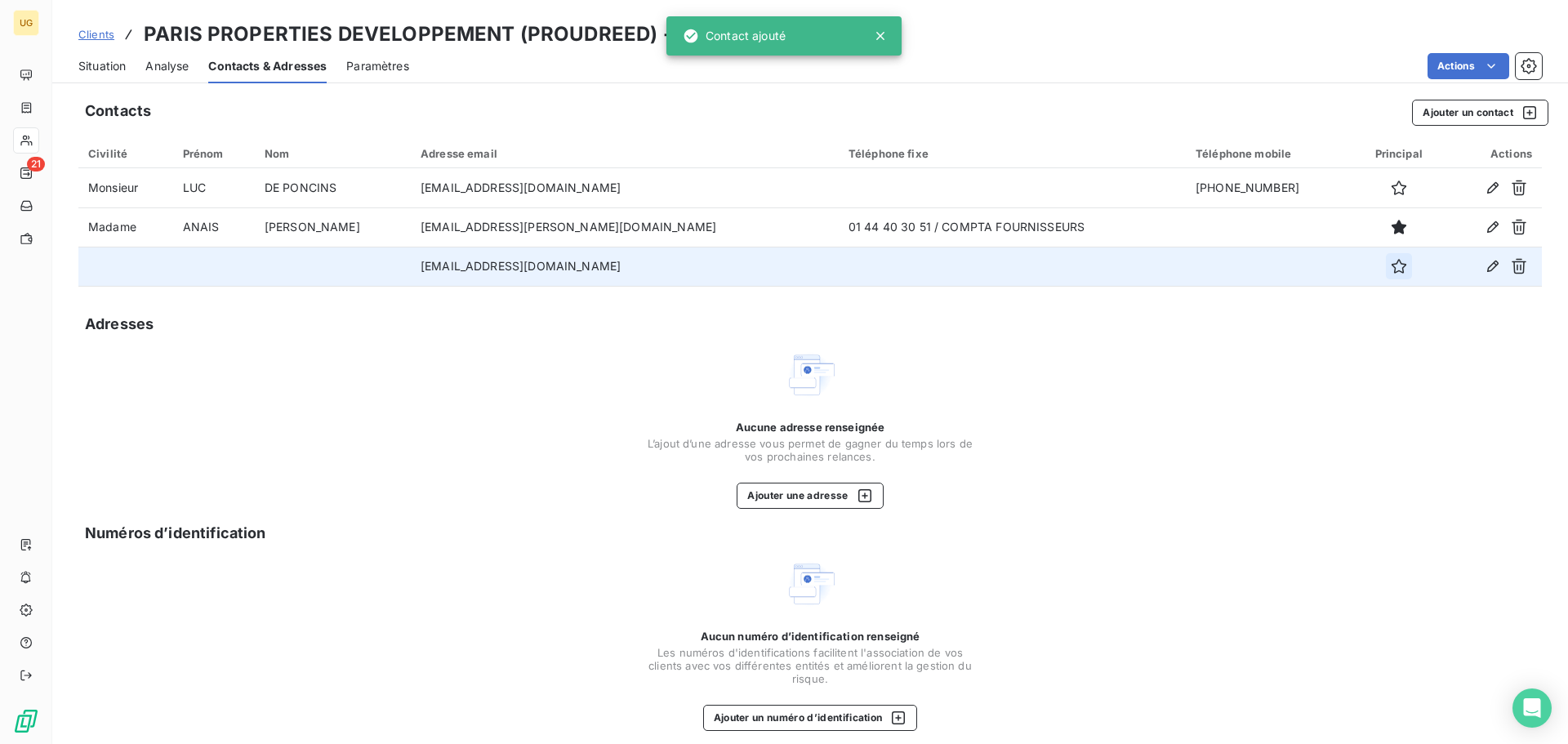
click at [1390, 270] on icon "button" at bounding box center [1398, 265] width 16 height 16
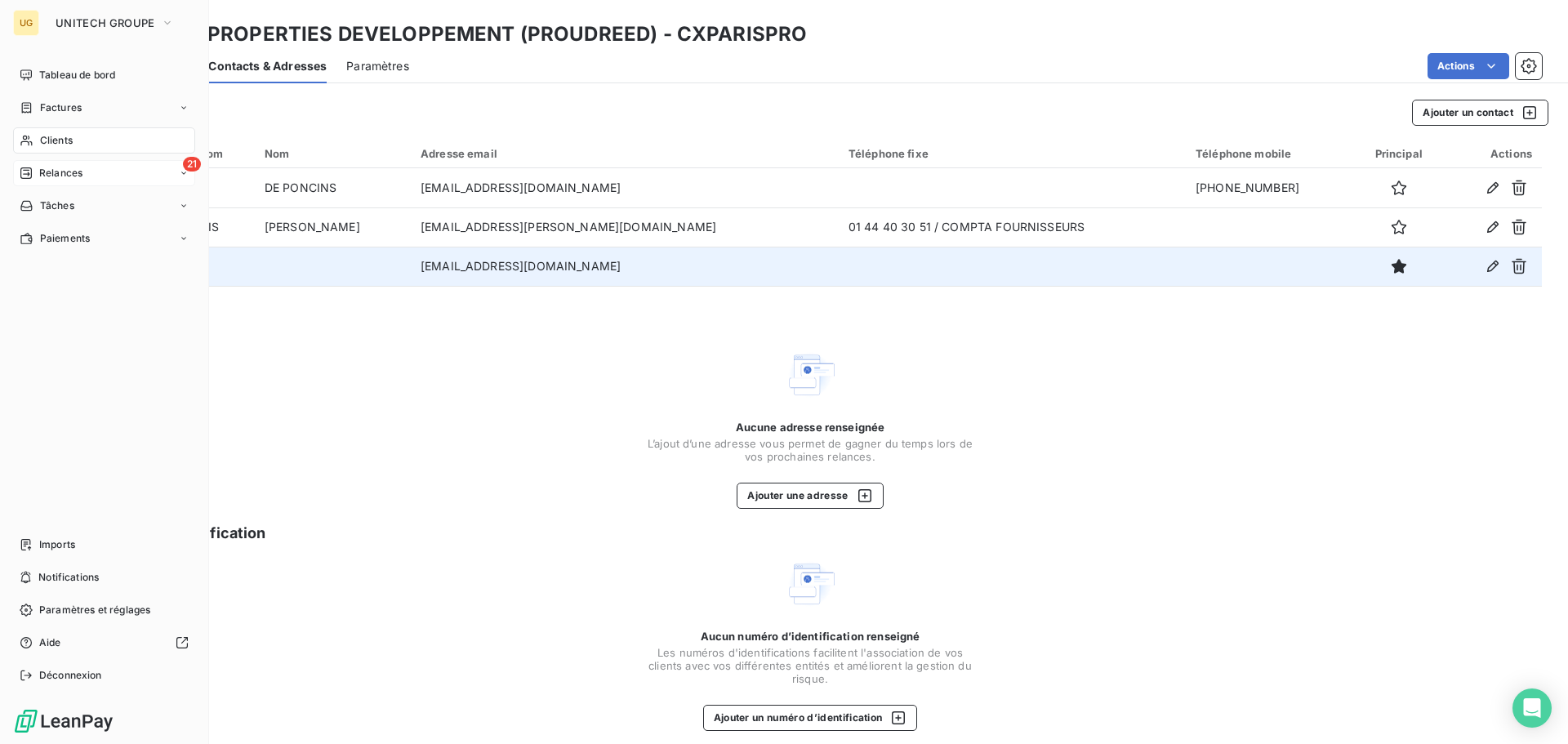
click at [58, 175] on span "Relances" at bounding box center [60, 173] width 43 height 14
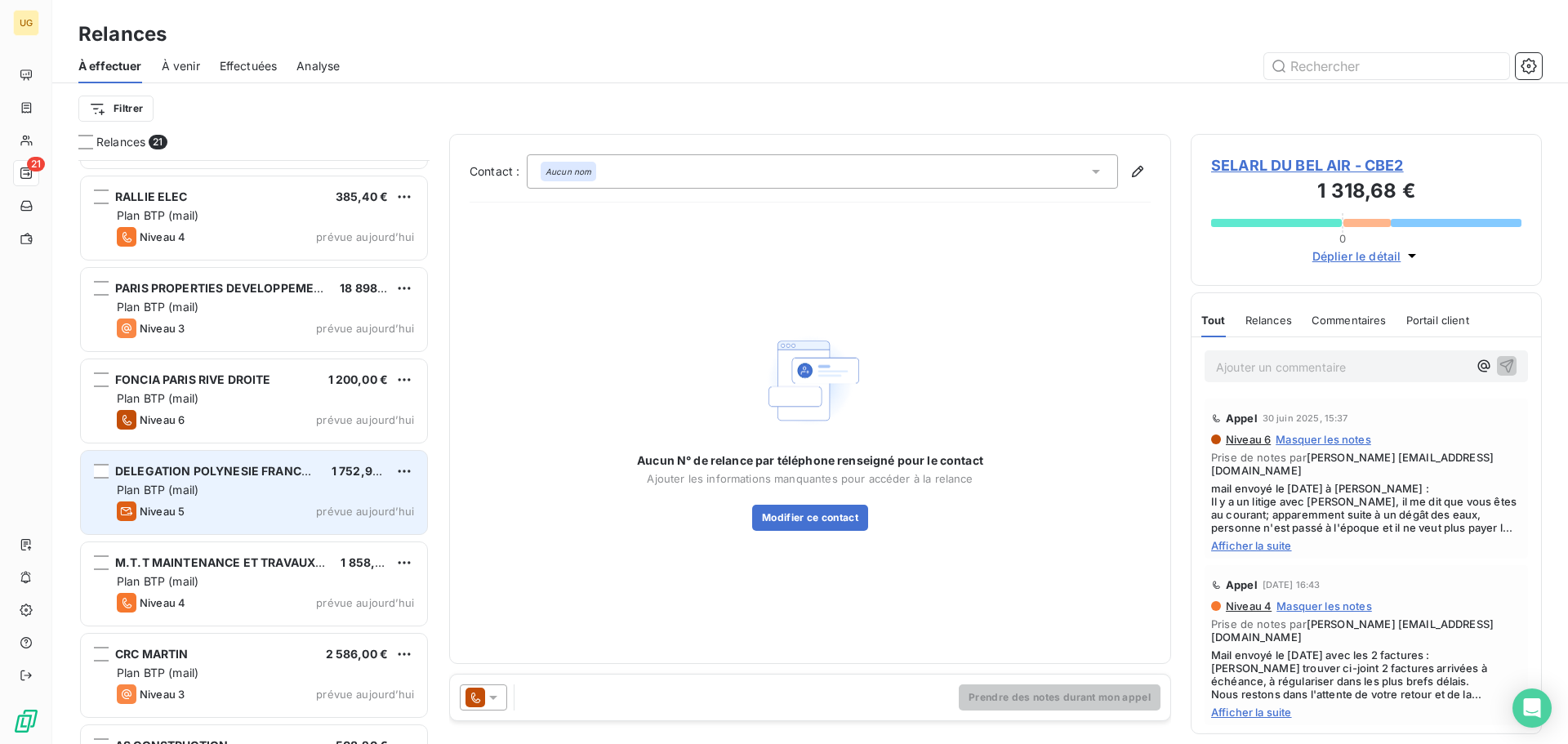
scroll to position [1174, 0]
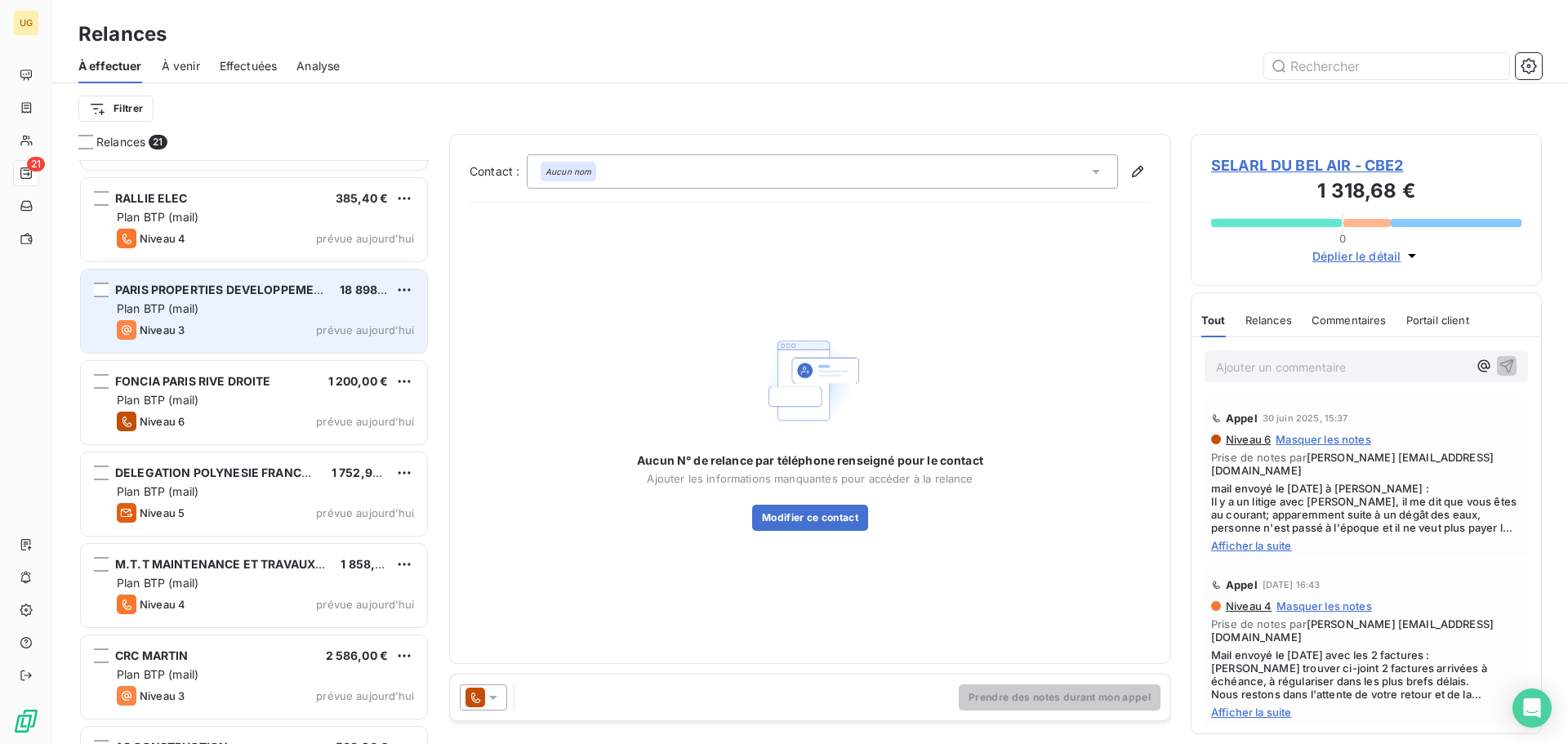
click at [247, 335] on div "Niveau 3 prévue aujourd’hui" at bounding box center [265, 329] width 298 height 20
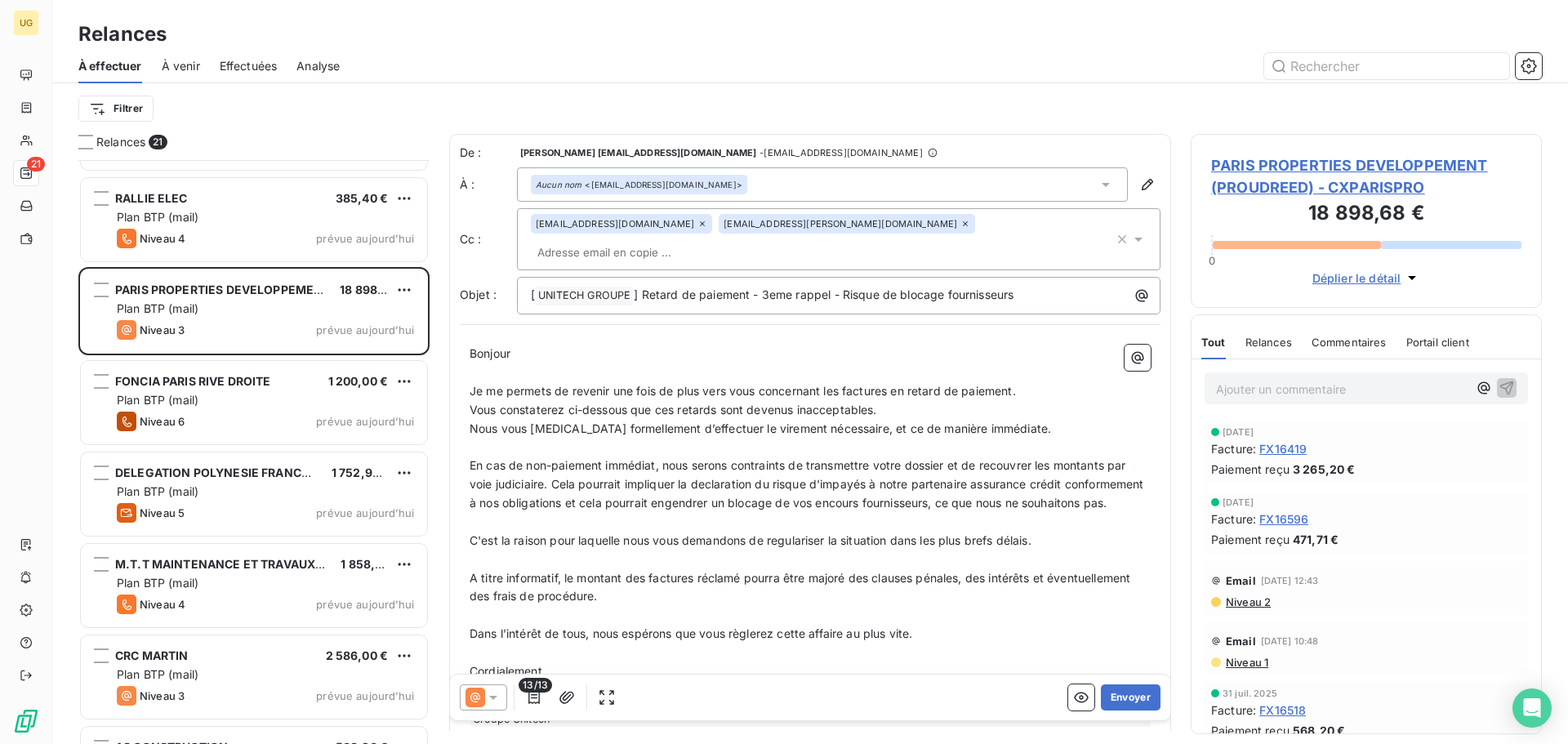
click at [697, 223] on icon at bounding box center [702, 224] width 10 height 10
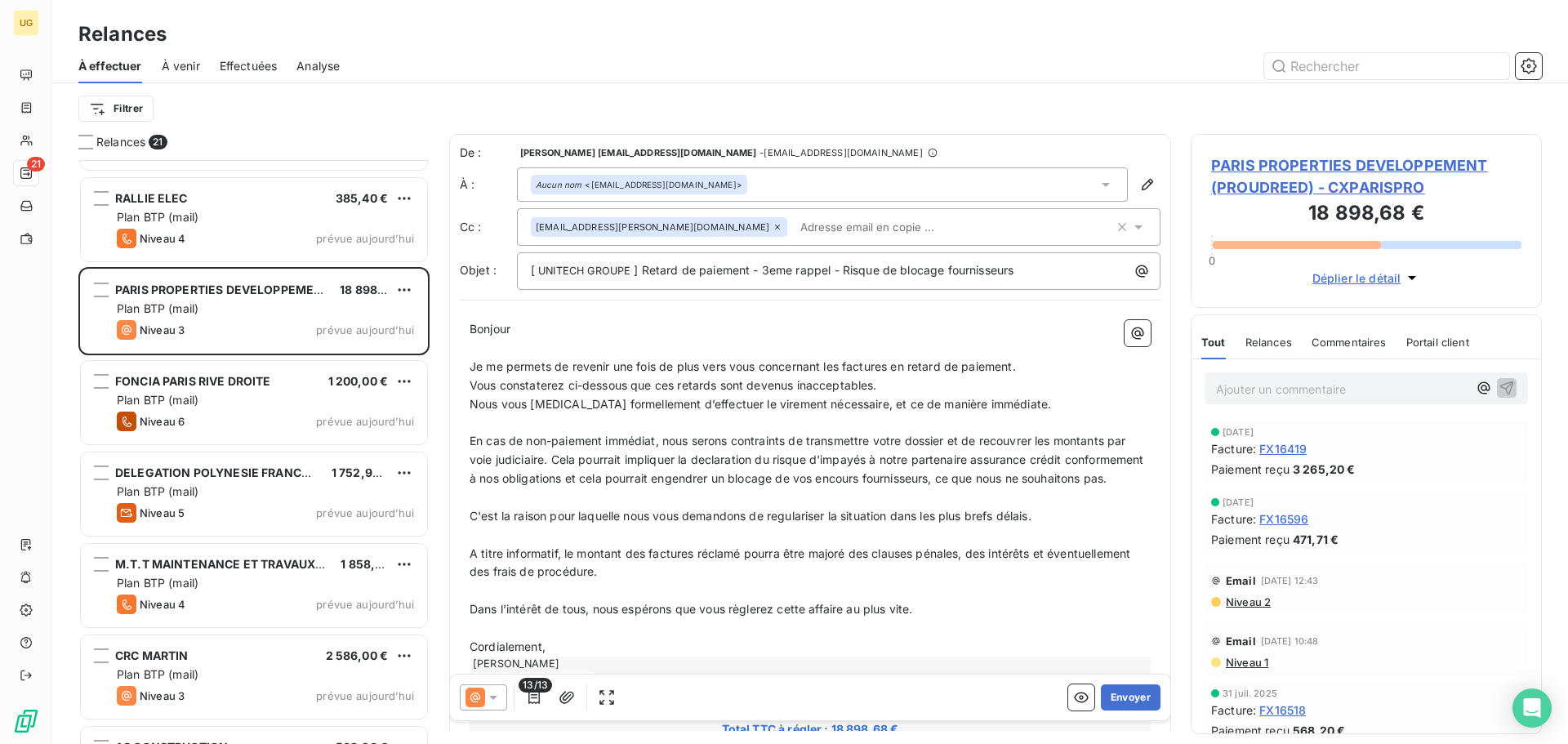
click at [865, 99] on div "Filtrer" at bounding box center [810, 108] width 1463 height 31
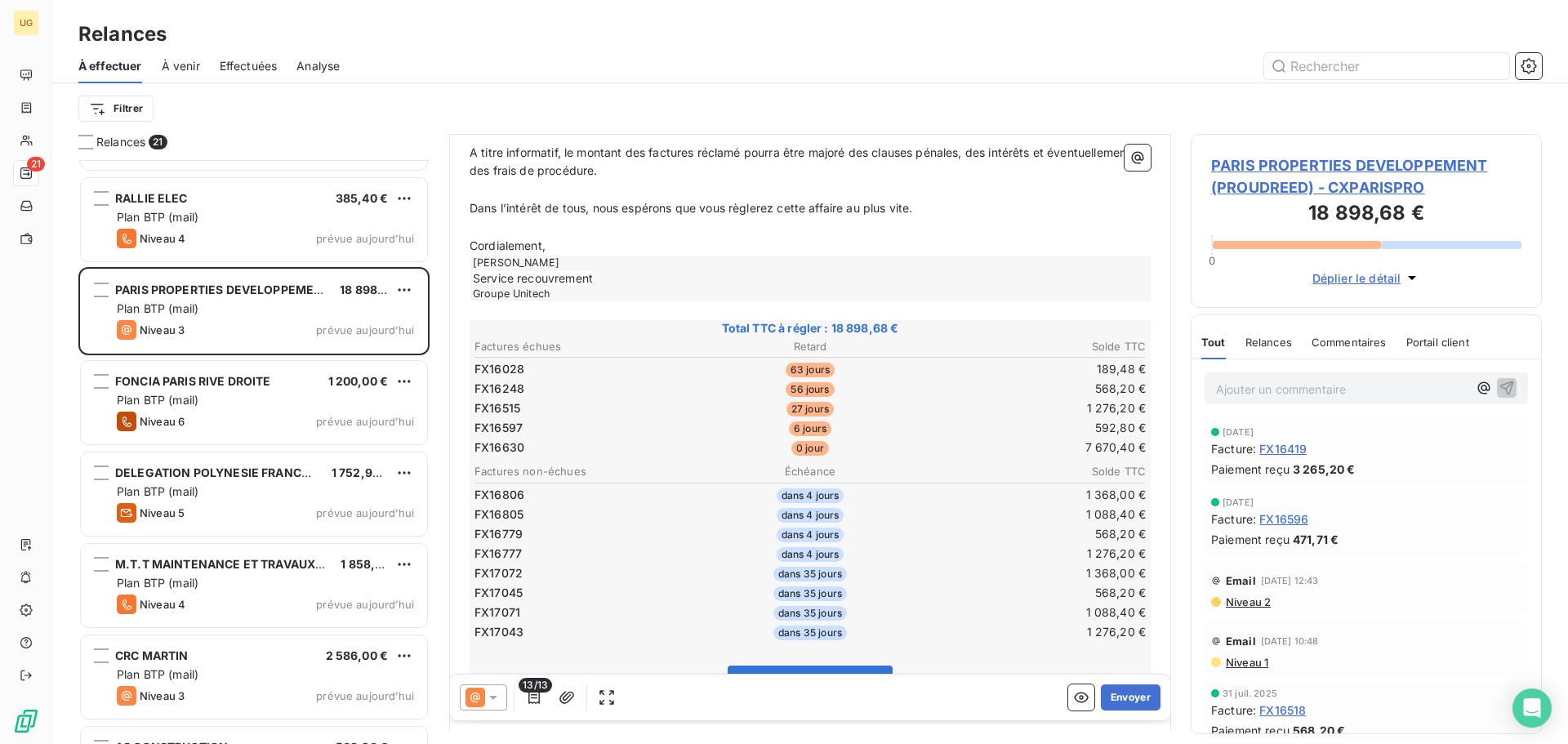
scroll to position [409, 0]
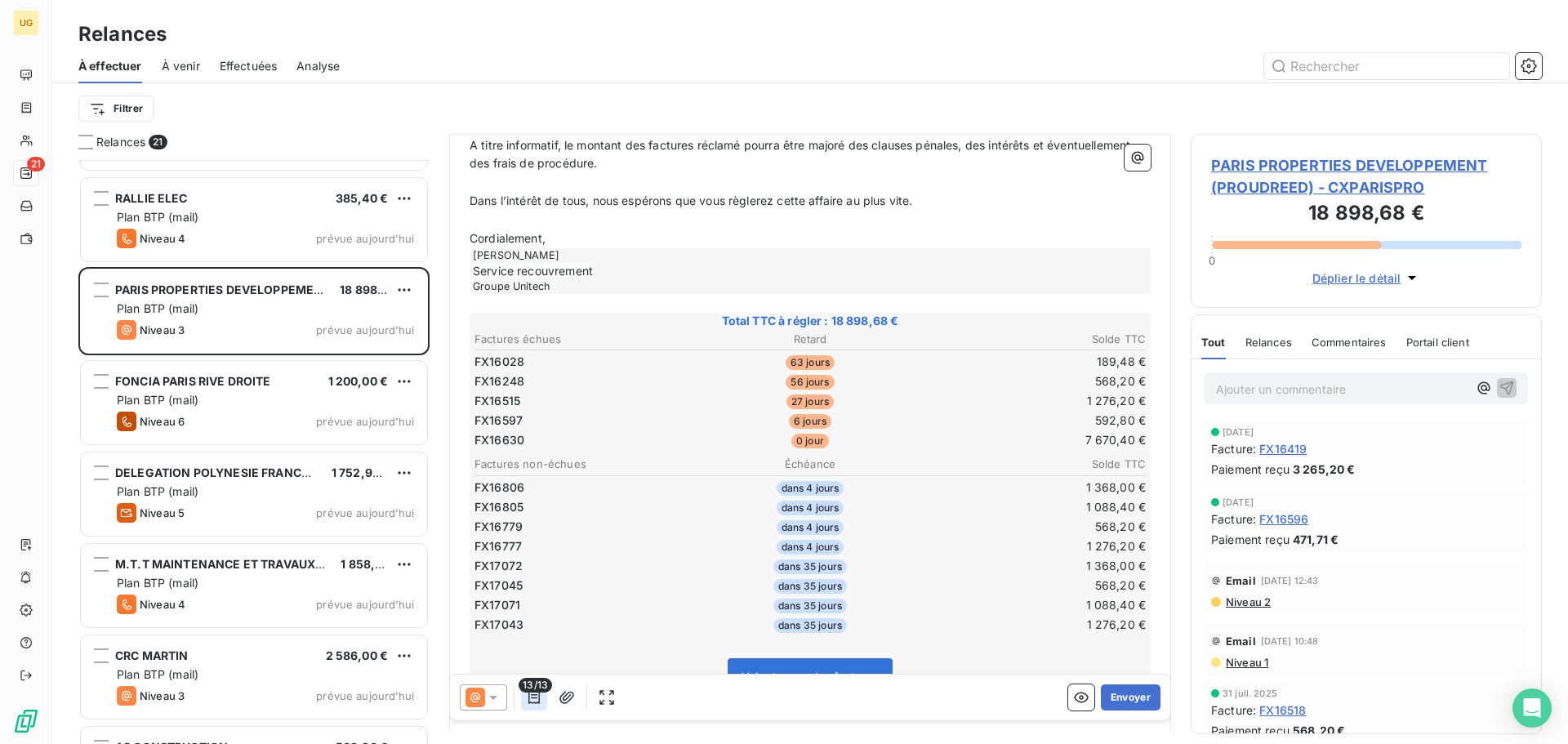
click at [535, 701] on icon "button" at bounding box center [533, 696] width 16 height 16
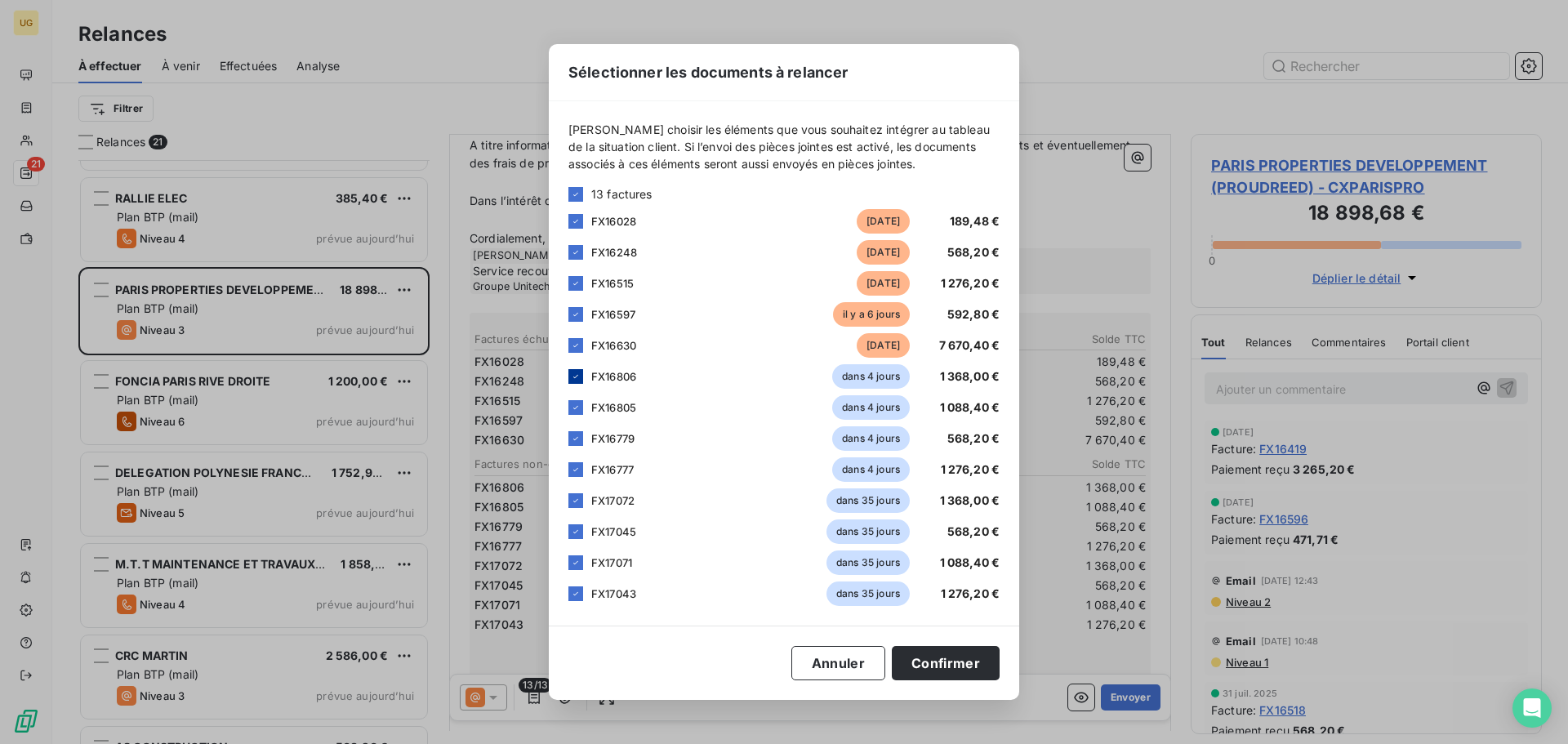
click at [569, 376] on div at bounding box center [575, 376] width 14 height 14
click at [571, 409] on icon at bounding box center [576, 407] width 10 height 10
click at [573, 439] on icon at bounding box center [576, 439] width 10 height 10
click at [574, 469] on icon at bounding box center [576, 469] width 10 height 10
click at [577, 495] on div at bounding box center [575, 500] width 14 height 14
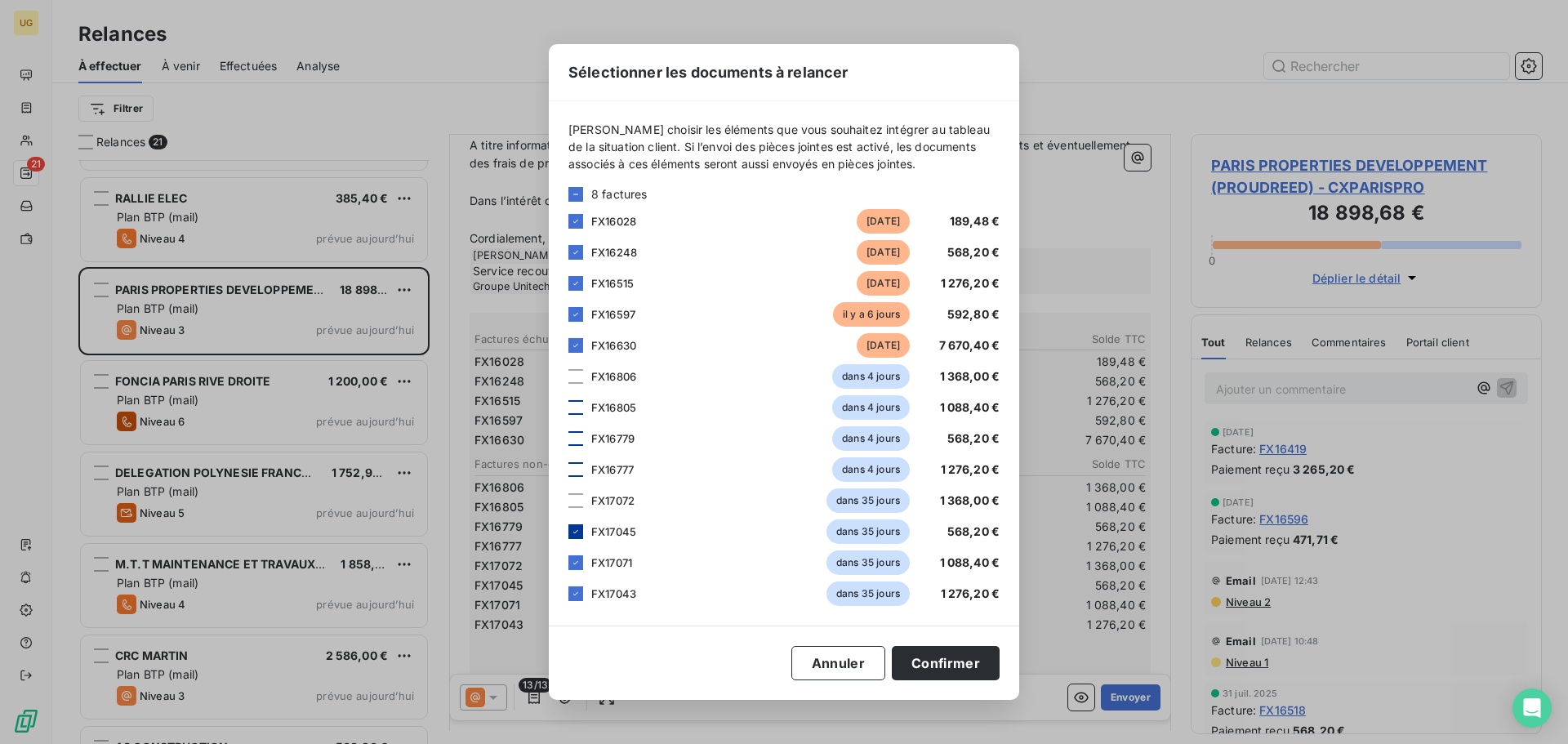
click at [571, 534] on icon at bounding box center [576, 531] width 10 height 10
click at [571, 557] on div at bounding box center [575, 562] width 14 height 14
click at [576, 592] on icon at bounding box center [576, 593] width 10 height 10
click at [481, 693] on div "Sélectionner les documents à relancer [PERSON_NAME] choisir les éléments que vo…" at bounding box center [784, 372] width 1568 height 744
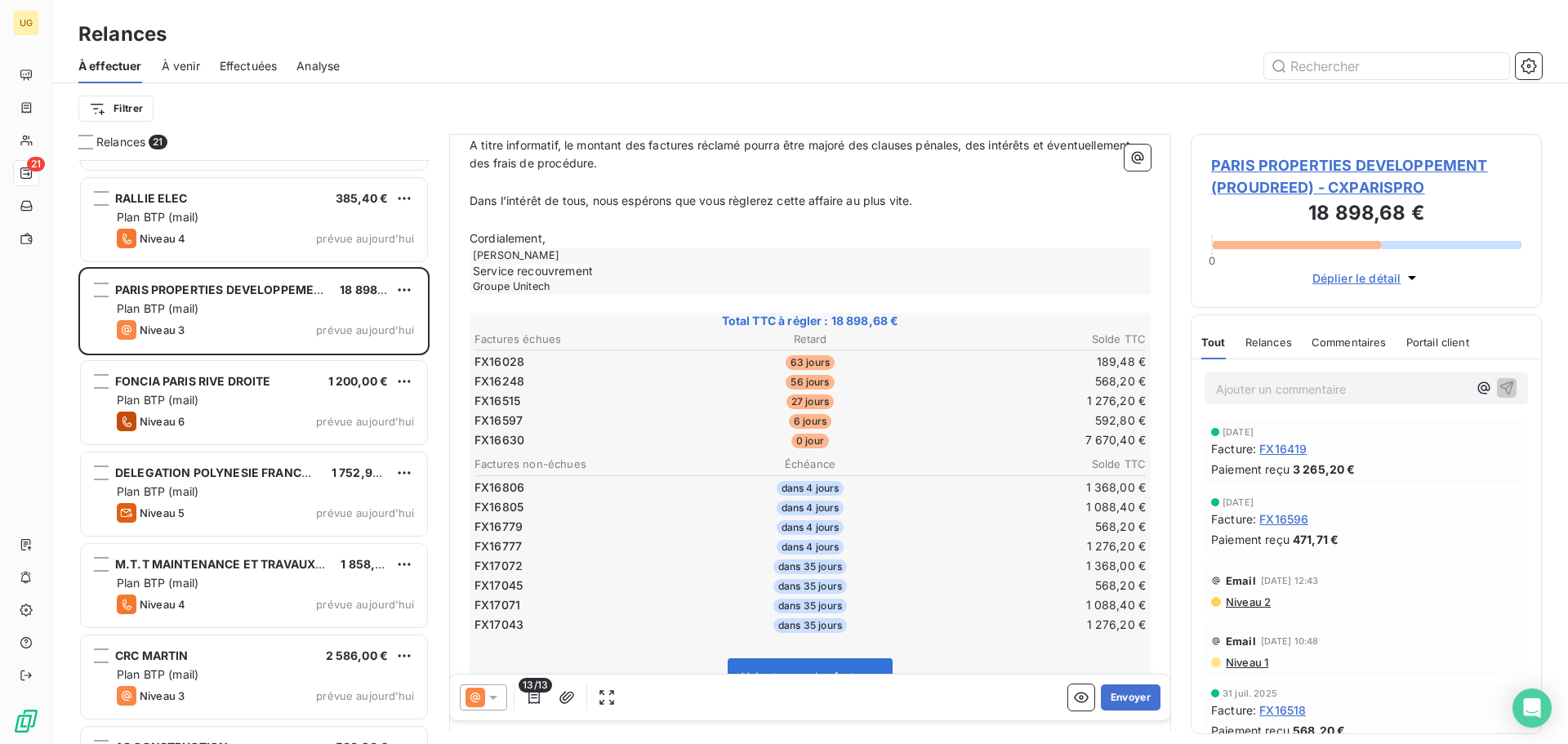
click at [496, 693] on icon at bounding box center [492, 696] width 16 height 16
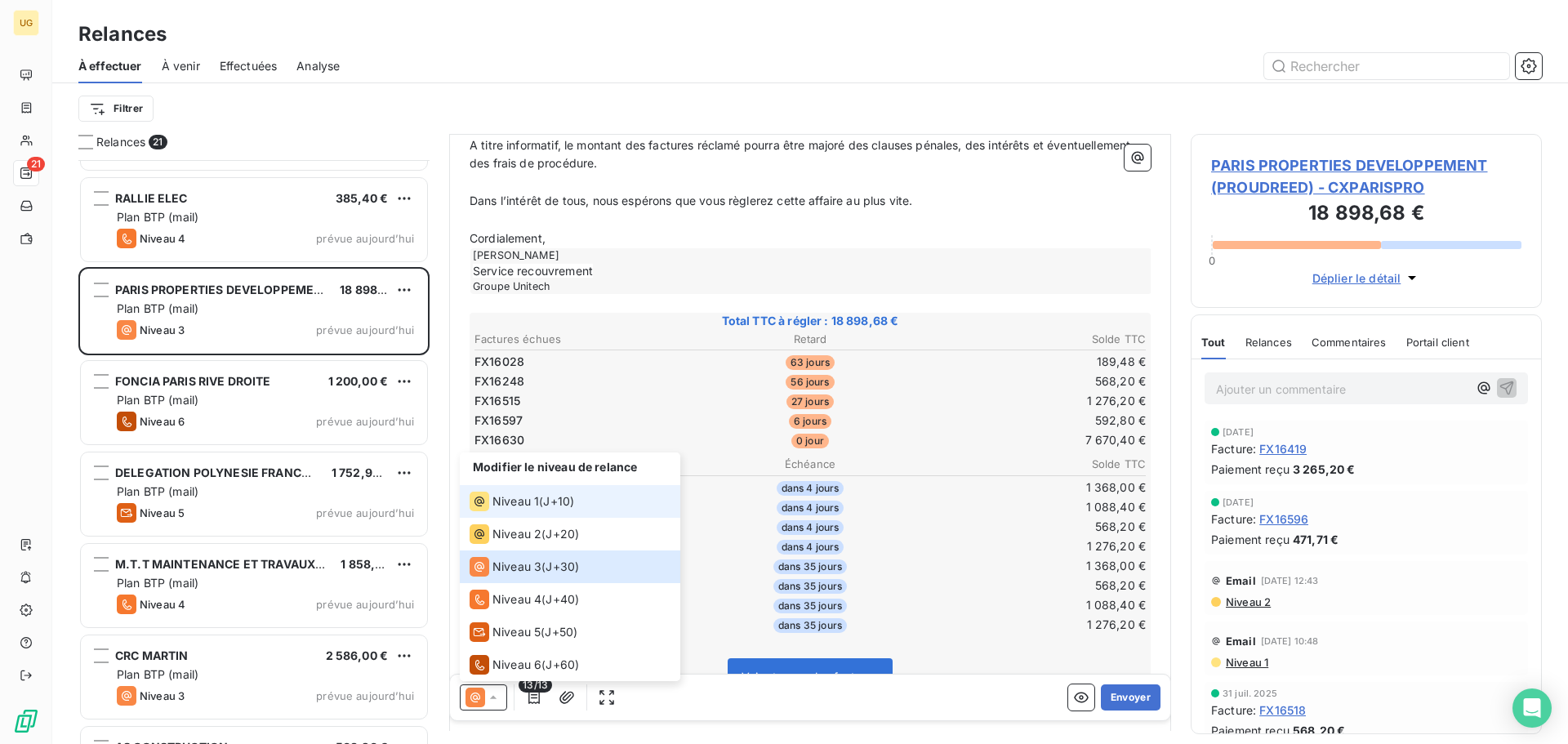
click at [527, 505] on span "Niveau 1" at bounding box center [515, 501] width 47 height 16
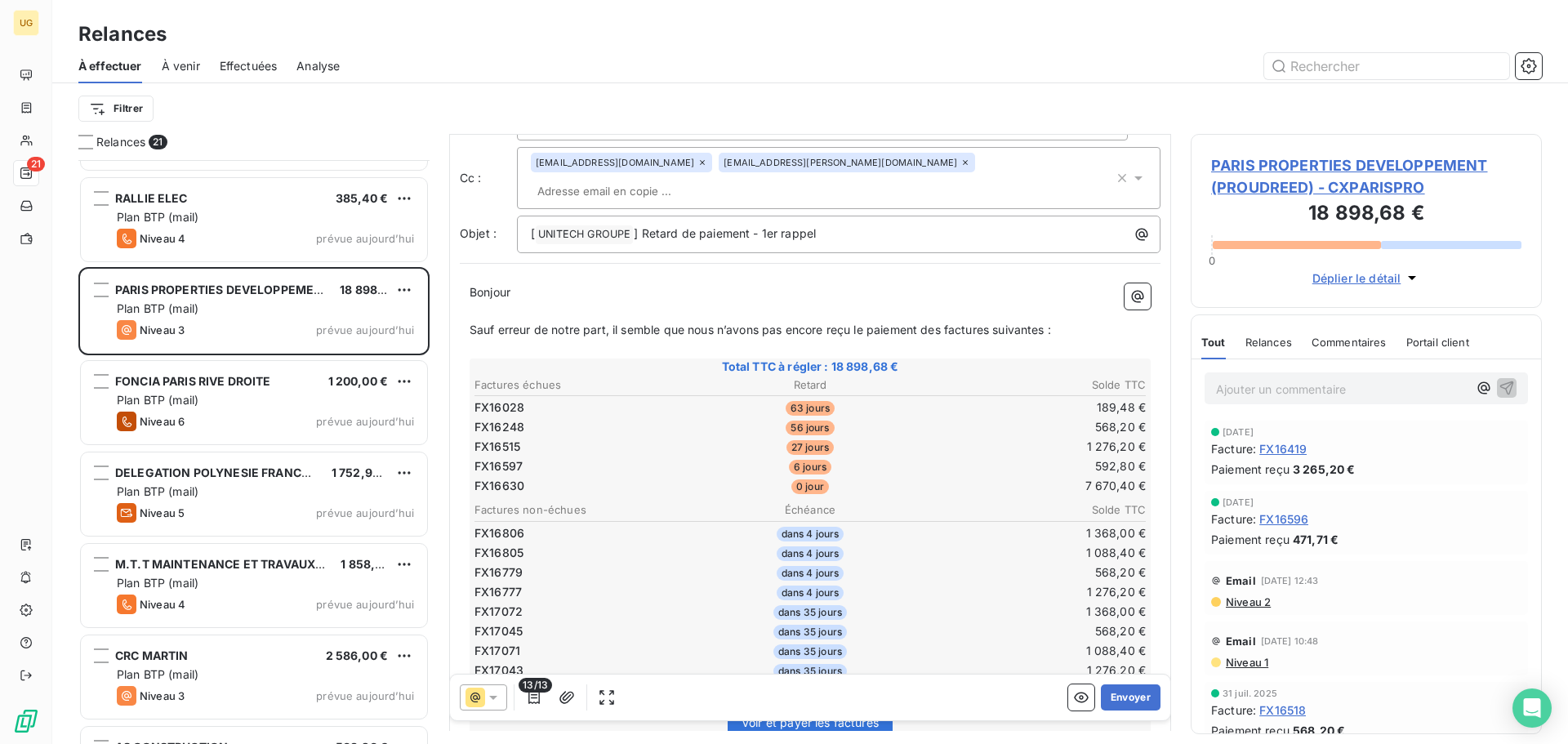
scroll to position [0, 0]
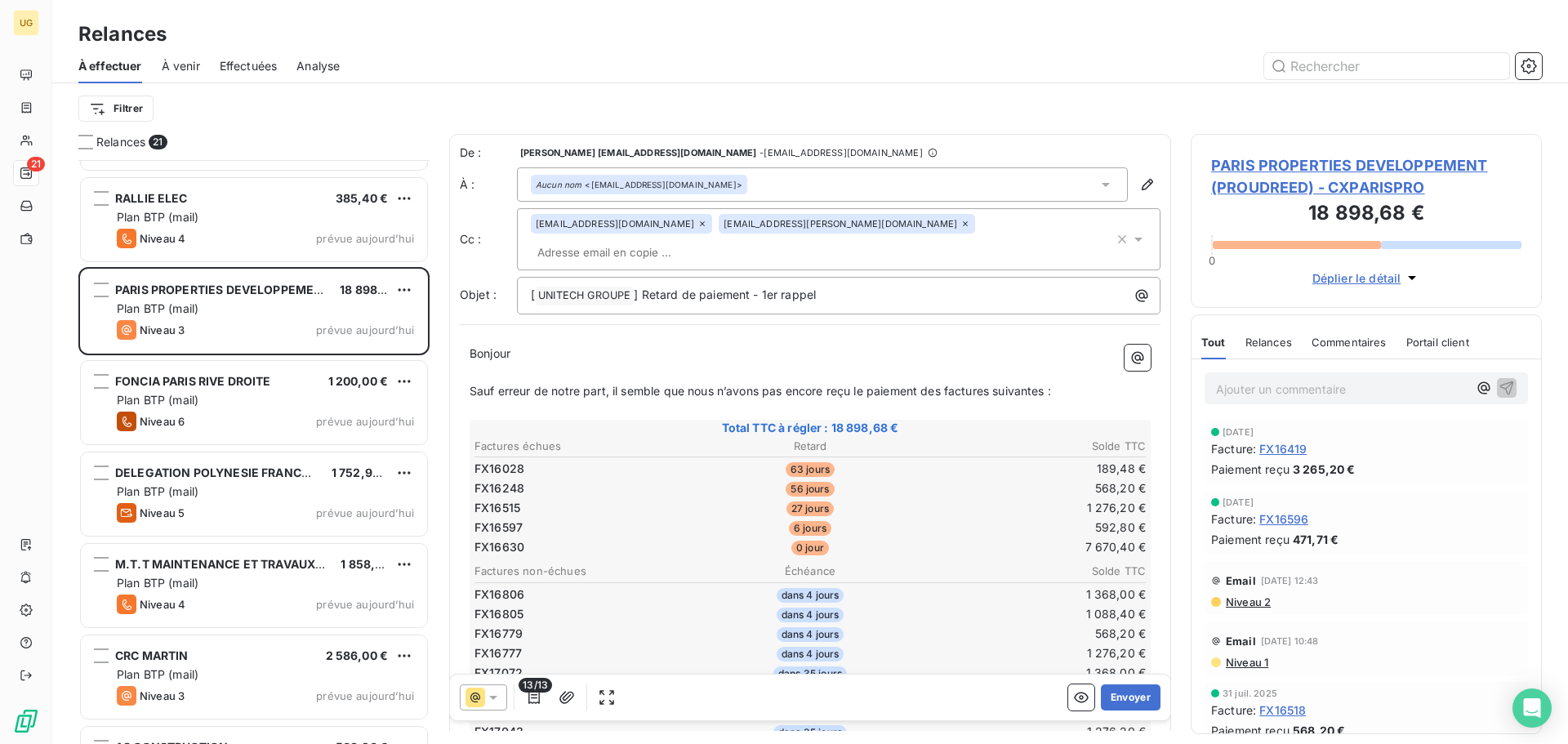
click at [697, 229] on icon at bounding box center [702, 224] width 10 height 10
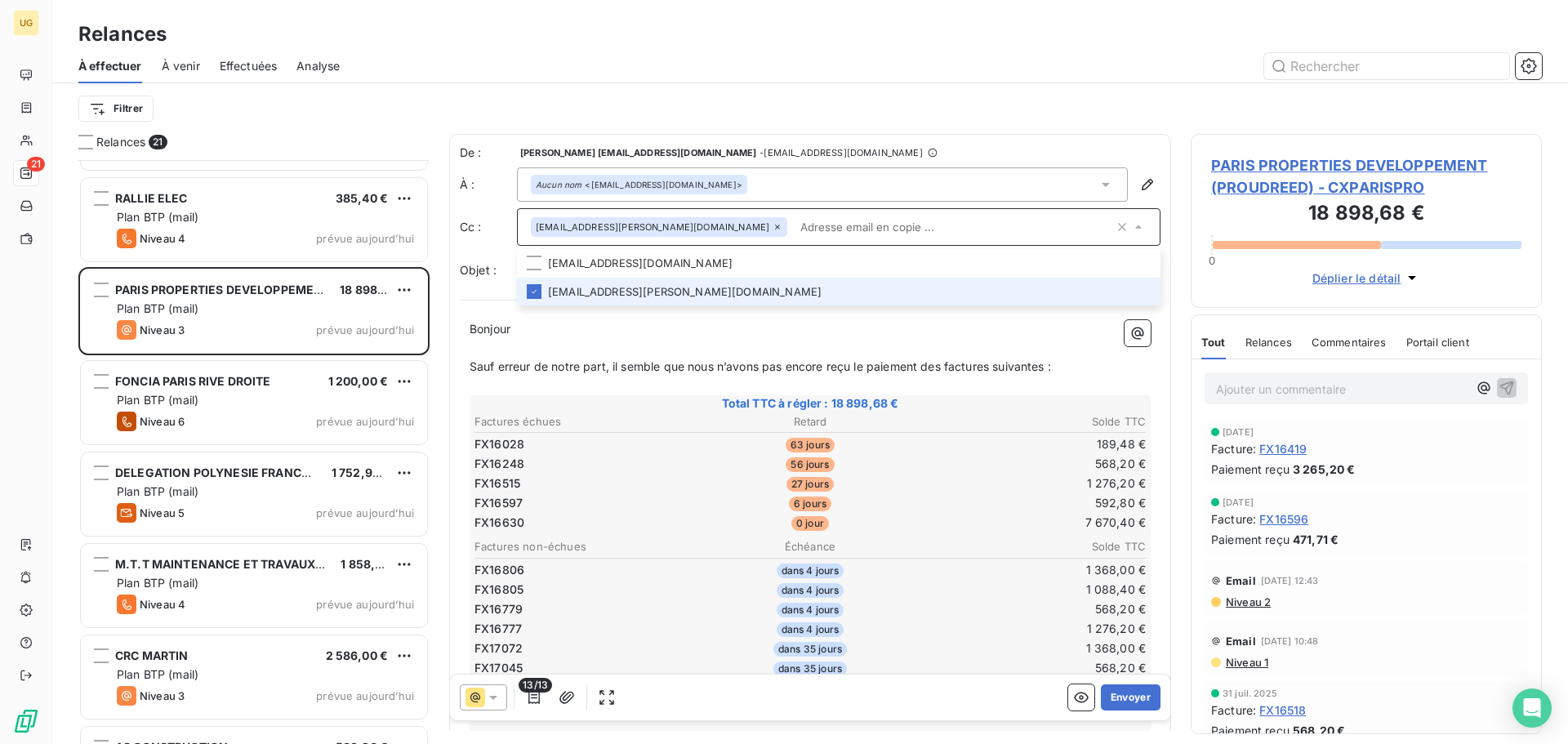
click at [850, 236] on input "text" at bounding box center [953, 227] width 320 height 25
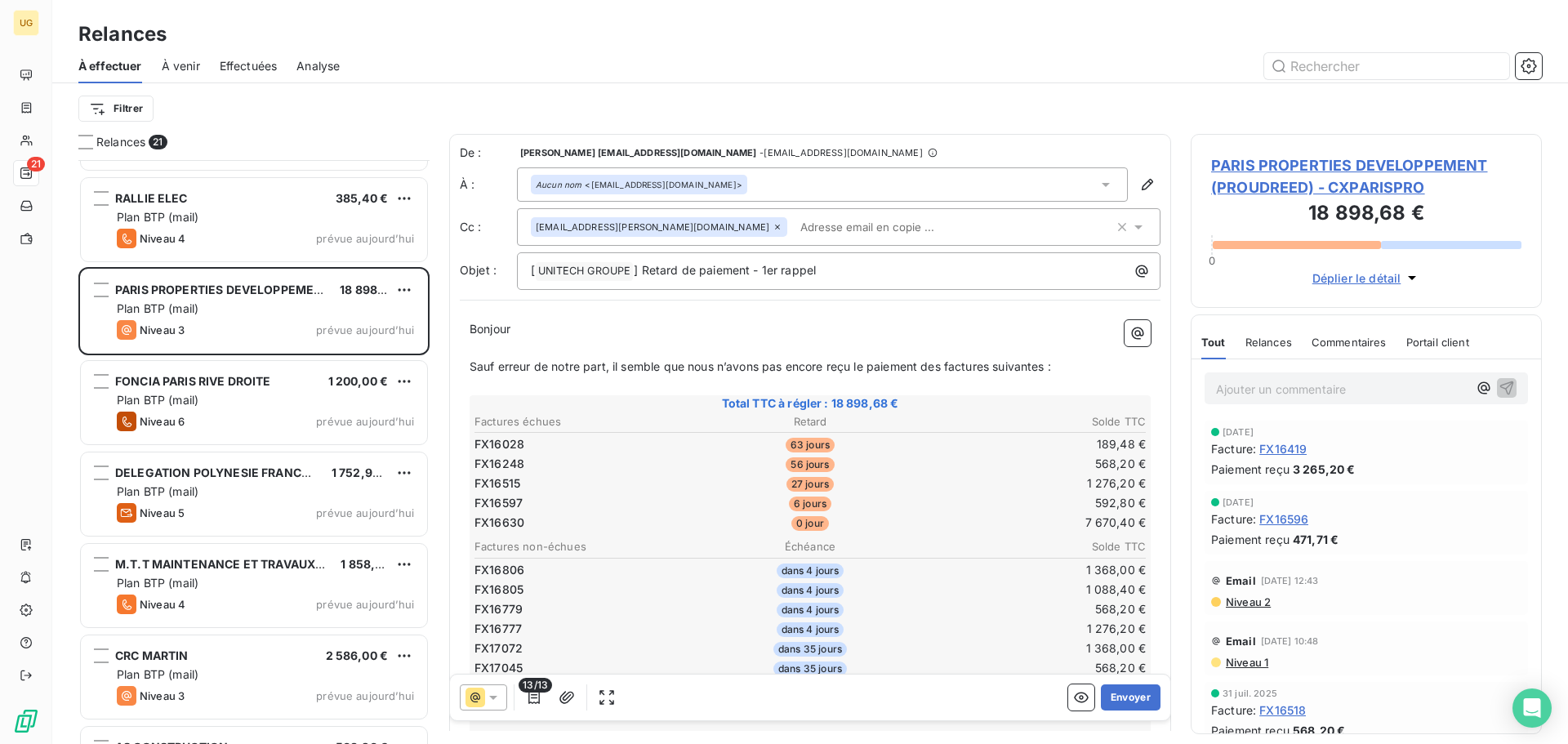
click at [941, 99] on div "Filtrer" at bounding box center [810, 108] width 1463 height 31
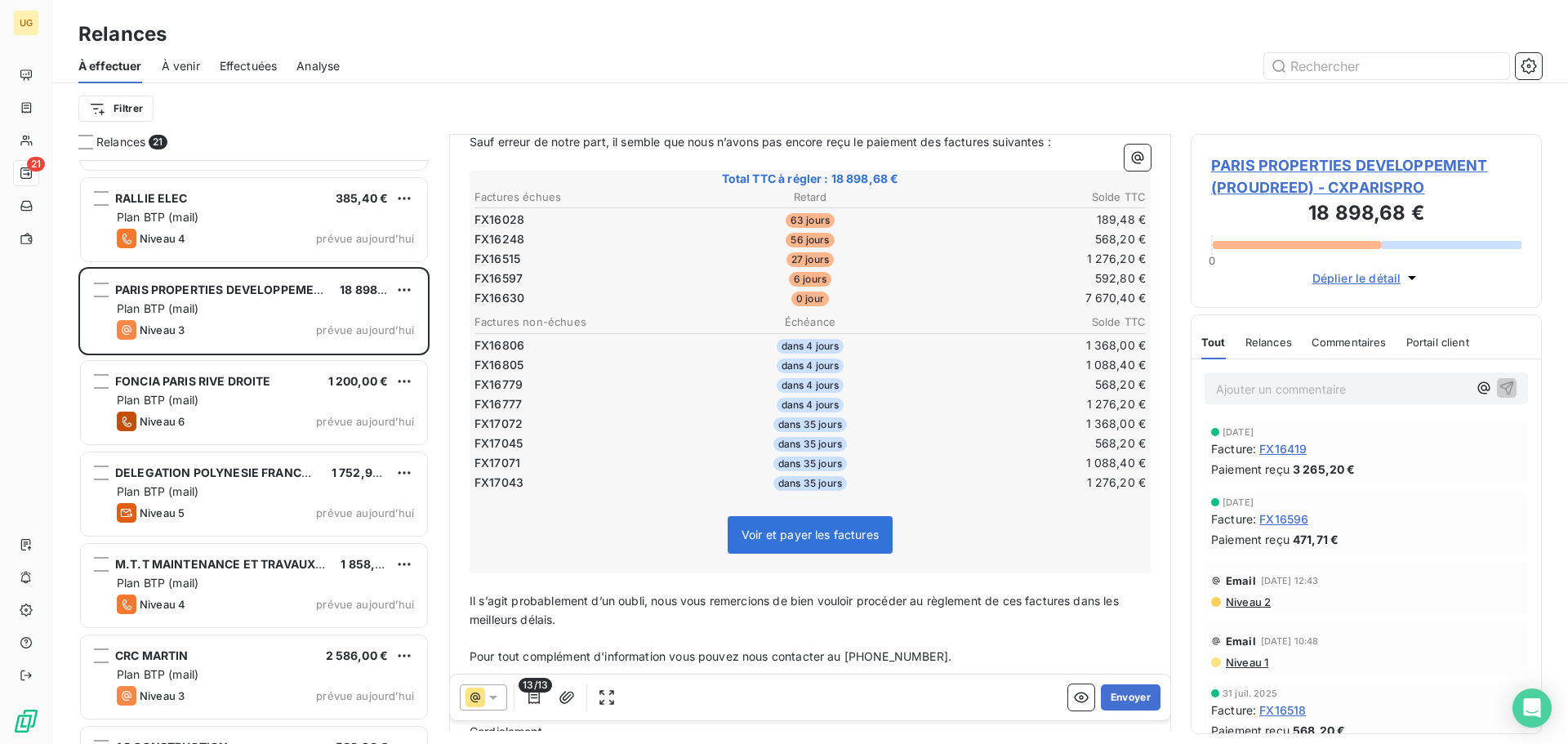
scroll to position [247, 0]
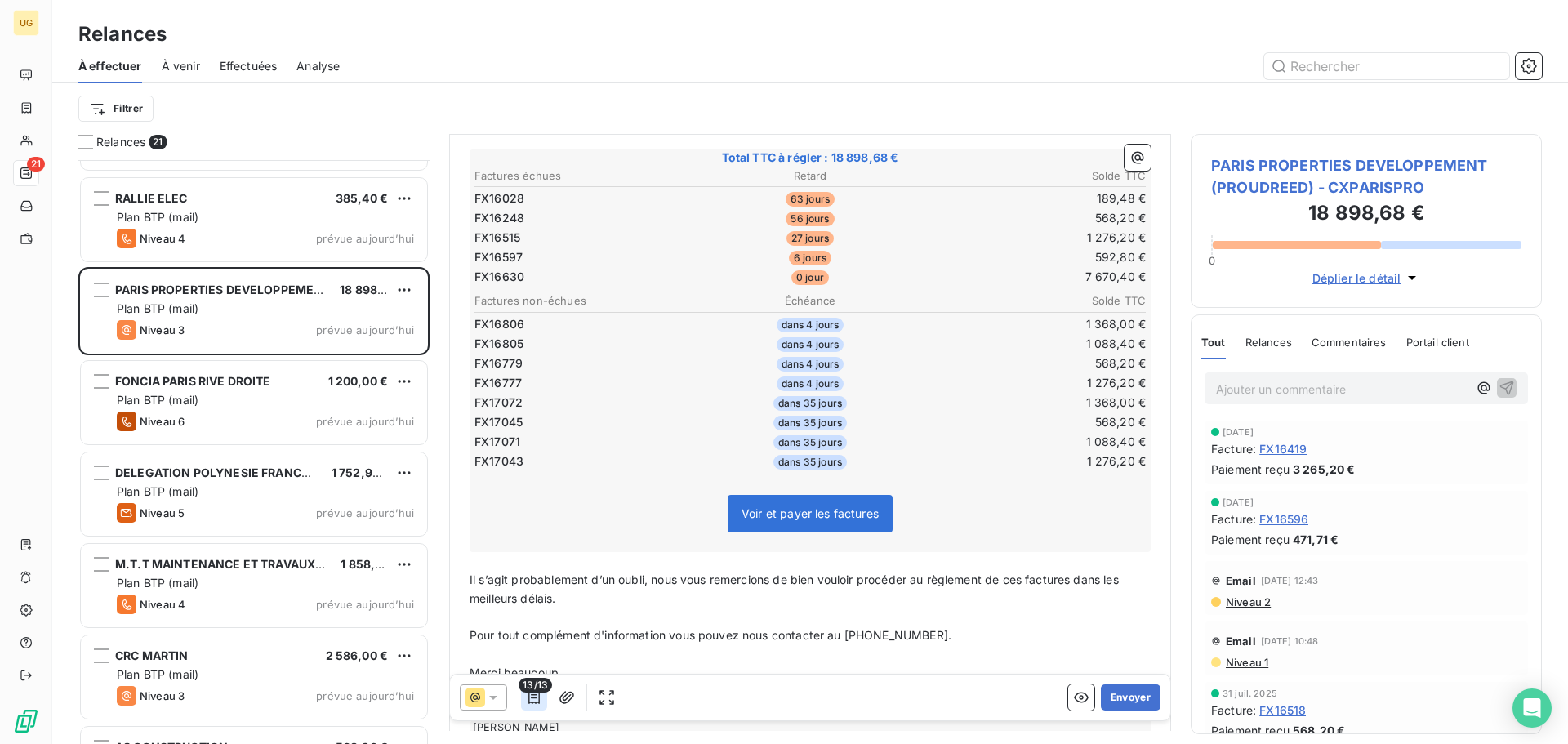
click at [532, 706] on button "button" at bounding box center [534, 697] width 26 height 26
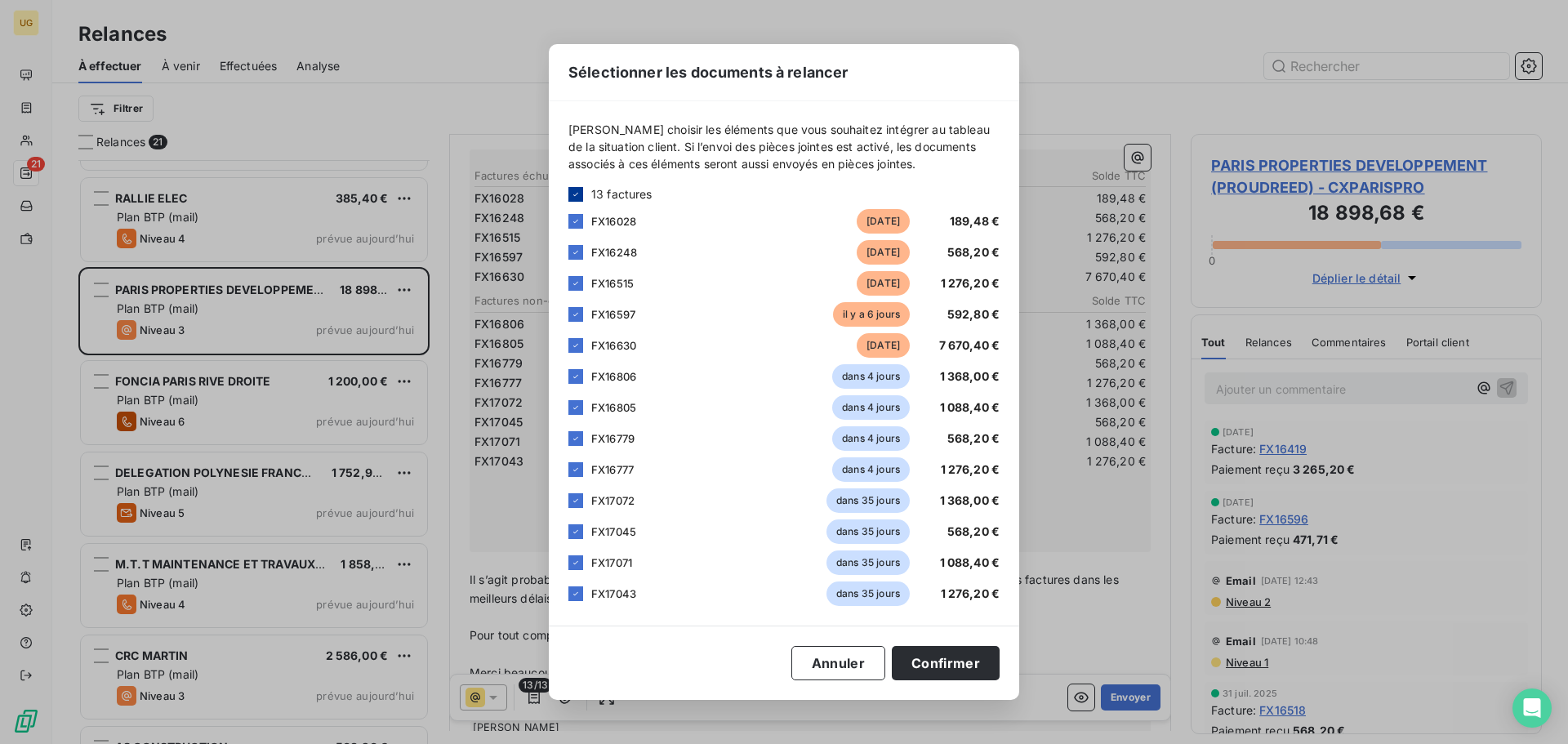
click at [575, 195] on icon at bounding box center [576, 194] width 5 height 3
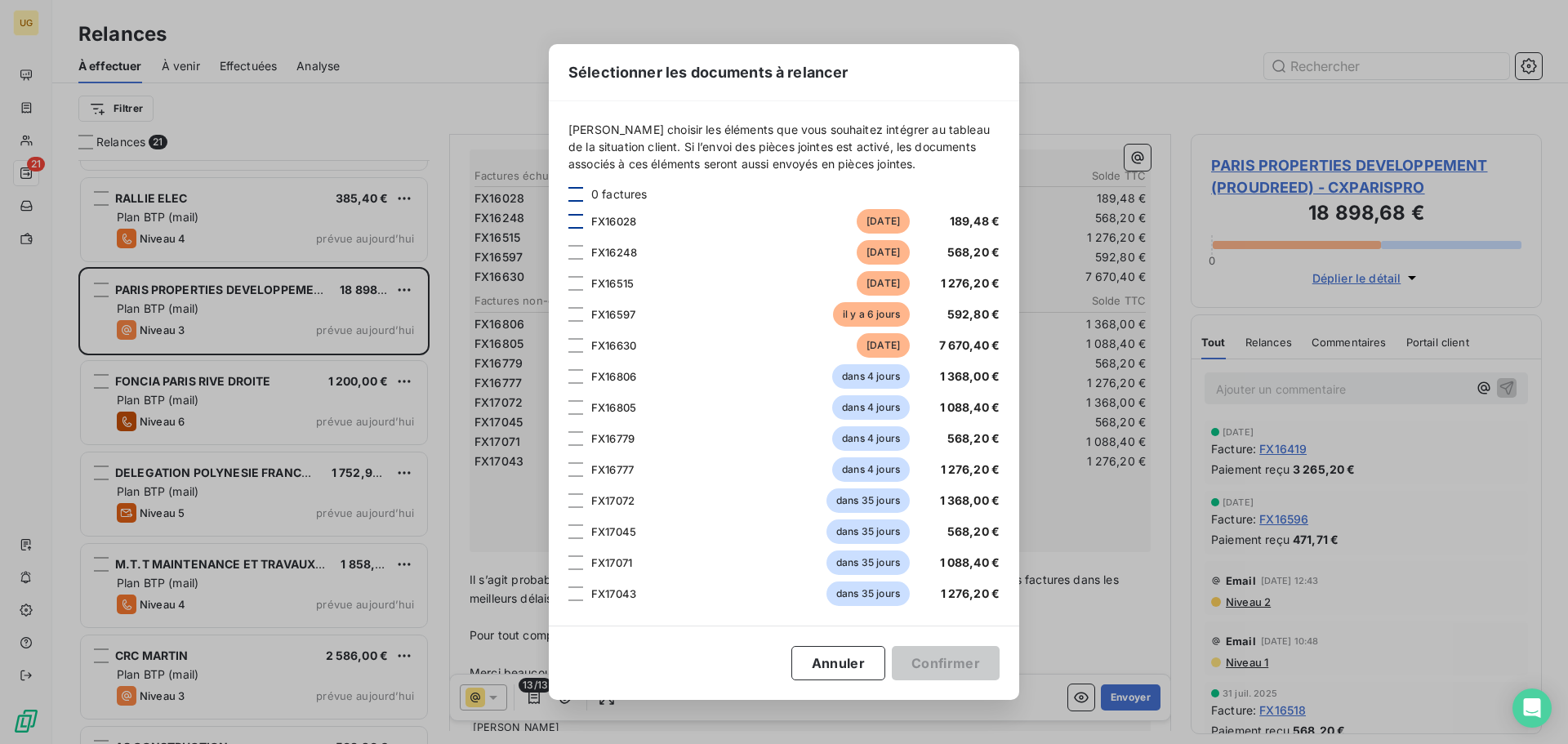
click at [575, 217] on div at bounding box center [575, 221] width 14 height 14
click at [577, 250] on div at bounding box center [575, 252] width 14 height 14
click at [576, 278] on div at bounding box center [575, 283] width 14 height 14
click at [577, 312] on div at bounding box center [575, 314] width 14 height 14
click at [573, 340] on div at bounding box center [575, 345] width 14 height 14
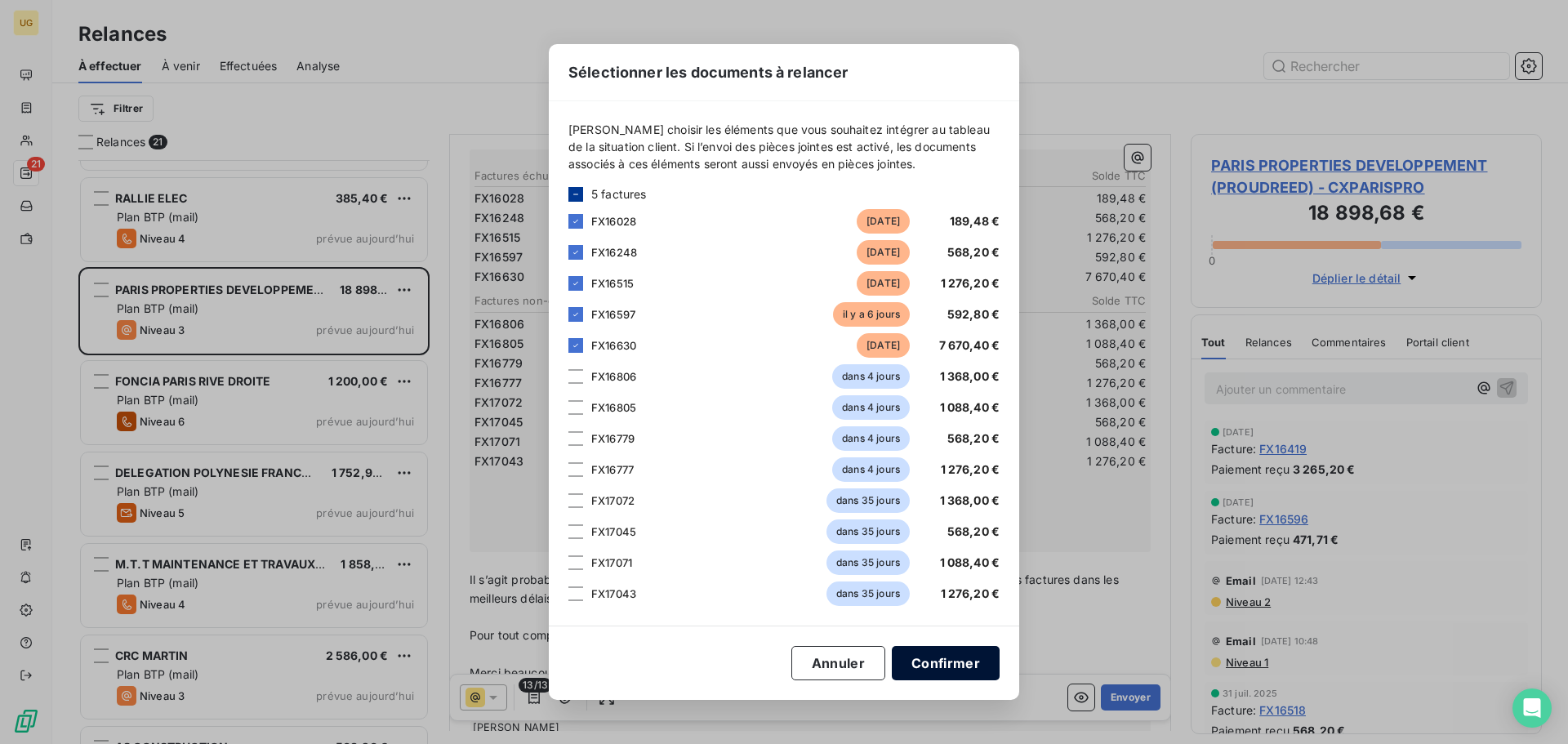
click at [927, 666] on button "Confirmer" at bounding box center [946, 662] width 108 height 34
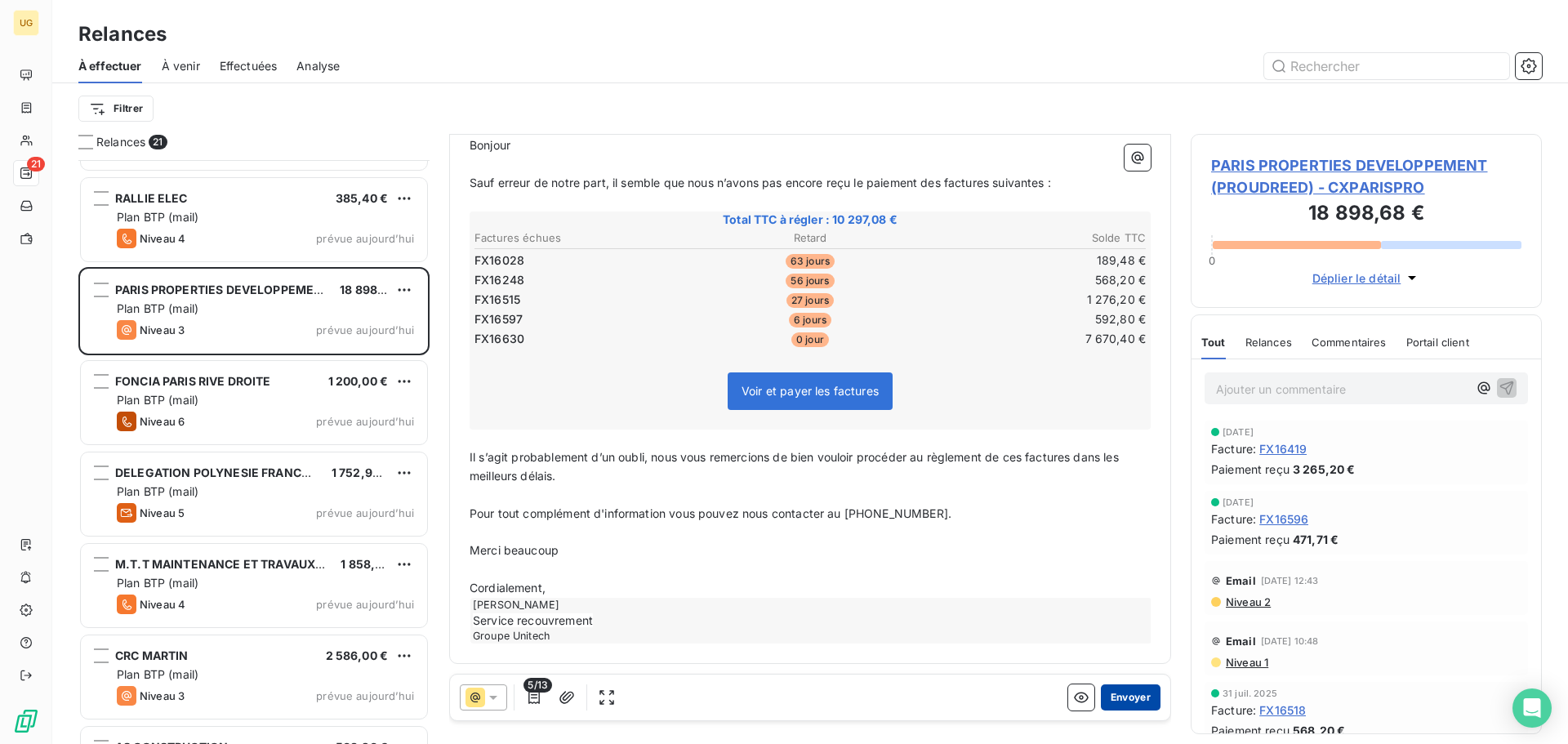
click at [1118, 696] on button "Envoyer" at bounding box center [1130, 697] width 60 height 26
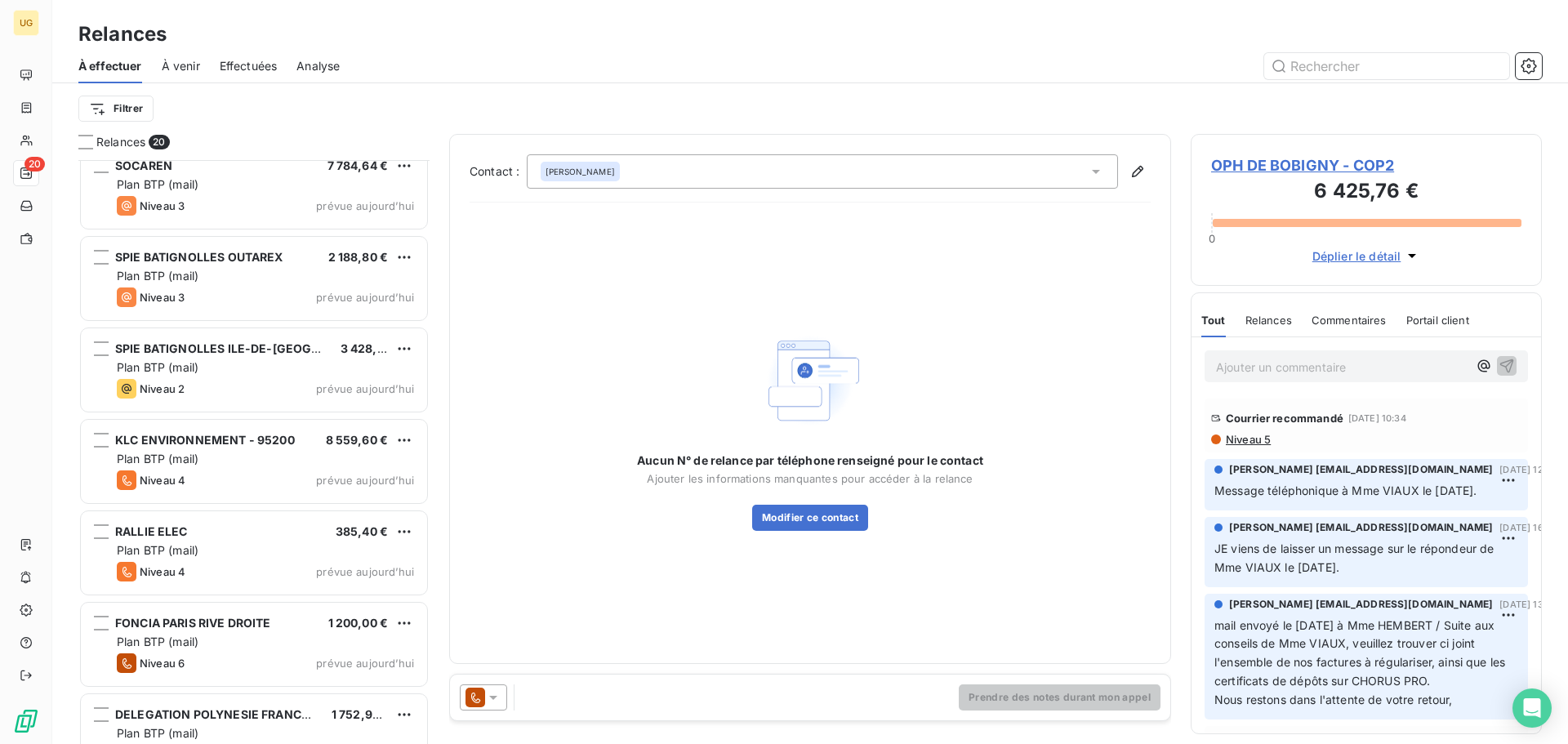
scroll to position [838, 0]
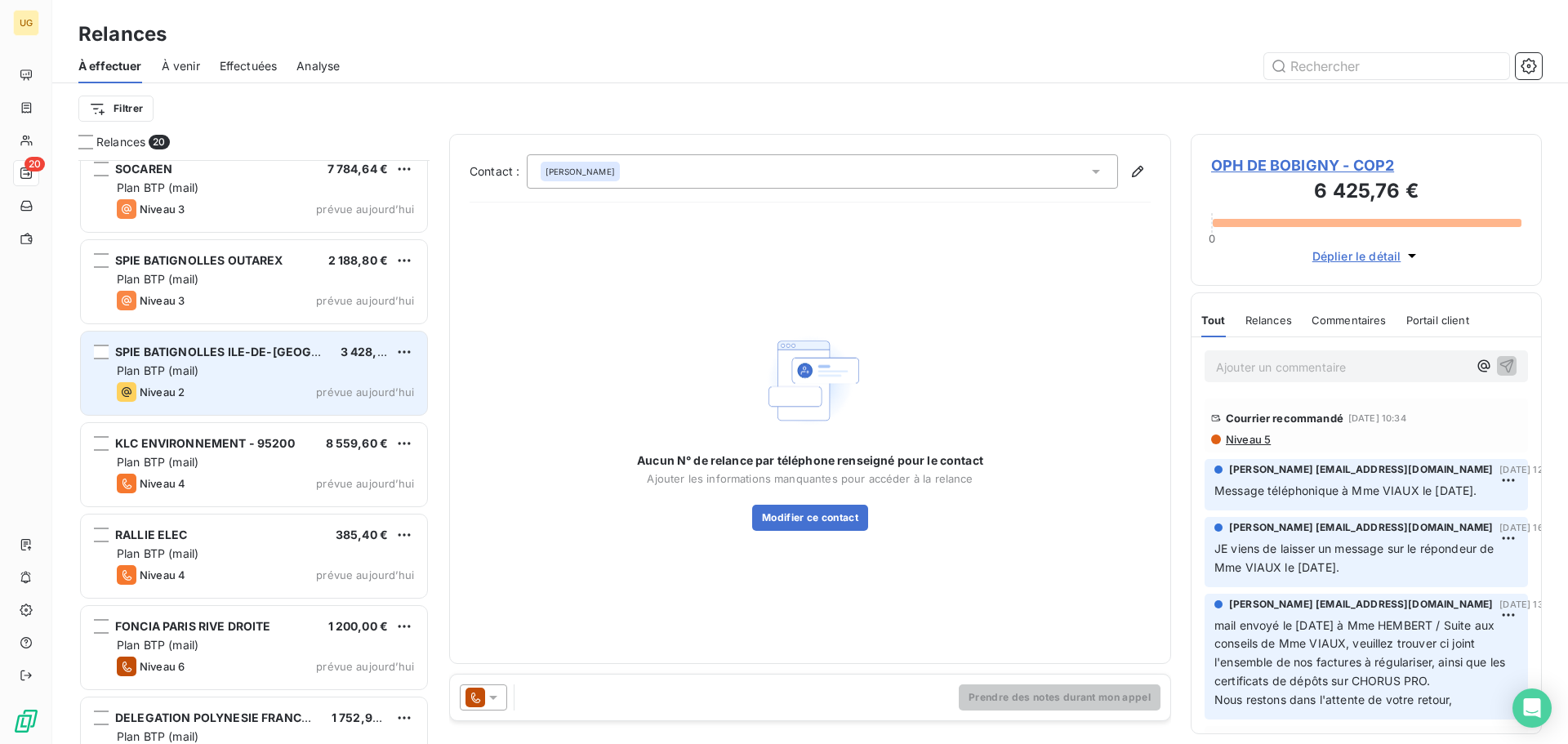
click at [212, 388] on div "Niveau 2 prévue aujourd’hui" at bounding box center [265, 391] width 298 height 20
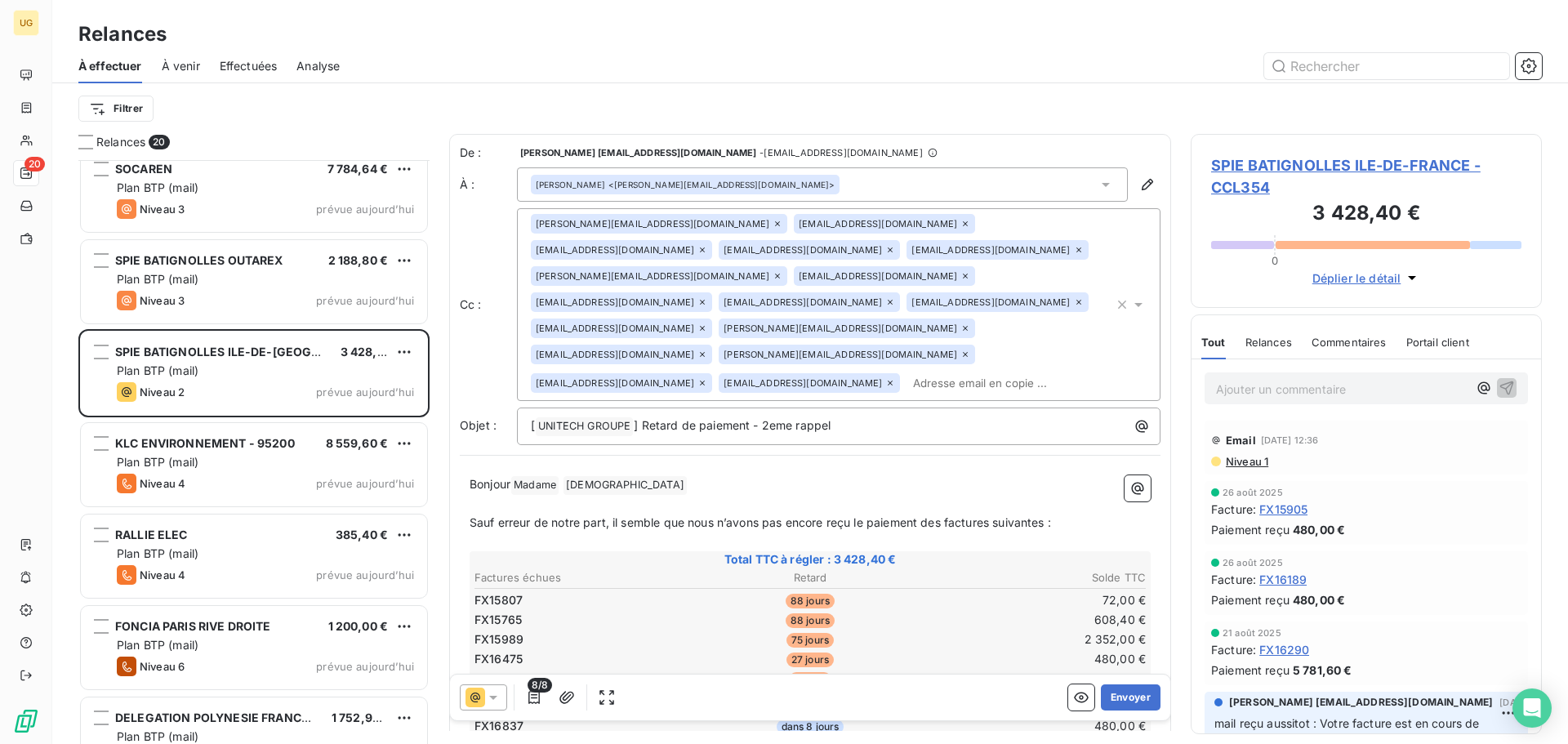
click at [1233, 461] on span "Niveau 1" at bounding box center [1246, 461] width 44 height 13
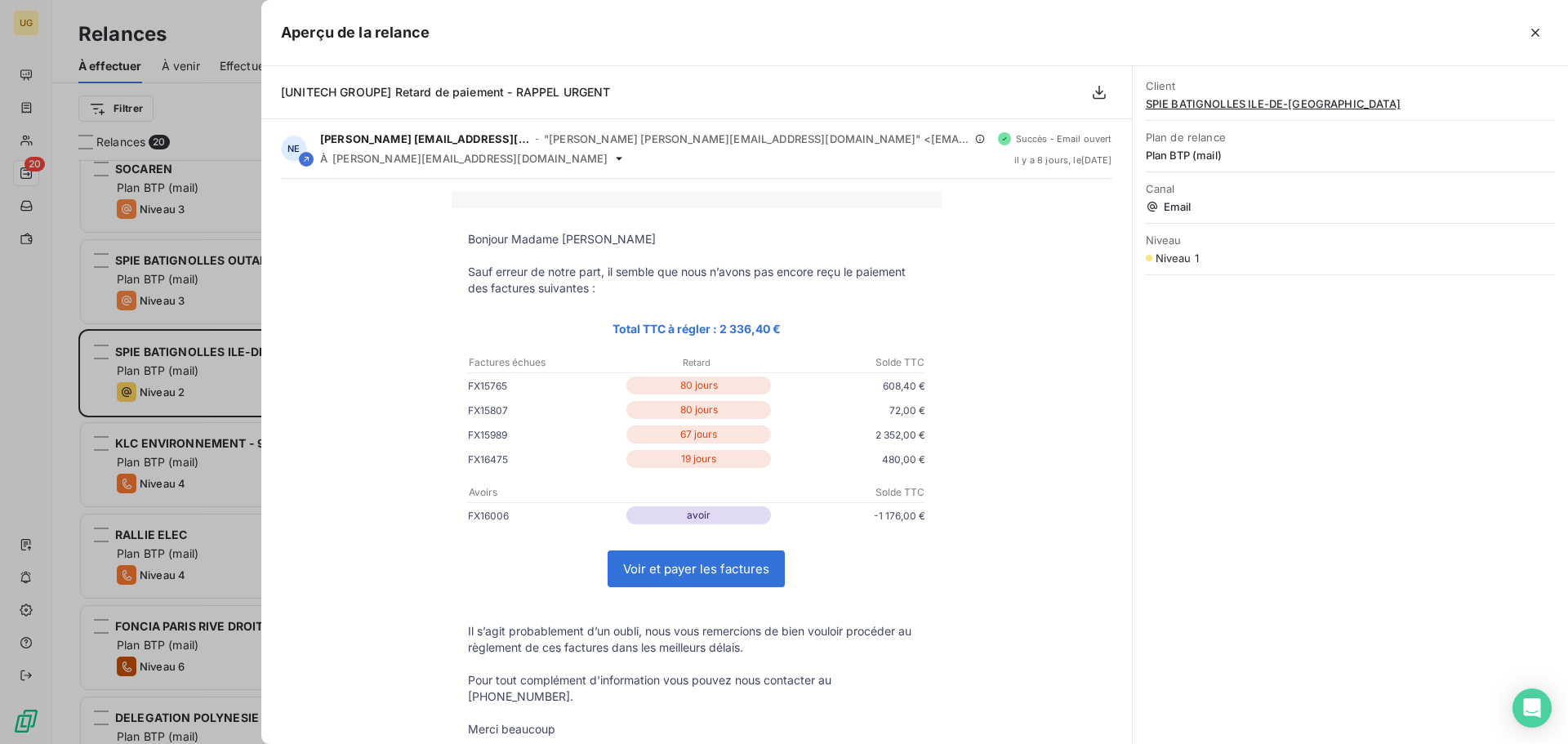
click at [785, 67] on div "[UNITECH GROUPE] Retard de paiement - RAPPEL URGENT" at bounding box center [696, 93] width 871 height 53
click at [1537, 31] on icon "button" at bounding box center [1535, 33] width 9 height 9
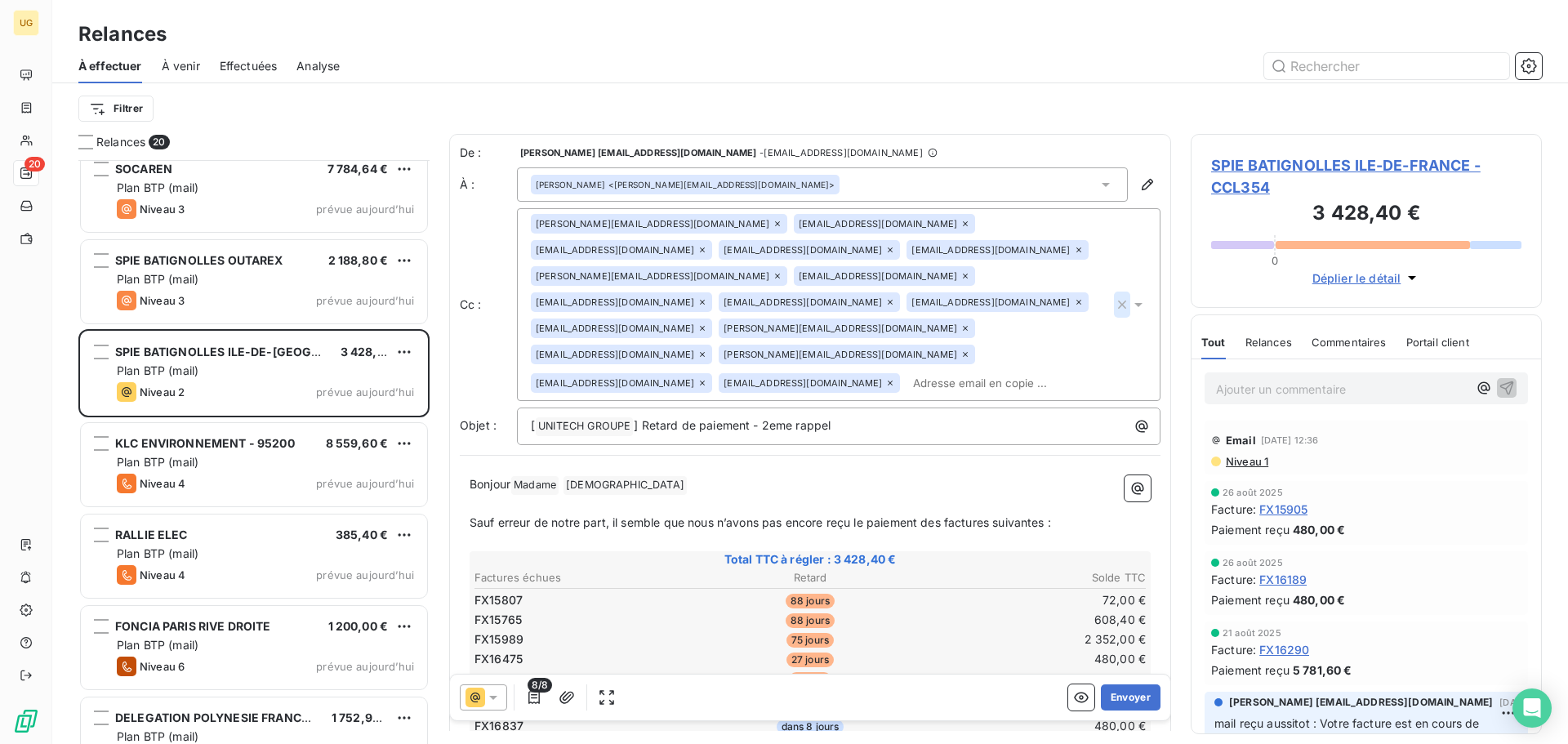
click at [1117, 300] on icon "button" at bounding box center [1122, 304] width 9 height 9
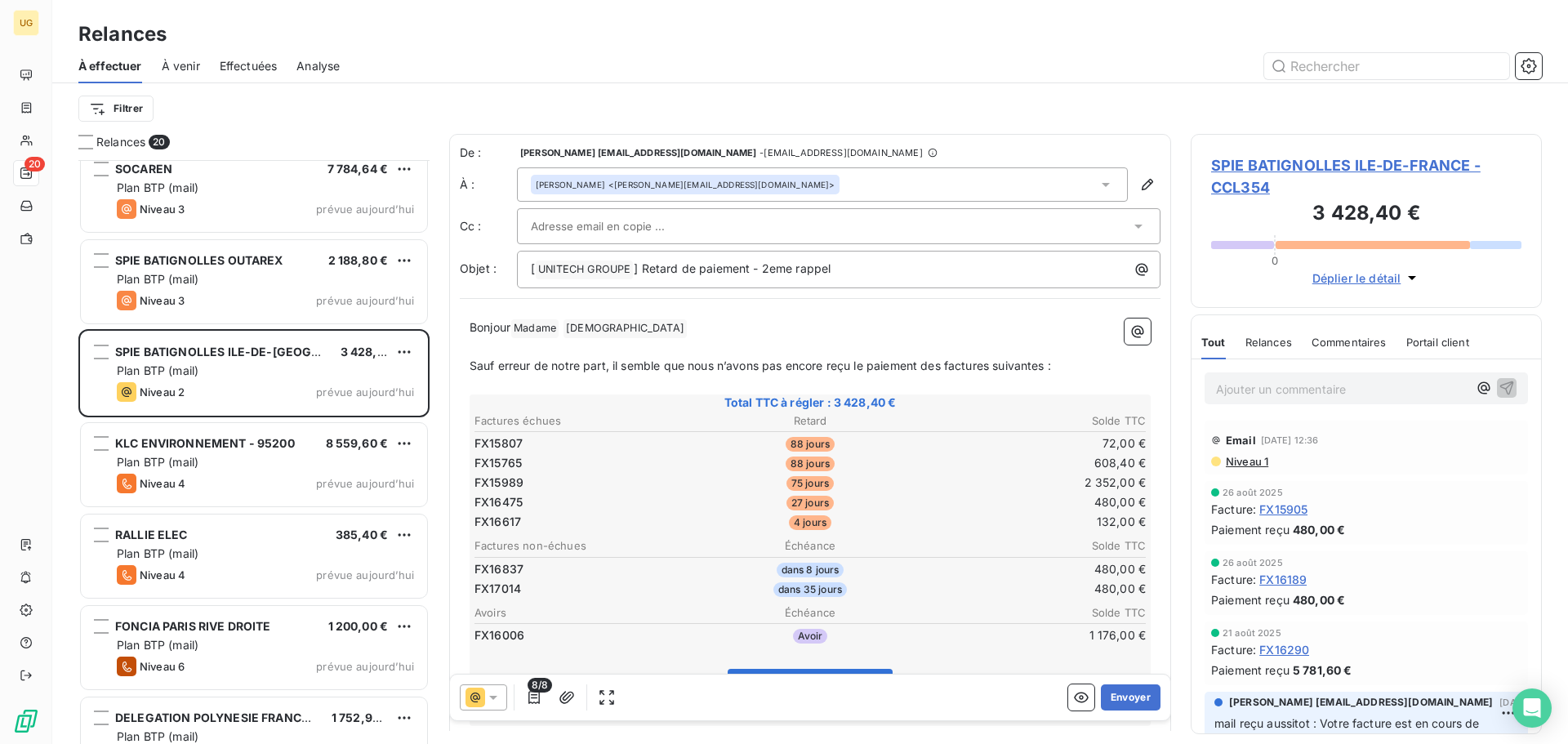
click at [613, 224] on input "text" at bounding box center [618, 226] width 175 height 25
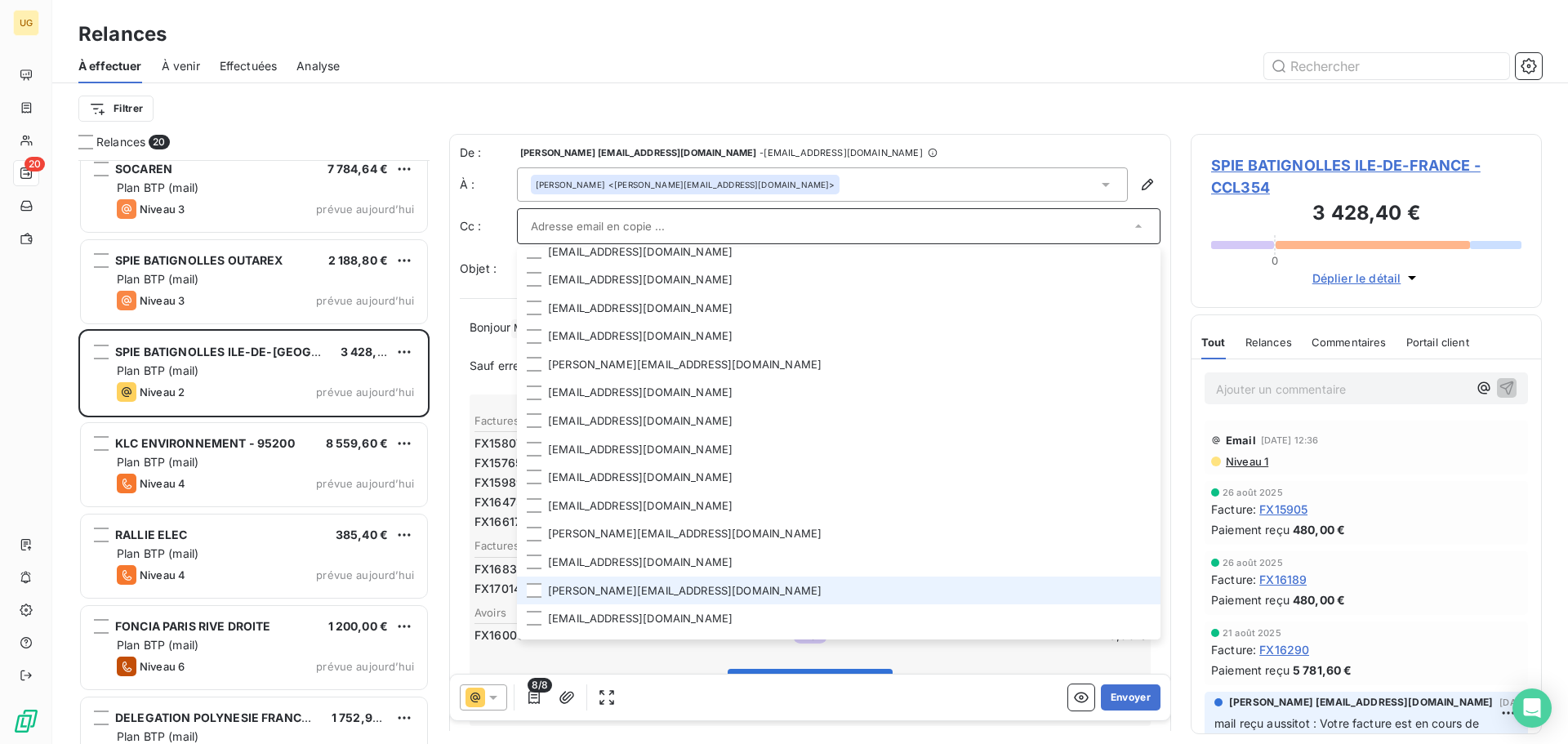
scroll to position [60, 0]
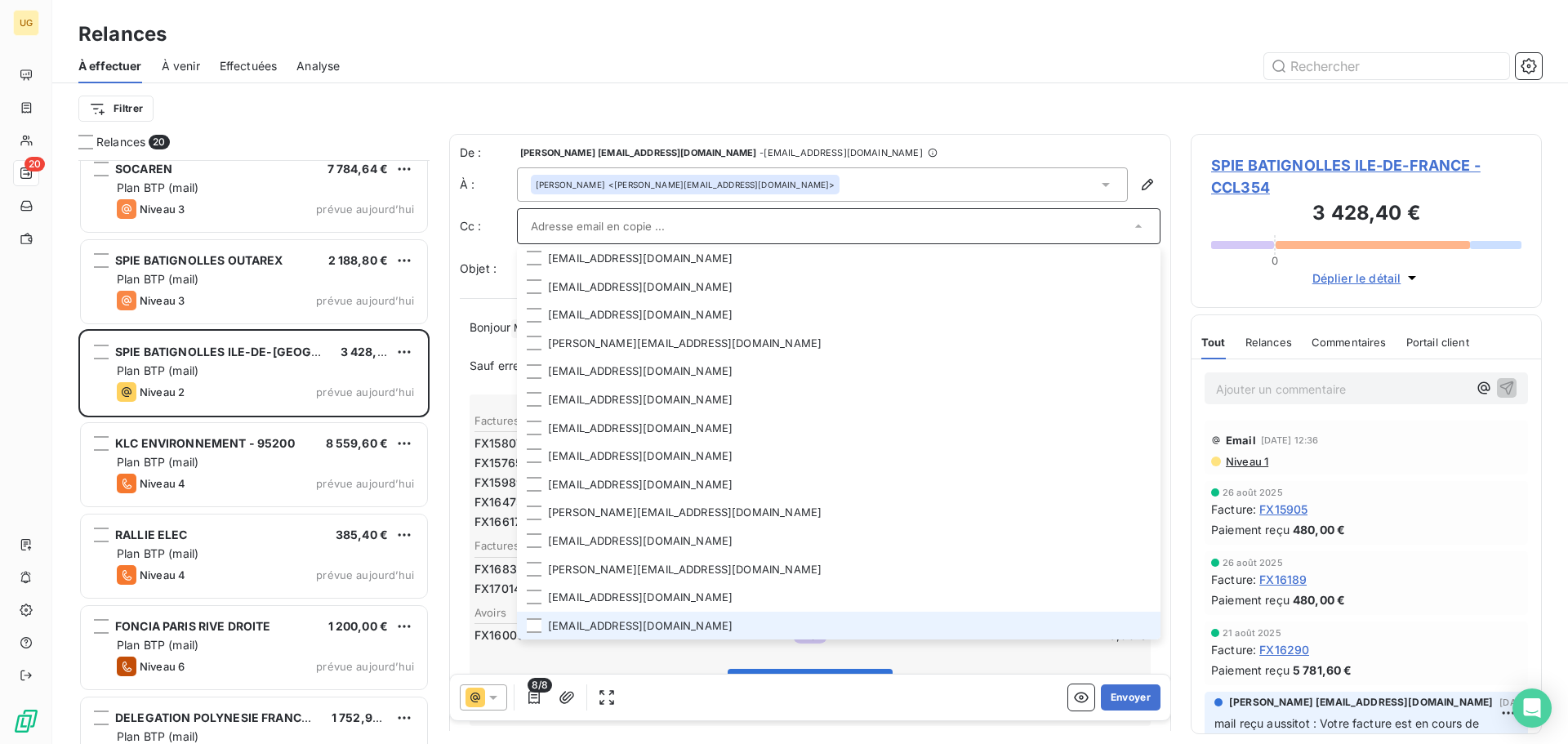
click at [671, 614] on li "[EMAIL_ADDRESS][DOMAIN_NAME]" at bounding box center [838, 626] width 644 height 29
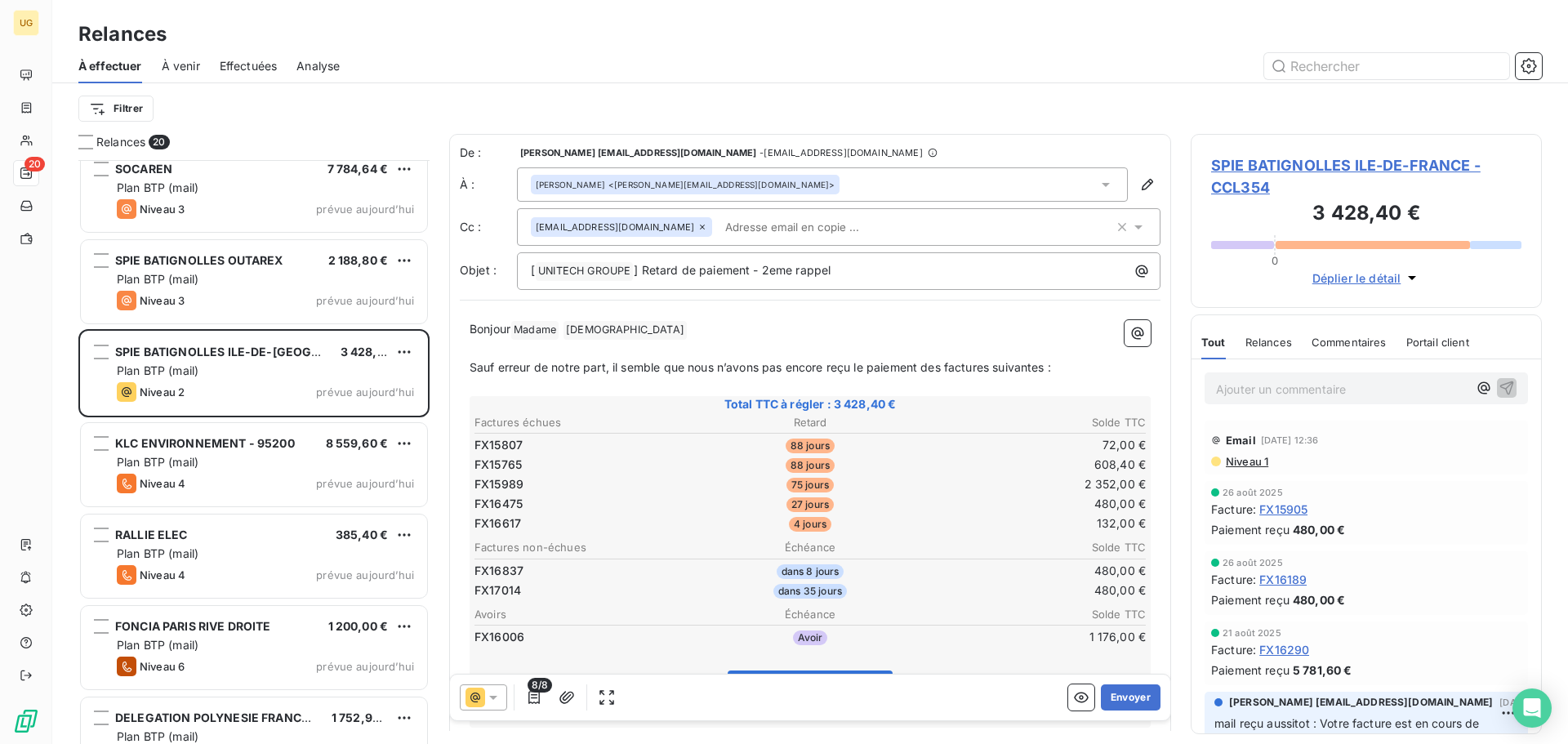
click at [1030, 77] on div at bounding box center [950, 65] width 1182 height 26
click at [530, 709] on button "button" at bounding box center [534, 697] width 26 height 26
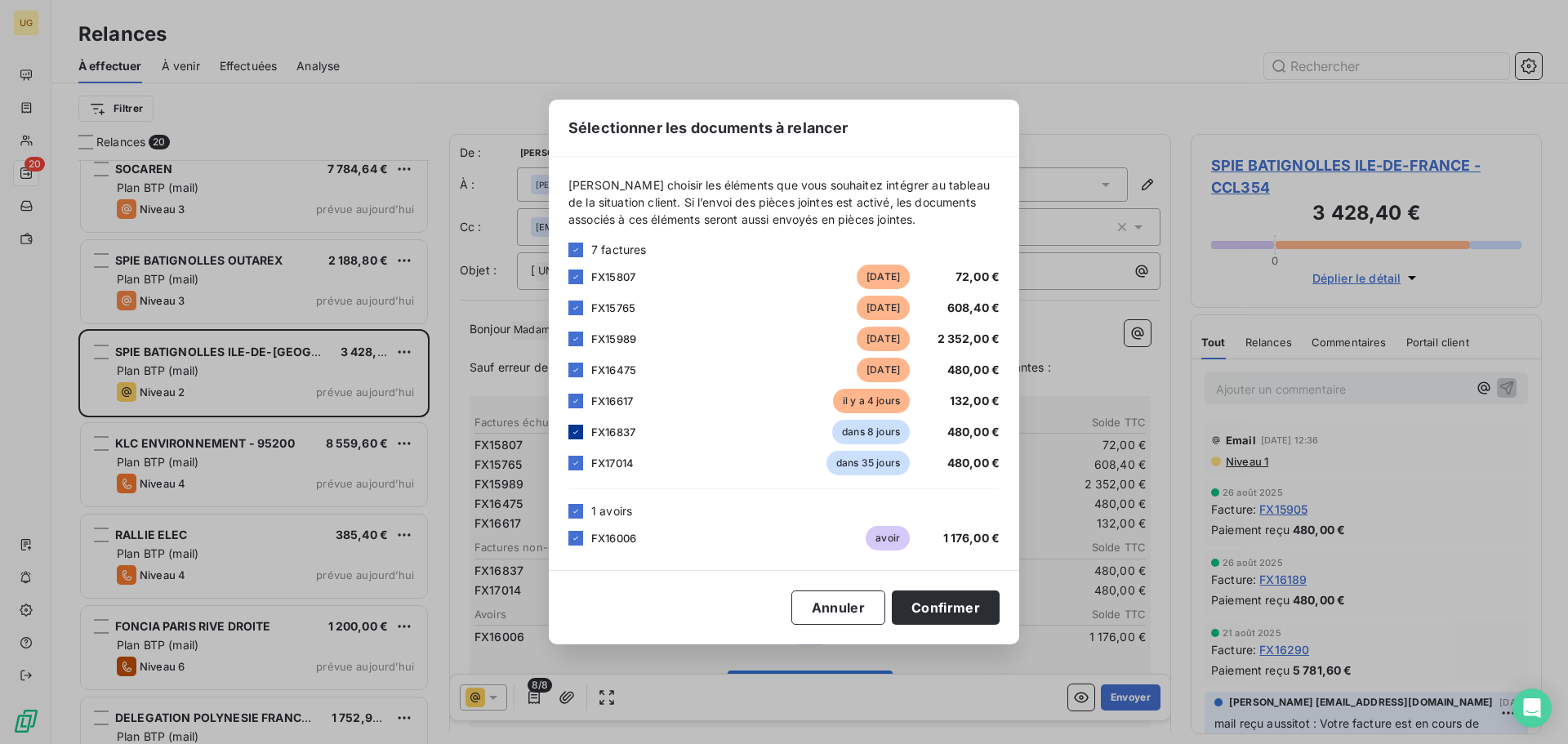
click at [577, 433] on icon at bounding box center [576, 432] width 10 height 10
click at [573, 463] on icon at bounding box center [576, 463] width 10 height 10
click at [931, 616] on button "Confirmer" at bounding box center [946, 607] width 108 height 34
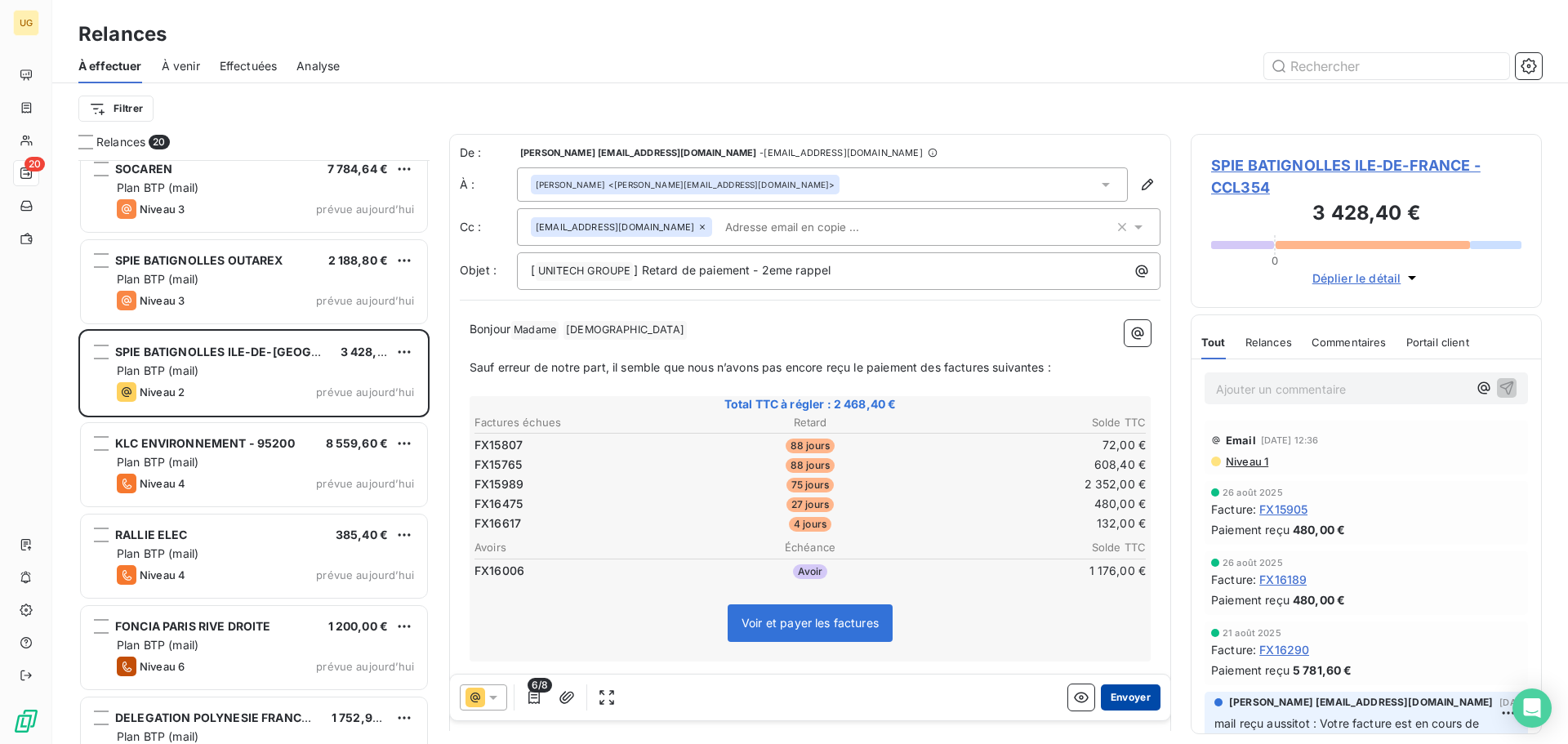
click at [1121, 691] on button "Envoyer" at bounding box center [1130, 697] width 60 height 26
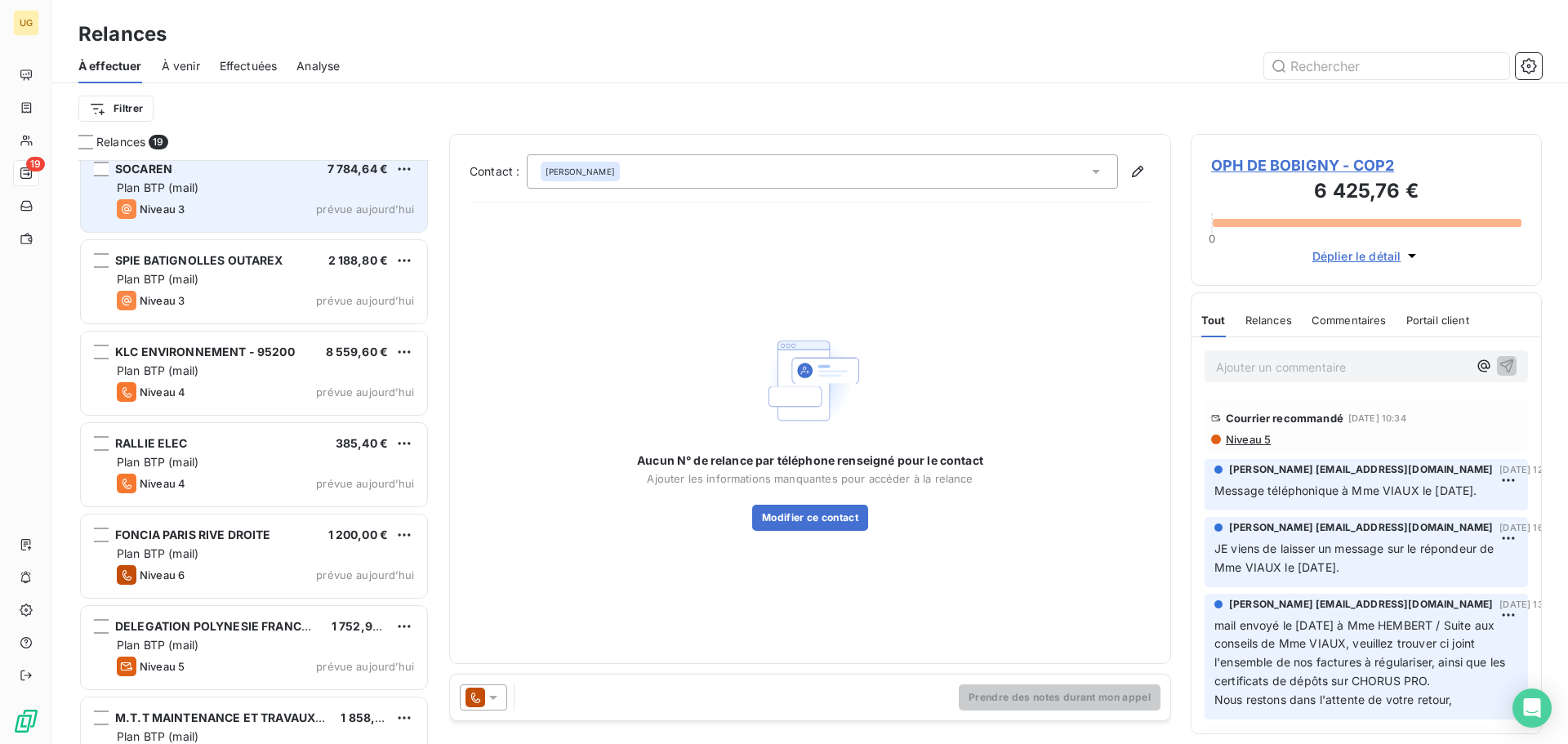
click at [268, 198] on div "SOCAREN 7 784,64 € Plan BTP (mail) Niveau 3 prévue [DATE]" at bounding box center [253, 190] width 346 height 83
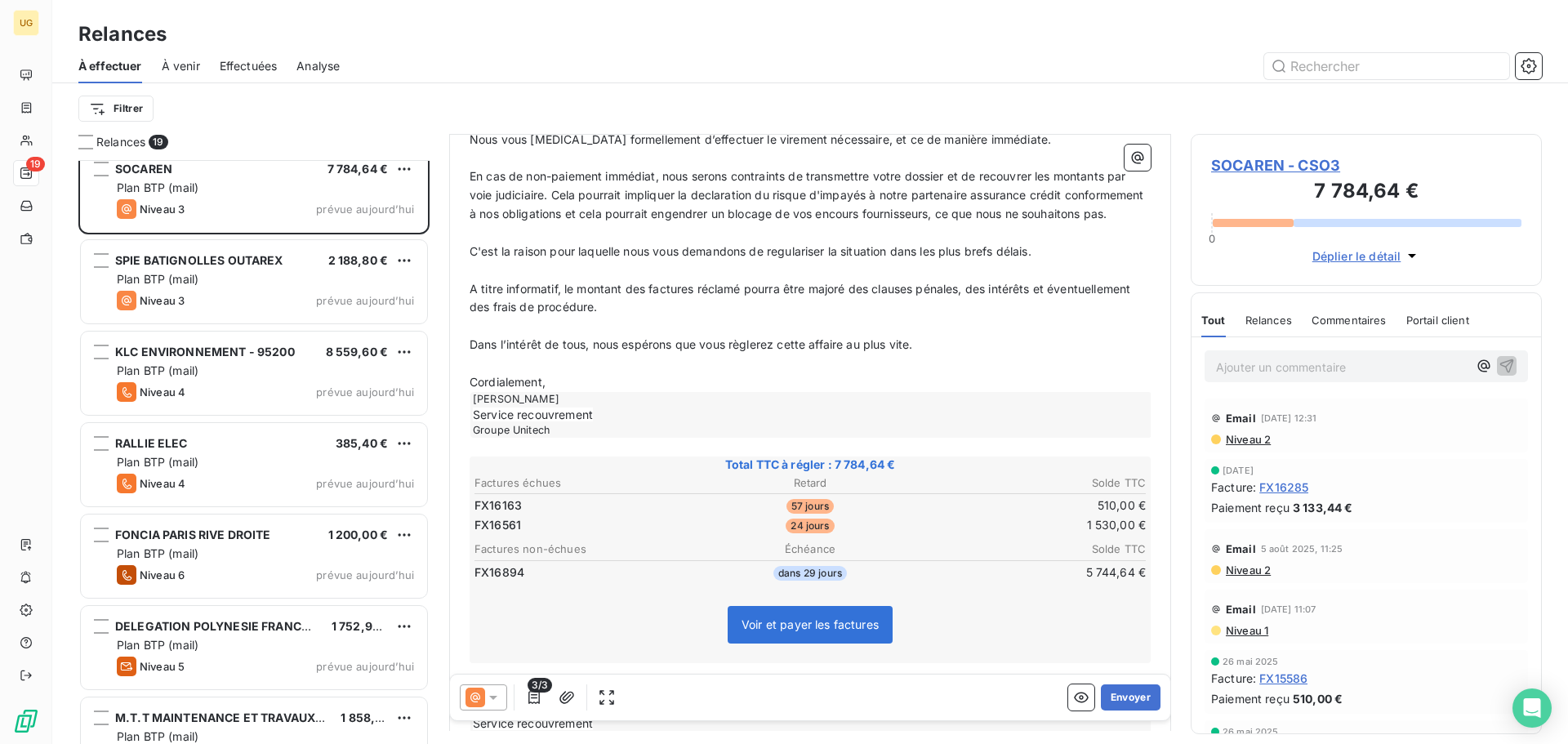
scroll to position [327, 0]
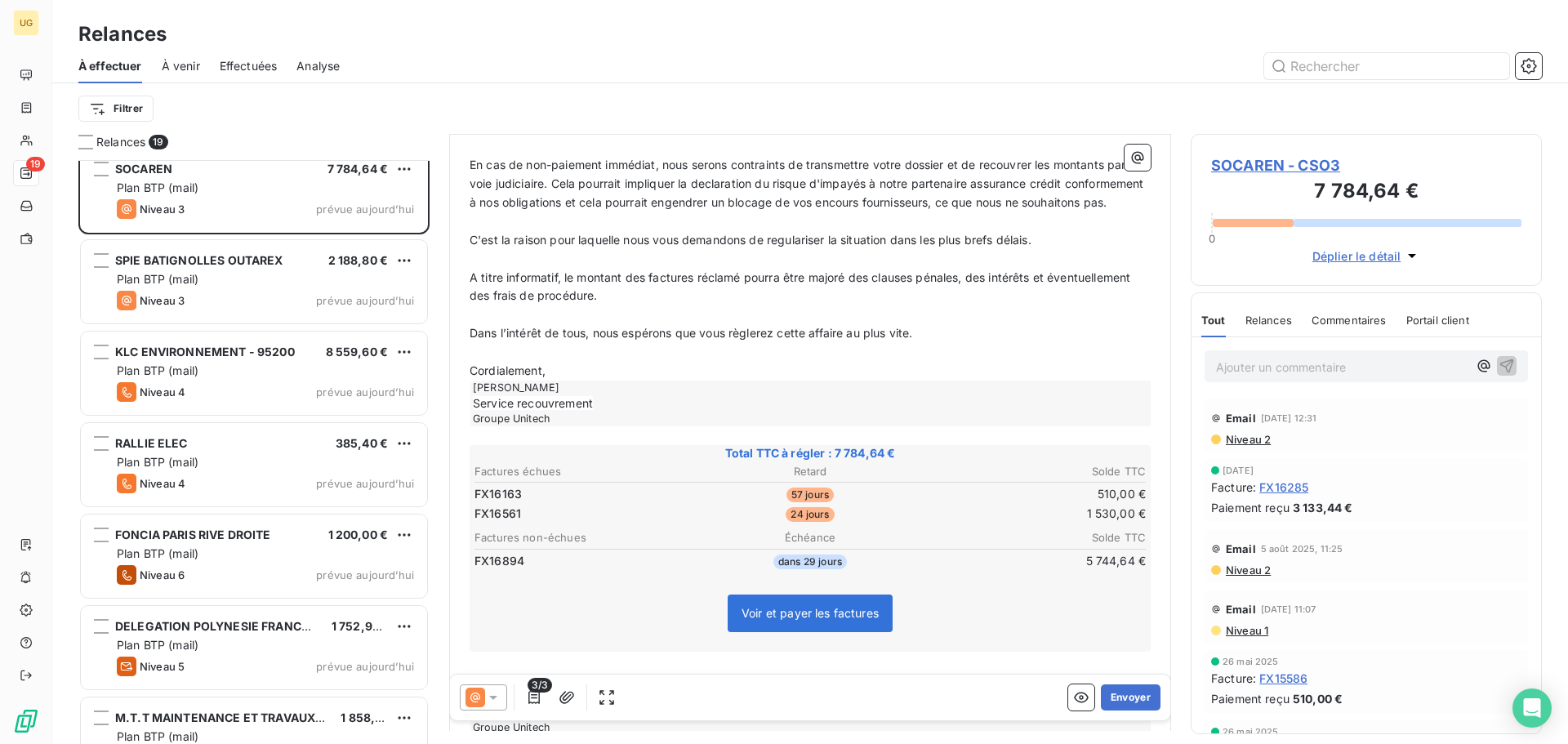
click at [497, 704] on icon at bounding box center [492, 696] width 16 height 16
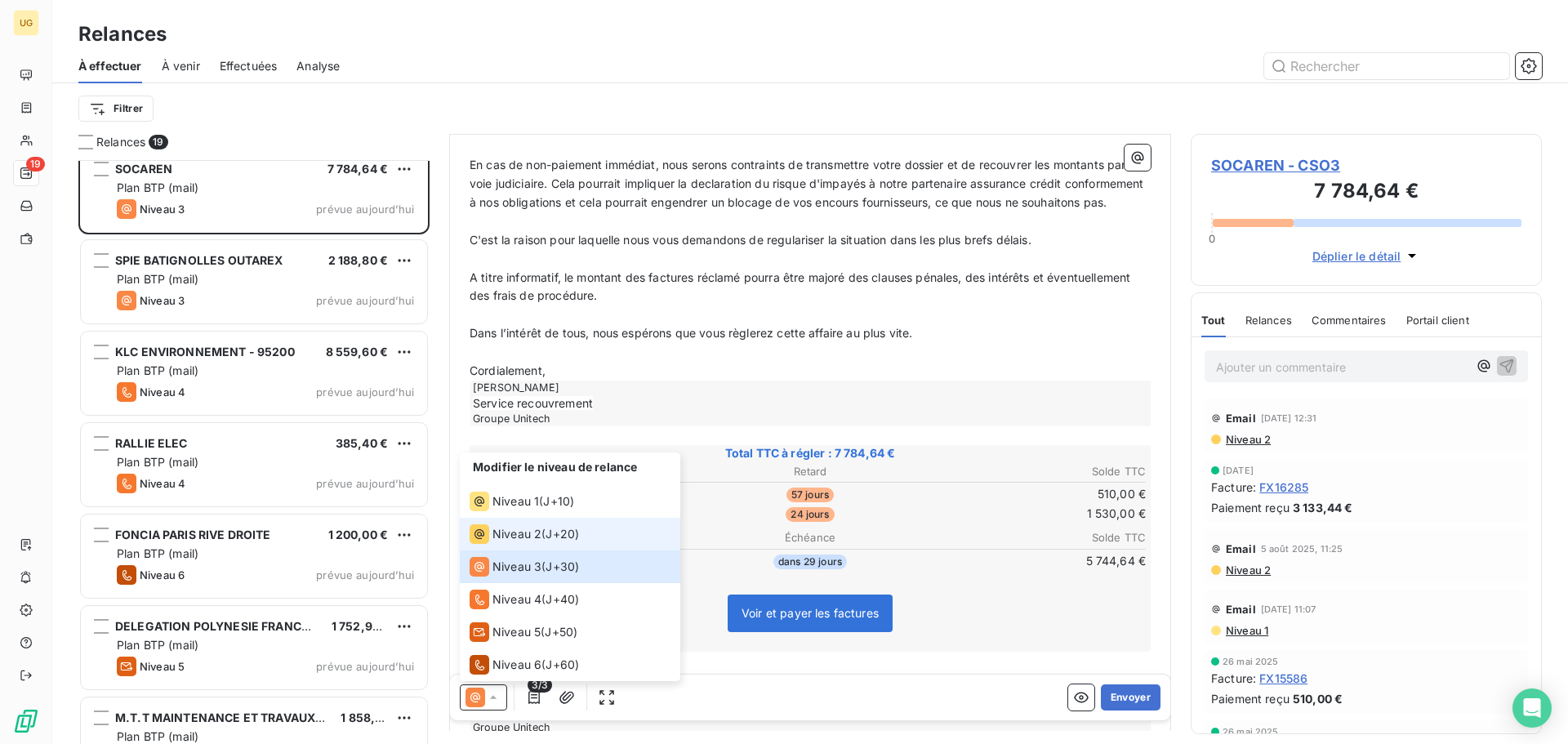
click at [526, 528] on span "Niveau 2" at bounding box center [517, 533] width 49 height 16
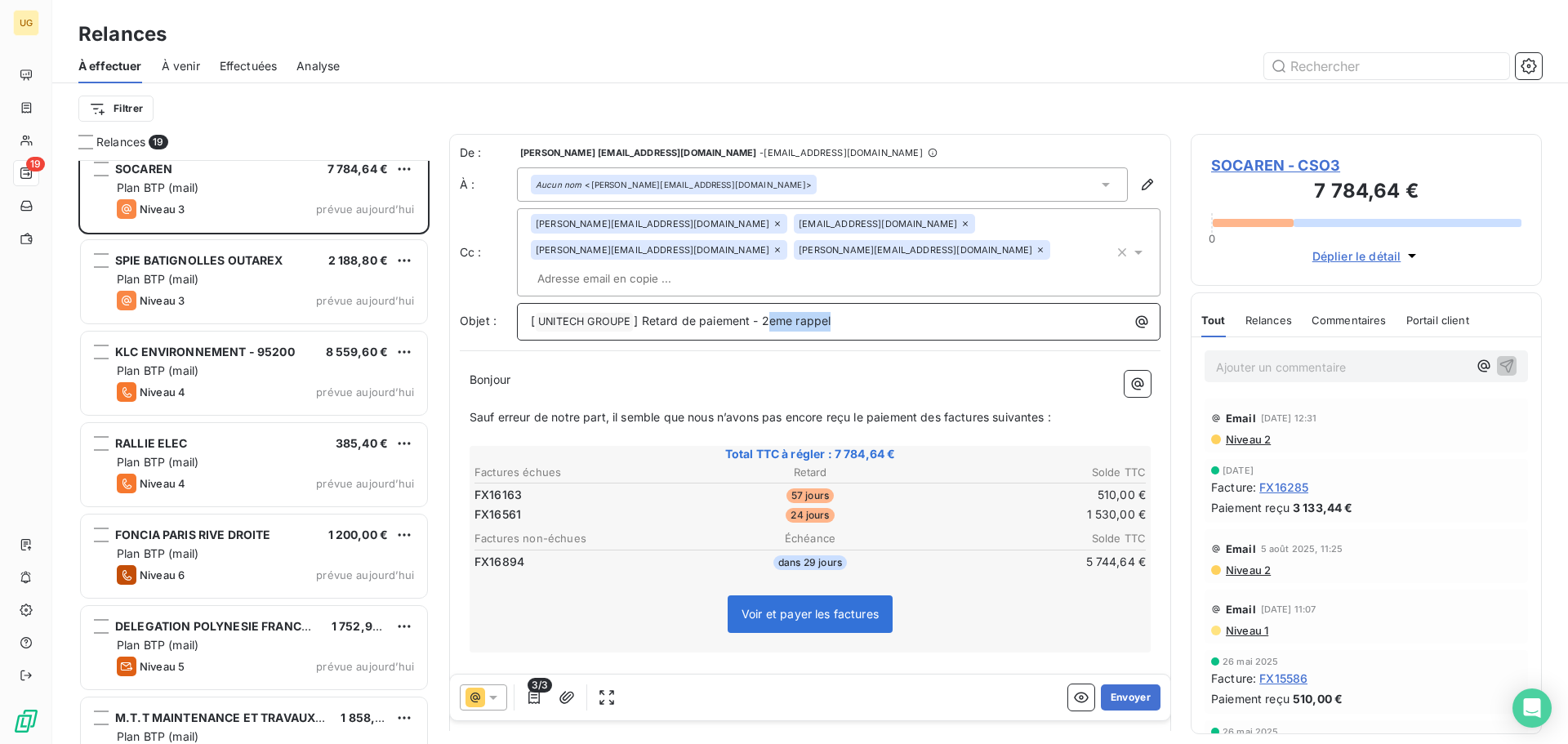
drag, startPoint x: 766, startPoint y: 298, endPoint x: 998, endPoint y: 283, distance: 232.5
click at [998, 309] on div "[ UNITECH GROUPE ﻿ ] Retard de paiement - 2eme rappel" at bounding box center [838, 320] width 632 height 23
click at [532, 706] on button "button" at bounding box center [534, 697] width 26 height 26
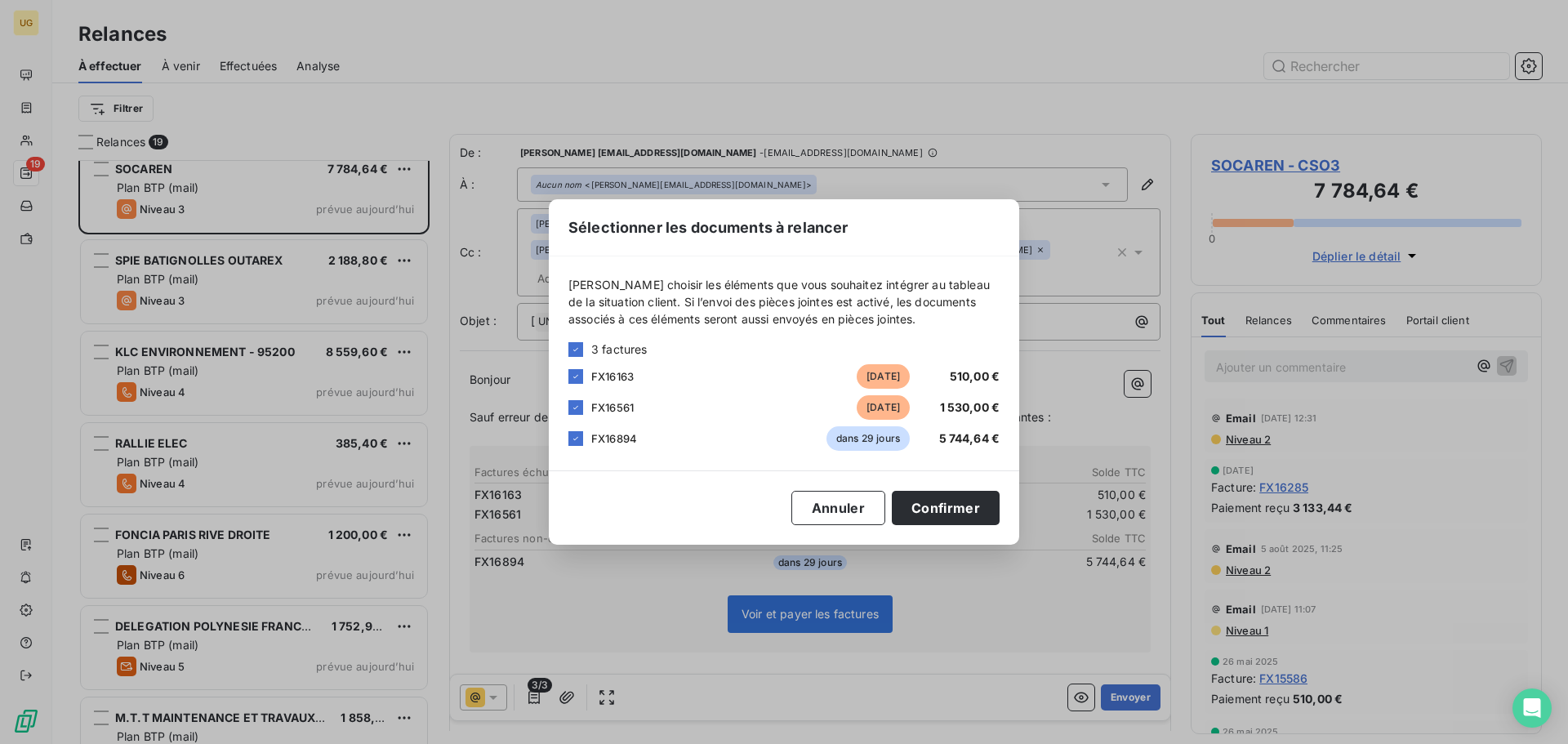
drag, startPoint x: 573, startPoint y: 434, endPoint x: 649, endPoint y: 456, distance: 79.1
click at [574, 434] on icon at bounding box center [576, 439] width 10 height 10
click at [974, 507] on button "Confirmer" at bounding box center [946, 508] width 108 height 34
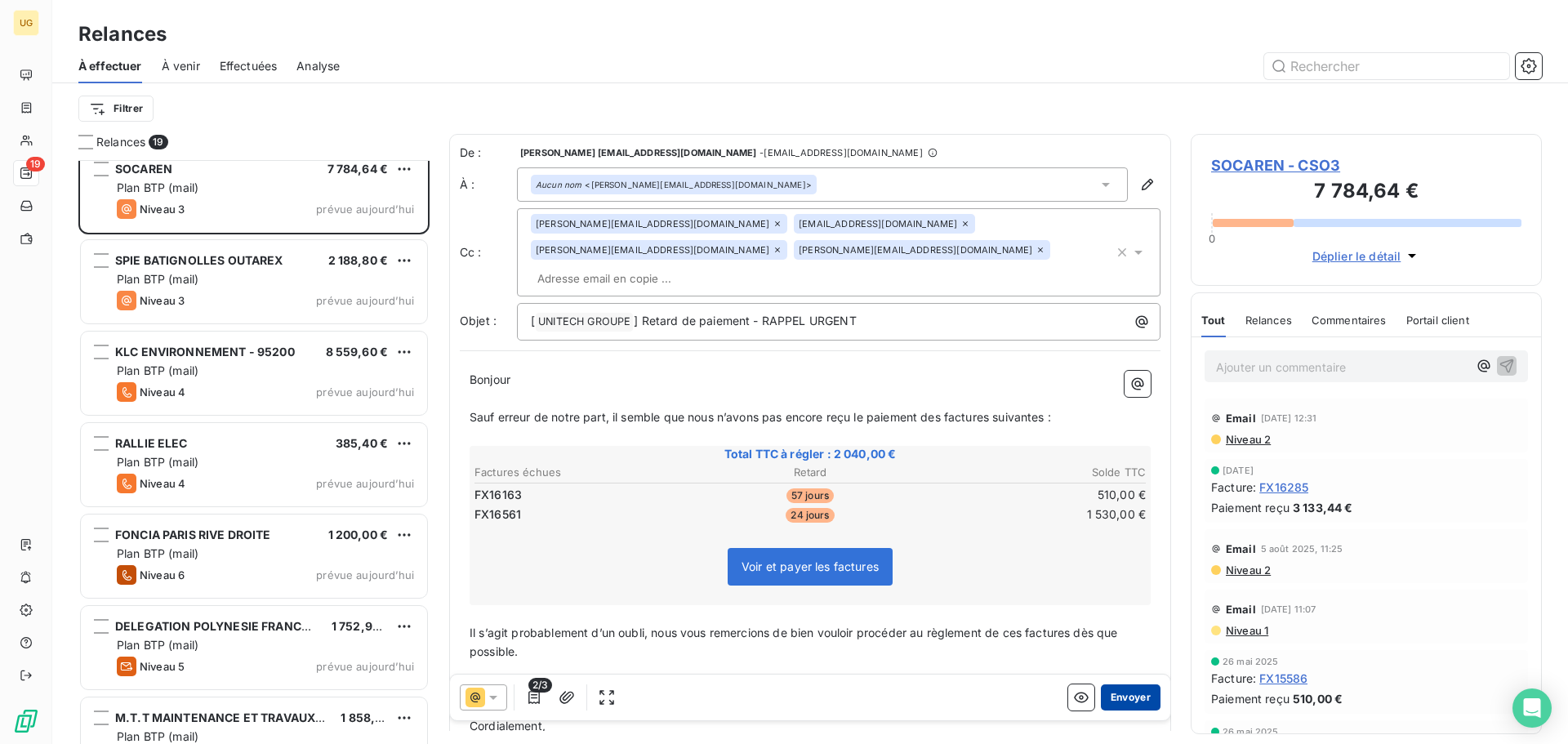
click at [1100, 698] on button "Envoyer" at bounding box center [1130, 697] width 60 height 26
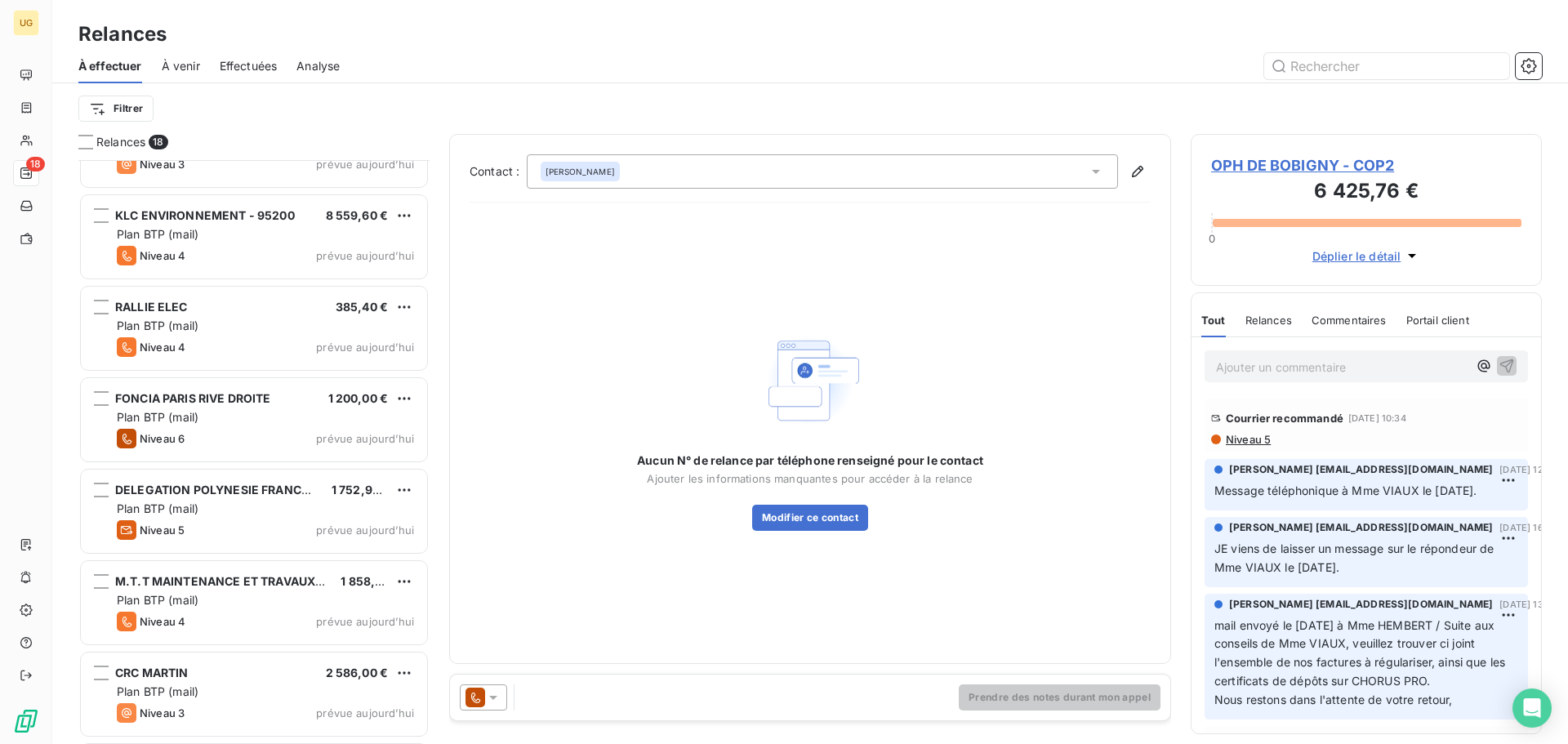
scroll to position [818, 0]
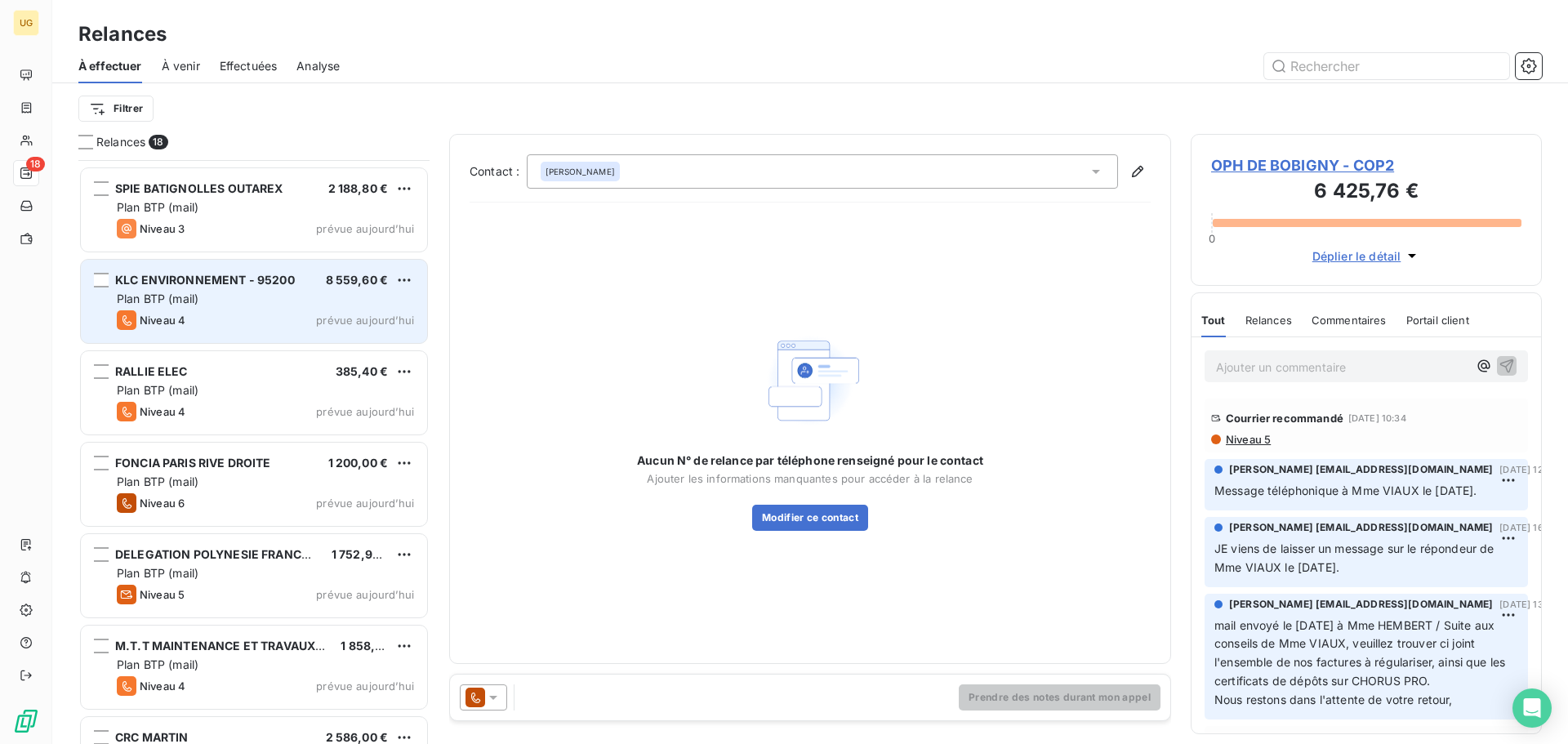
click at [251, 294] on div "Plan BTP (mail)" at bounding box center [265, 298] width 298 height 16
